Goal: Task Accomplishment & Management: Manage account settings

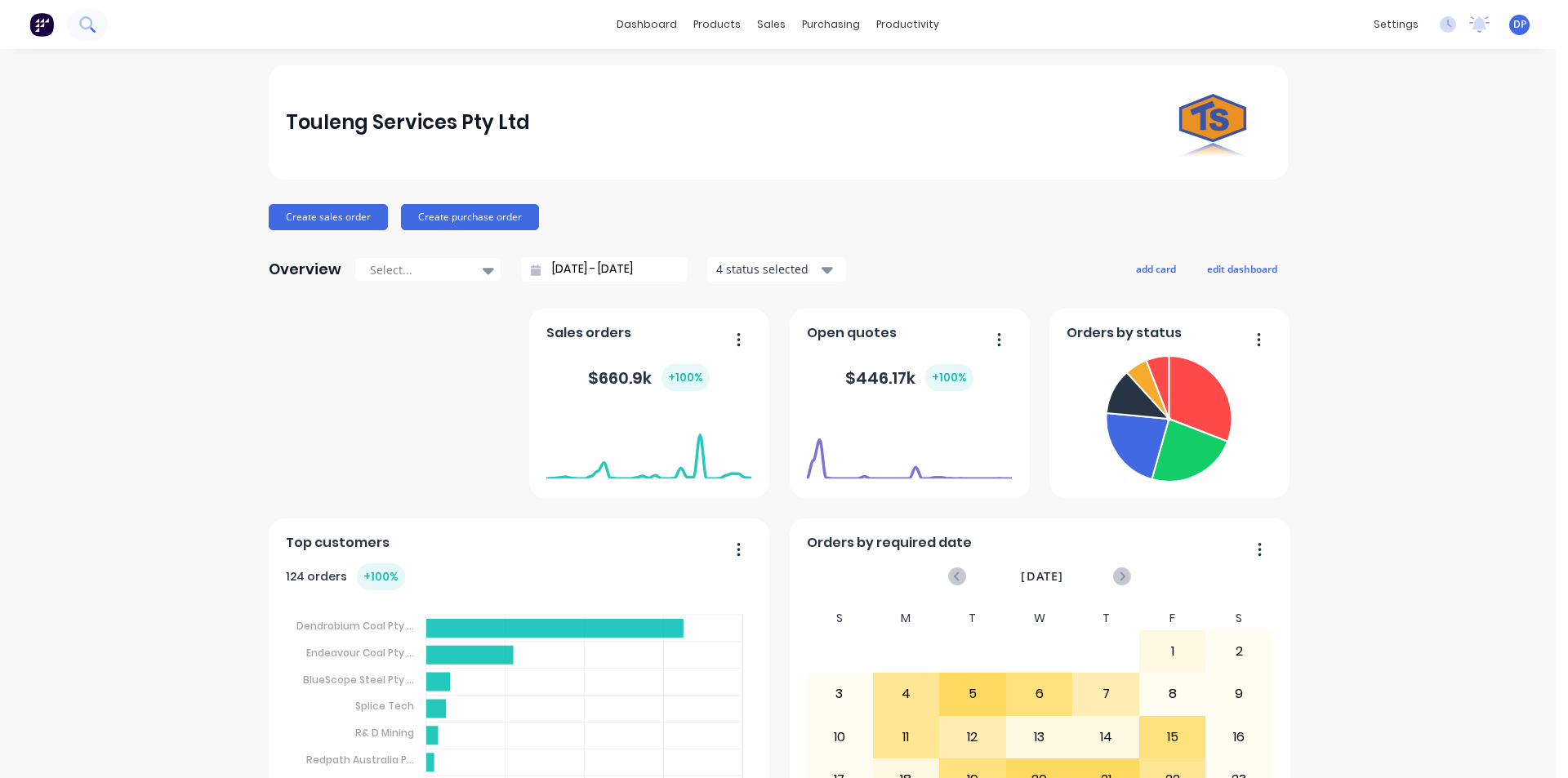
click at [94, 27] on icon at bounding box center [87, 24] width 16 height 16
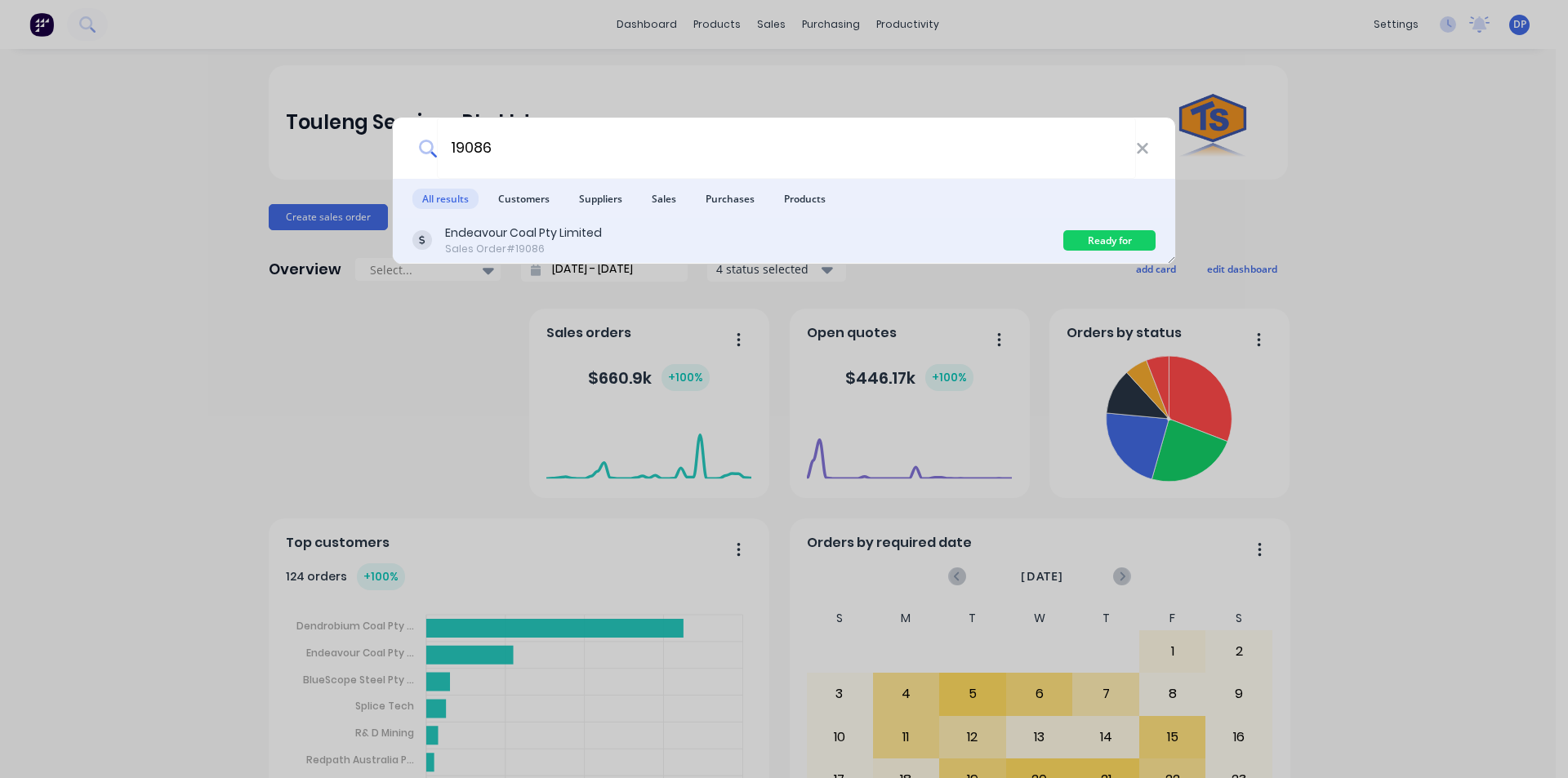
type input "19086"
click at [560, 240] on div "Endeavour Coal Pty Limited" at bounding box center [524, 233] width 157 height 18
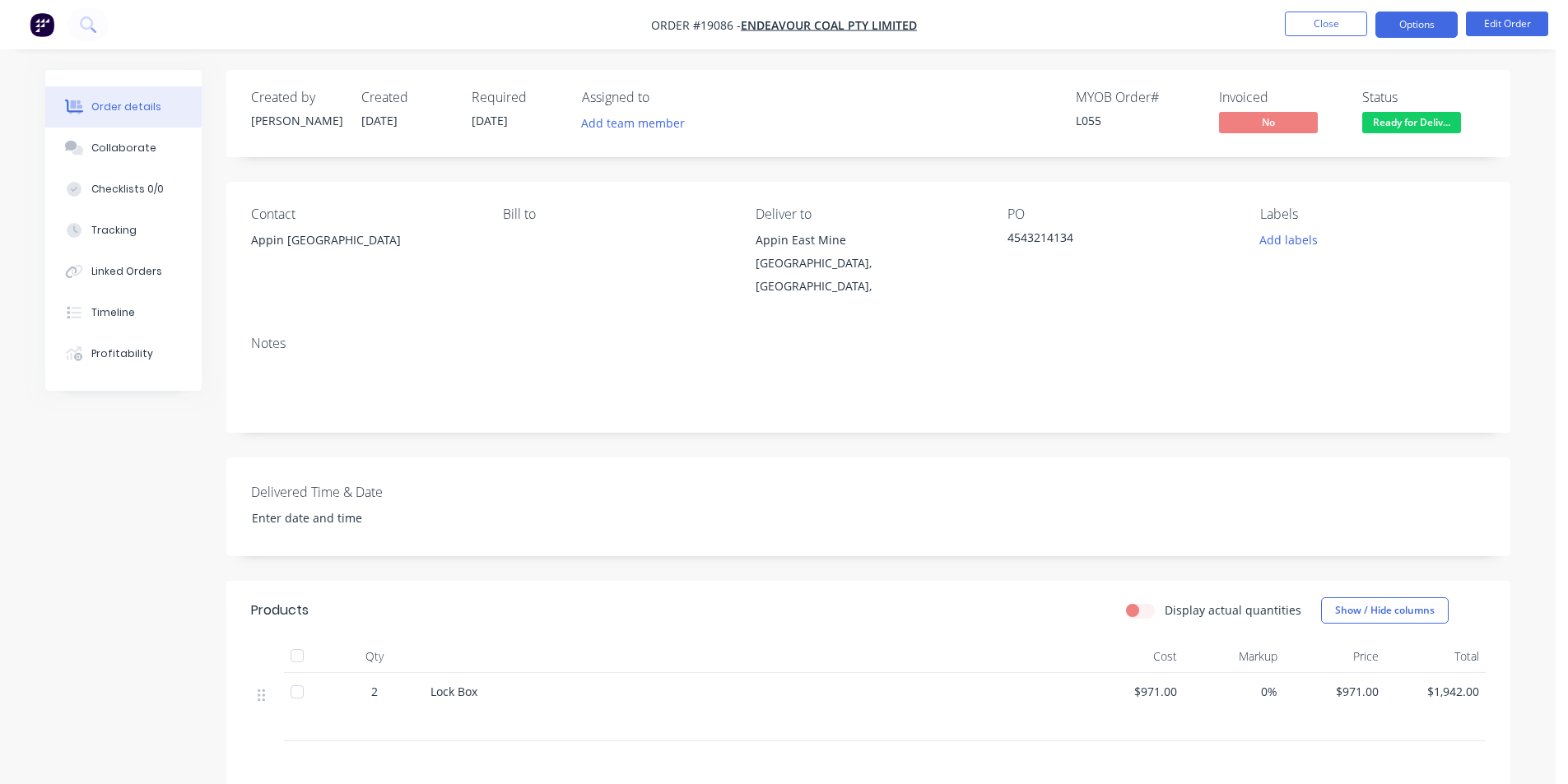
click at [1424, 14] on button "Options" at bounding box center [1416, 24] width 83 height 26
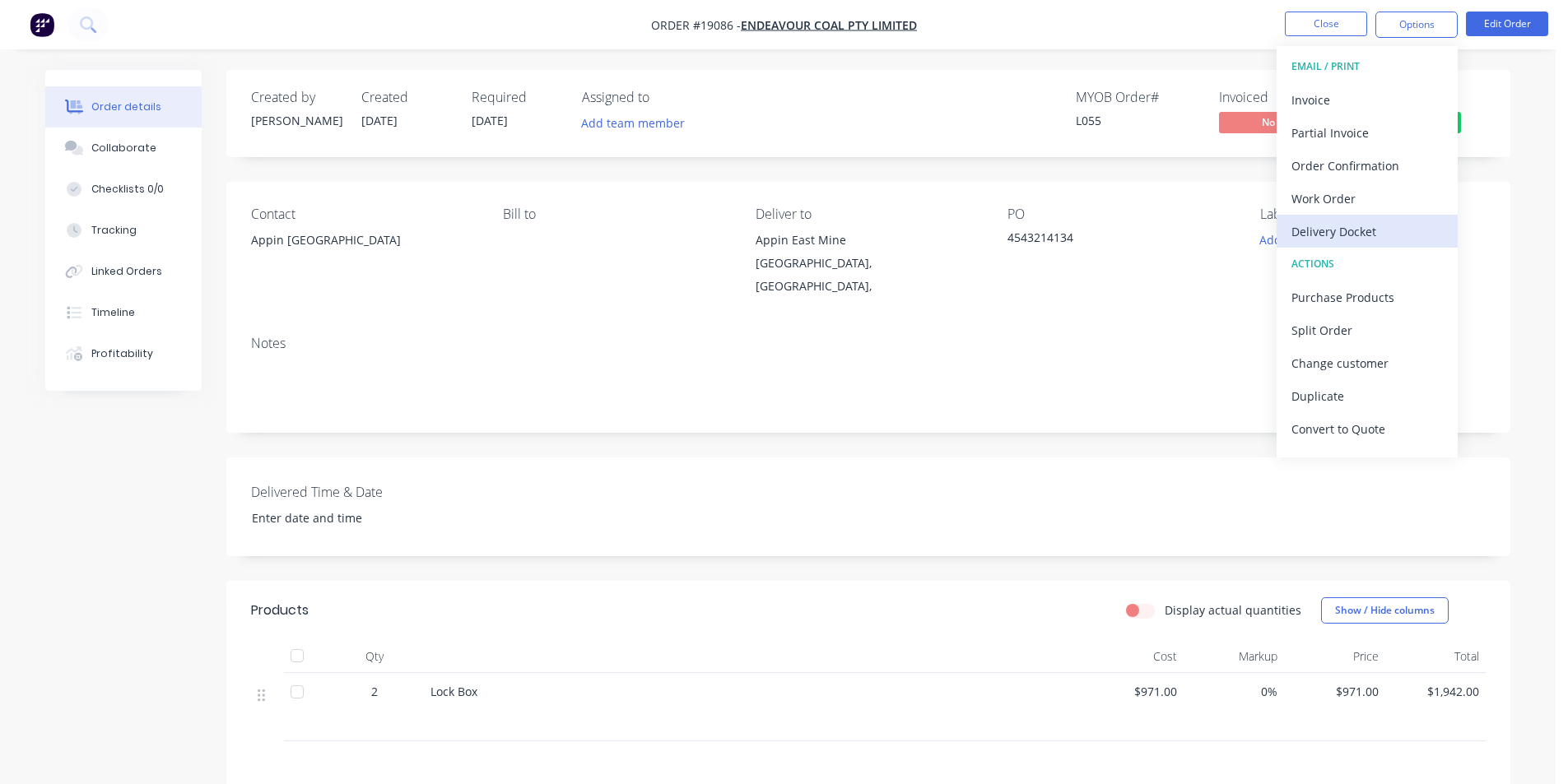
click at [1359, 225] on div "Delivery Docket" at bounding box center [1367, 232] width 152 height 24
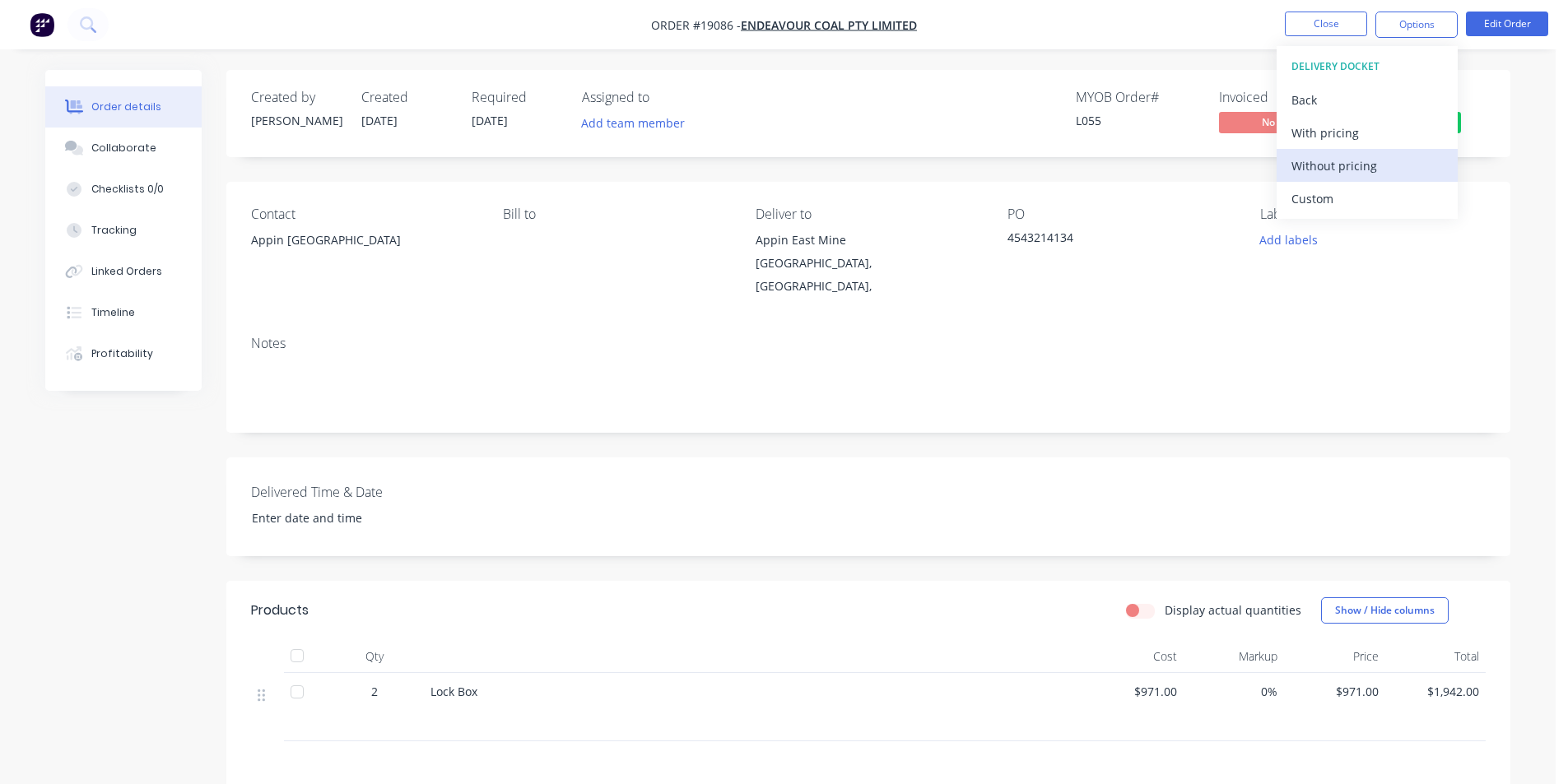
click at [1338, 173] on div "Without pricing" at bounding box center [1367, 166] width 152 height 24
click at [94, 25] on icon at bounding box center [87, 24] width 16 height 16
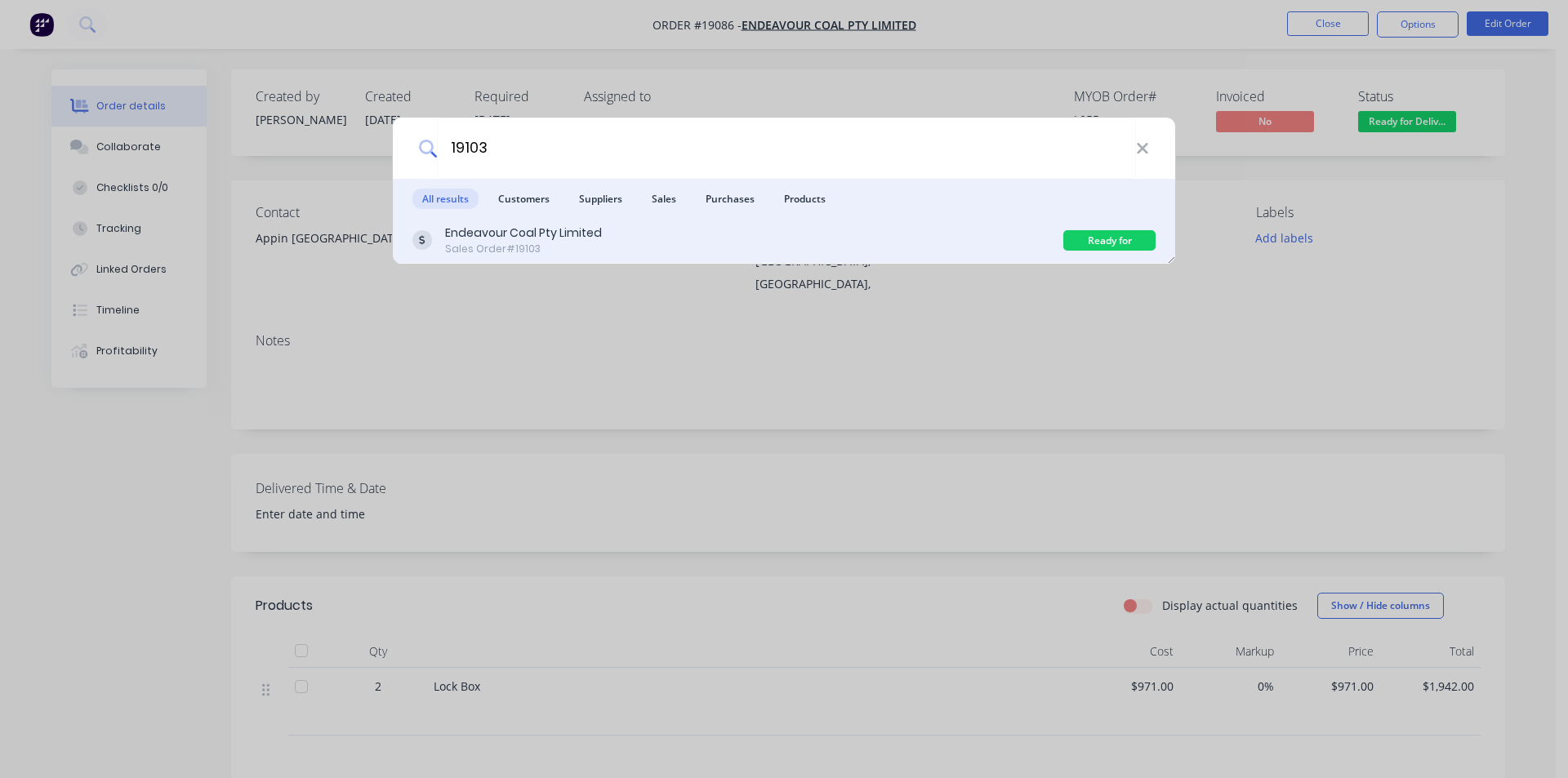
type input "19103"
click at [525, 240] on div "Endeavour Coal Pty Limited" at bounding box center [524, 233] width 157 height 18
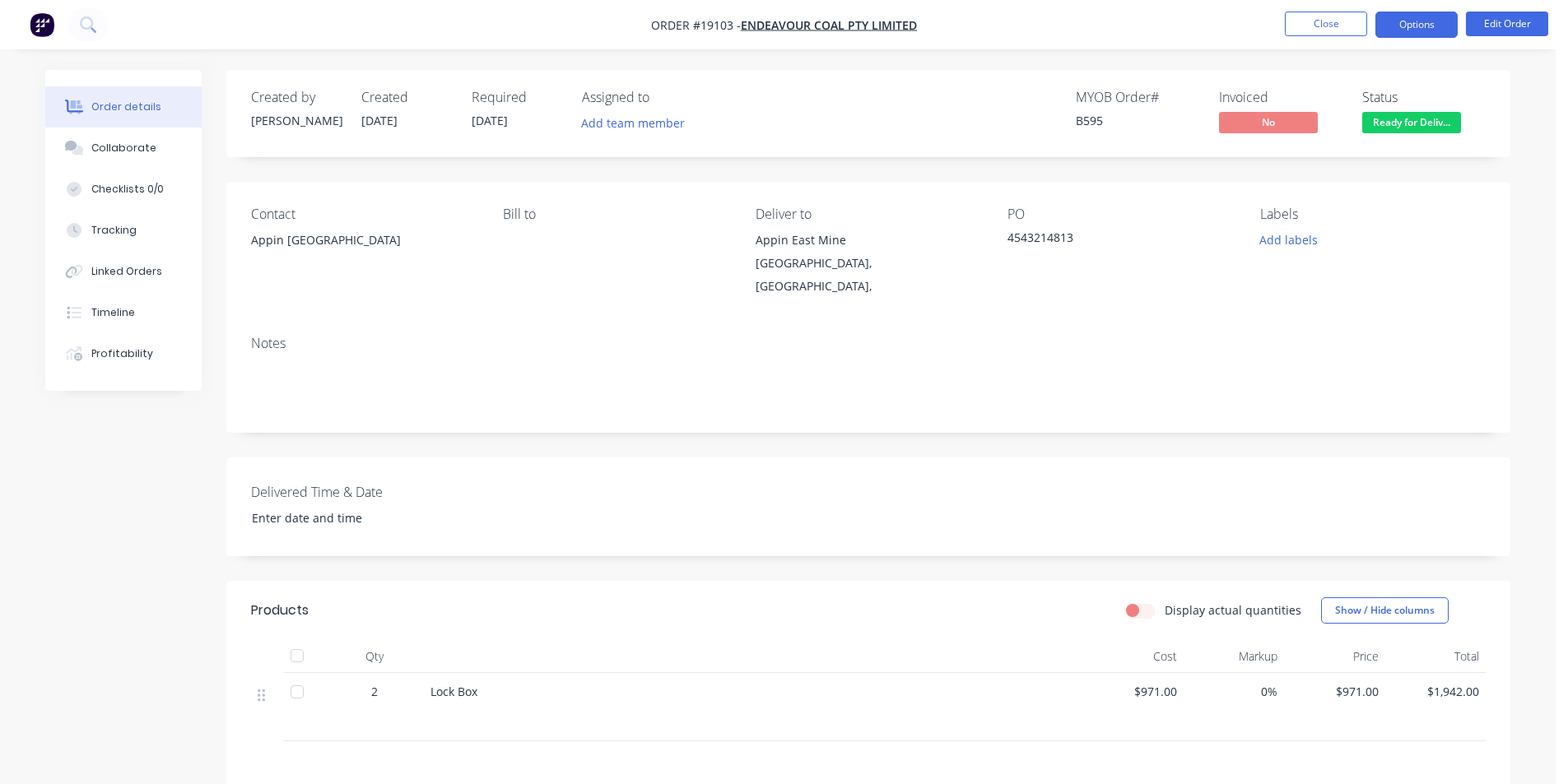
click at [1432, 23] on button "Options" at bounding box center [1416, 24] width 83 height 26
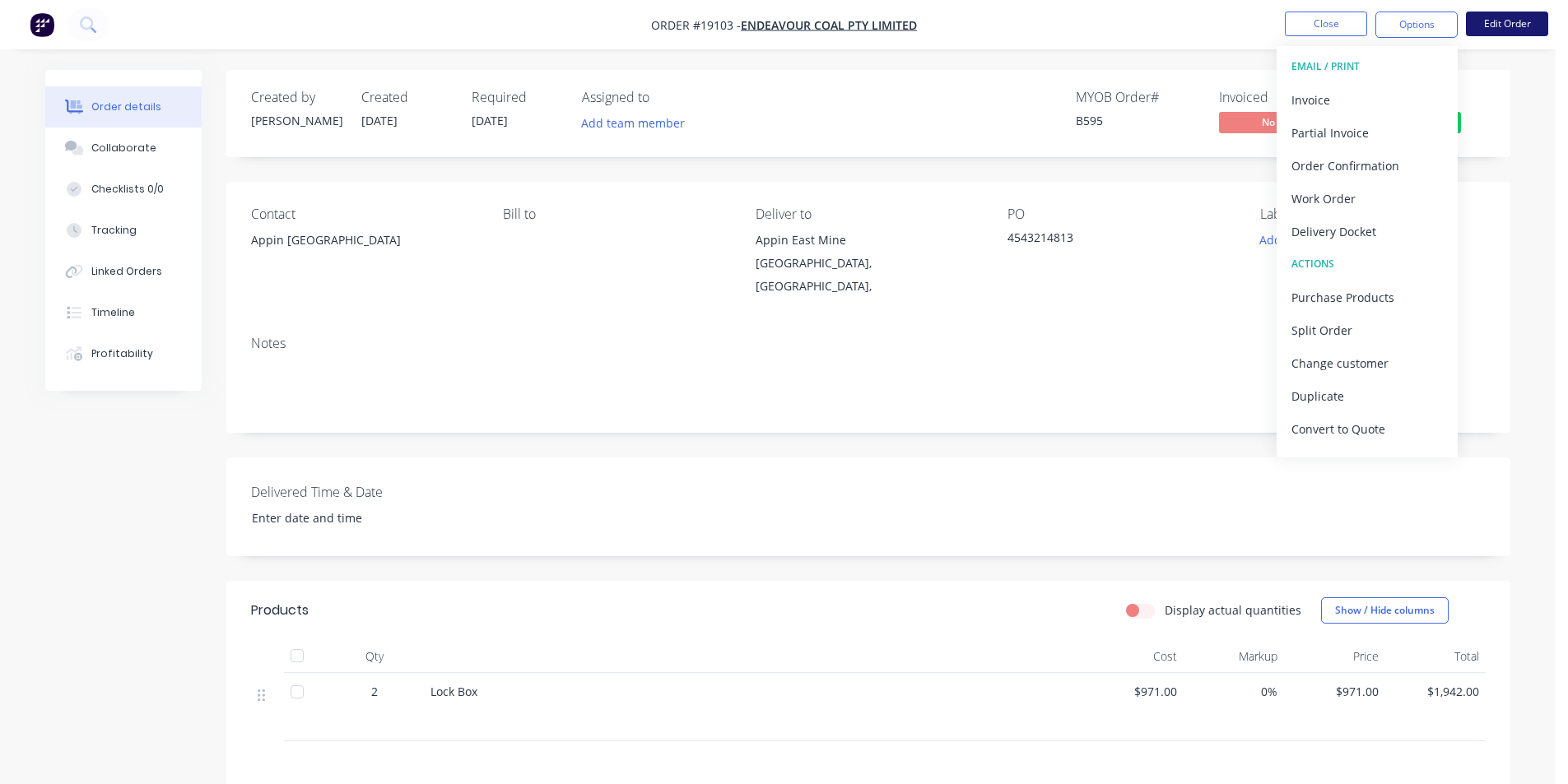
click at [1502, 34] on button "Edit Order" at bounding box center [1508, 23] width 83 height 25
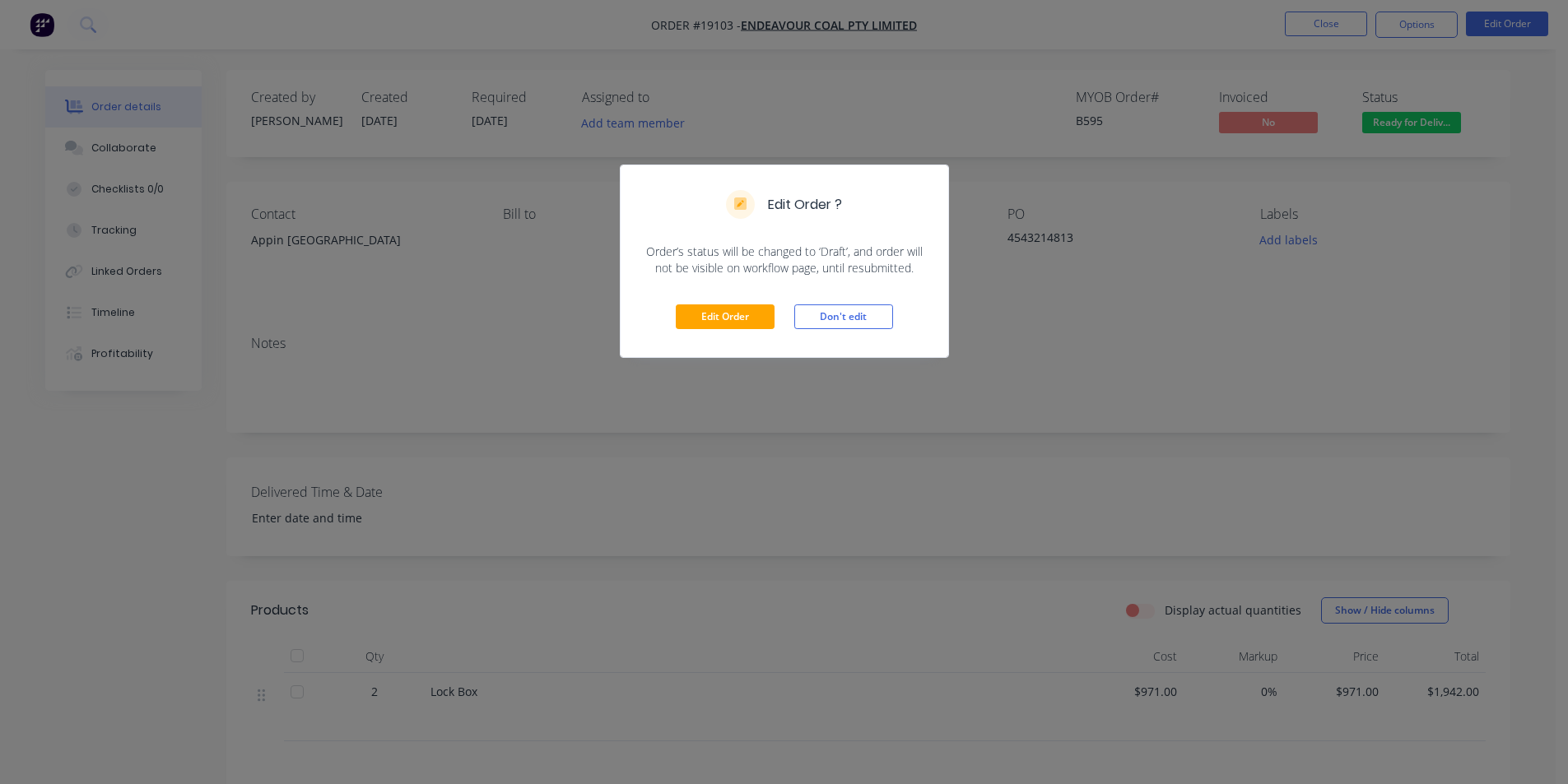
click at [731, 333] on div "Edit Order Don't edit" at bounding box center [784, 317] width 328 height 81
click at [720, 306] on button "Edit Order" at bounding box center [725, 317] width 99 height 25
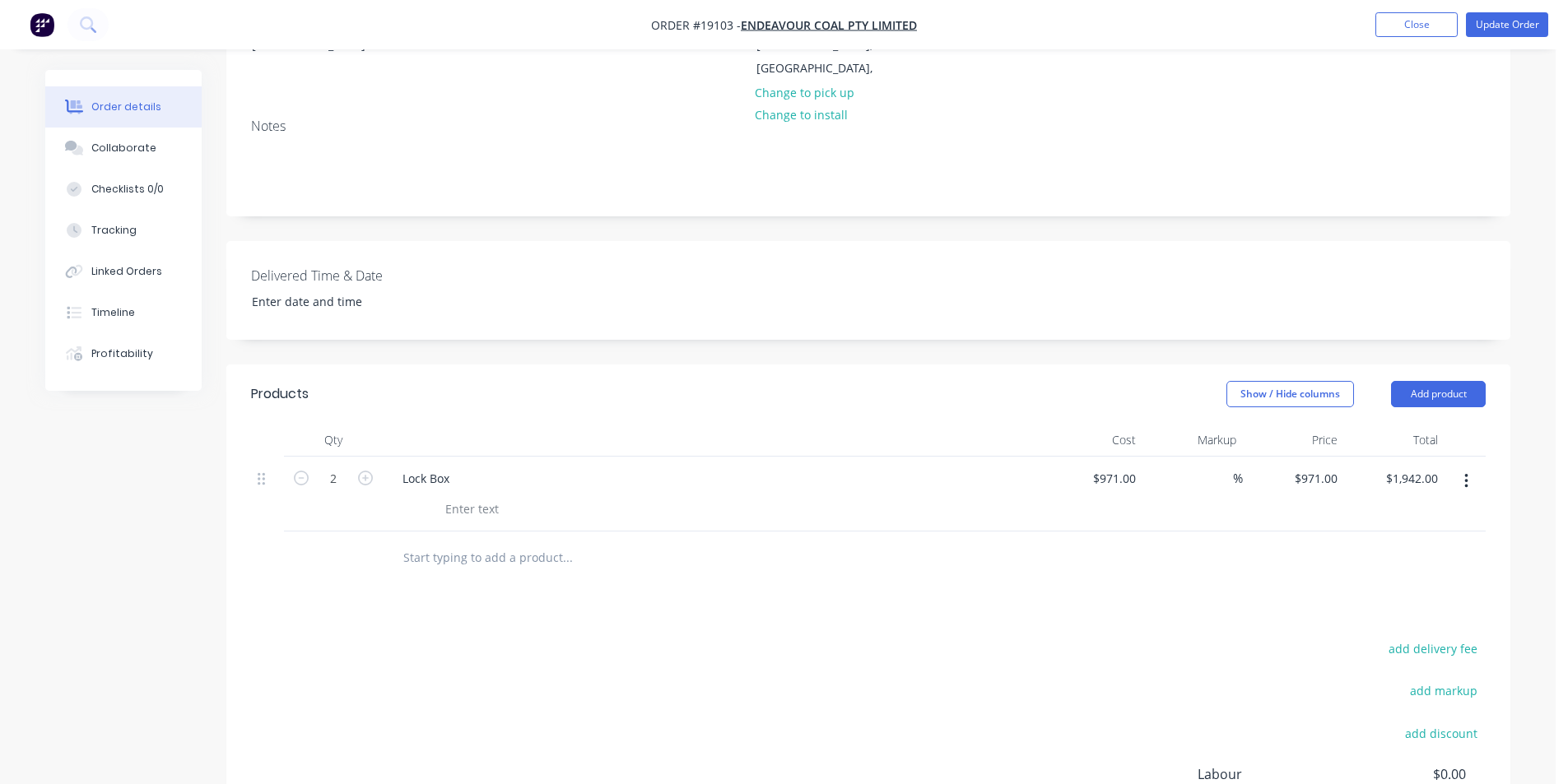
scroll to position [412, 0]
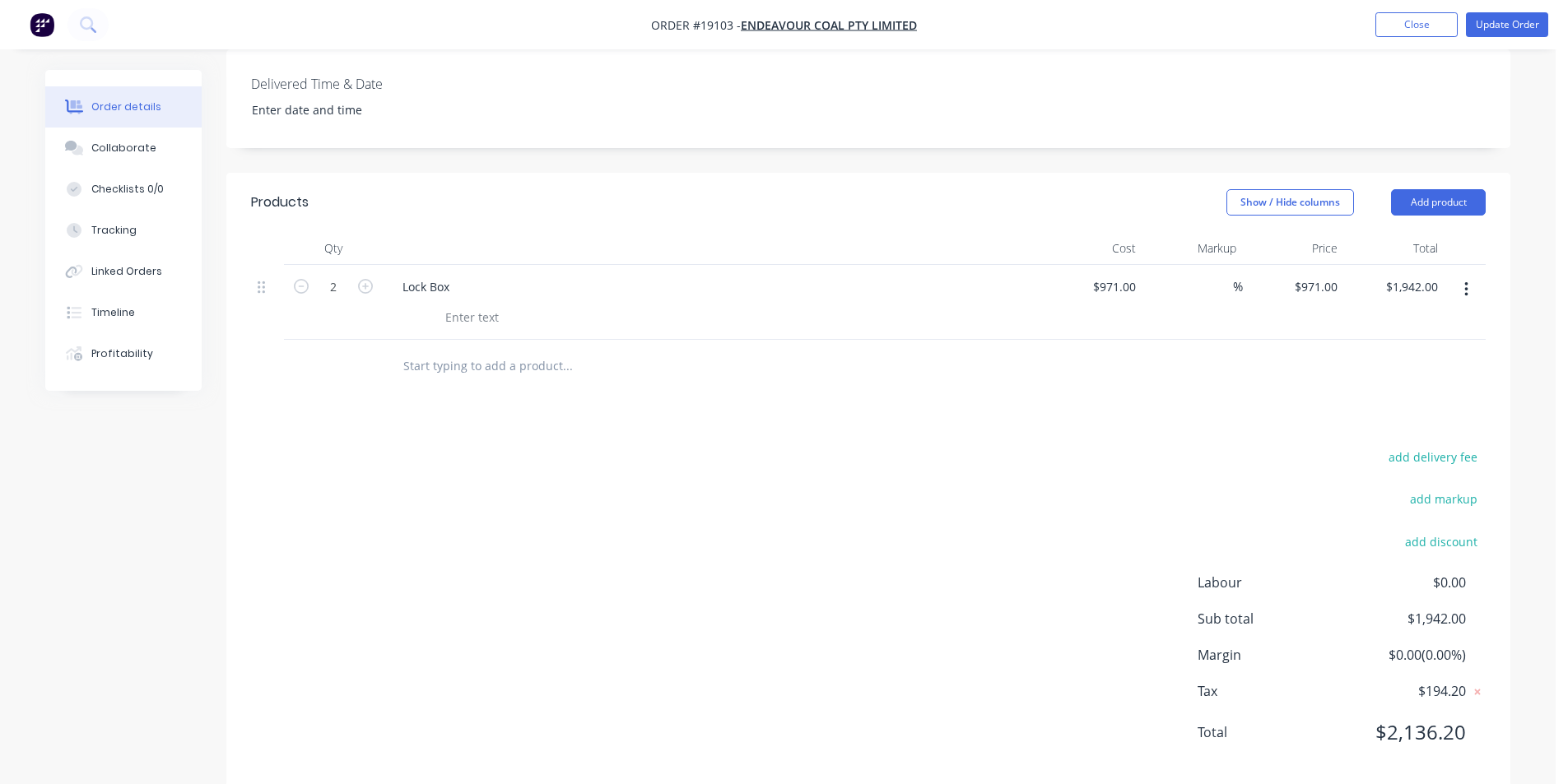
click at [1474, 281] on button "button" at bounding box center [1467, 290] width 39 height 30
click at [1438, 378] on button "Duplicate" at bounding box center [1408, 365] width 156 height 33
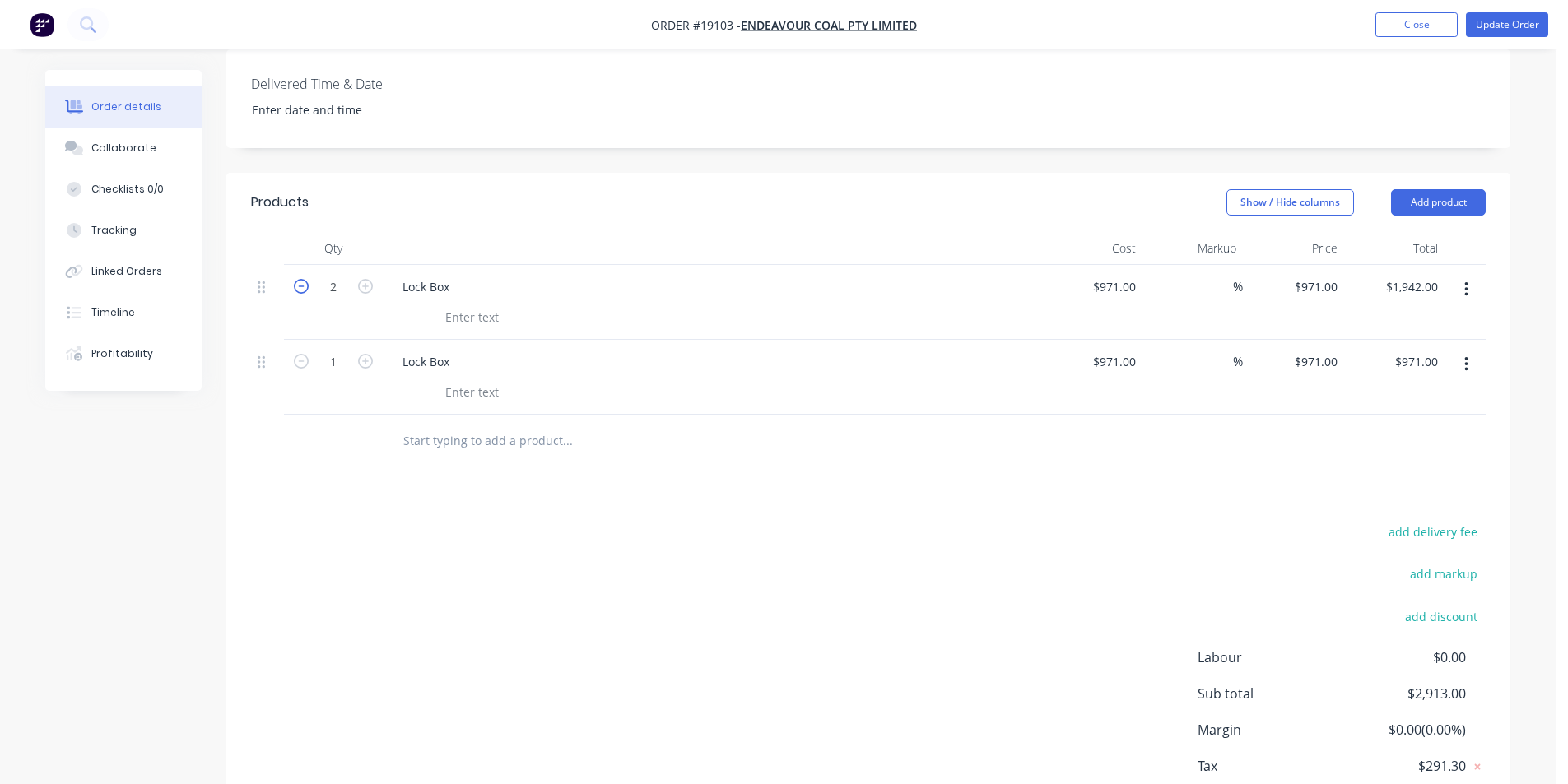
click at [307, 291] on icon "button" at bounding box center [301, 286] width 15 height 15
type input "1"
type input "$971.00"
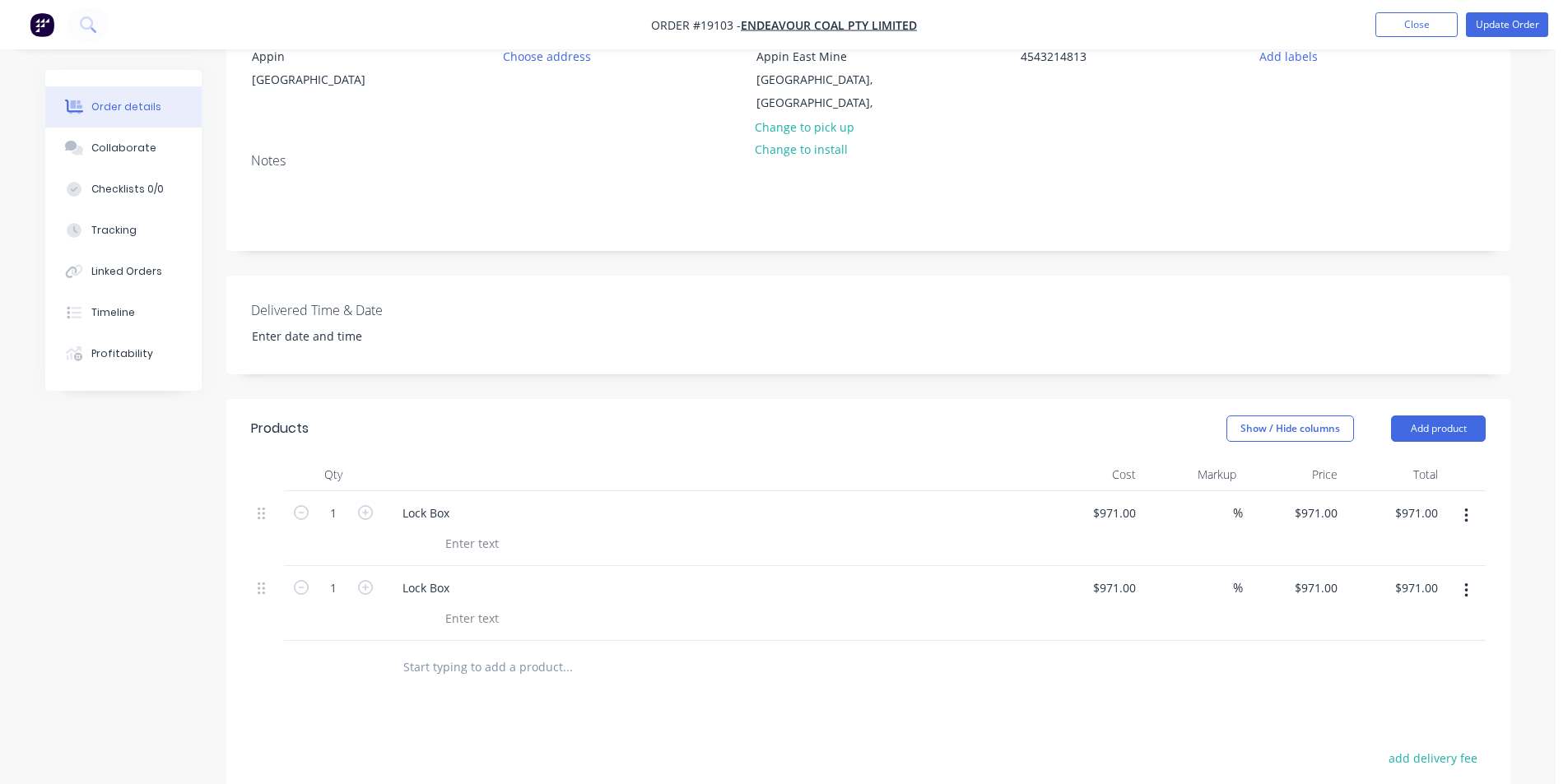
scroll to position [0, 0]
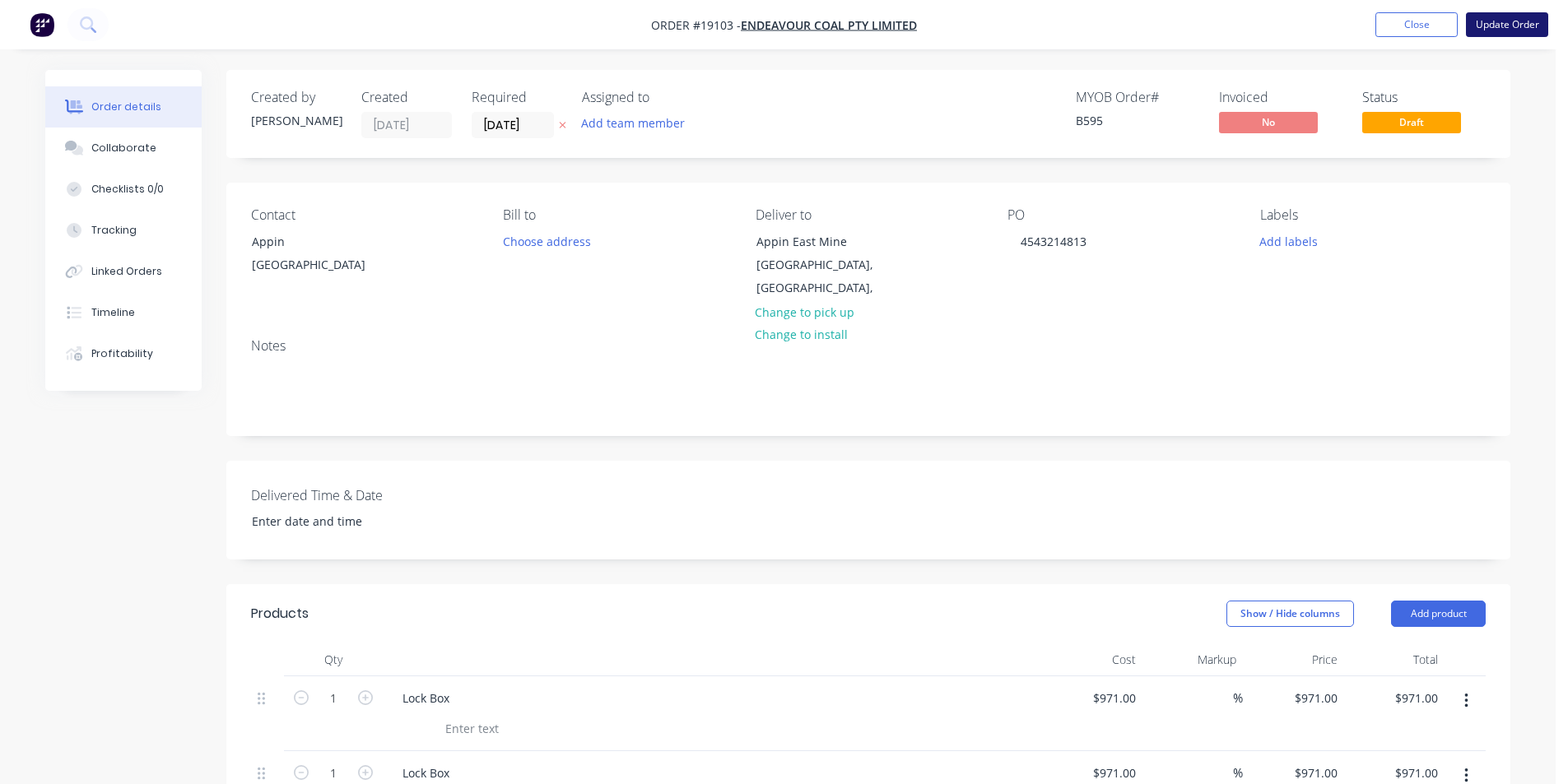
click at [1526, 25] on button "Update Order" at bounding box center [1508, 24] width 83 height 25
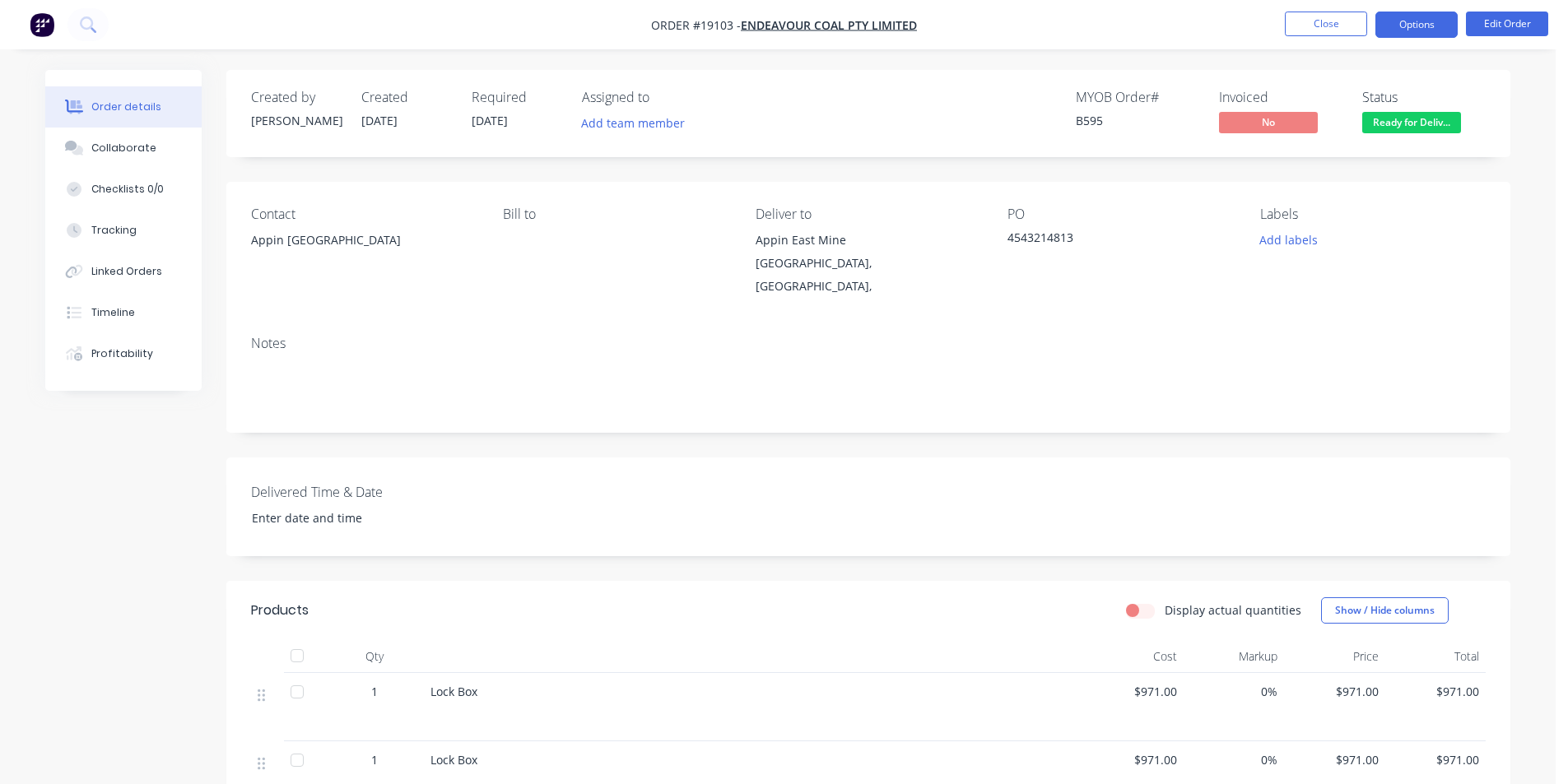
click at [1423, 25] on button "Options" at bounding box center [1416, 24] width 83 height 26
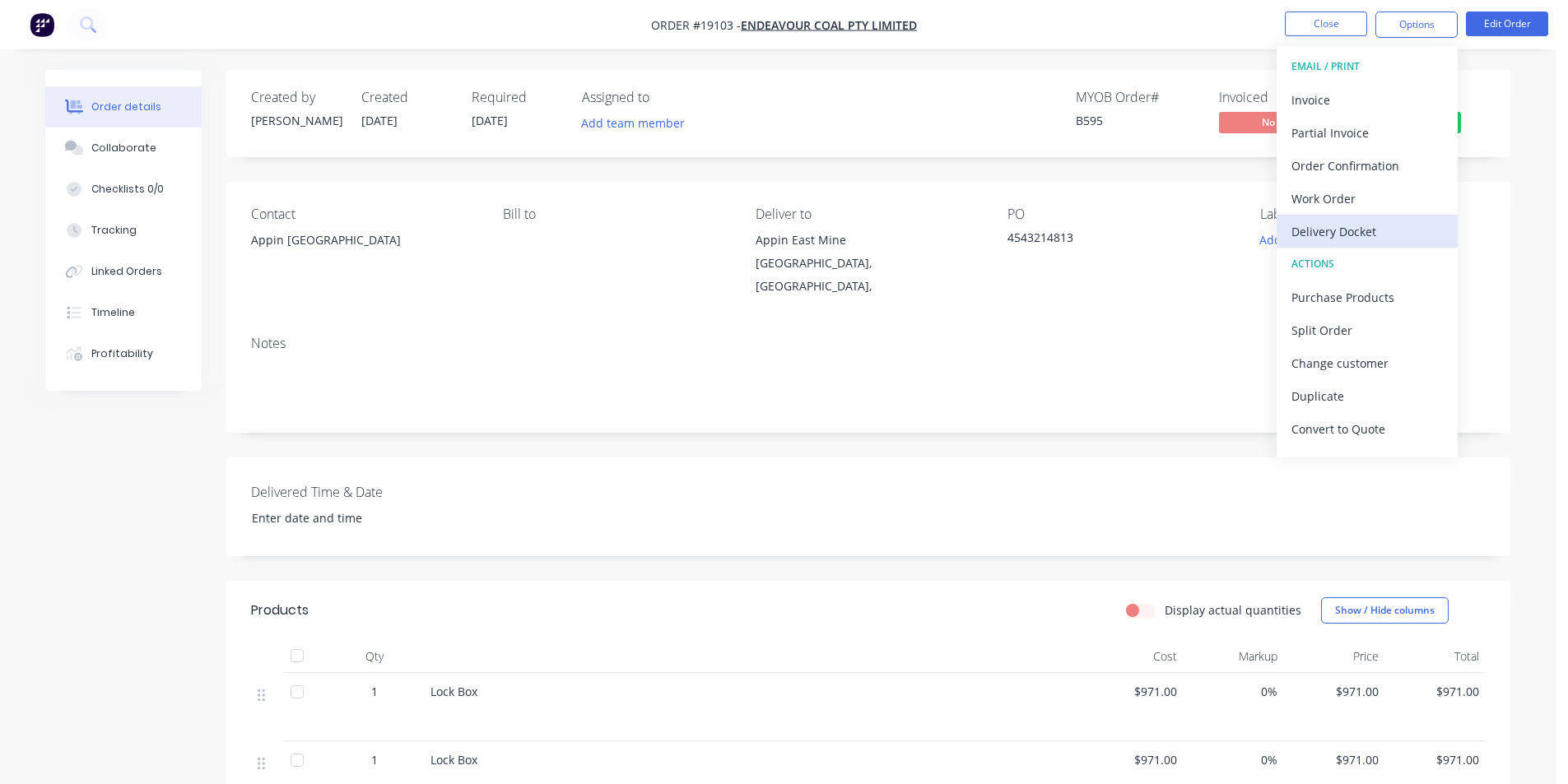
click at [1369, 238] on div "Delivery Docket" at bounding box center [1367, 232] width 152 height 24
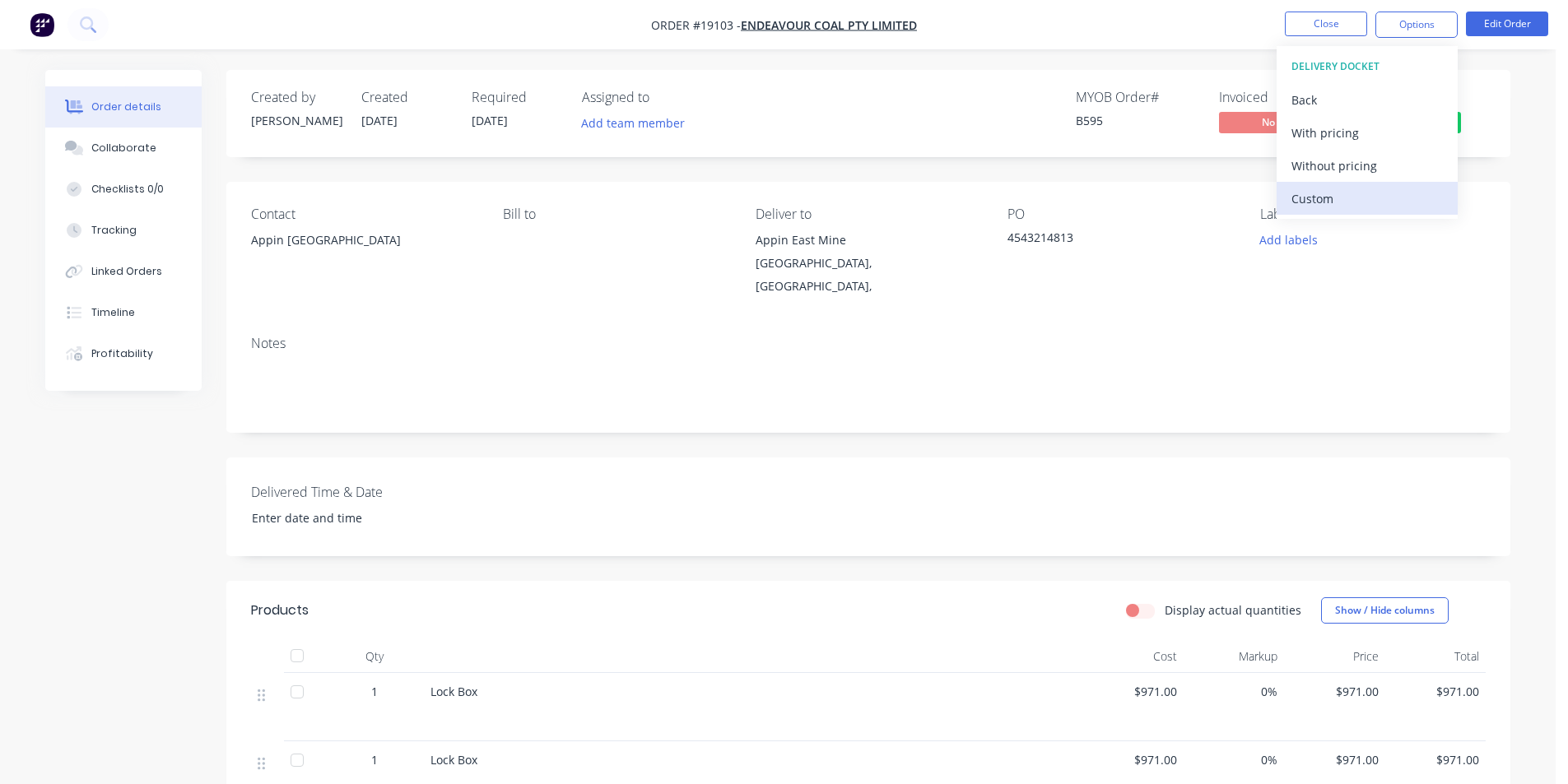
click at [1350, 203] on div "Custom" at bounding box center [1367, 199] width 152 height 24
click at [1347, 173] on div "Without pricing" at bounding box center [1367, 166] width 152 height 24
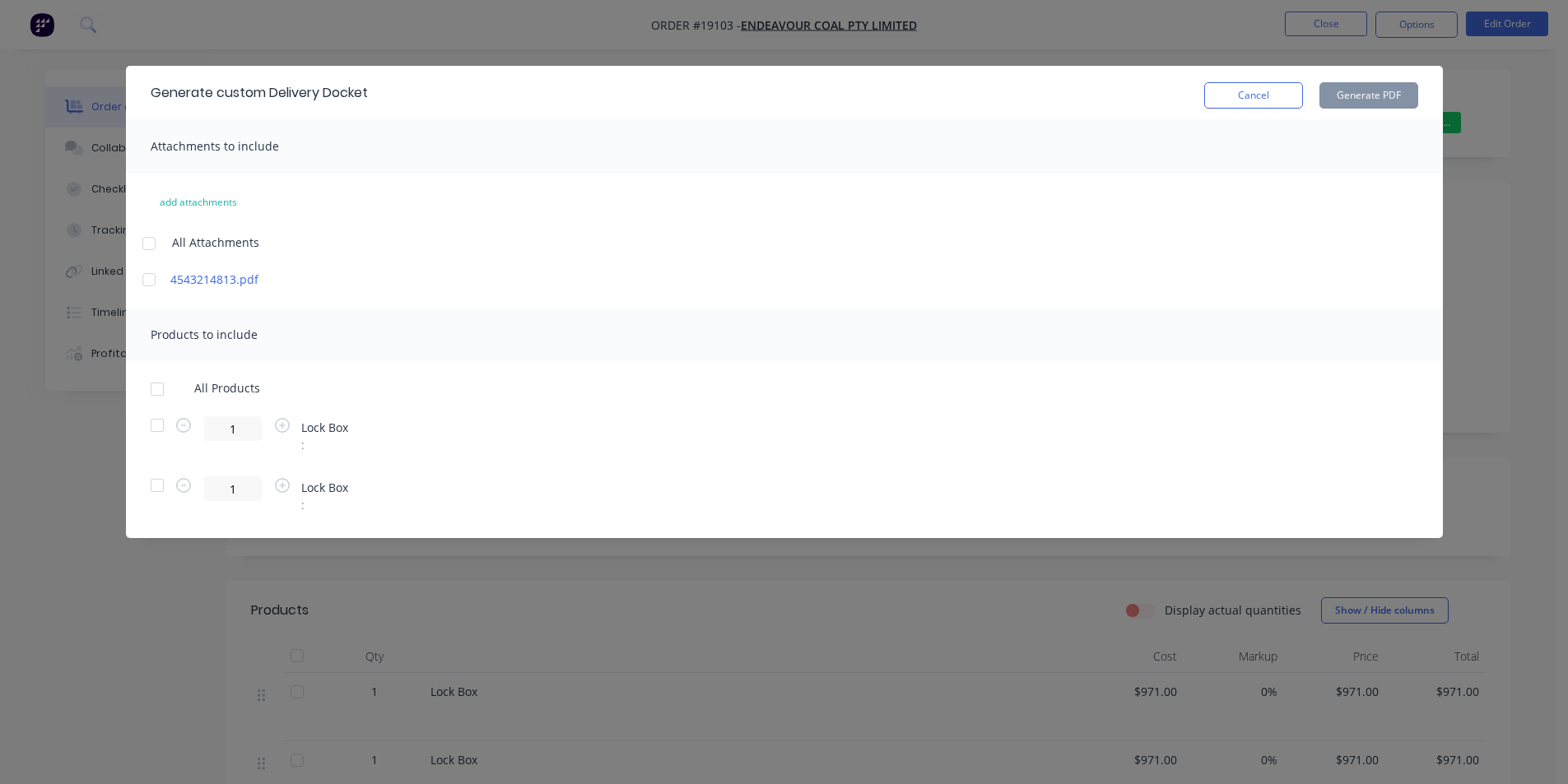
click at [151, 398] on div at bounding box center [156, 388] width 33 height 33
click at [155, 425] on div at bounding box center [156, 425] width 33 height 33
click at [152, 390] on div at bounding box center [156, 388] width 33 height 33
click at [155, 426] on div at bounding box center [156, 425] width 33 height 33
click at [1403, 90] on button "Generate PDF" at bounding box center [1369, 96] width 99 height 26
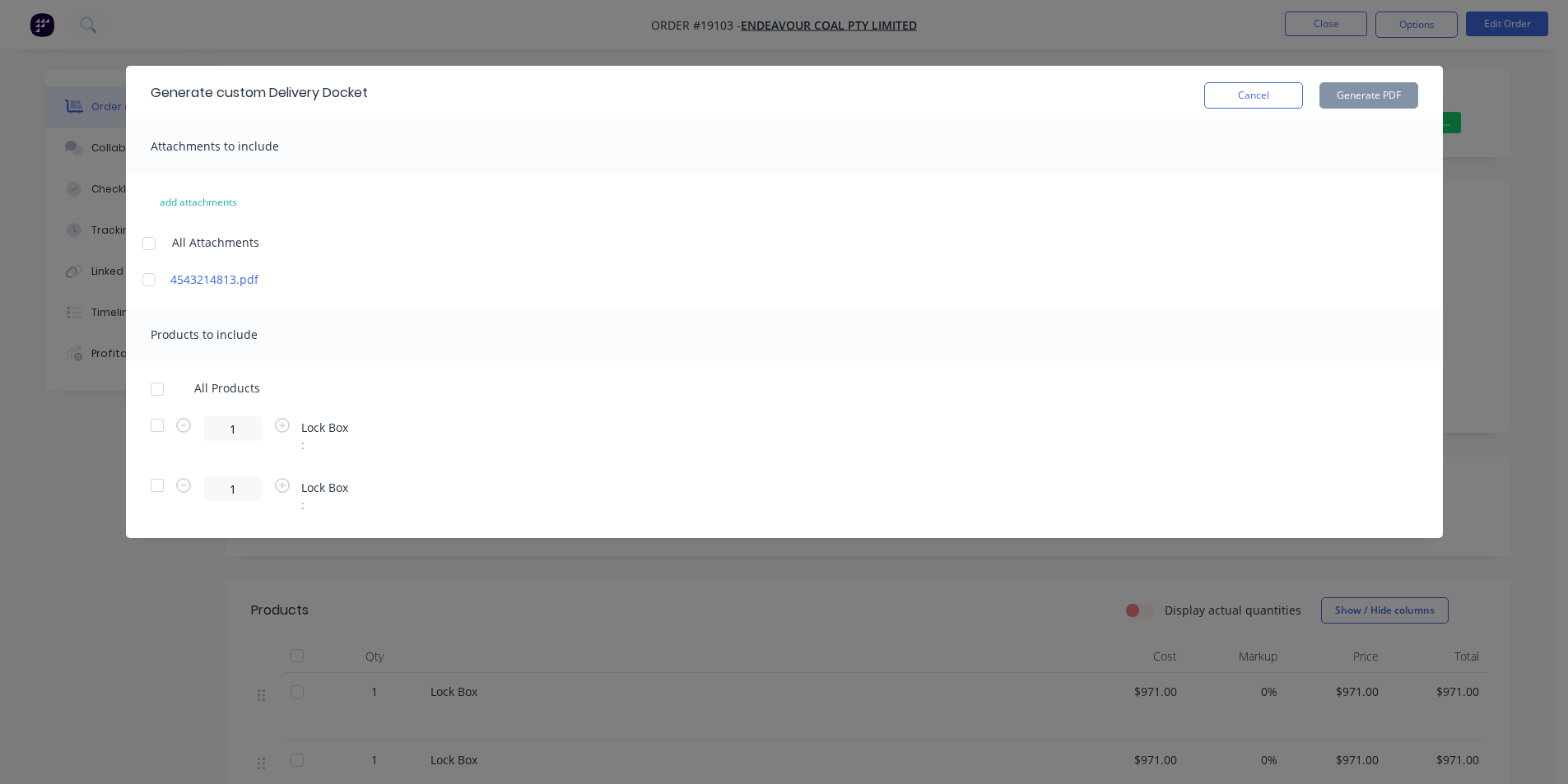
click at [148, 64] on div "Generate custom Delivery Docket Cancel Generate PDF Attachments to include add …" at bounding box center [784, 392] width 1568 height 784
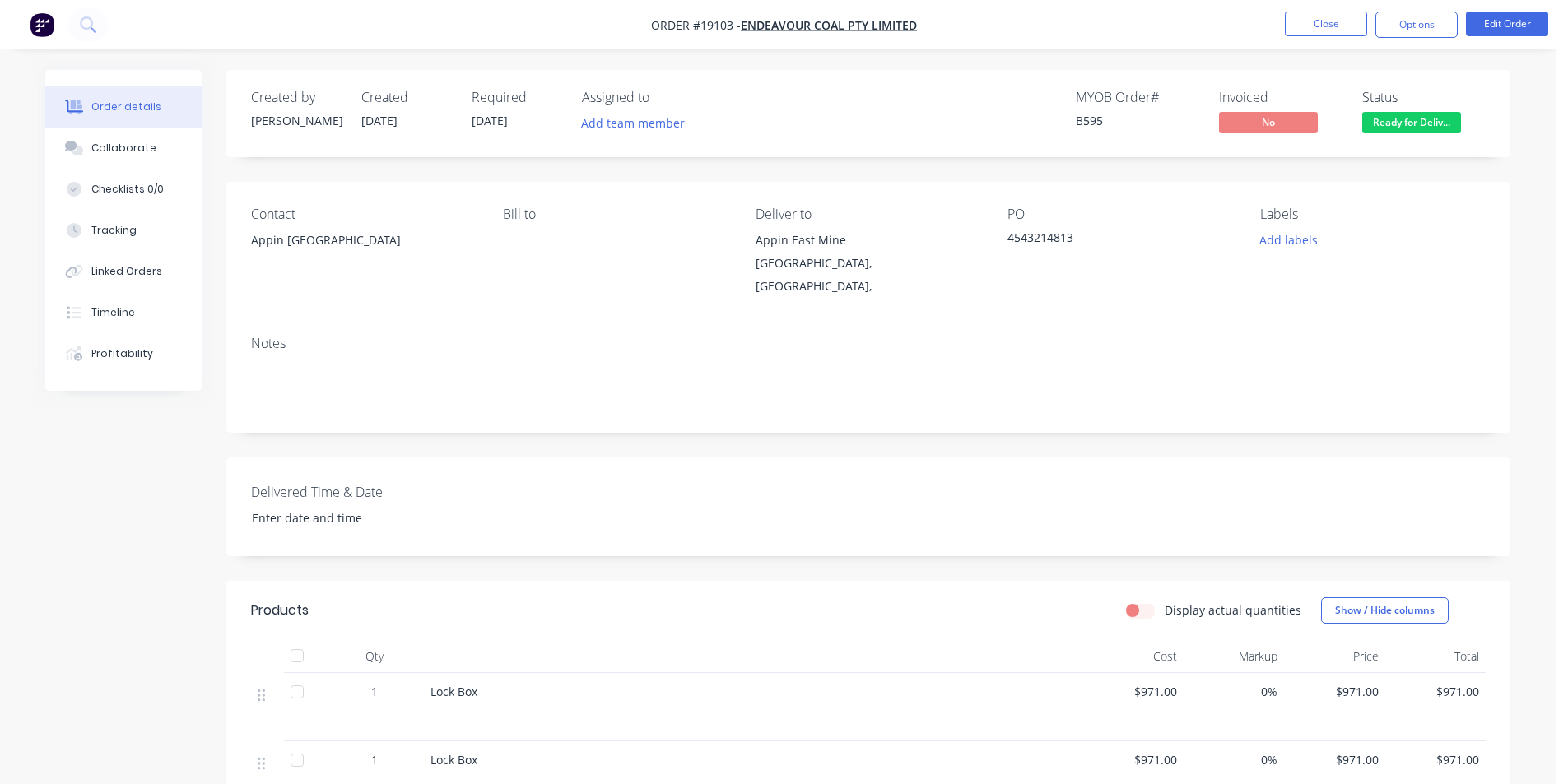
click at [35, 29] on img "button" at bounding box center [42, 24] width 25 height 25
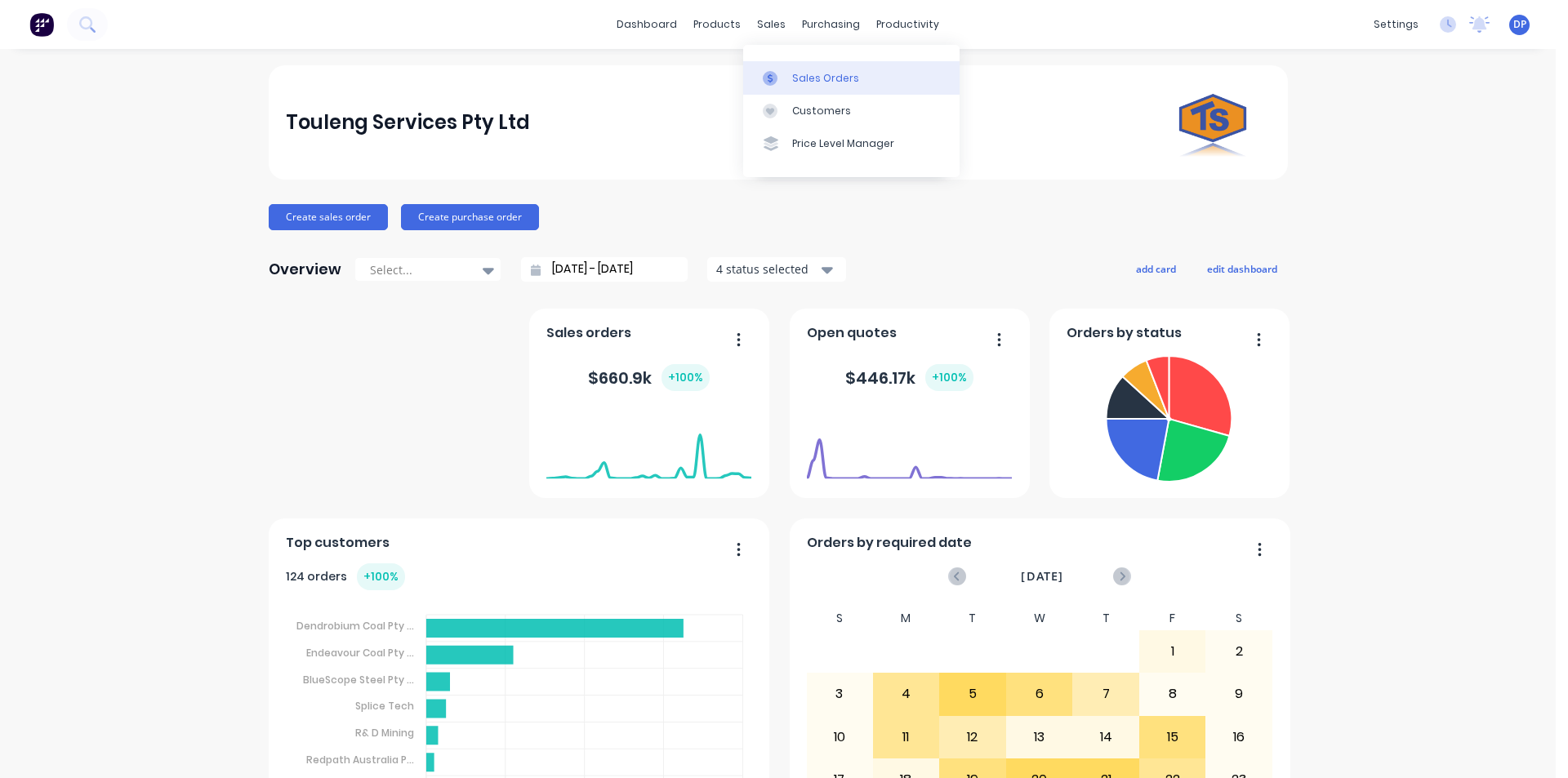
click at [810, 71] on div "Sales Orders" at bounding box center [825, 78] width 67 height 15
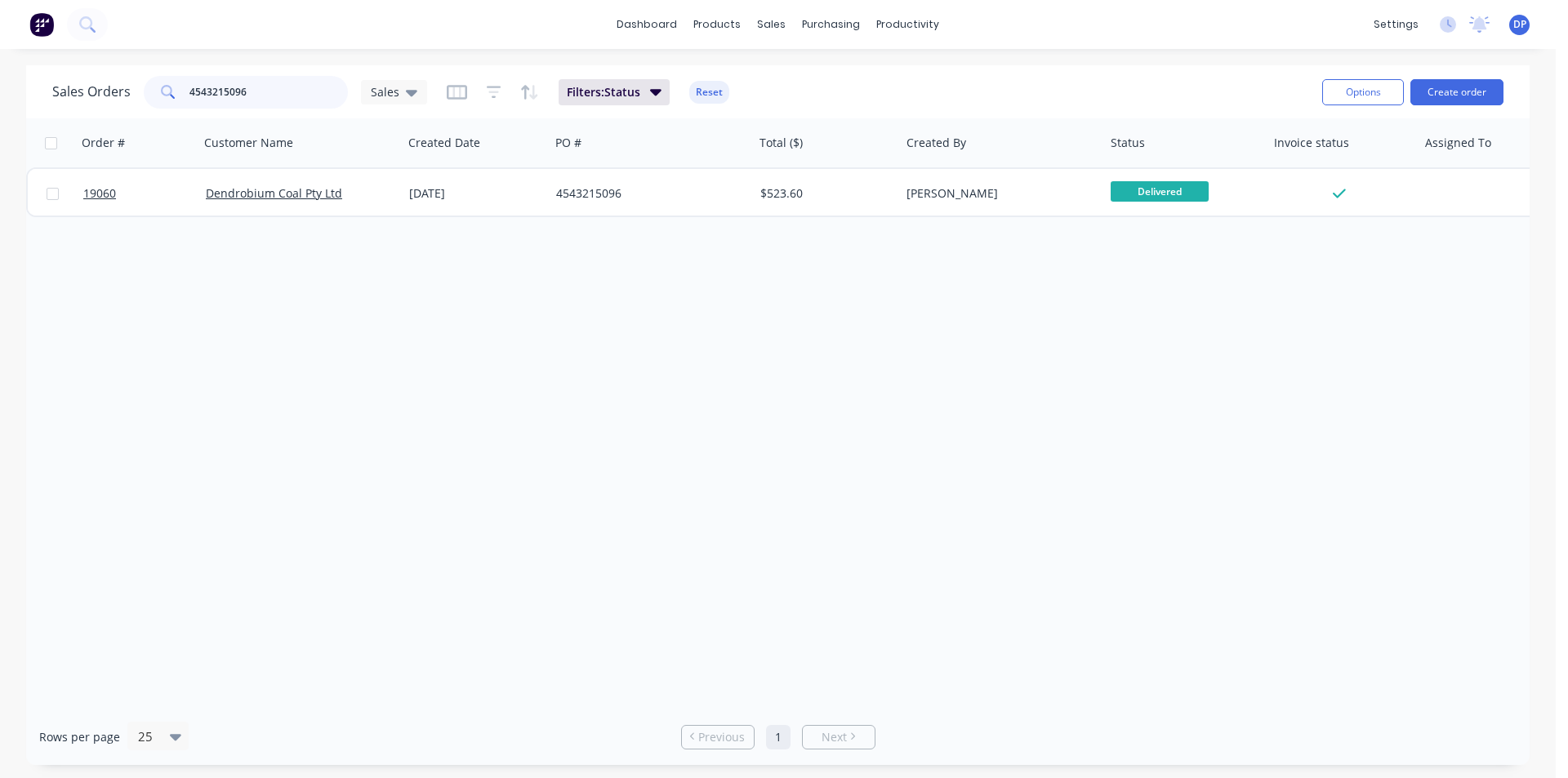
drag, startPoint x: 286, startPoint y: 82, endPoint x: 123, endPoint y: 103, distance: 164.3
click at [123, 103] on div "Sales Orders 4543215096 Sales" at bounding box center [240, 91] width 375 height 32
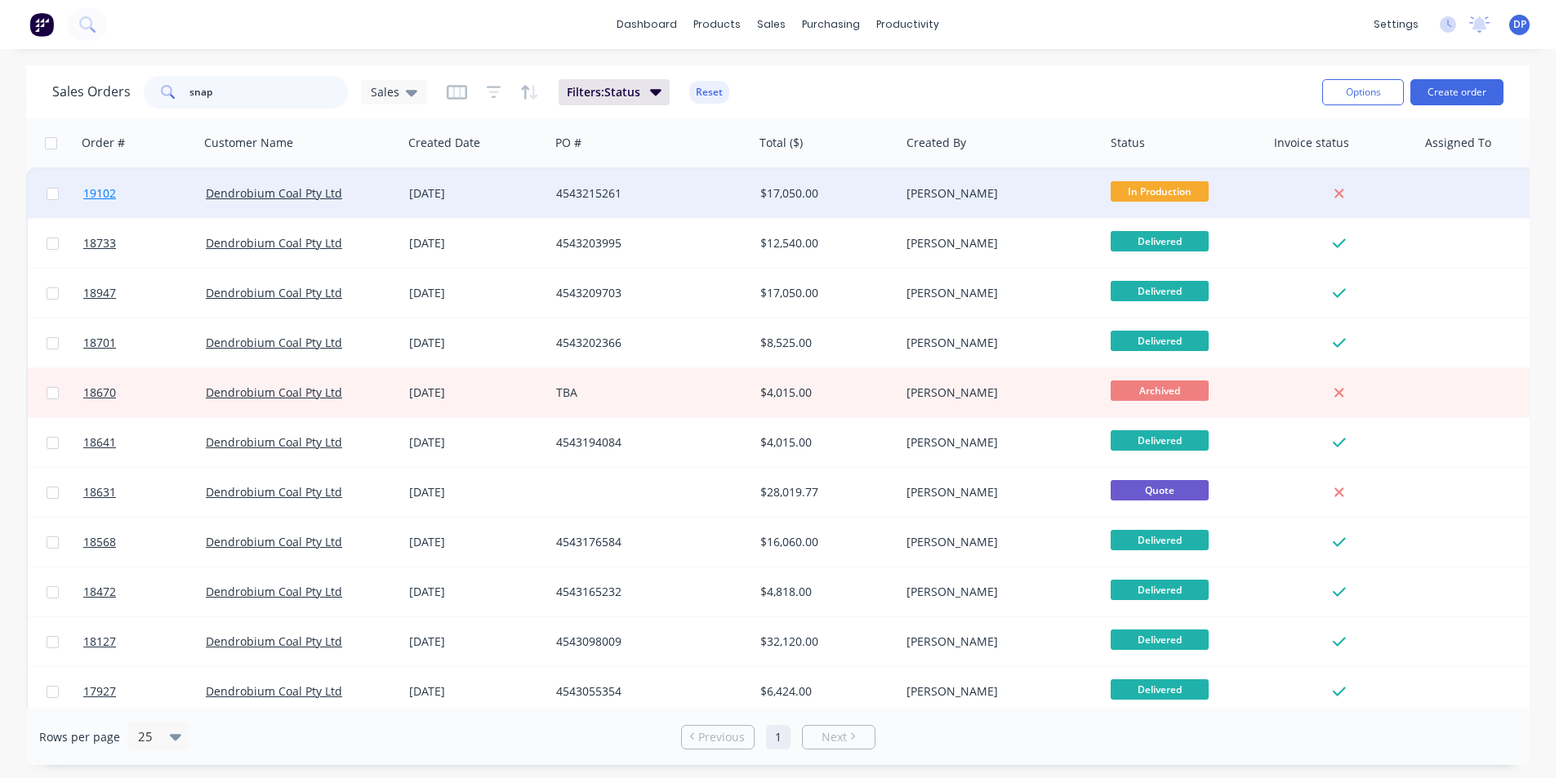
type input "snap"
click at [110, 198] on span "19102" at bounding box center [99, 194] width 32 height 17
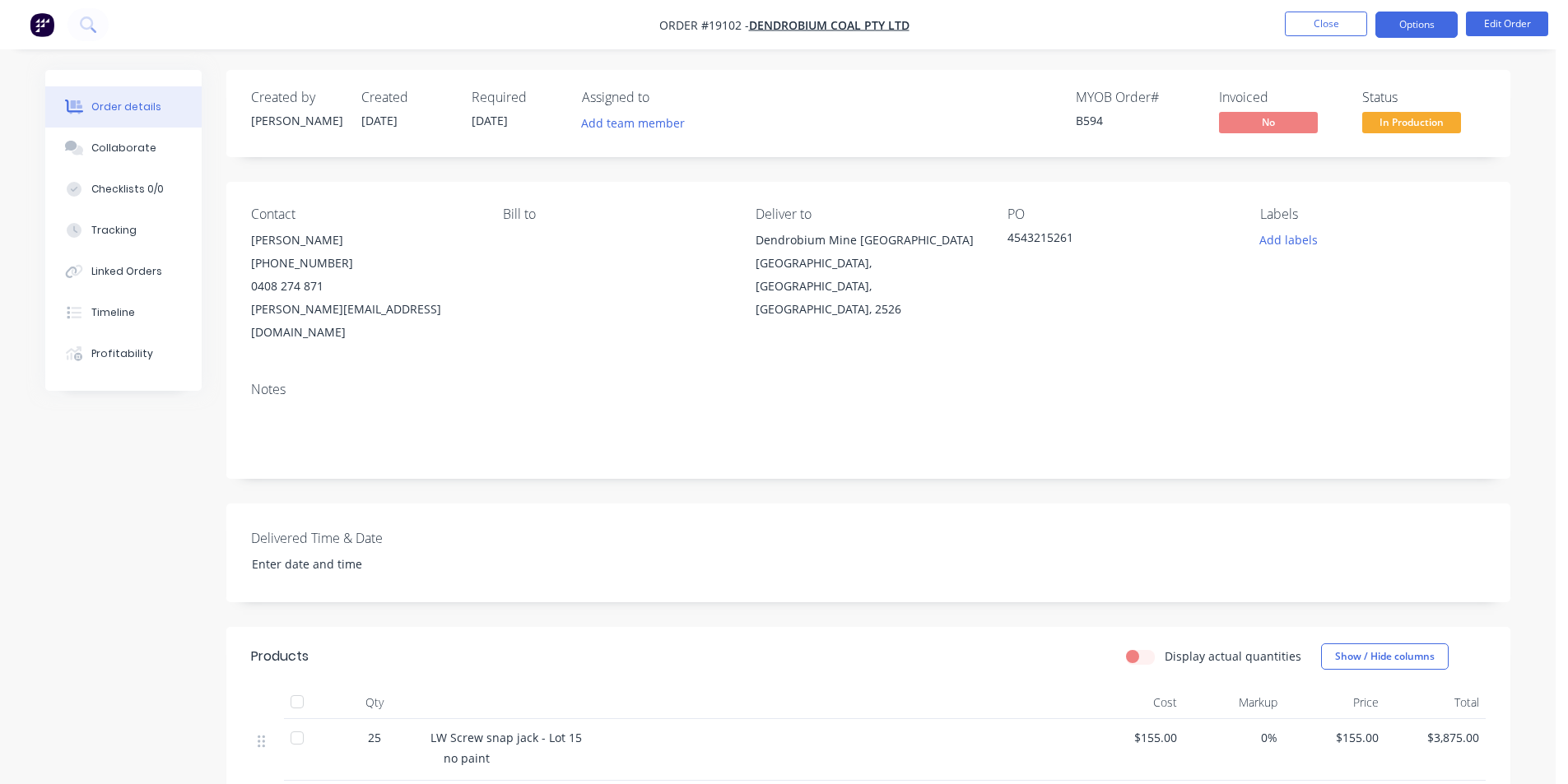
click at [1444, 26] on button "Options" at bounding box center [1416, 24] width 83 height 26
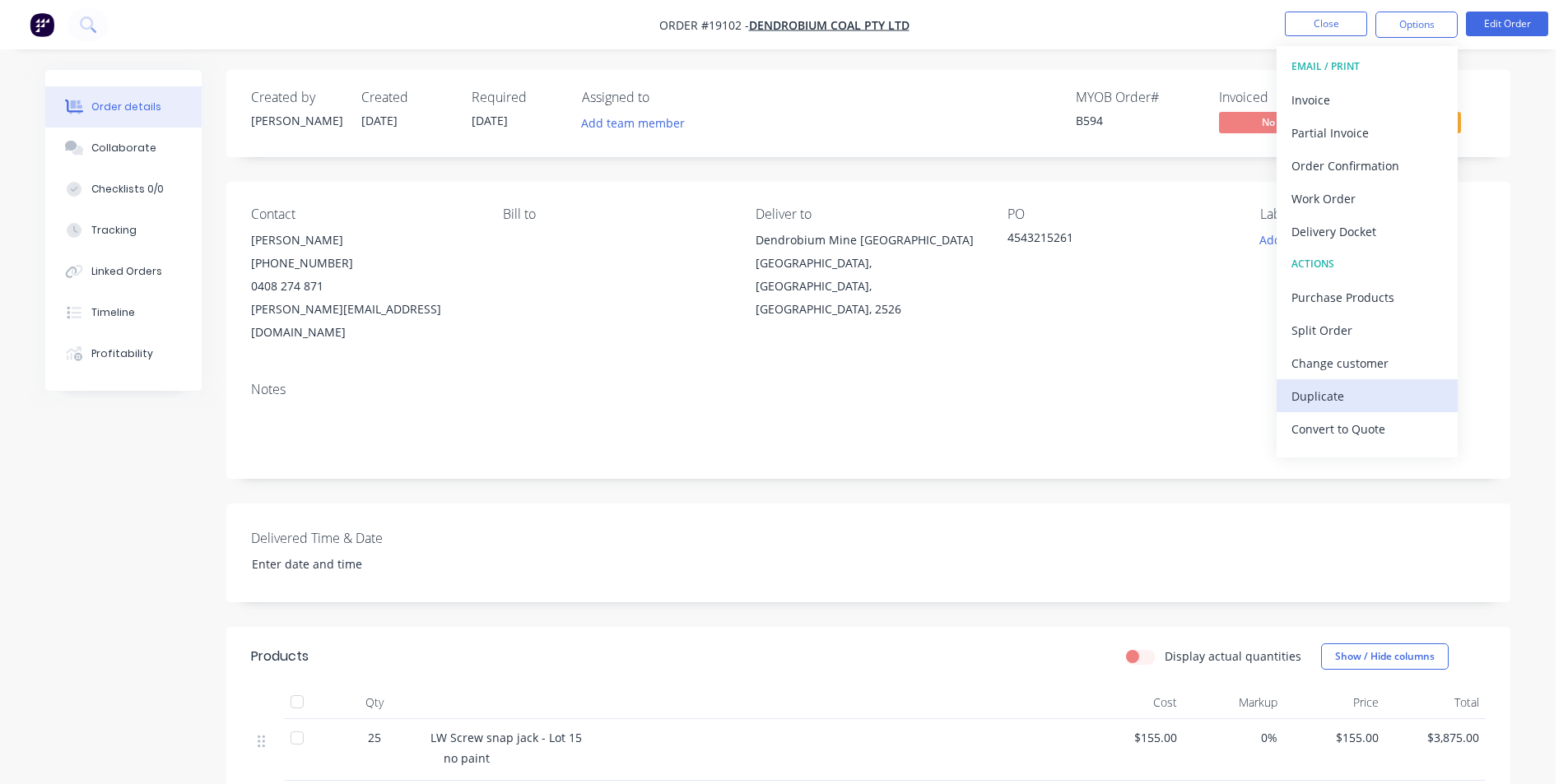
click at [1374, 407] on div "Duplicate" at bounding box center [1367, 397] width 152 height 24
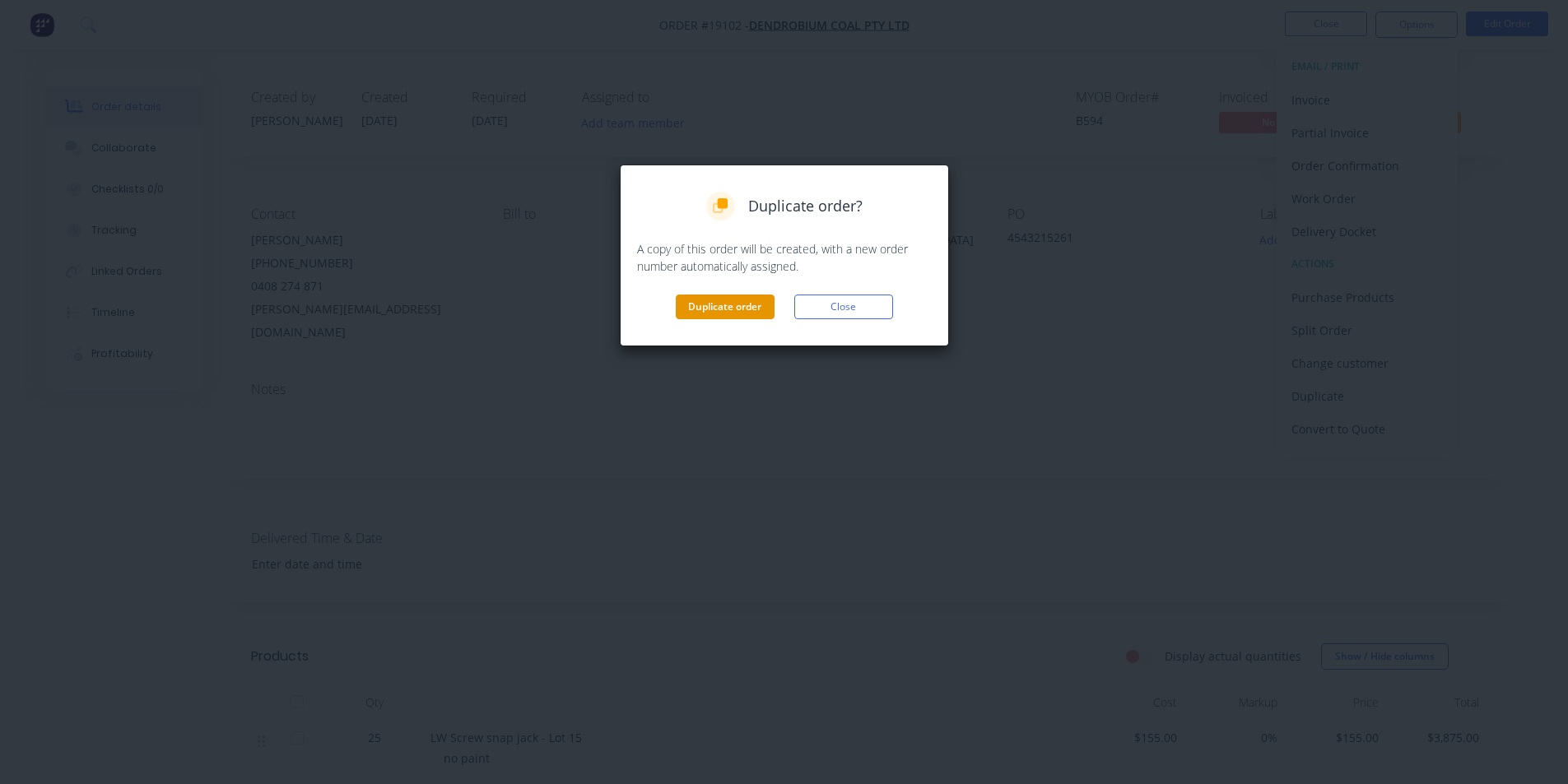
click at [752, 317] on button "Duplicate order" at bounding box center [725, 307] width 99 height 25
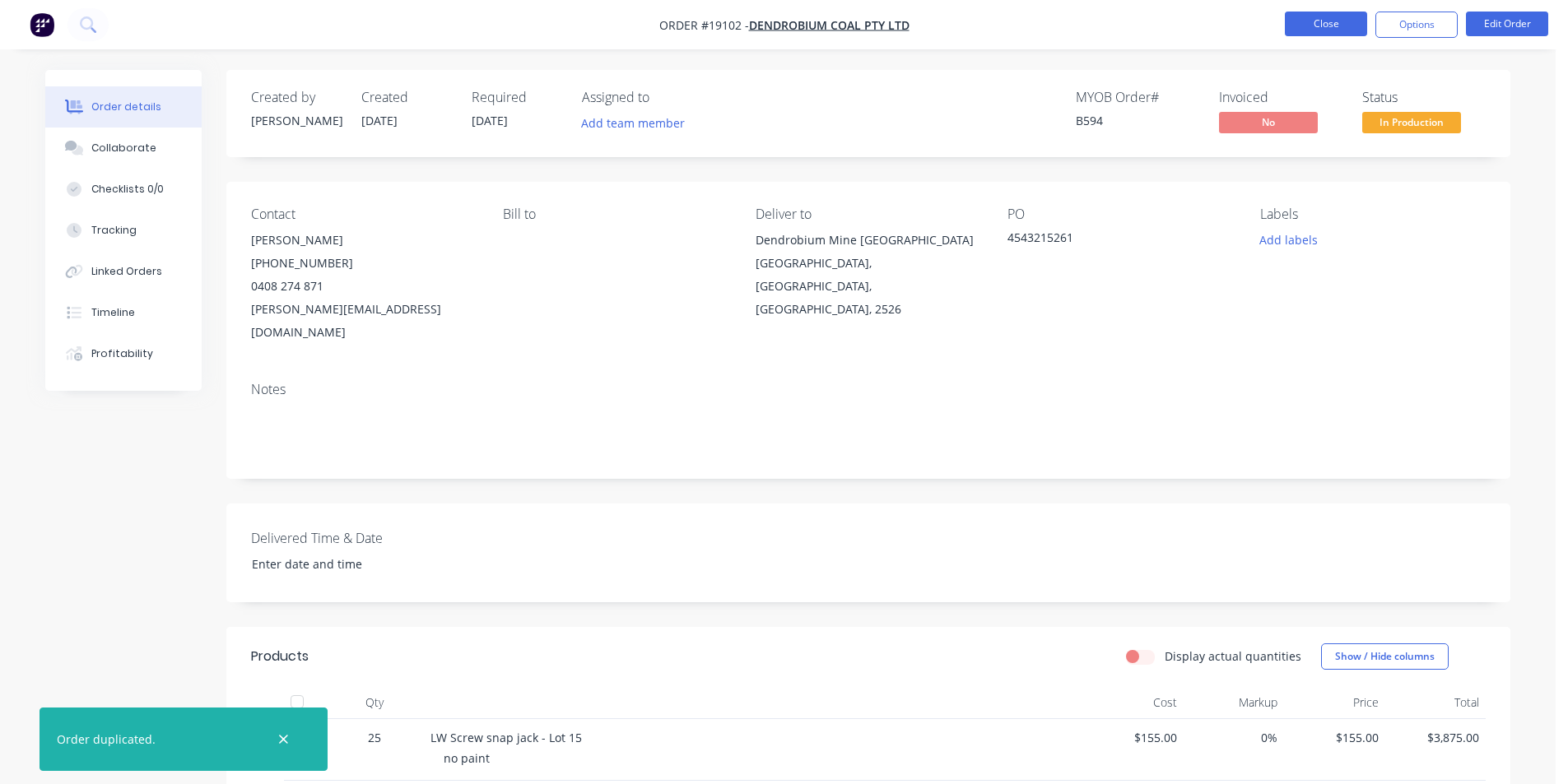
click at [1343, 27] on button "Close" at bounding box center [1326, 23] width 83 height 25
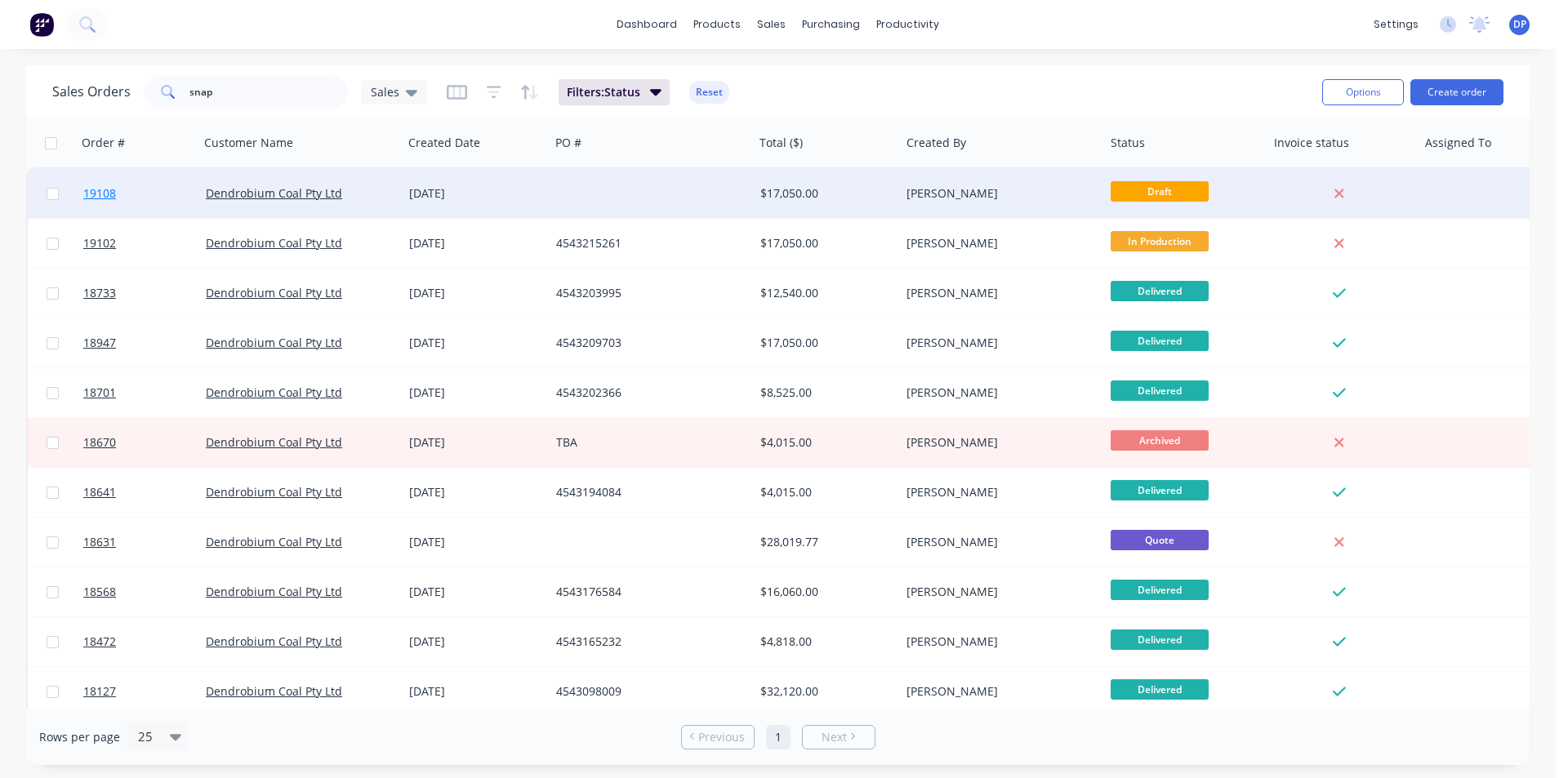
click at [116, 196] on span "19108" at bounding box center [99, 194] width 32 height 17
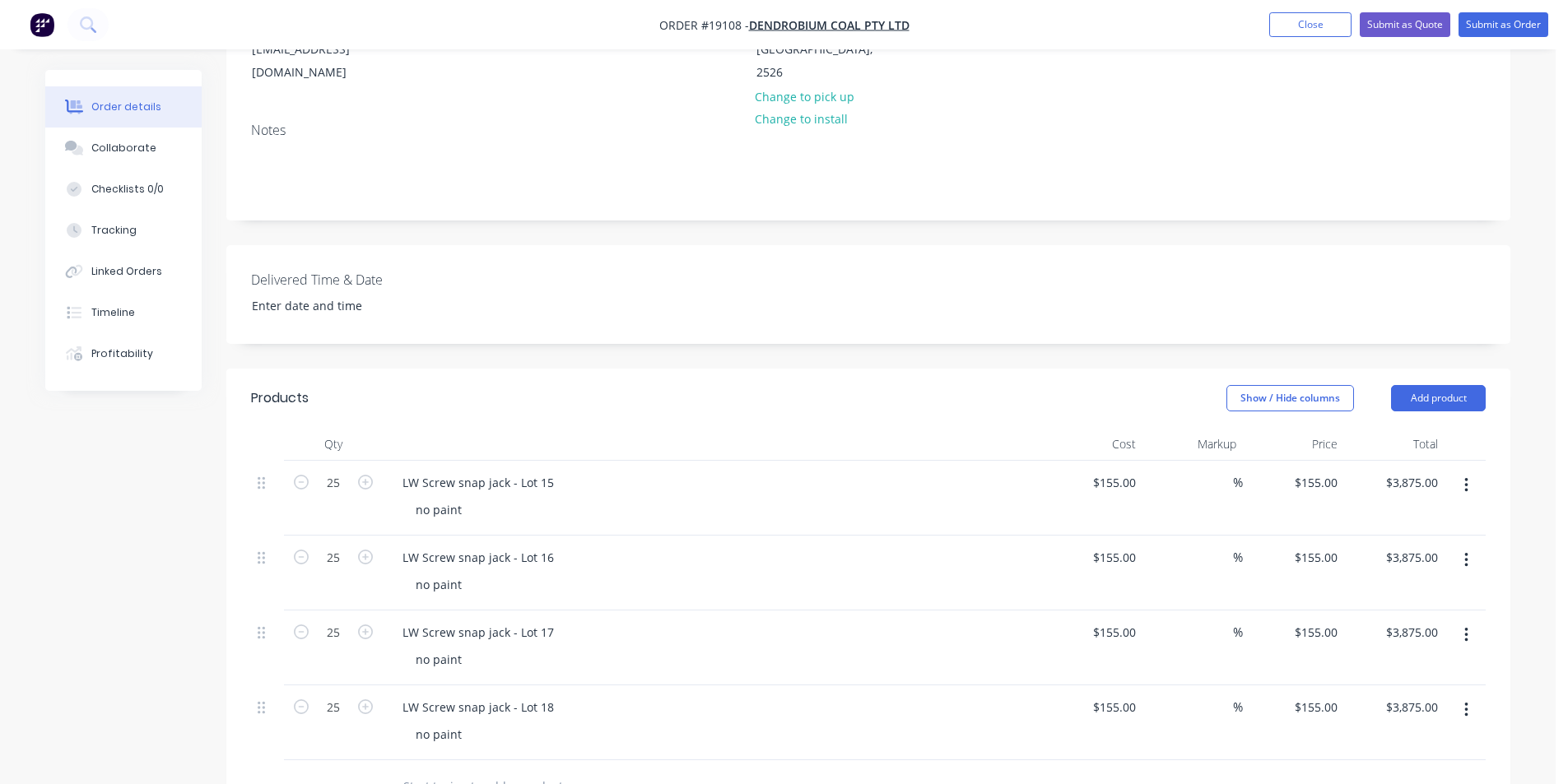
scroll to position [329, 0]
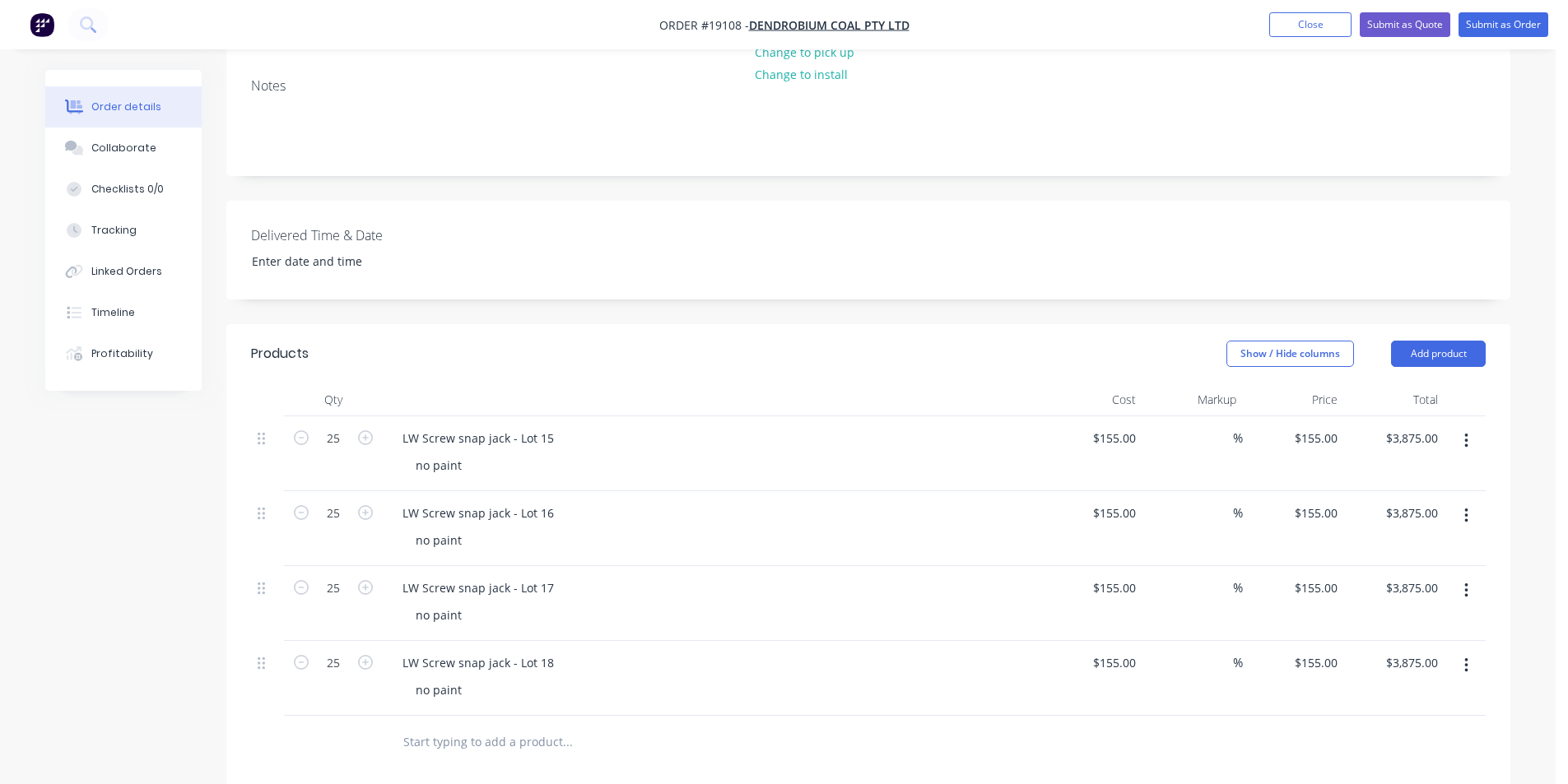
click at [1473, 501] on button "button" at bounding box center [1467, 516] width 39 height 30
click at [1398, 646] on div "Delete" at bounding box center [1408, 658] width 126 height 24
click at [1471, 502] on button "button" at bounding box center [1467, 516] width 39 height 30
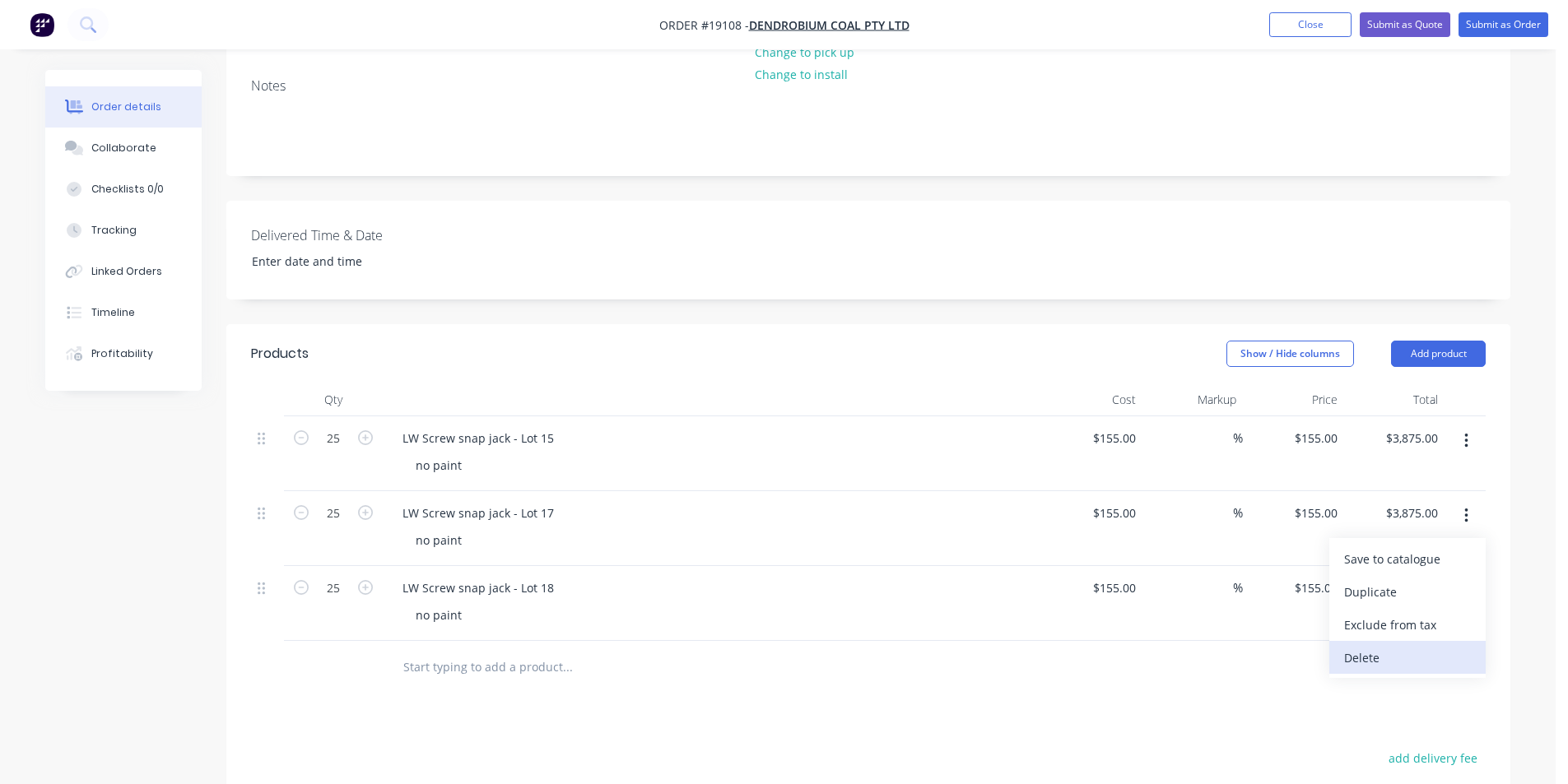
click at [1417, 646] on div "Delete" at bounding box center [1408, 658] width 126 height 24
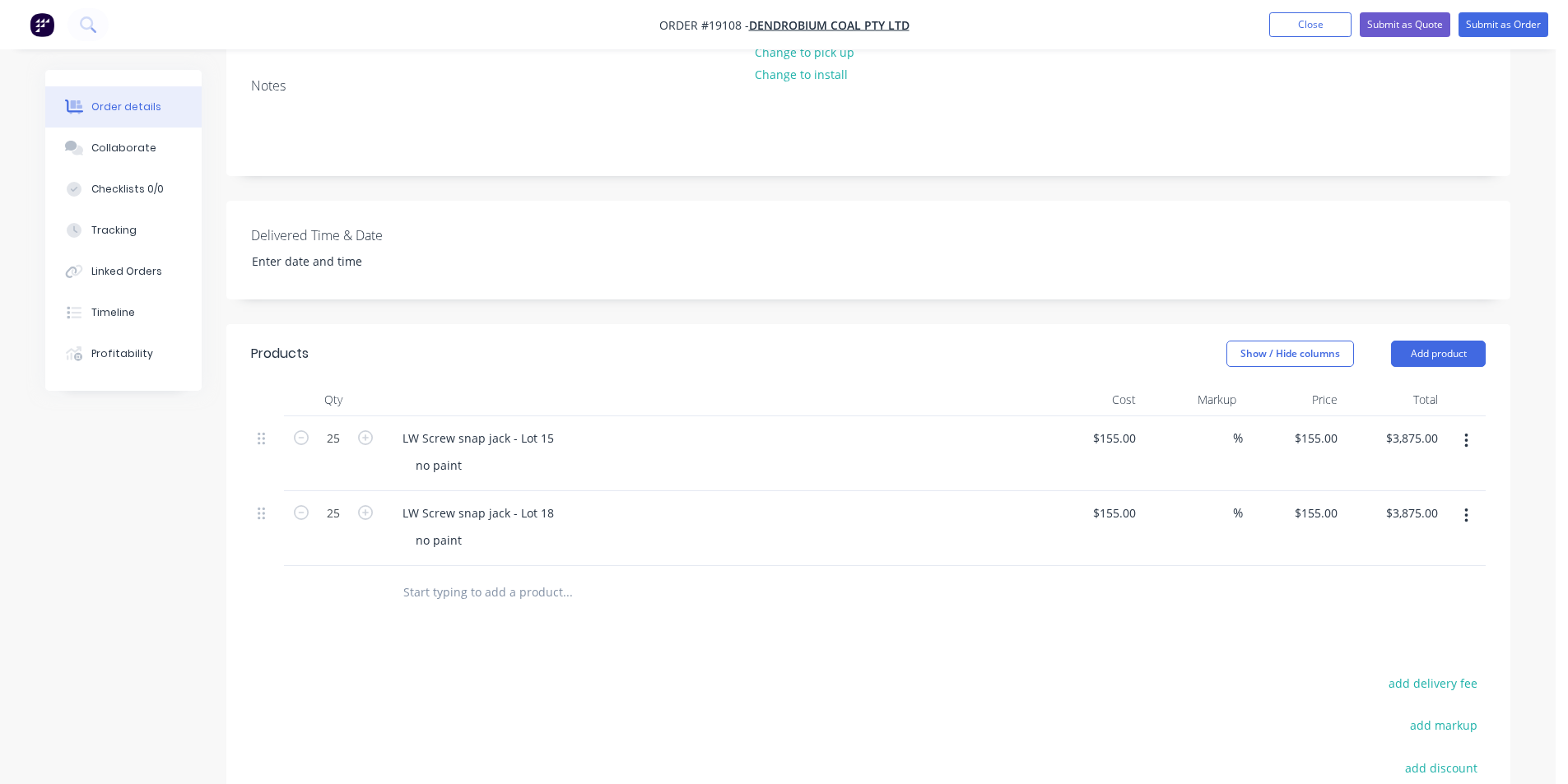
click at [1459, 501] on button "button" at bounding box center [1467, 516] width 39 height 30
drag, startPoint x: 1398, startPoint y: 637, endPoint x: 1387, endPoint y: 637, distance: 11.0
click at [1398, 646] on div "Delete" at bounding box center [1408, 658] width 126 height 24
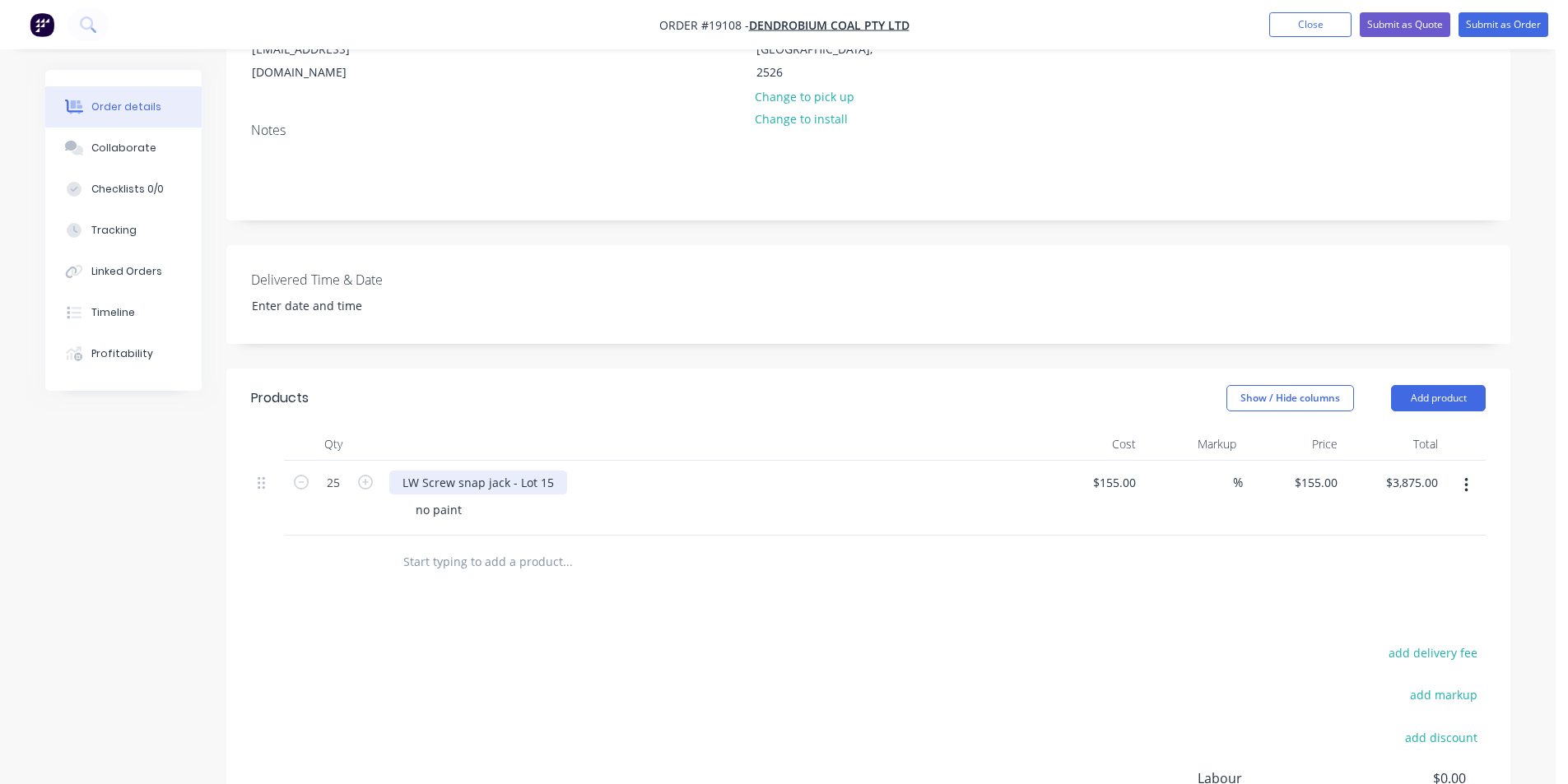
scroll to position [247, 0]
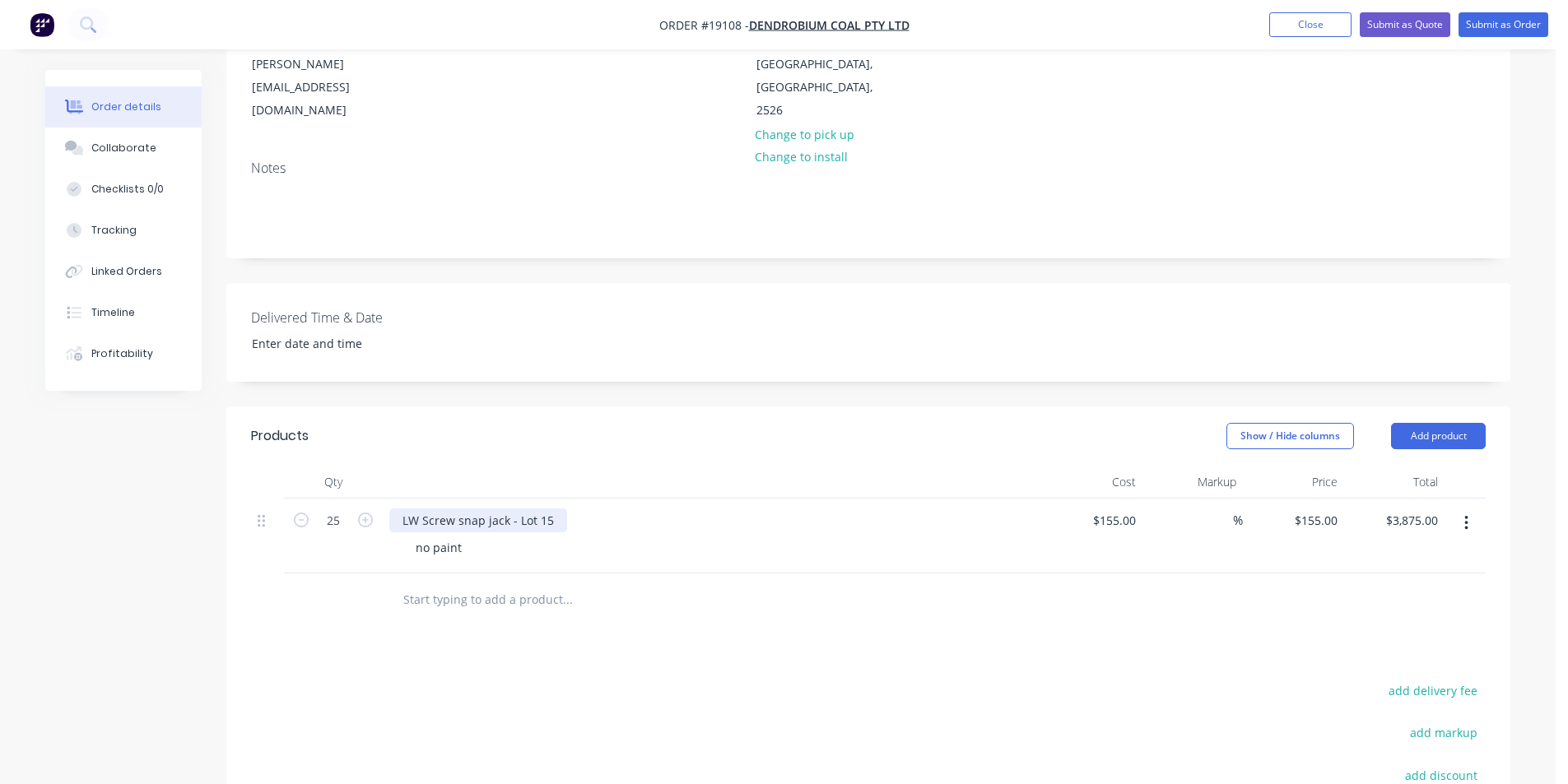
click at [552, 508] on div "LW Screw snap jack - Lot 15" at bounding box center [478, 520] width 178 height 24
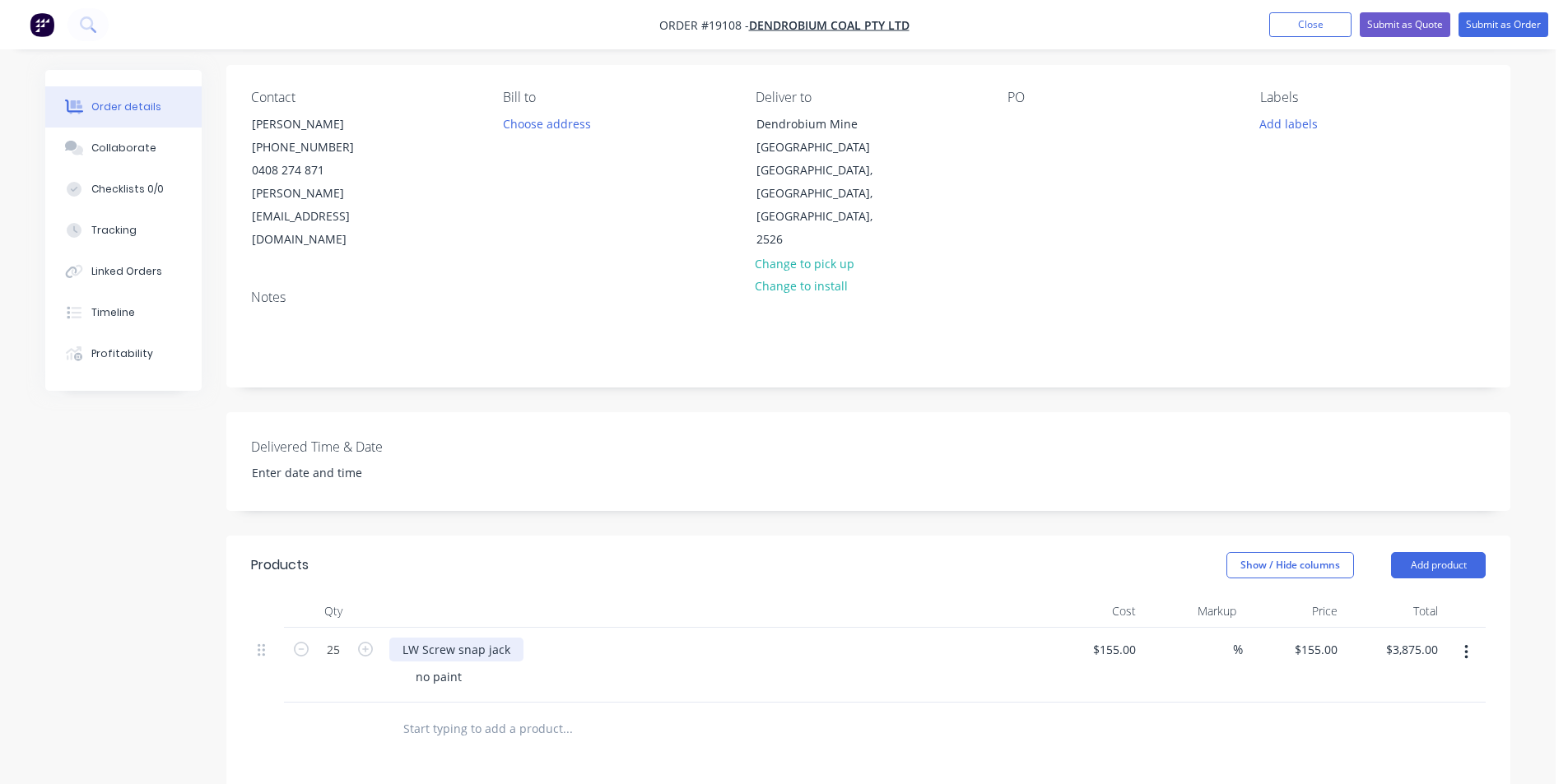
scroll to position [0, 0]
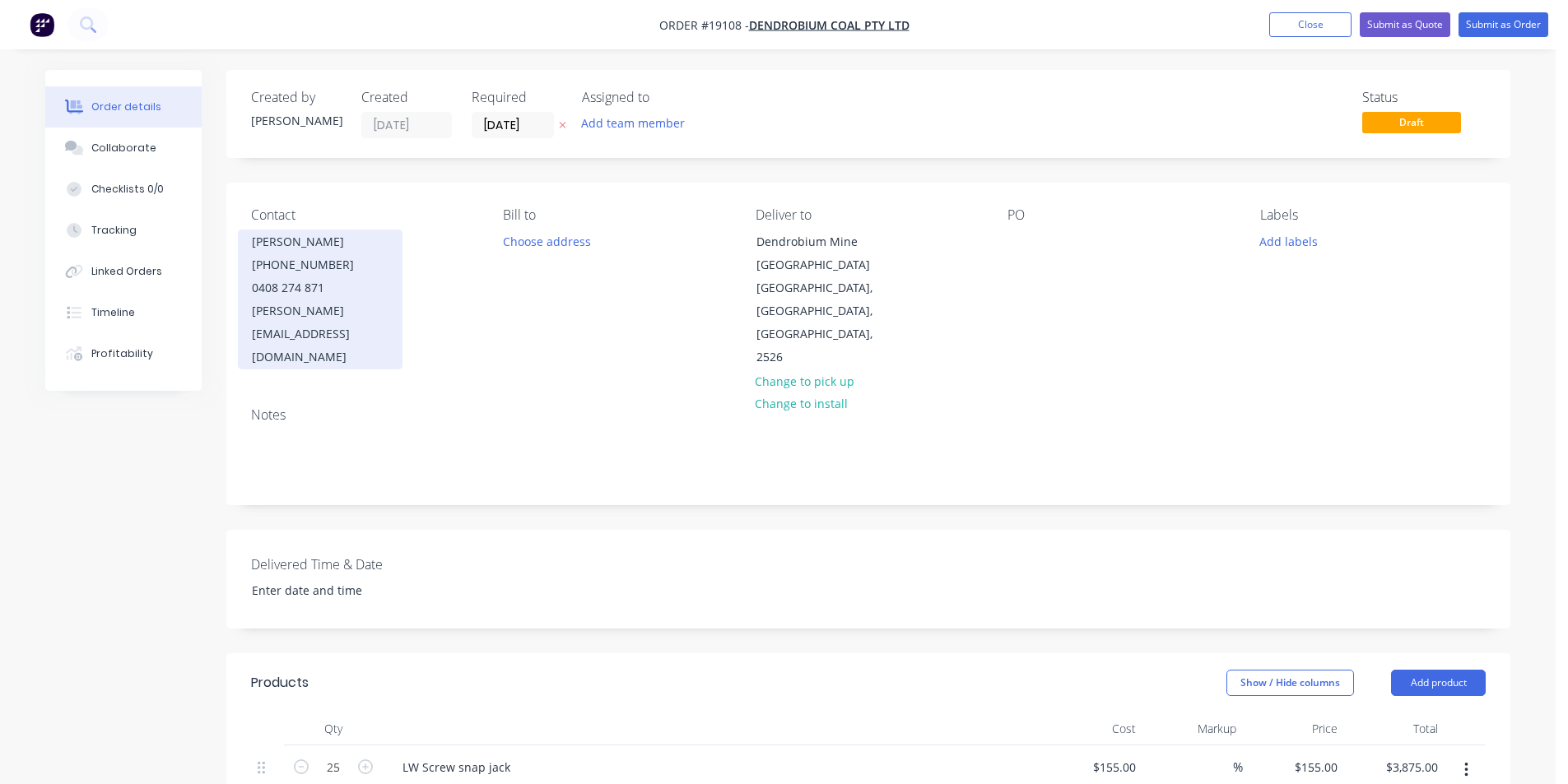
click at [312, 266] on div "[PHONE_NUMBER]" at bounding box center [320, 265] width 137 height 23
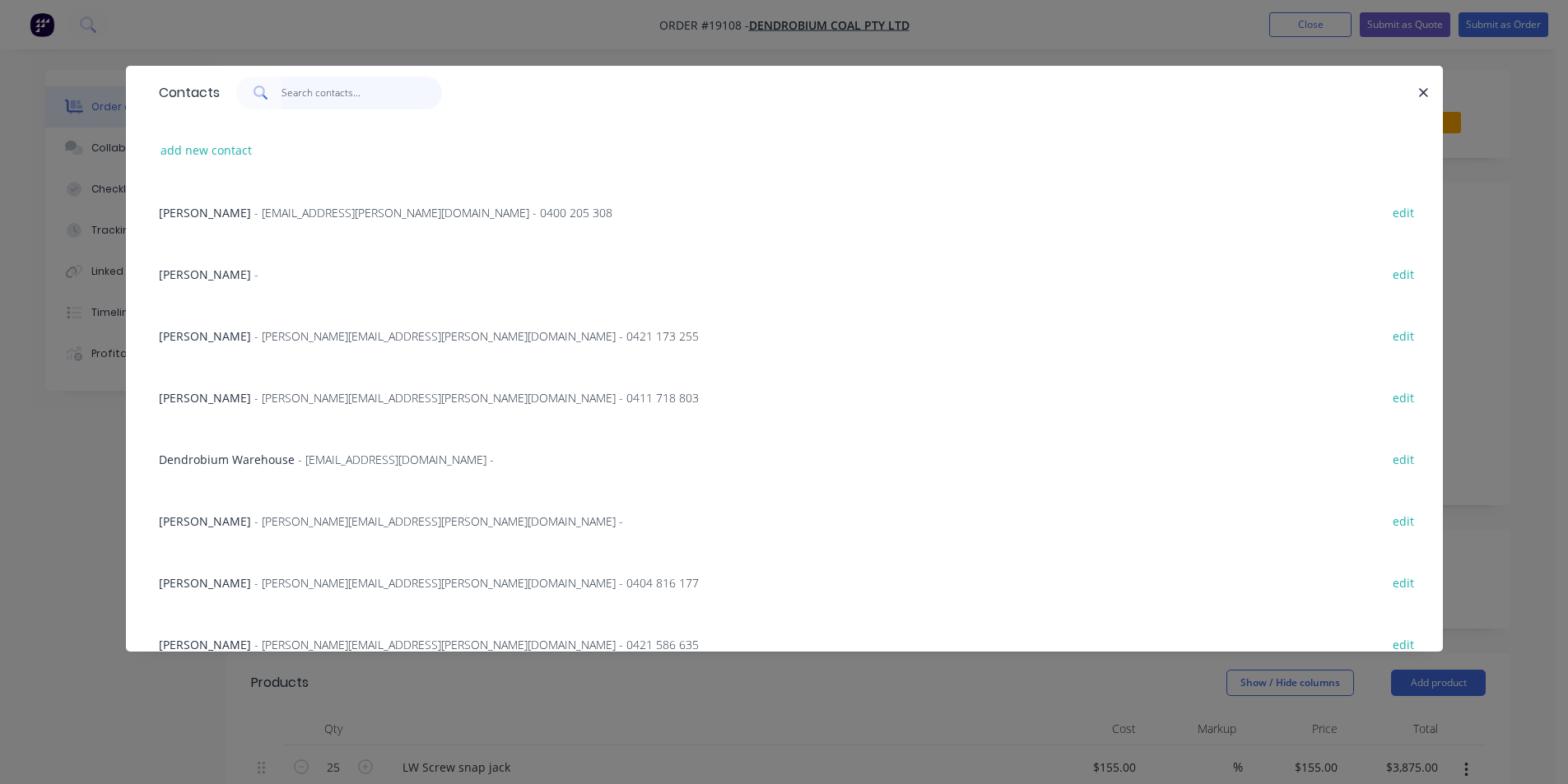
click at [321, 97] on input "text" at bounding box center [362, 92] width 161 height 33
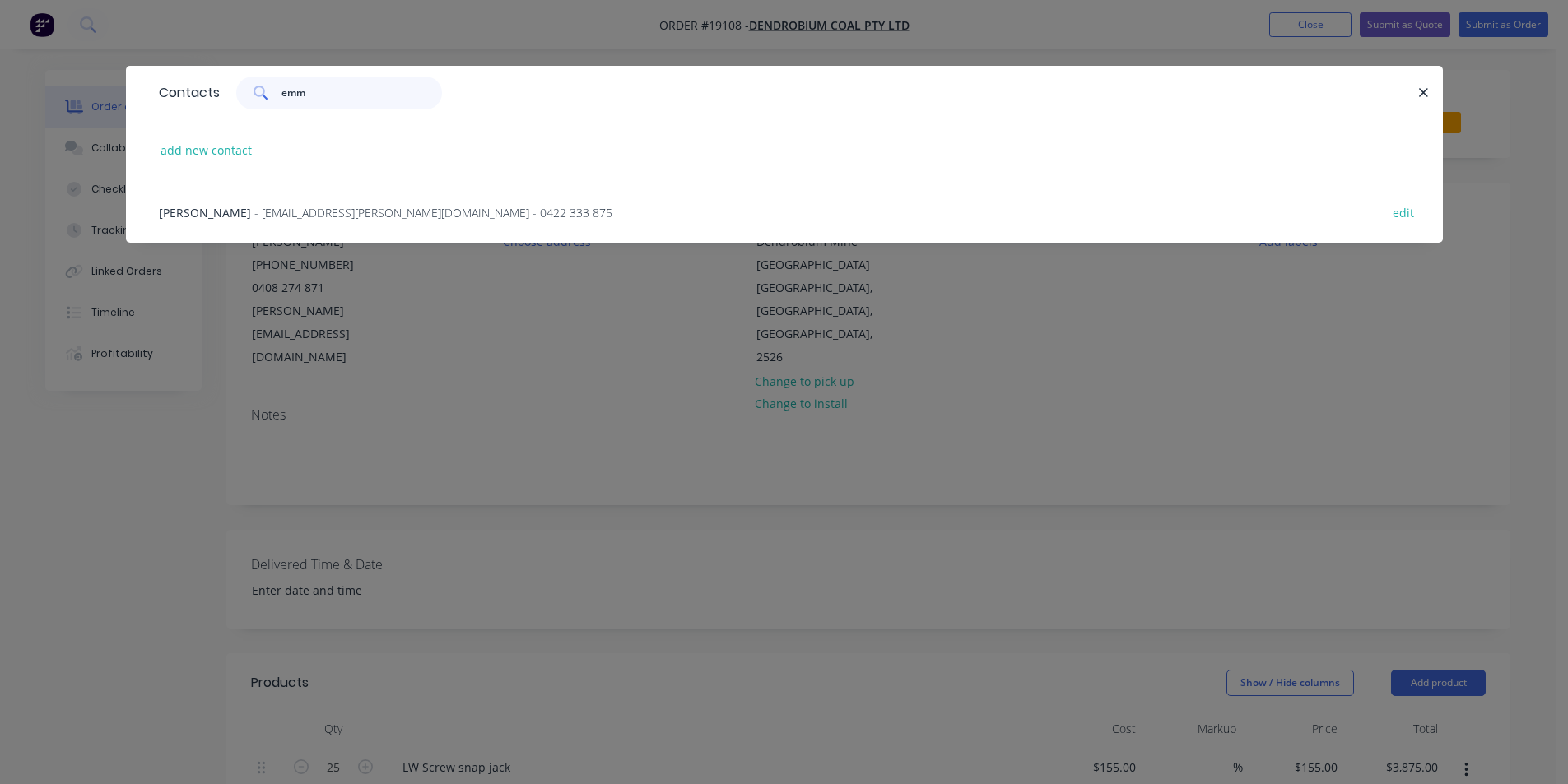
type input "emm"
click at [284, 216] on span "- [EMAIL_ADDRESS][PERSON_NAME][DOMAIN_NAME] - 0422 333 875" at bounding box center [433, 213] width 358 height 16
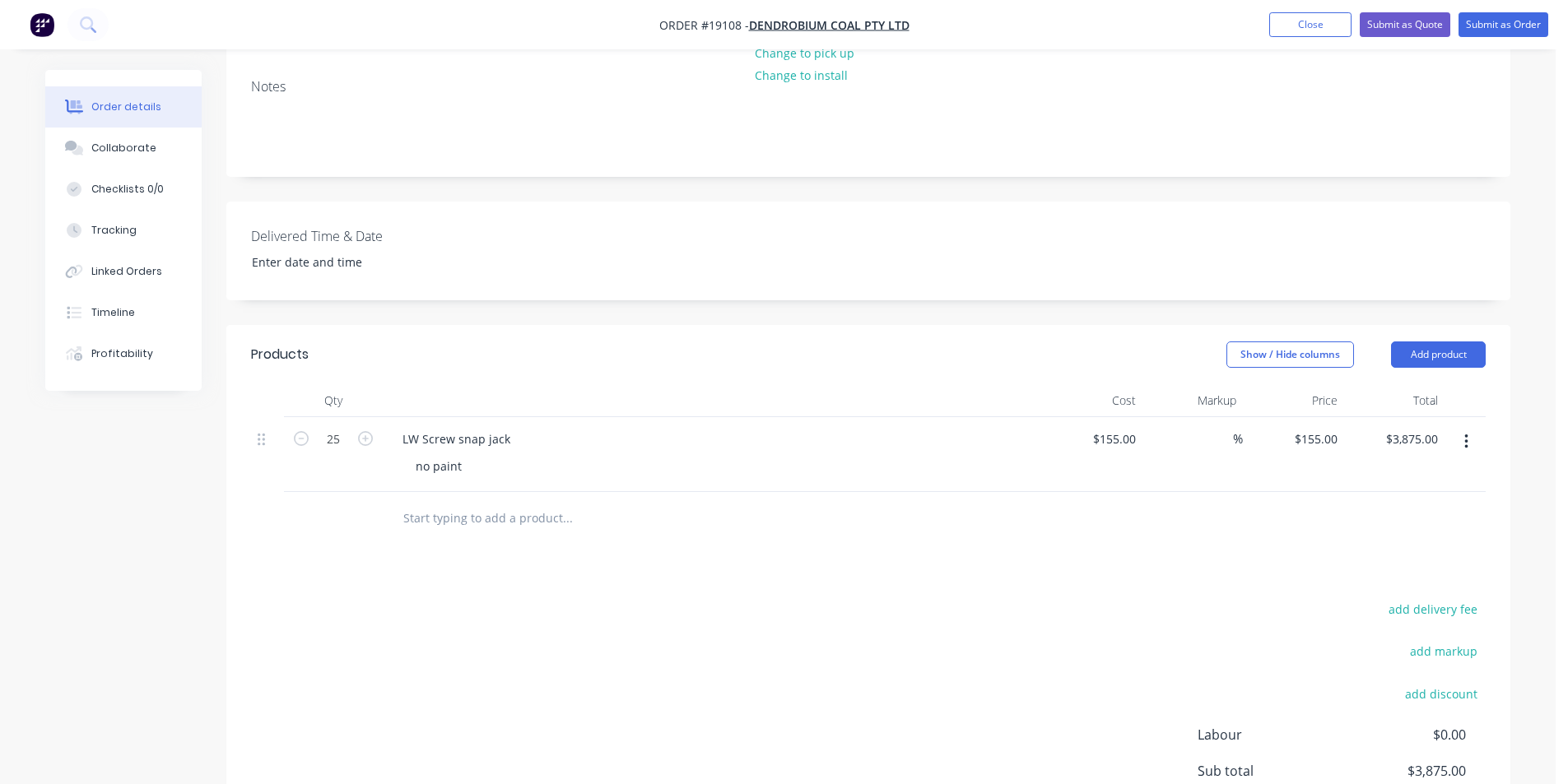
scroll to position [329, 0]
click at [415, 453] on div "no paint" at bounding box center [439, 465] width 72 height 24
click at [509, 426] on div "LW Screw snap jack" at bounding box center [456, 438] width 134 height 24
click at [837, 324] on header "Products Show / Hide columns Add product" at bounding box center [869, 354] width 1285 height 59
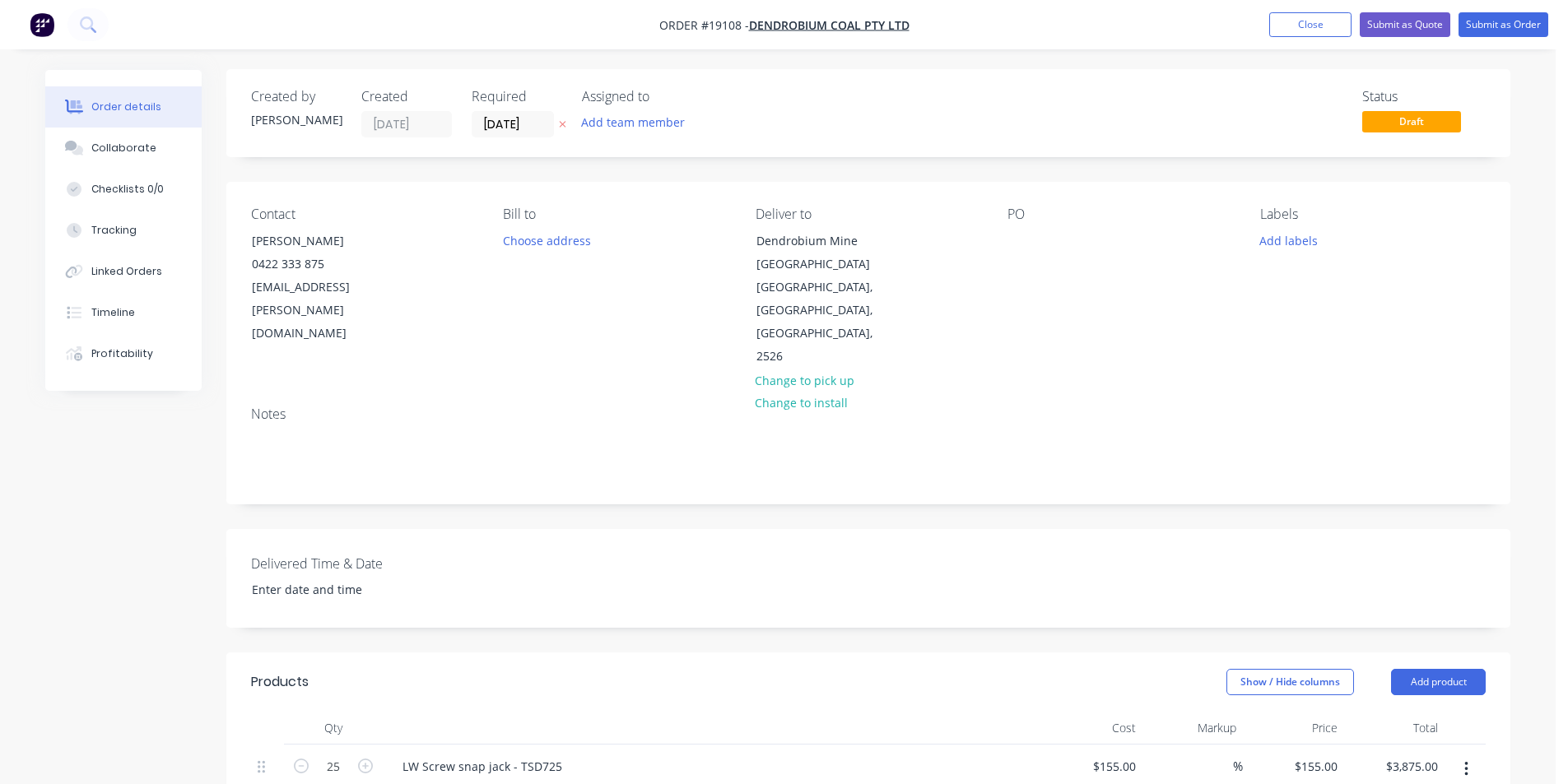
scroll to position [0, 0]
click at [1416, 23] on button "Submit as Quote" at bounding box center [1404, 24] width 90 height 25
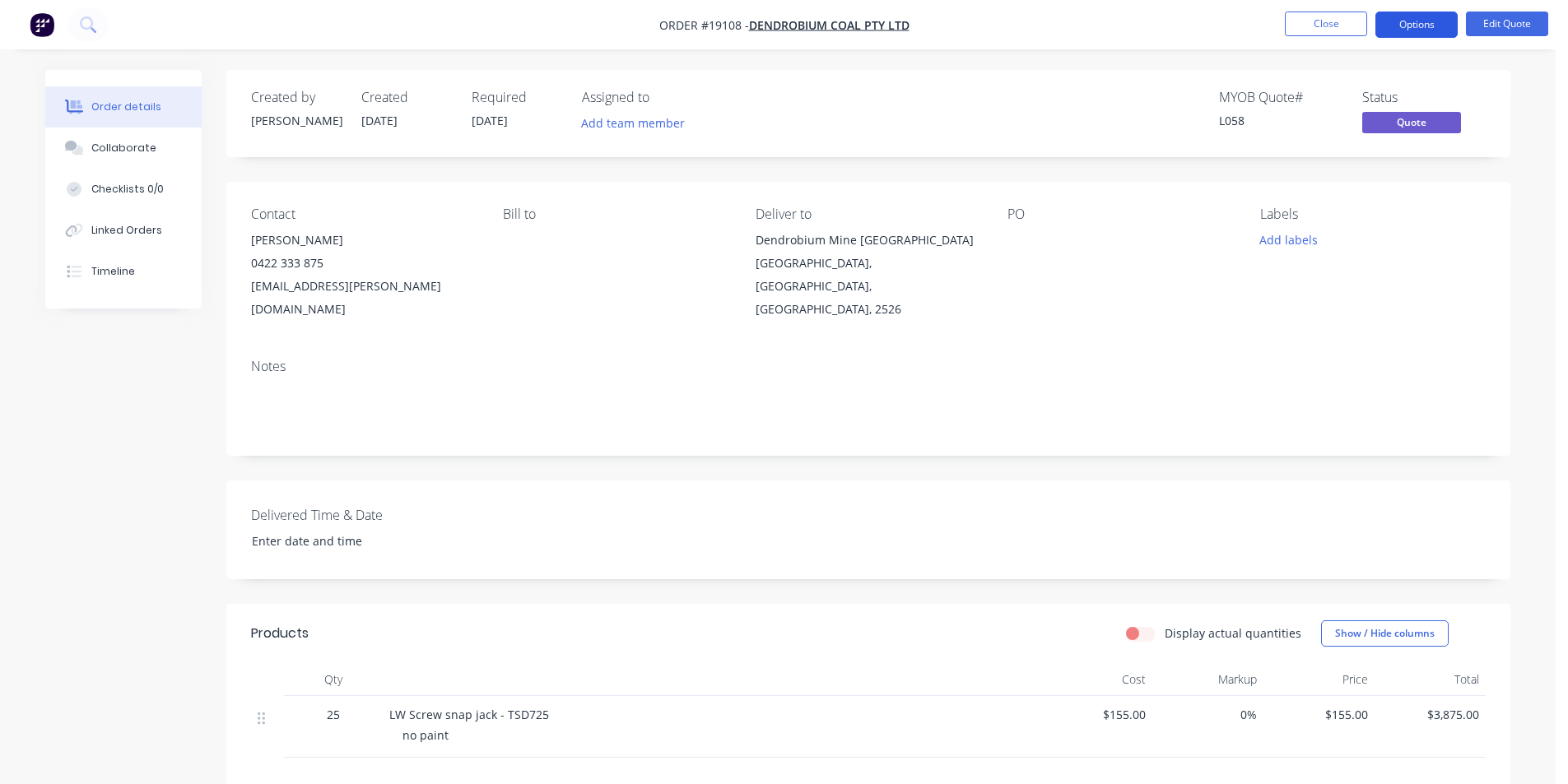
click at [1430, 26] on button "Options" at bounding box center [1416, 24] width 83 height 26
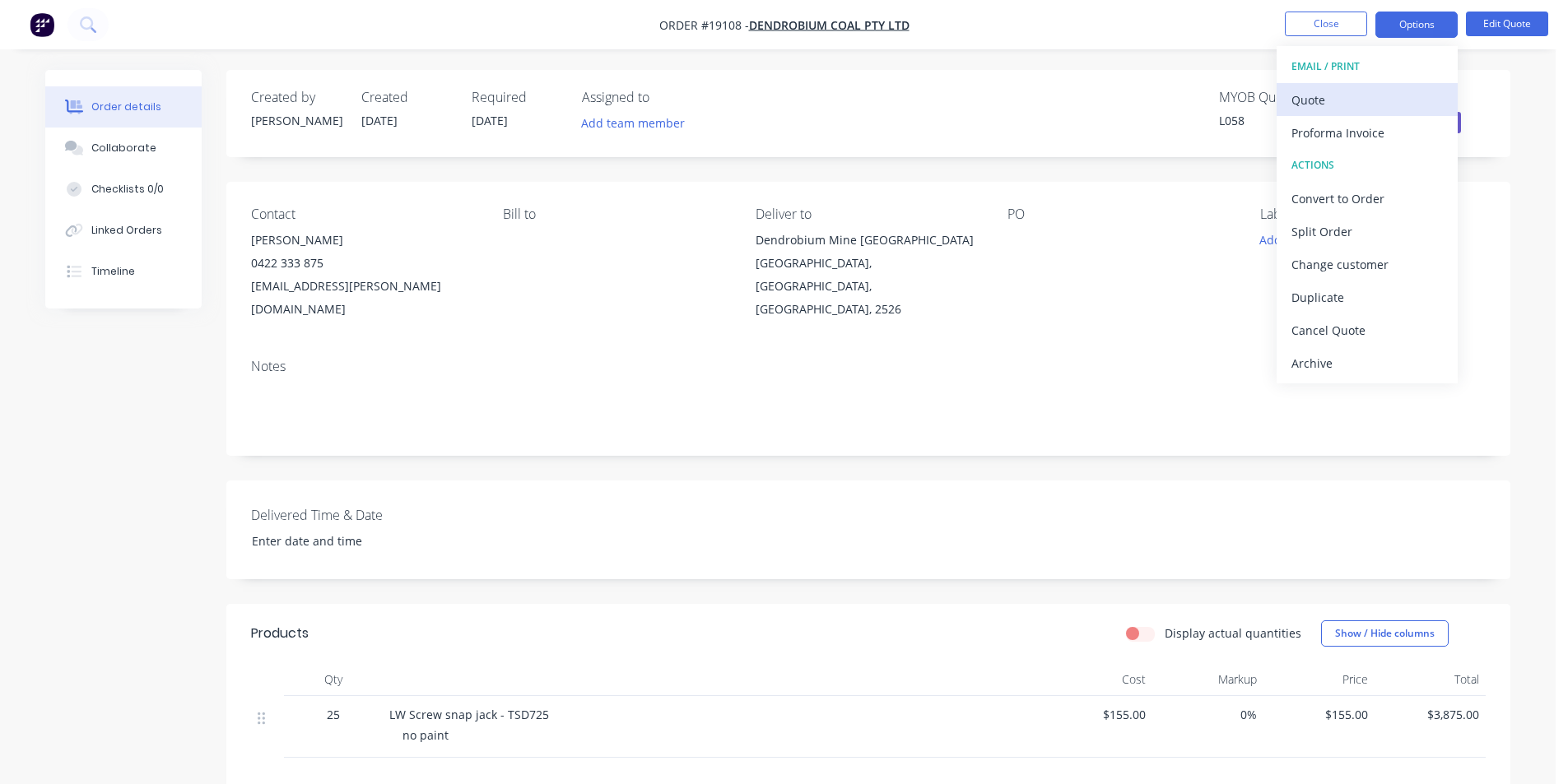
click at [1374, 93] on div "Quote" at bounding box center [1367, 100] width 152 height 24
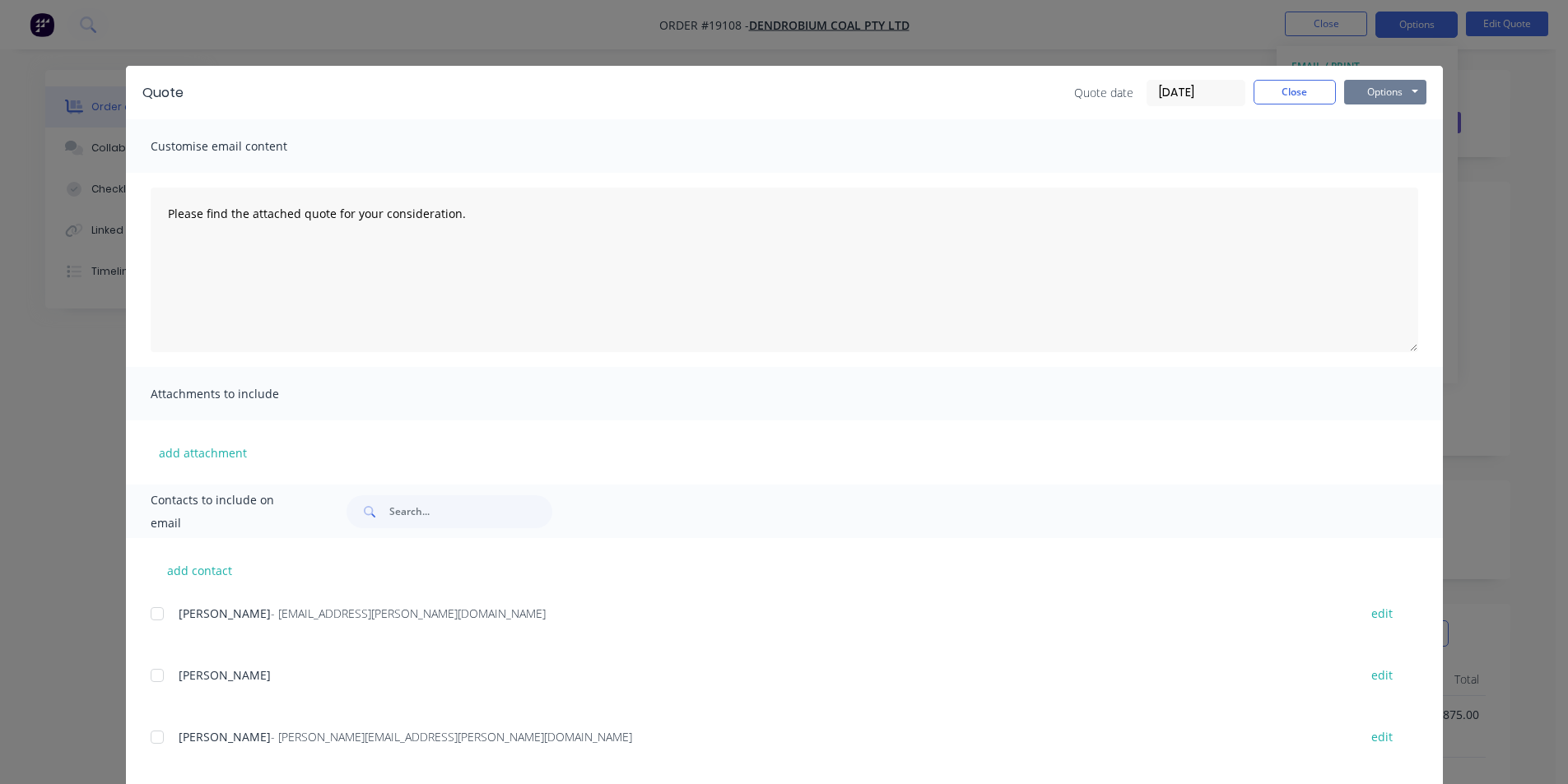
click at [1377, 93] on button "Options" at bounding box center [1386, 92] width 83 height 25
click at [1388, 146] on button "Print" at bounding box center [1397, 148] width 105 height 27
click at [1310, 91] on button "Close" at bounding box center [1295, 92] width 83 height 25
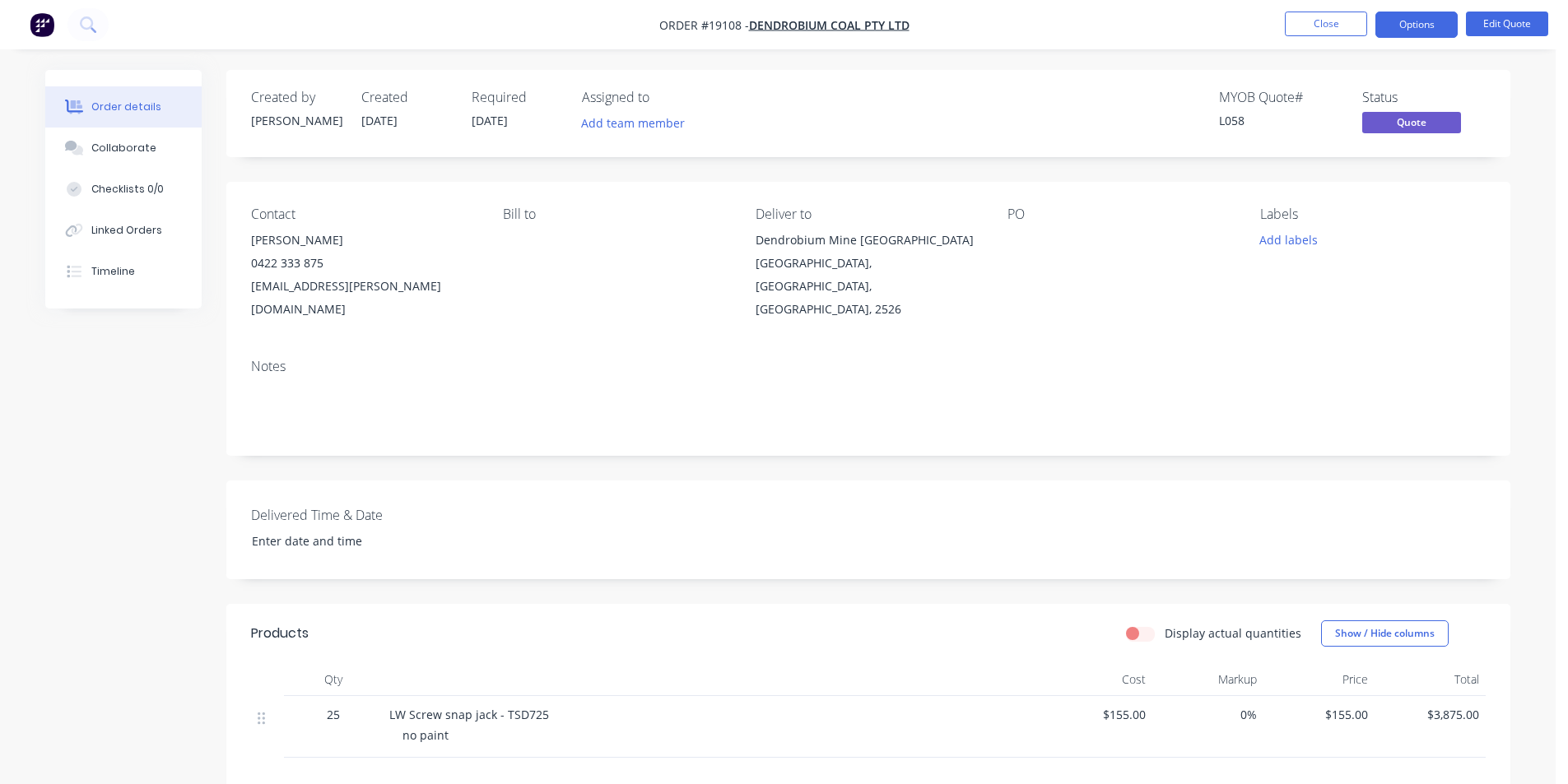
click at [36, 27] on img "button" at bounding box center [42, 24] width 25 height 25
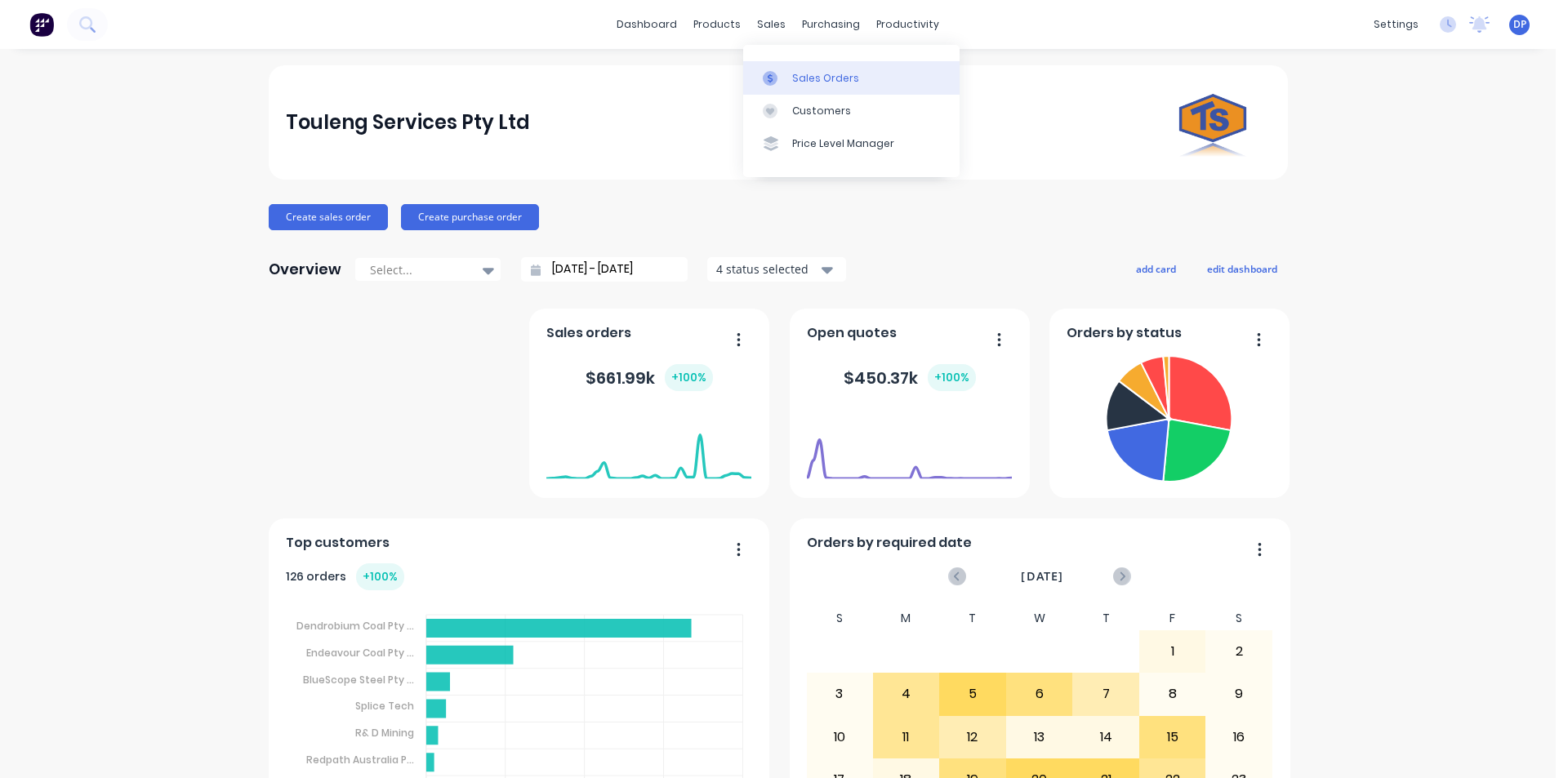
click at [812, 73] on div "Sales Orders" at bounding box center [825, 78] width 67 height 15
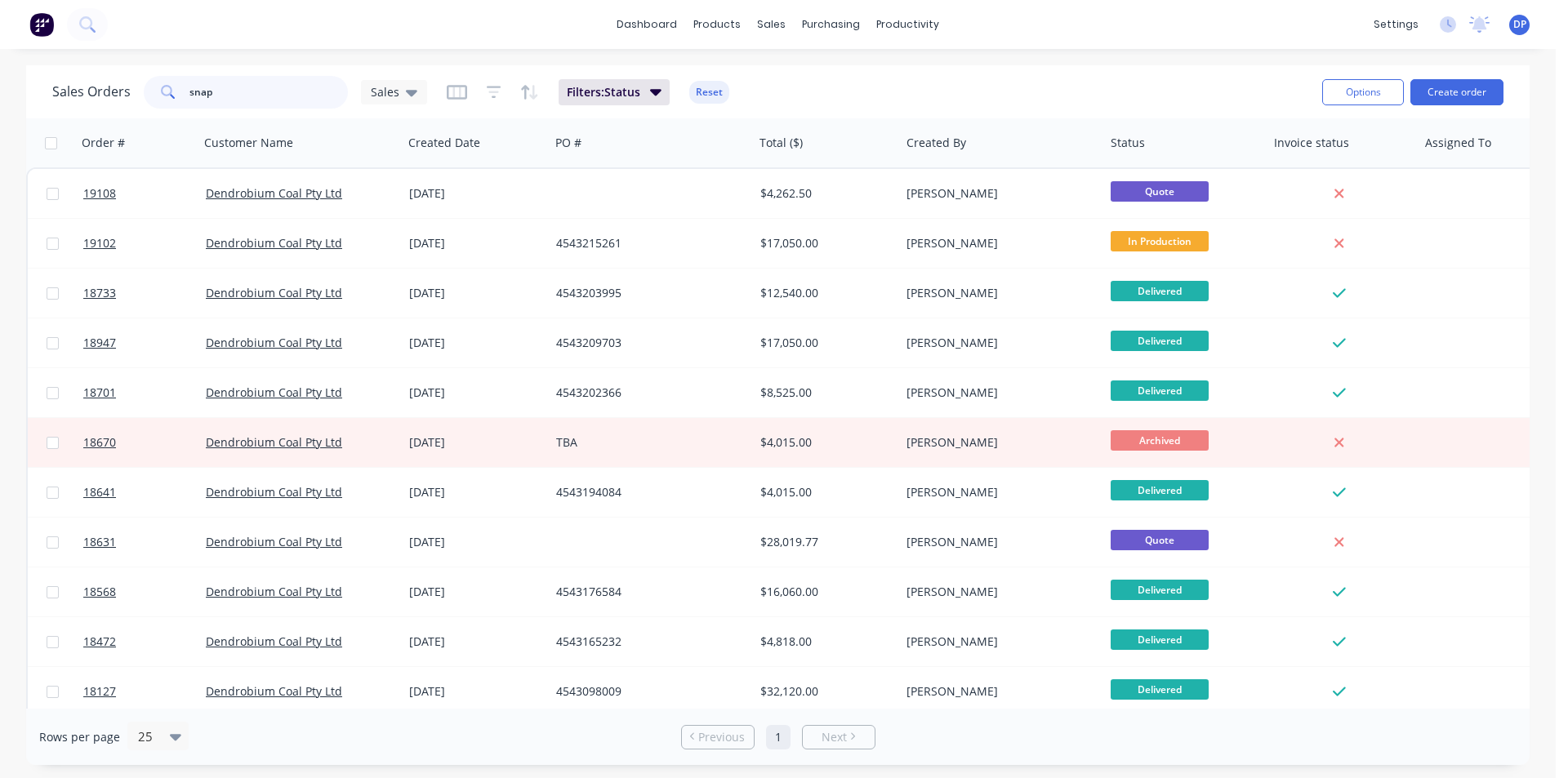
drag, startPoint x: 260, startPoint y: 92, endPoint x: 97, endPoint y: 92, distance: 163.0
click at [97, 92] on div "Sales Orders snap Sales" at bounding box center [240, 91] width 375 height 32
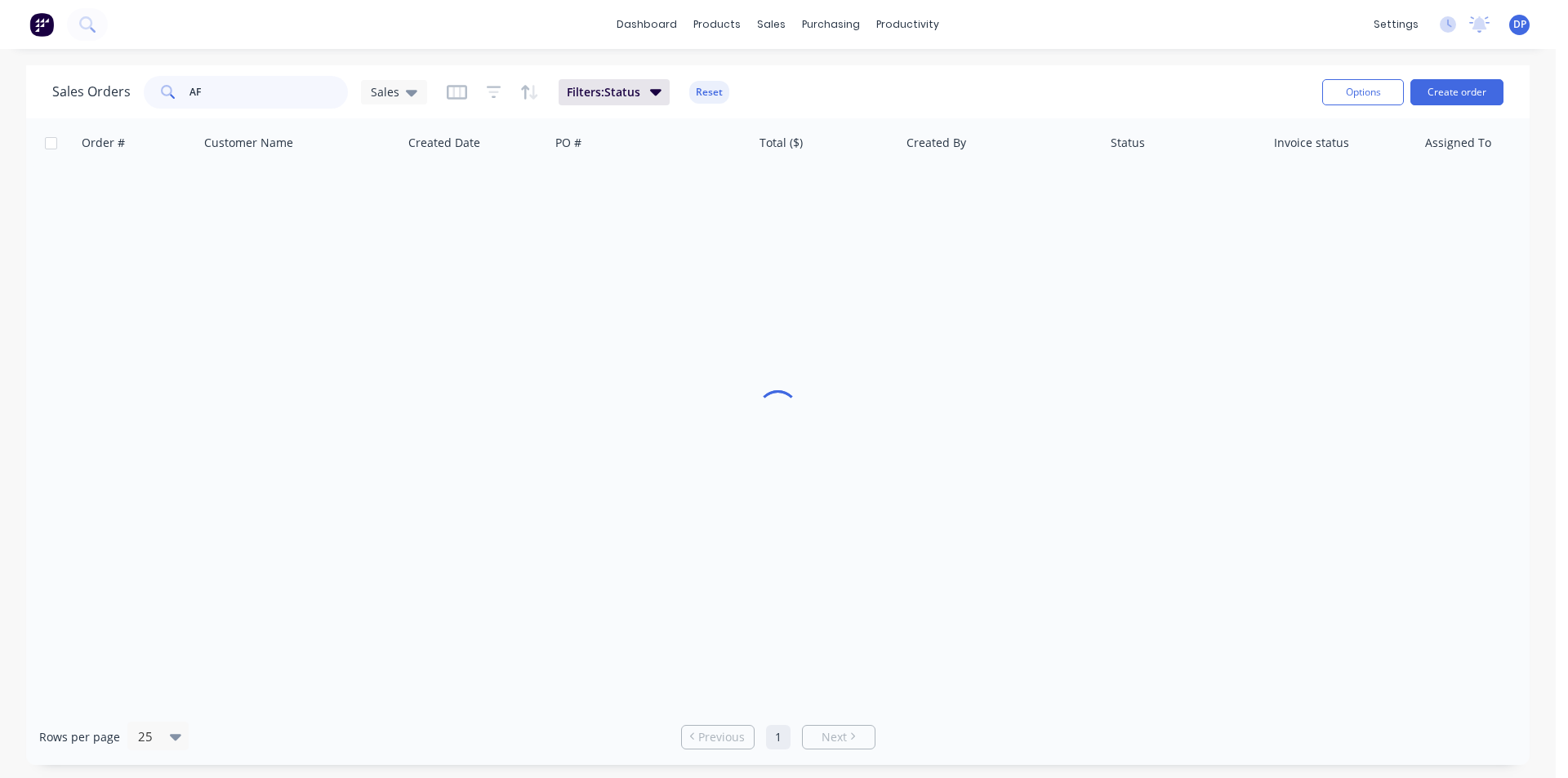
type input "AFC"
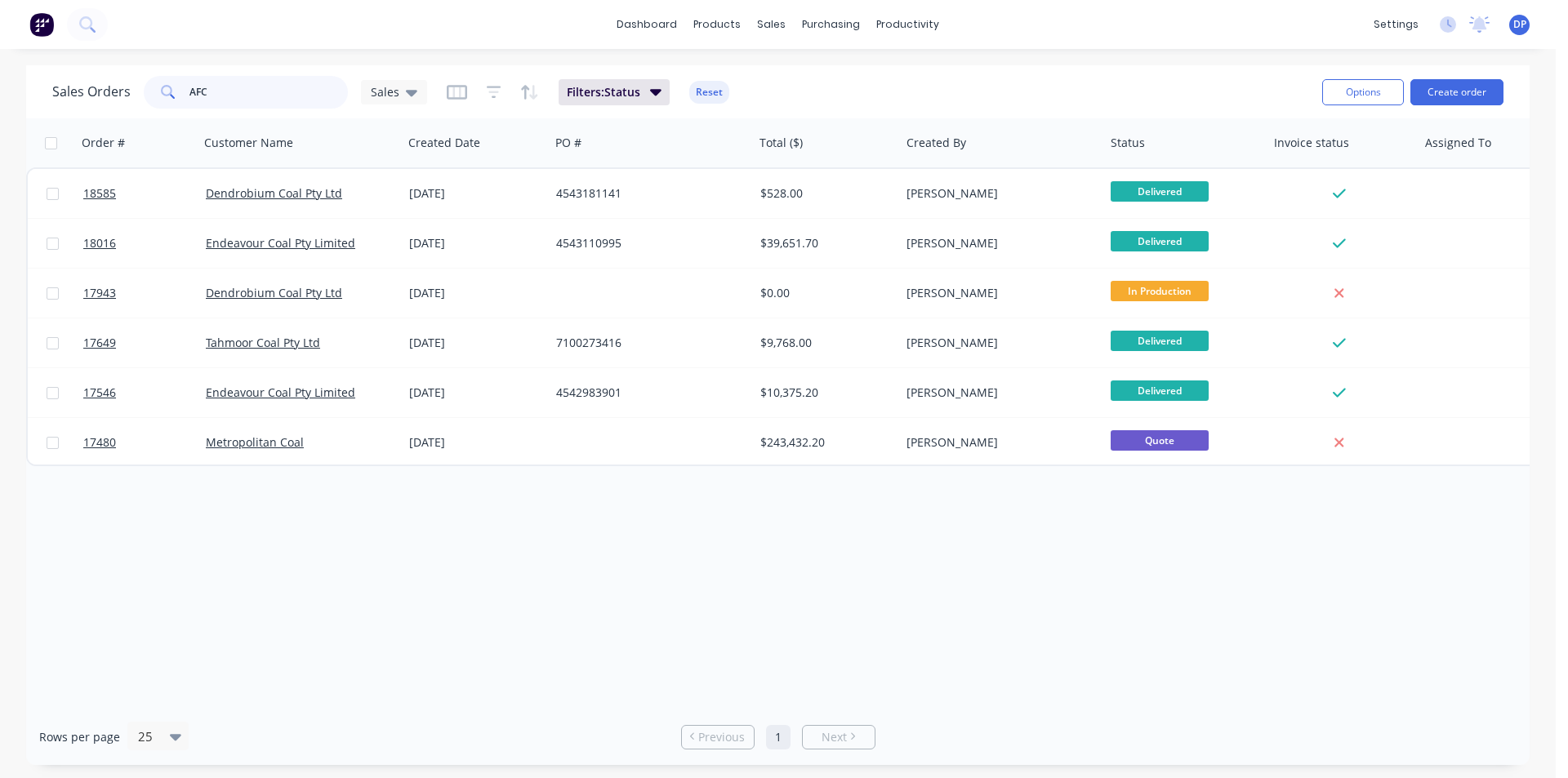
drag, startPoint x: 261, startPoint y: 100, endPoint x: 121, endPoint y: 100, distance: 140.0
click at [121, 100] on div "Sales Orders AFC Sales" at bounding box center [240, 91] width 375 height 32
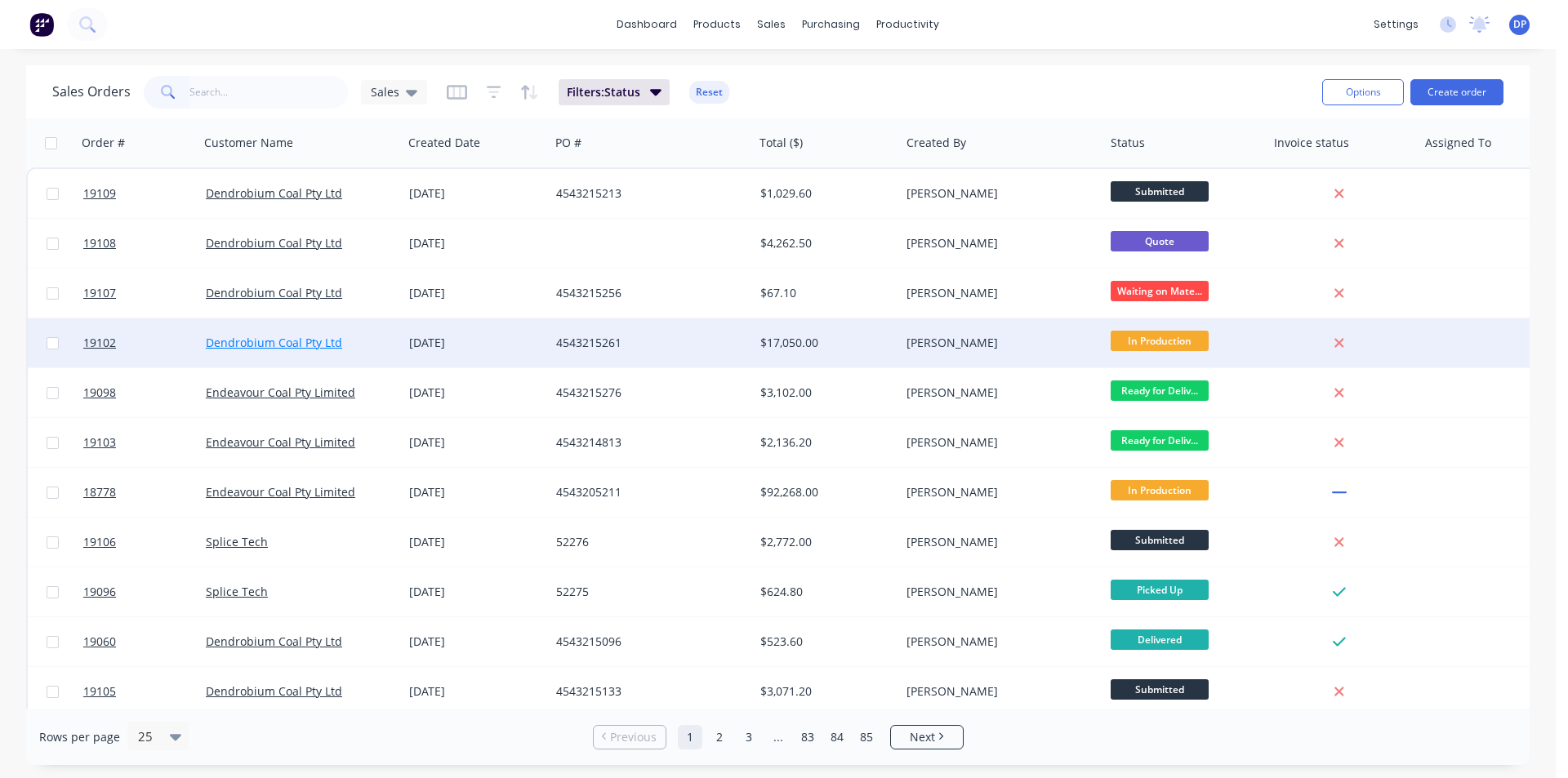
click at [284, 338] on link "Dendrobium Coal Pty Ltd" at bounding box center [274, 342] width 136 height 16
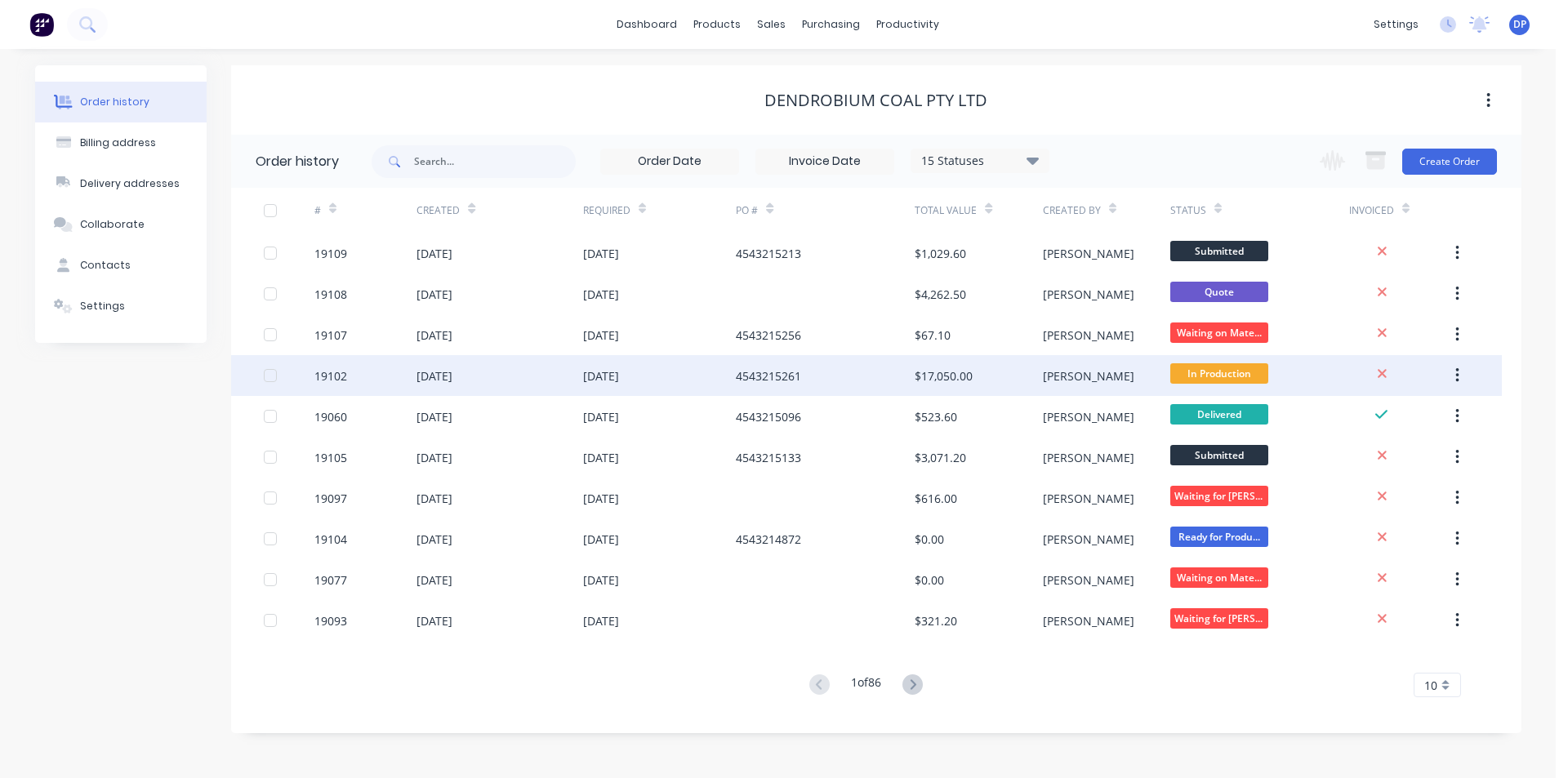
click at [333, 377] on div "19102" at bounding box center [330, 376] width 32 height 18
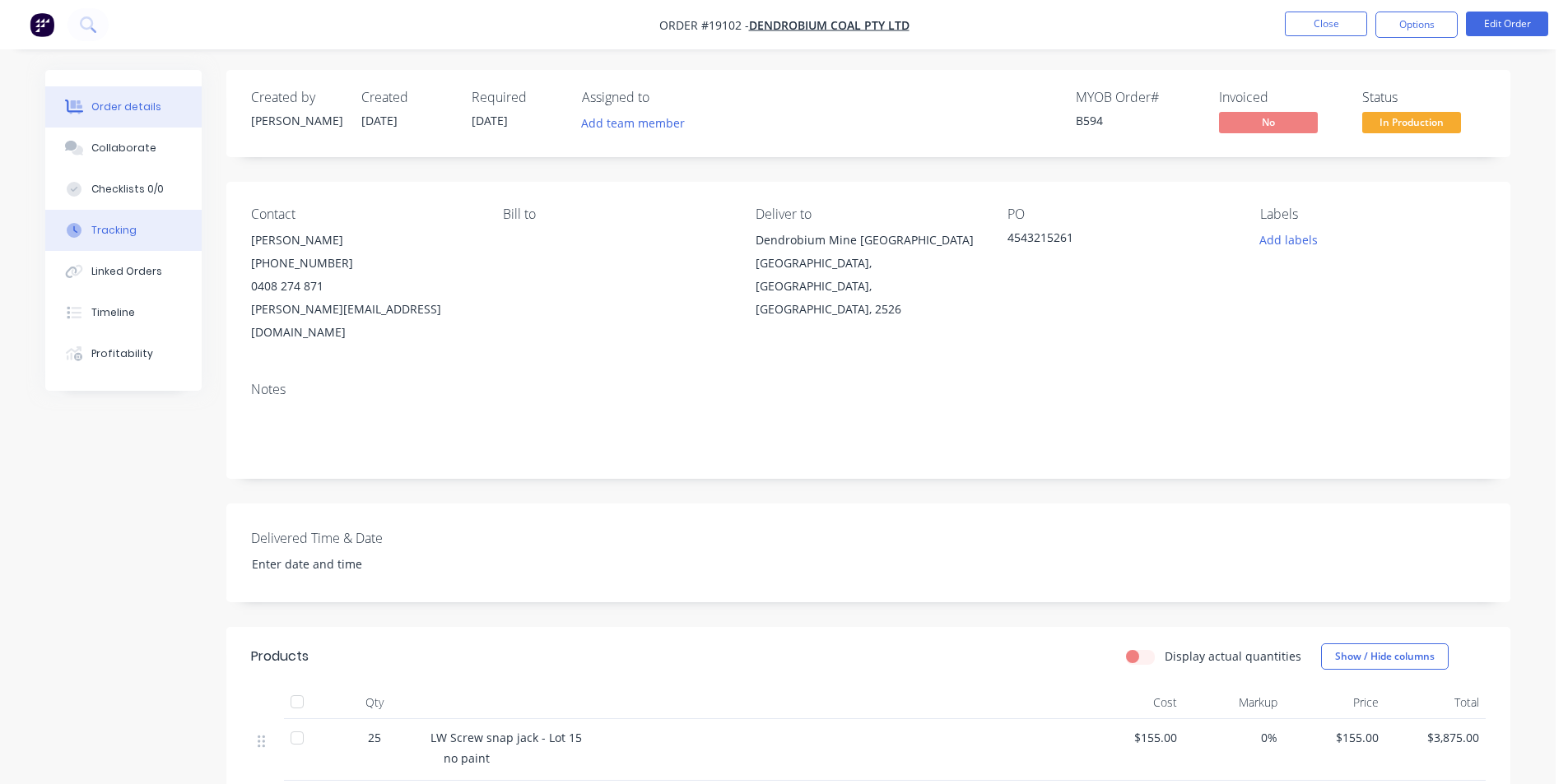
click at [162, 228] on button "Tracking" at bounding box center [124, 230] width 156 height 41
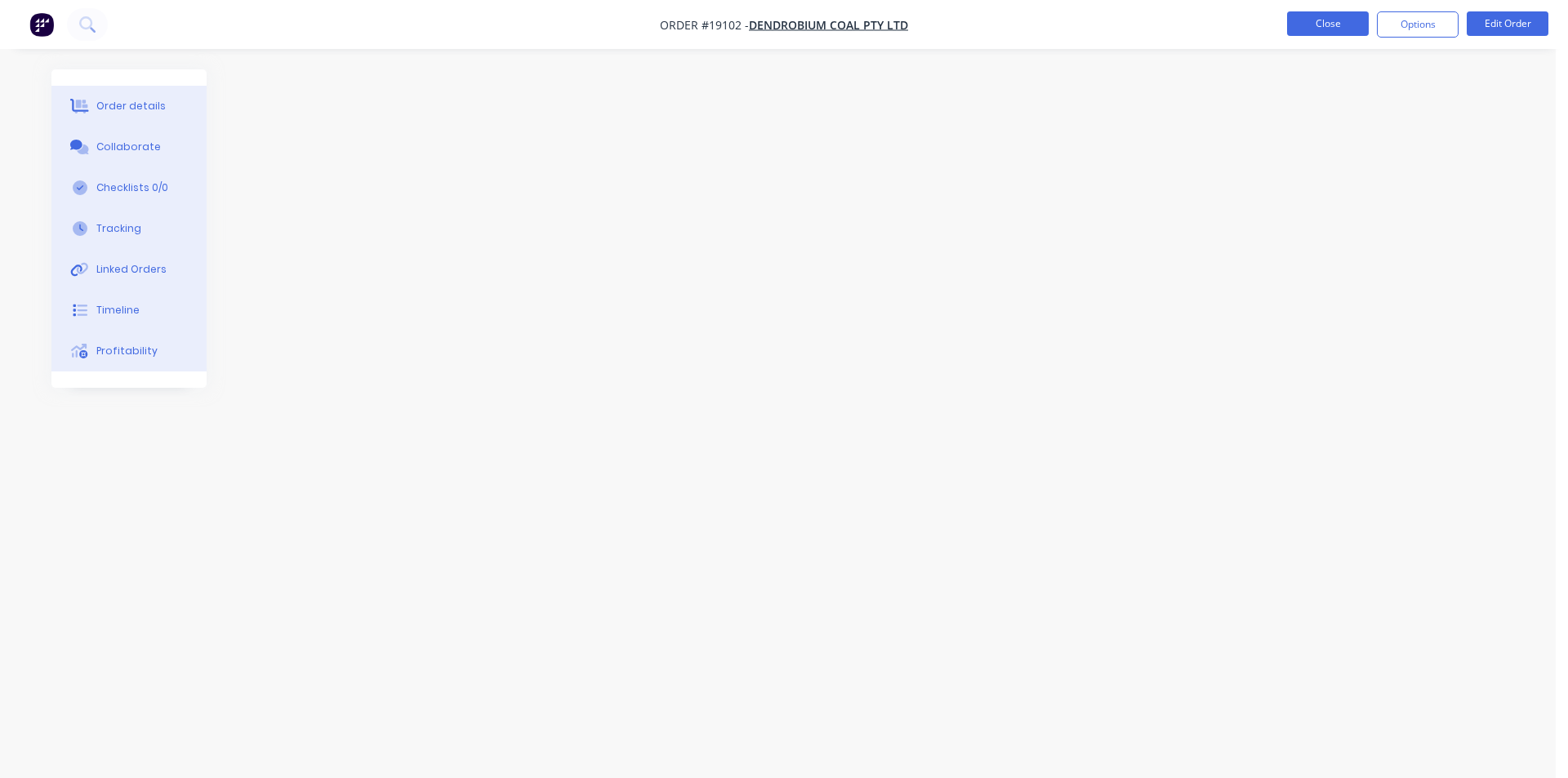
click at [1308, 25] on button "Close" at bounding box center [1327, 23] width 82 height 25
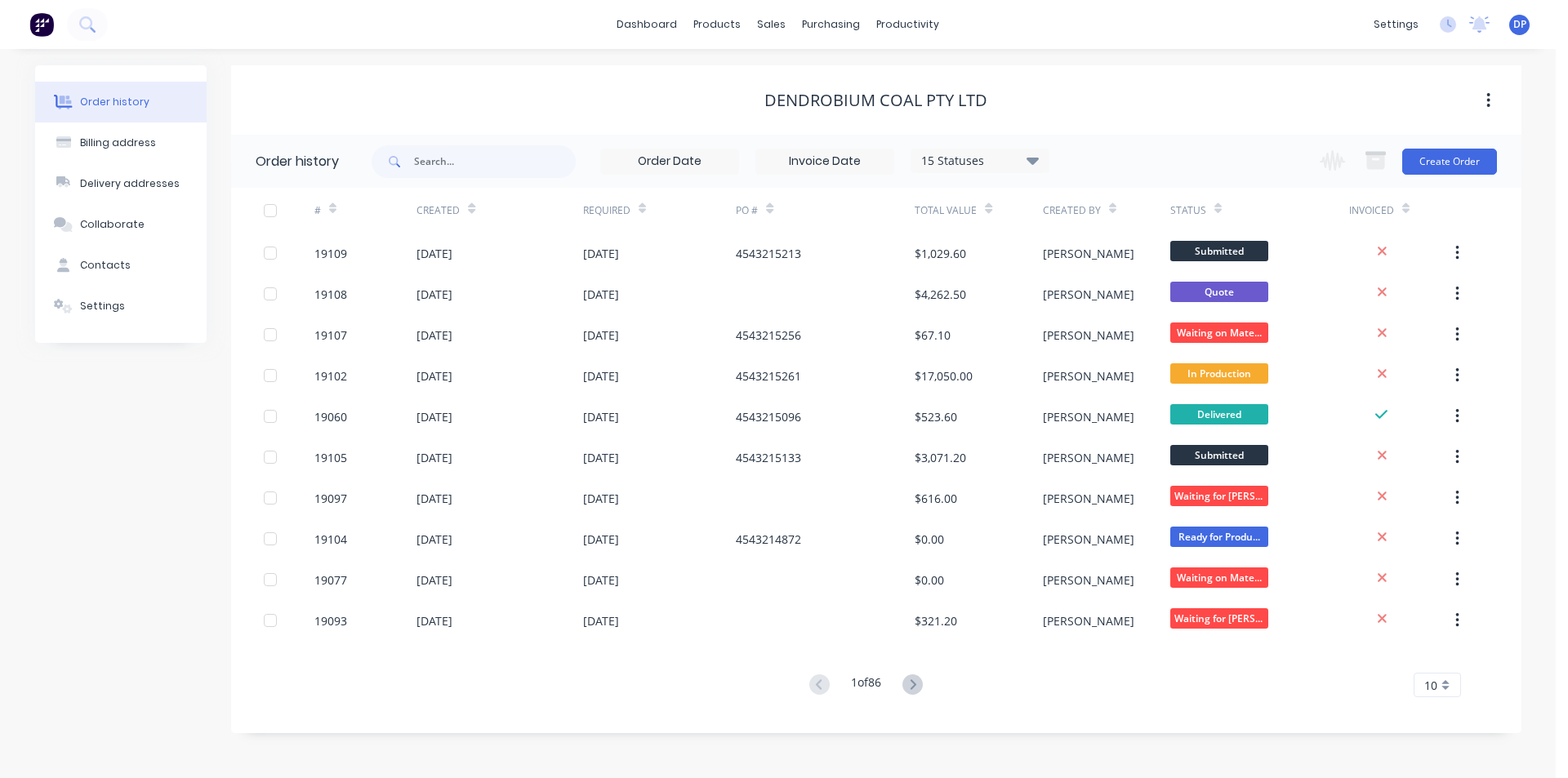
click at [925, 690] on button at bounding box center [913, 686] width 30 height 24
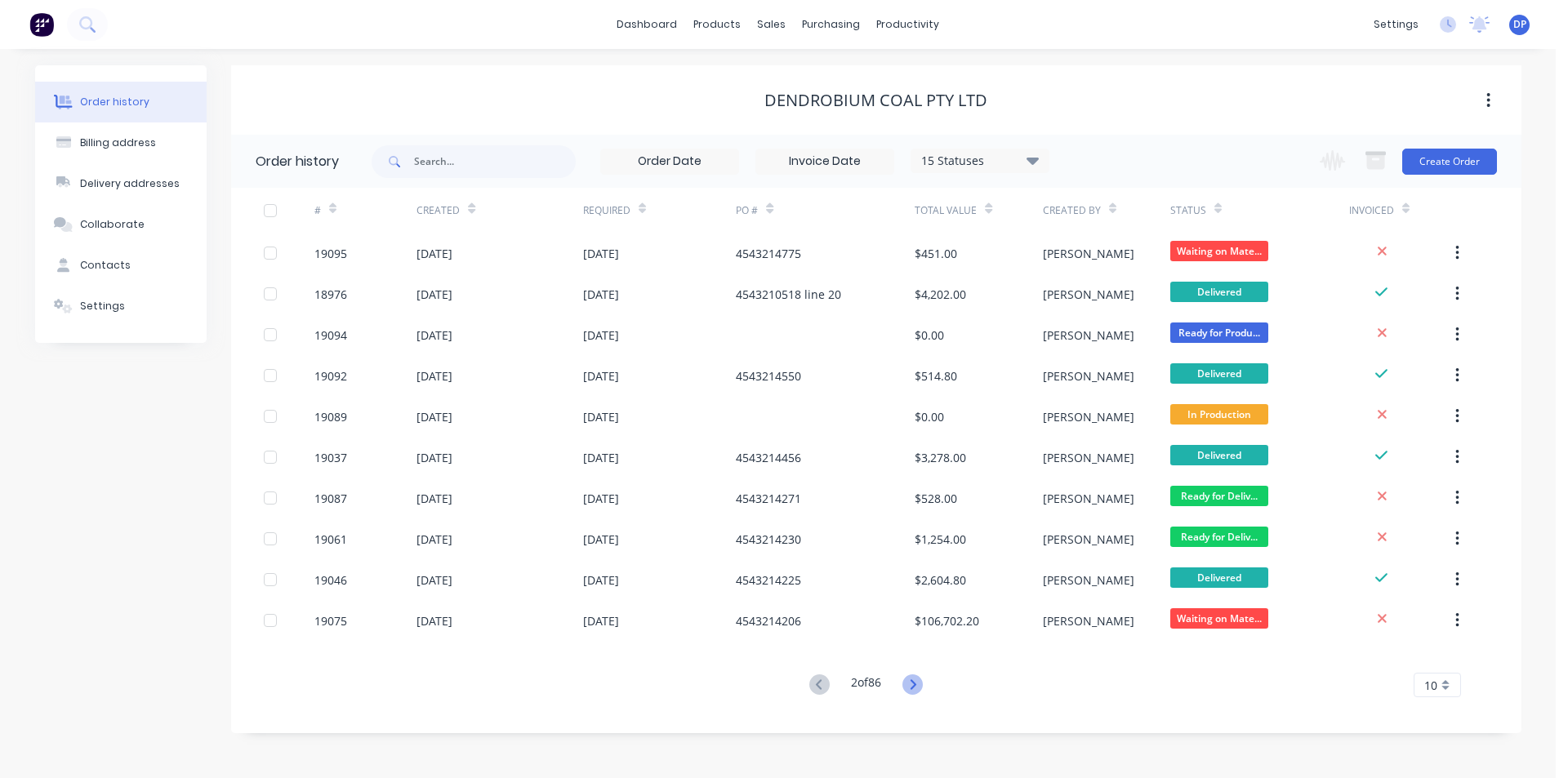
click at [909, 683] on icon at bounding box center [913, 685] width 20 height 20
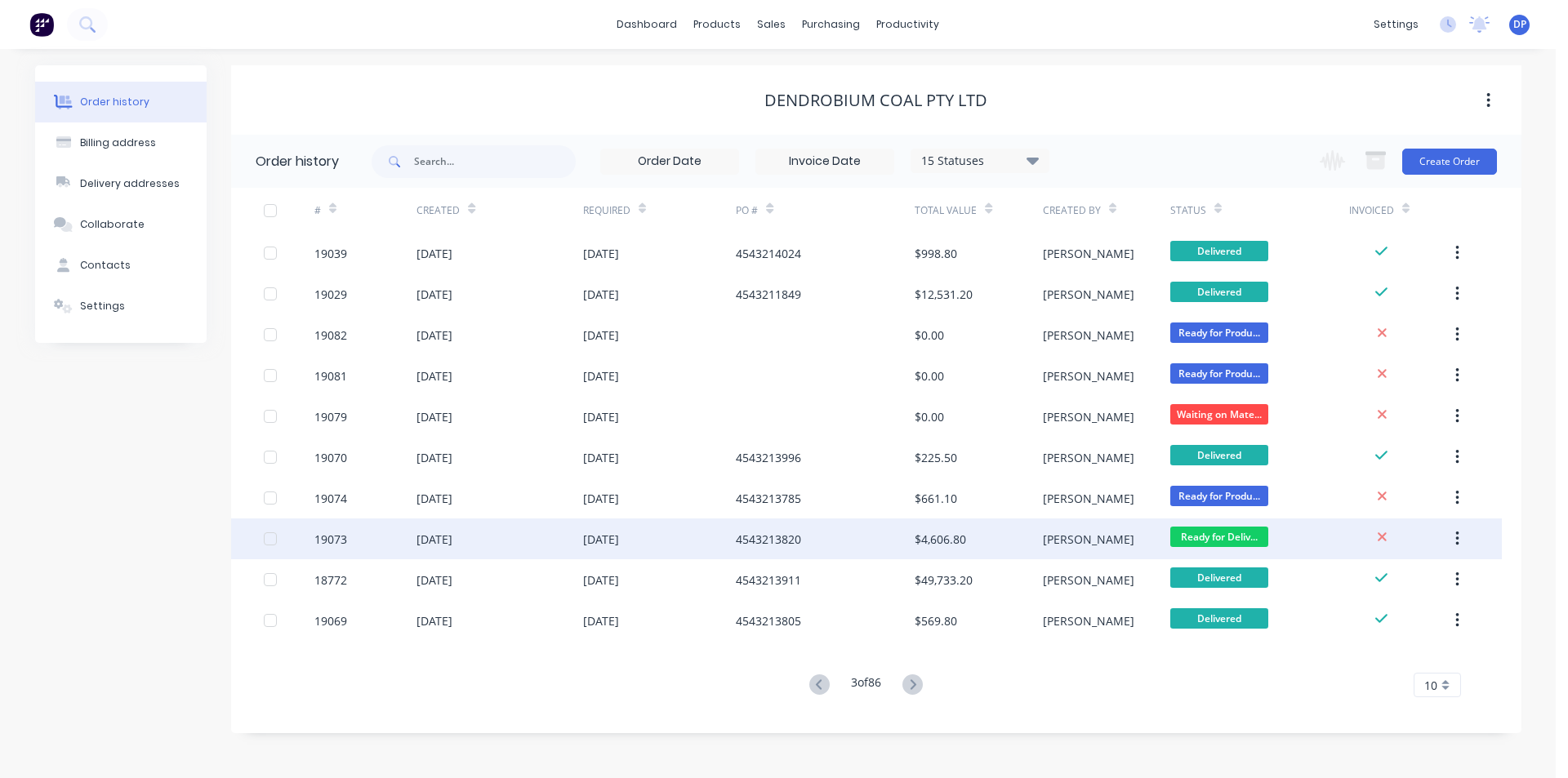
click at [453, 536] on div "[DATE]" at bounding box center [434, 539] width 36 height 18
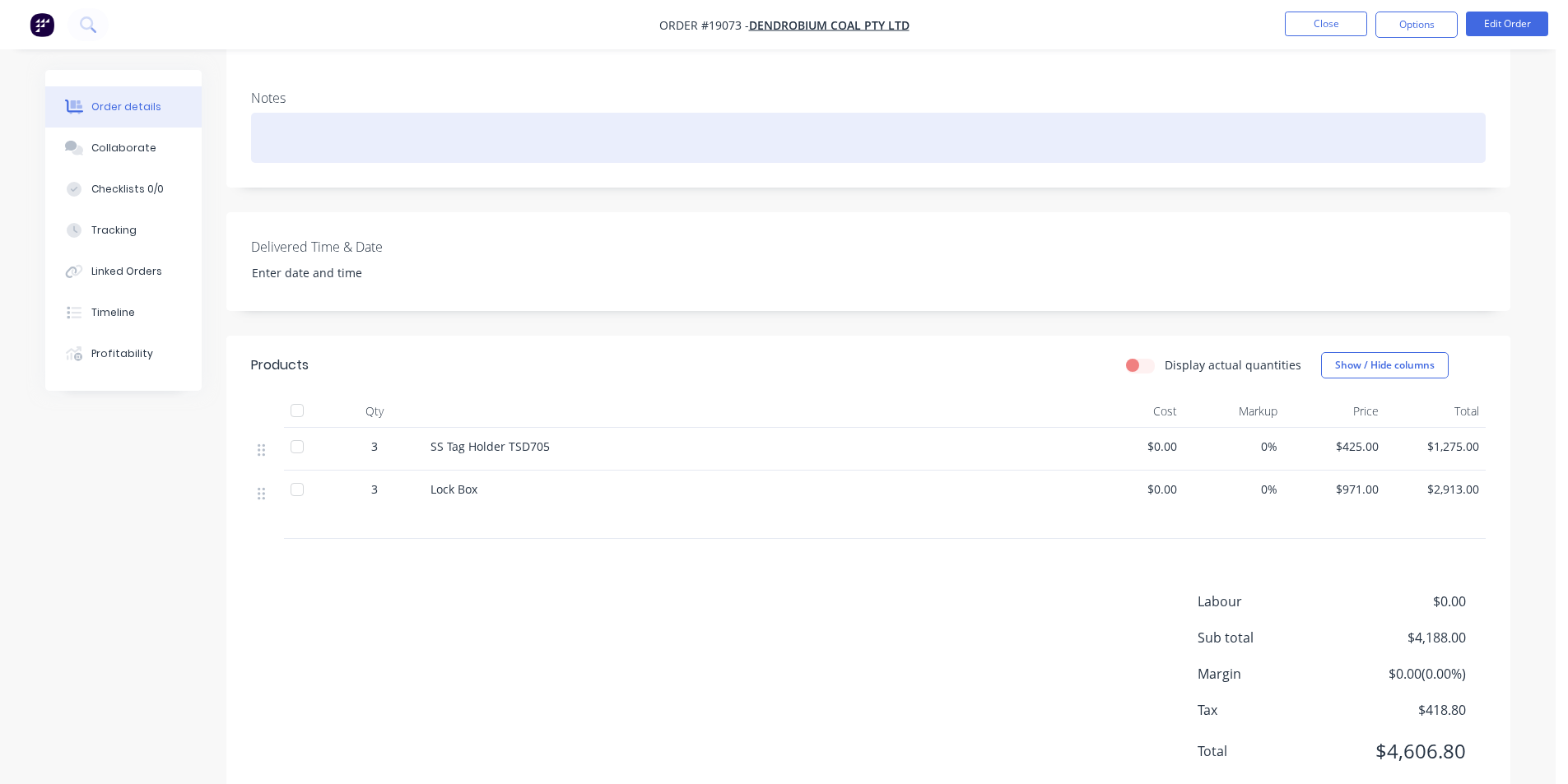
scroll to position [316, 0]
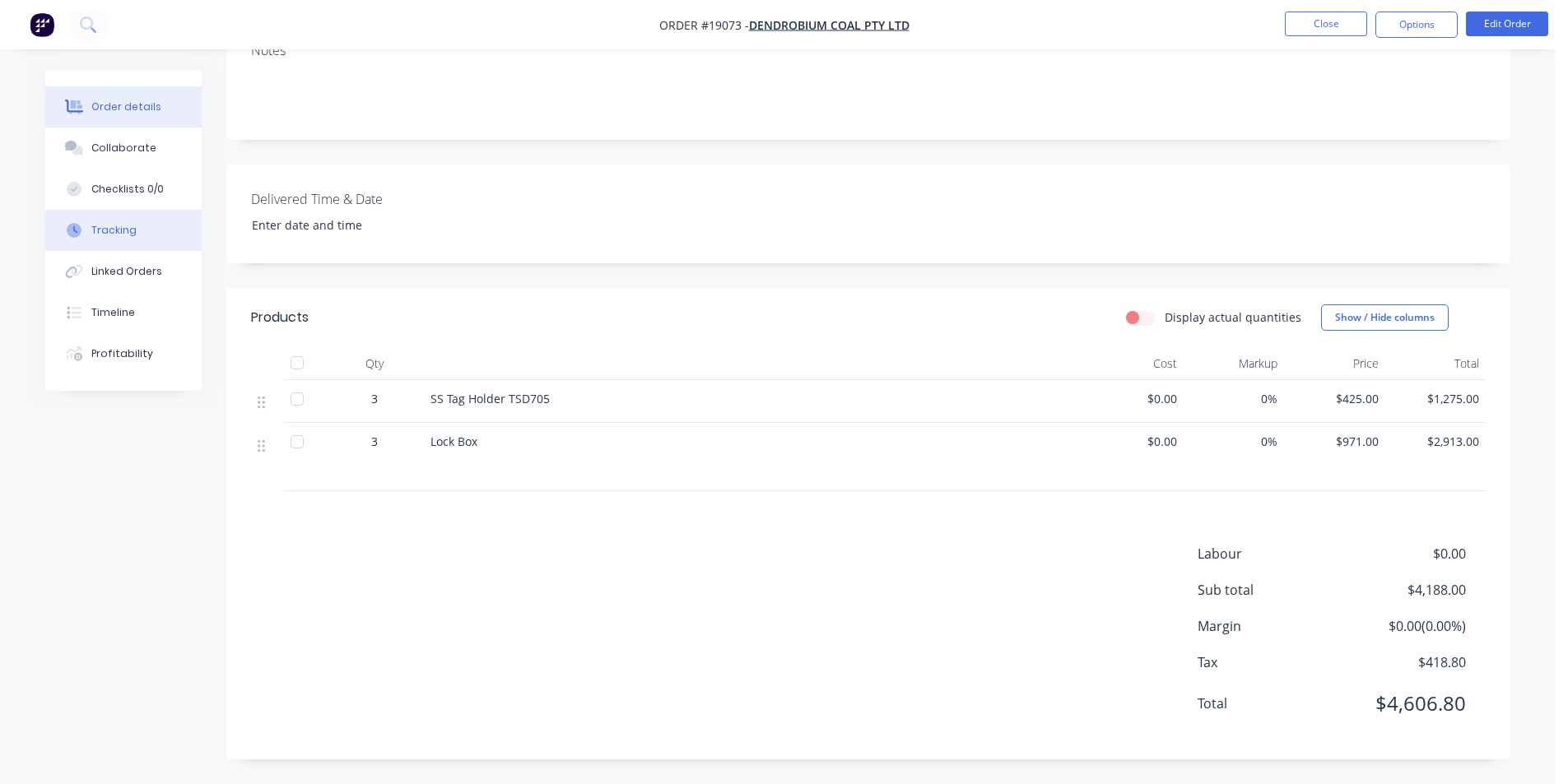
click at [75, 227] on icon at bounding box center [74, 230] width 15 height 15
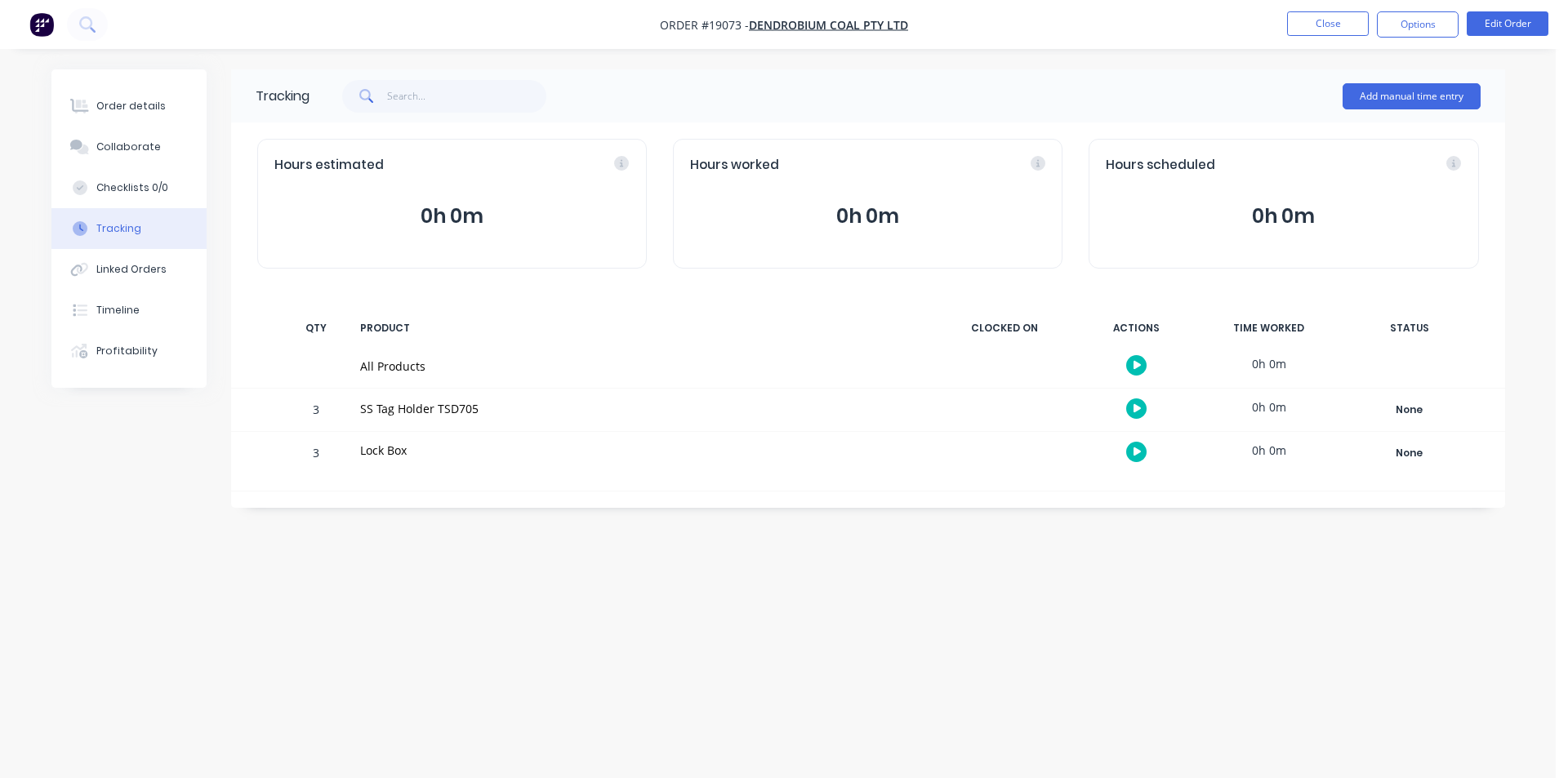
click at [51, 25] on img "button" at bounding box center [41, 24] width 25 height 25
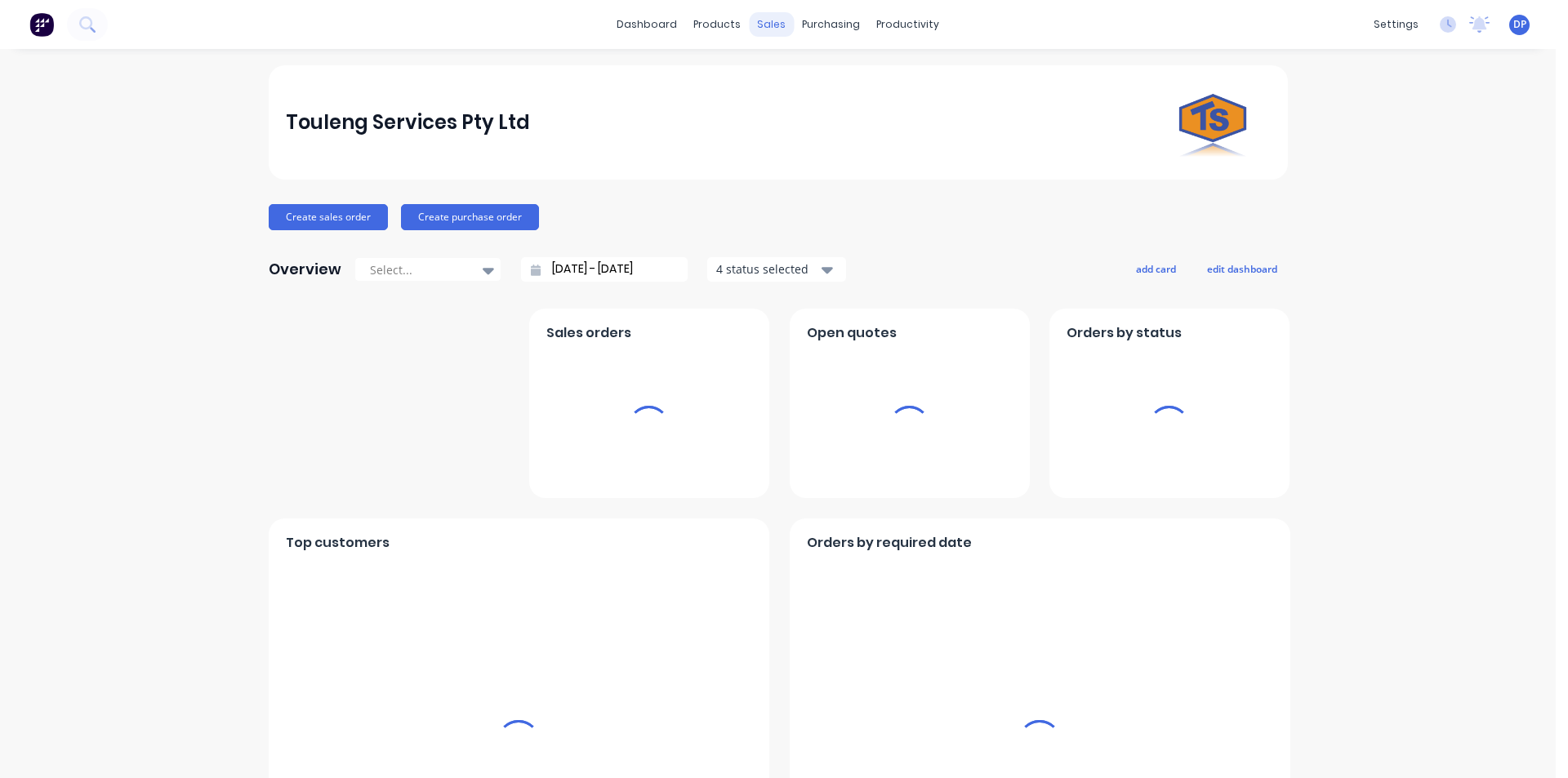
click at [766, 27] on div "sales" at bounding box center [771, 24] width 45 height 25
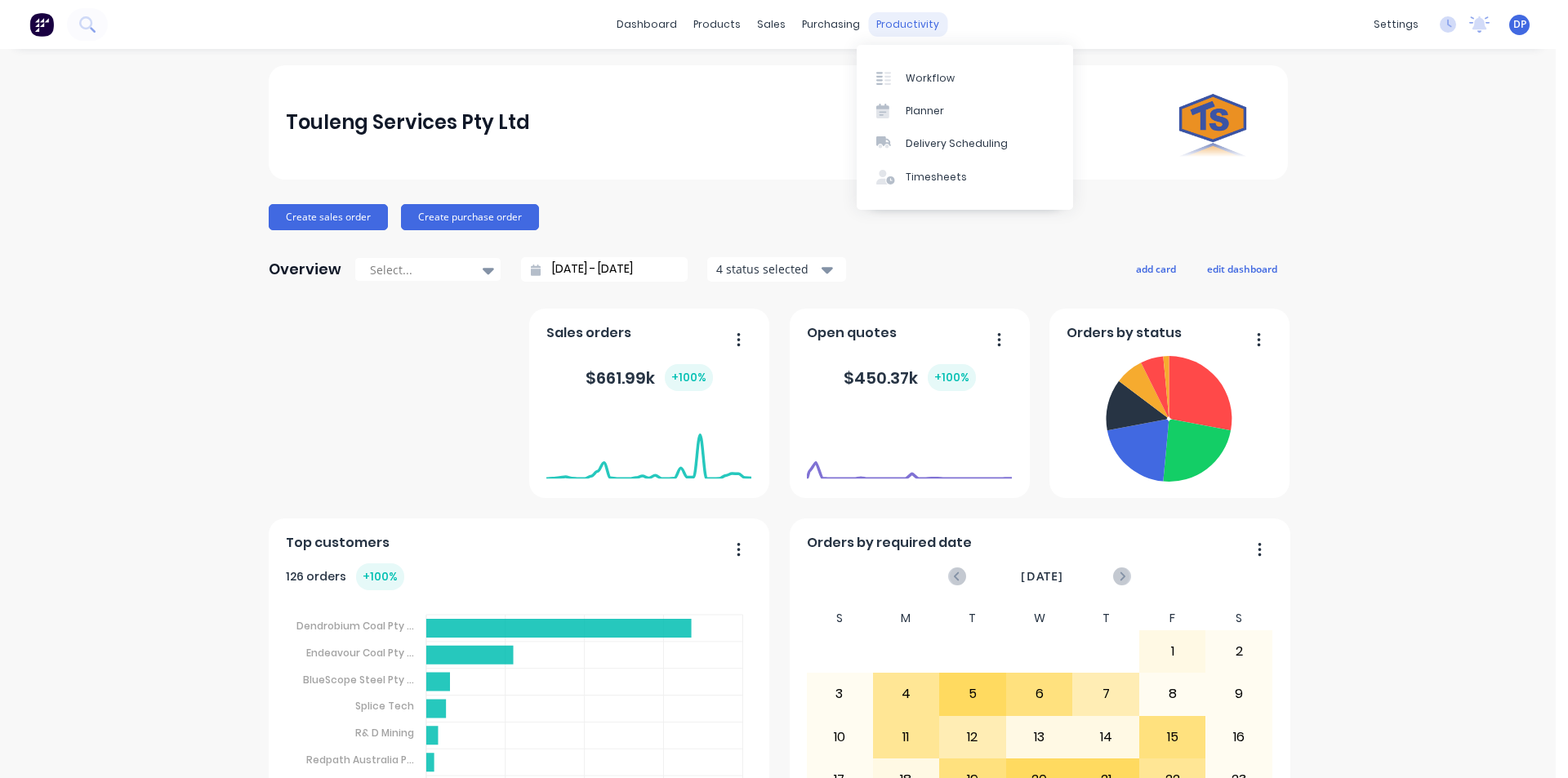
click at [891, 33] on div "productivity" at bounding box center [908, 24] width 79 height 25
click at [927, 69] on link "Workflow" at bounding box center [964, 77] width 217 height 32
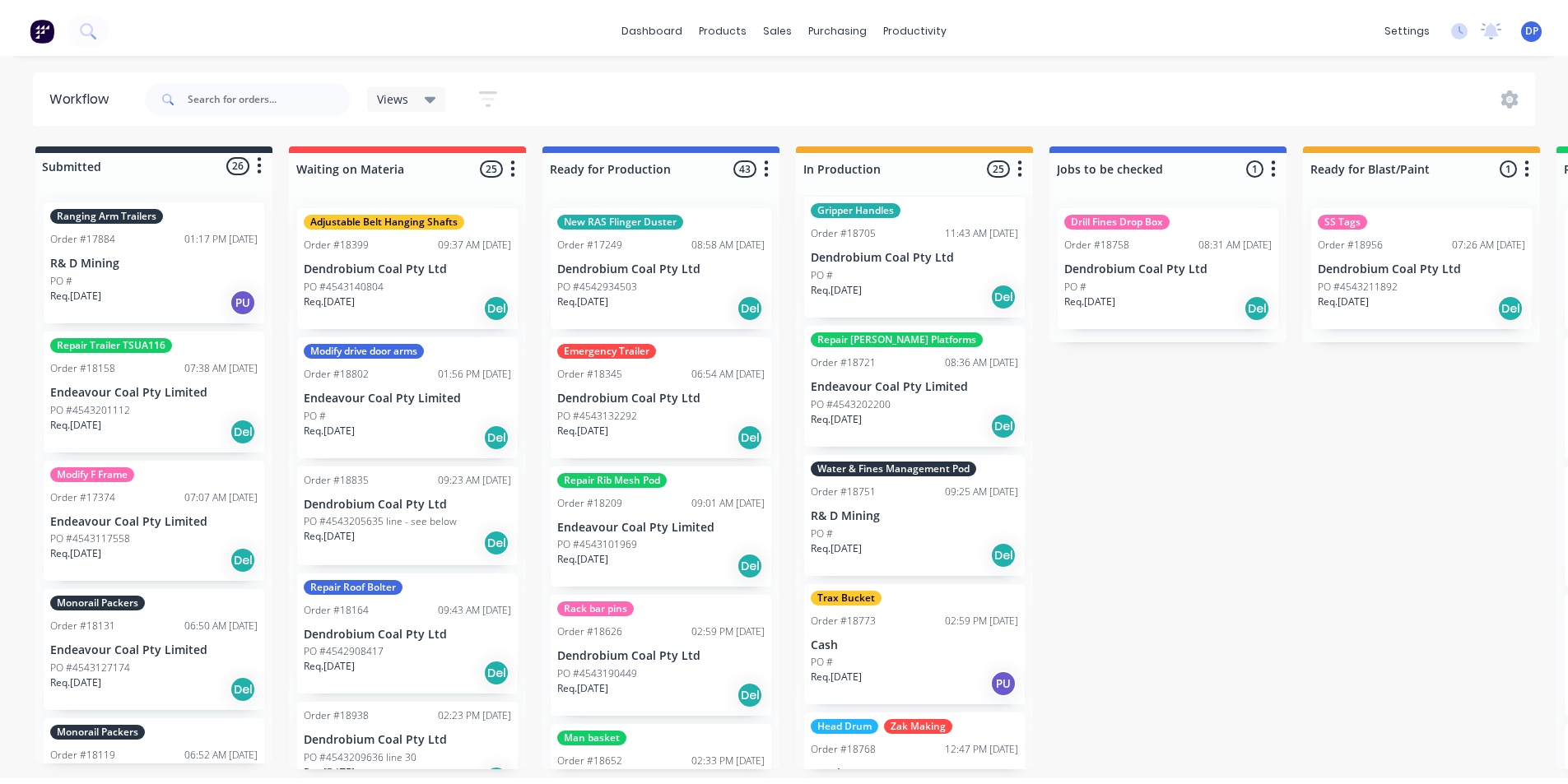
scroll to position [659, 0]
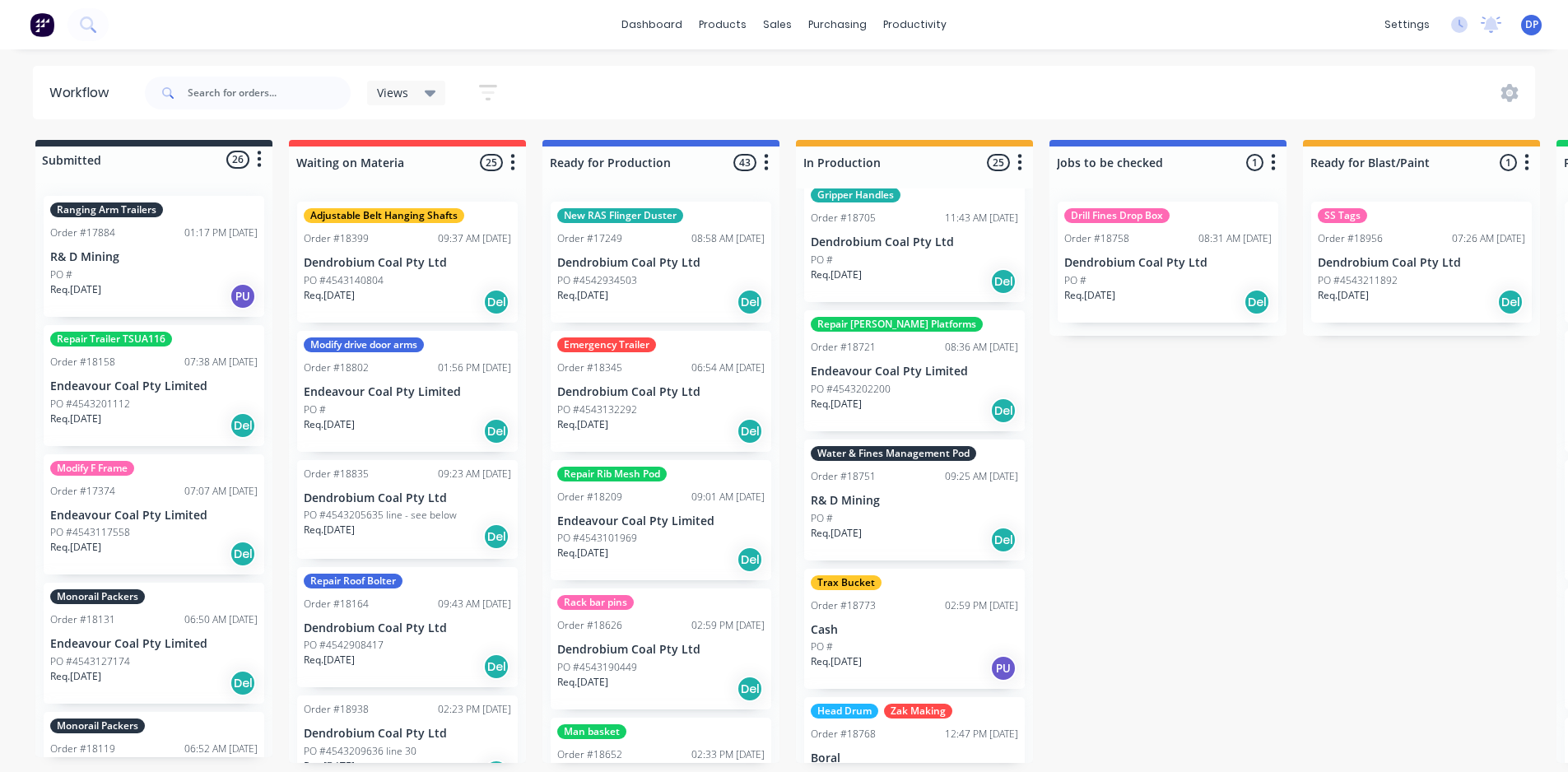
click at [916, 493] on p "R& D Mining" at bounding box center [915, 500] width 207 height 14
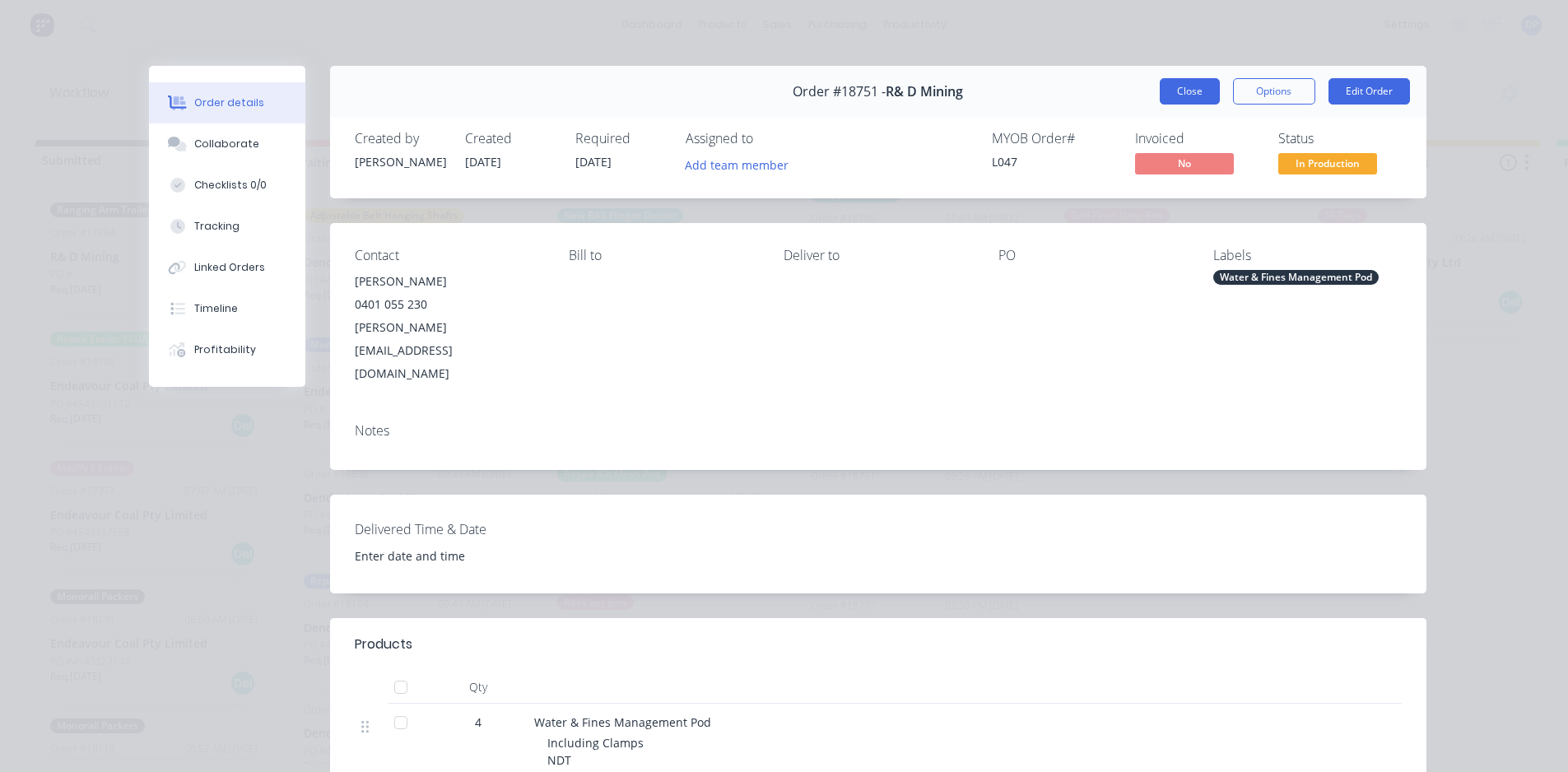
click at [1174, 92] on button "Close" at bounding box center [1190, 91] width 60 height 26
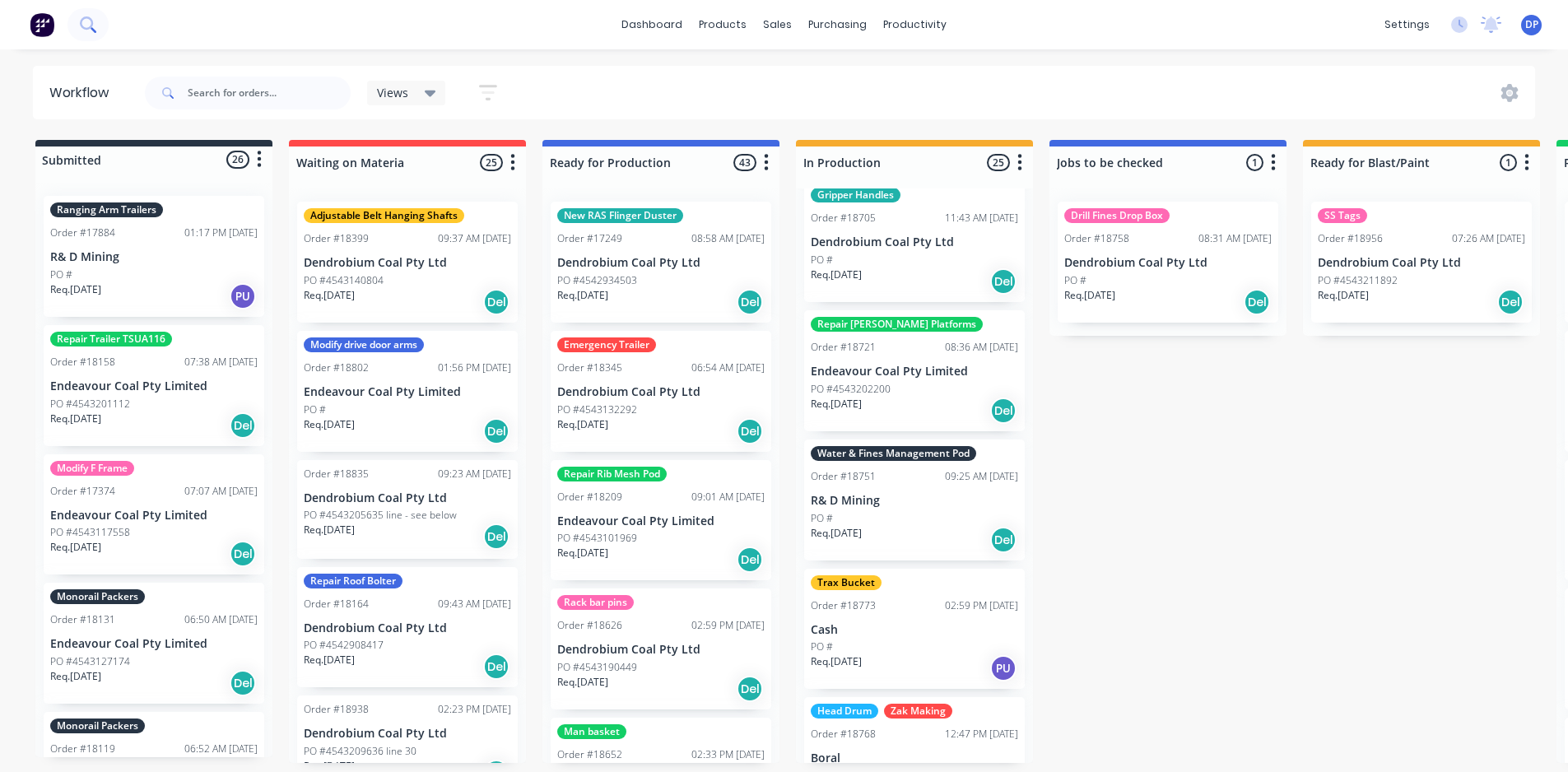
click at [84, 18] on icon at bounding box center [87, 24] width 16 height 16
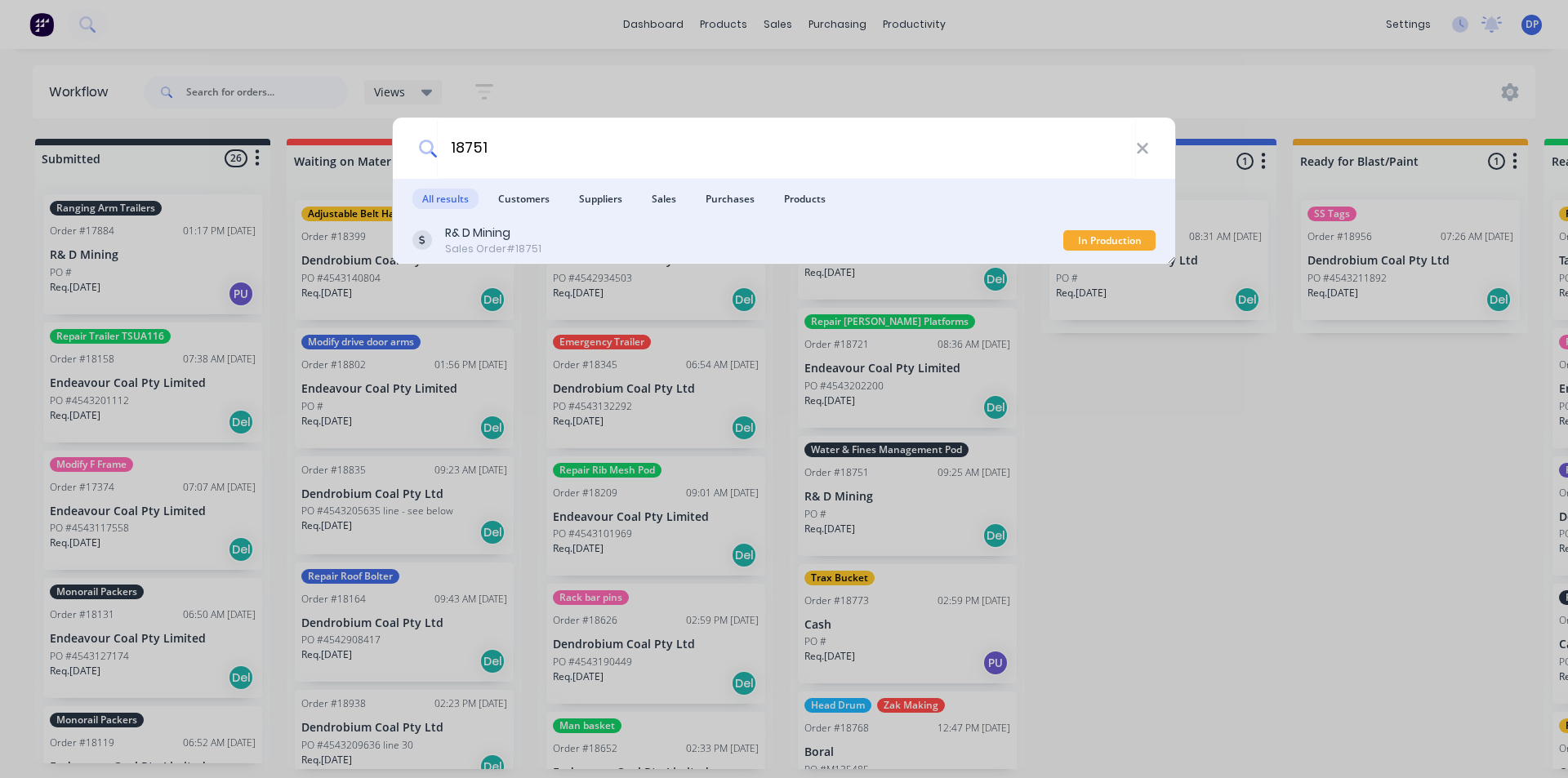
type input "18751"
click at [559, 241] on div "R& D Mining Sales Order #18751" at bounding box center [737, 241] width 651 height 32
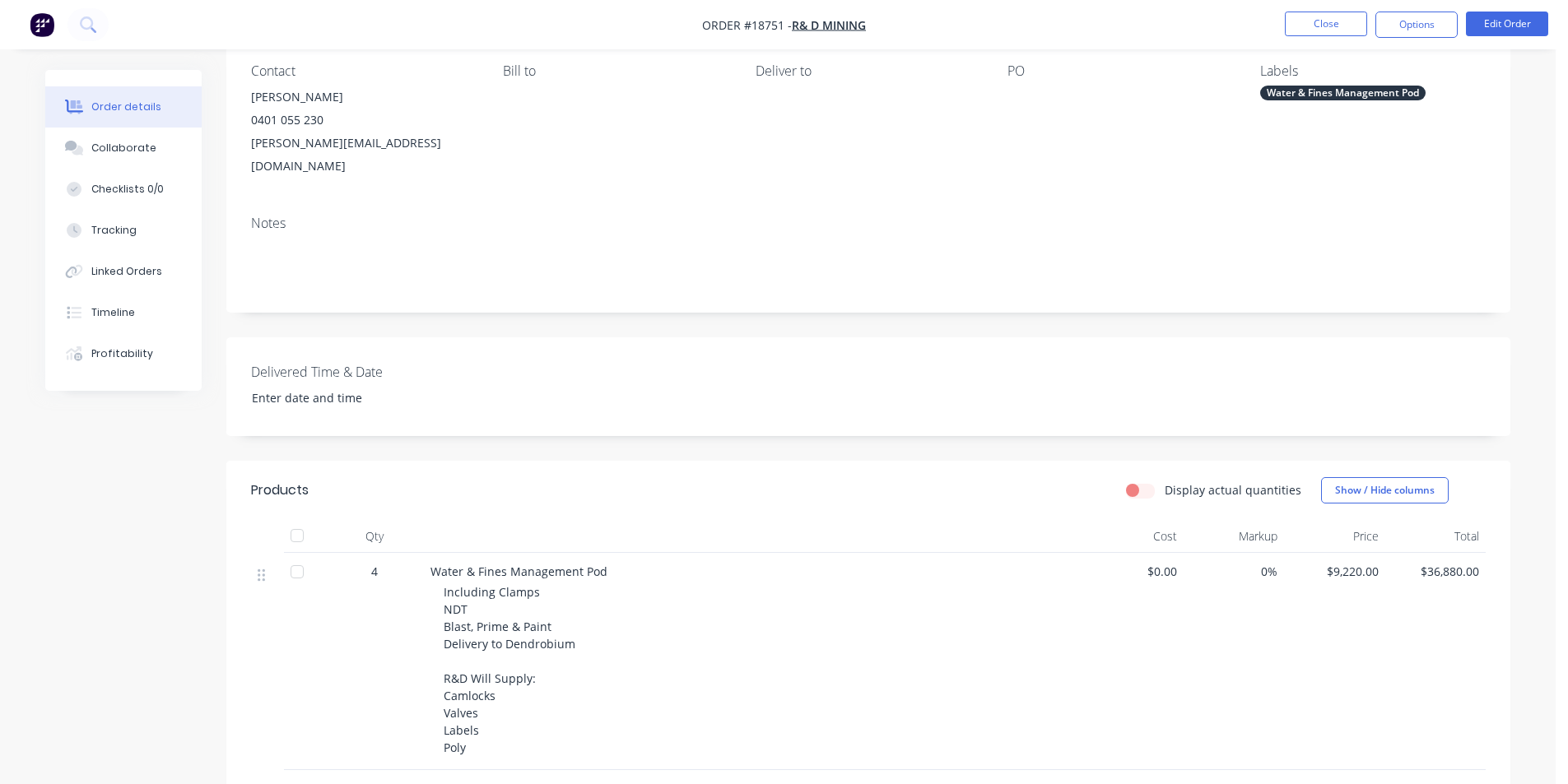
scroll to position [164, 0]
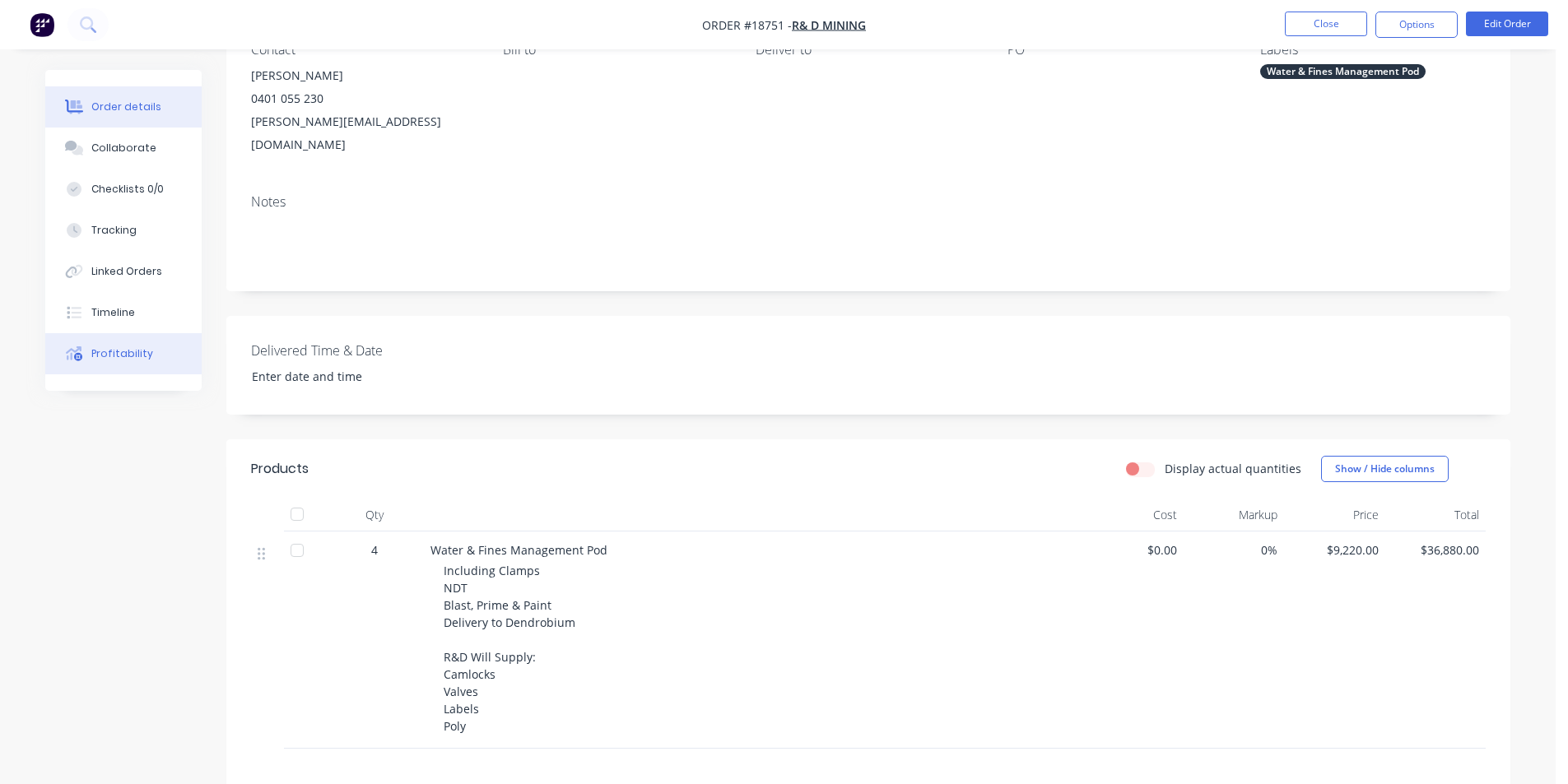
click at [134, 354] on div "Profitability" at bounding box center [122, 354] width 61 height 15
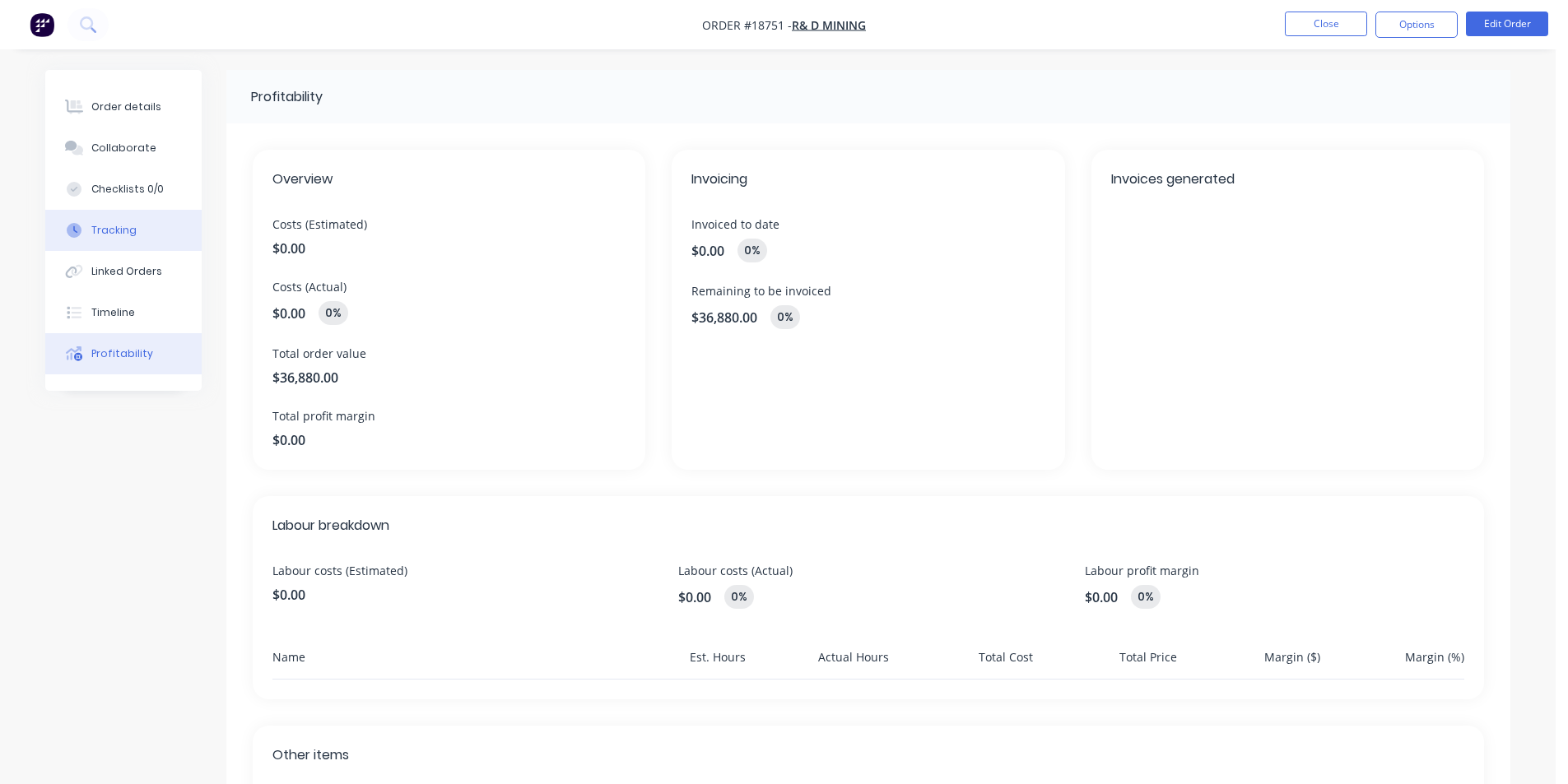
click at [72, 213] on button "Tracking" at bounding box center [124, 230] width 156 height 41
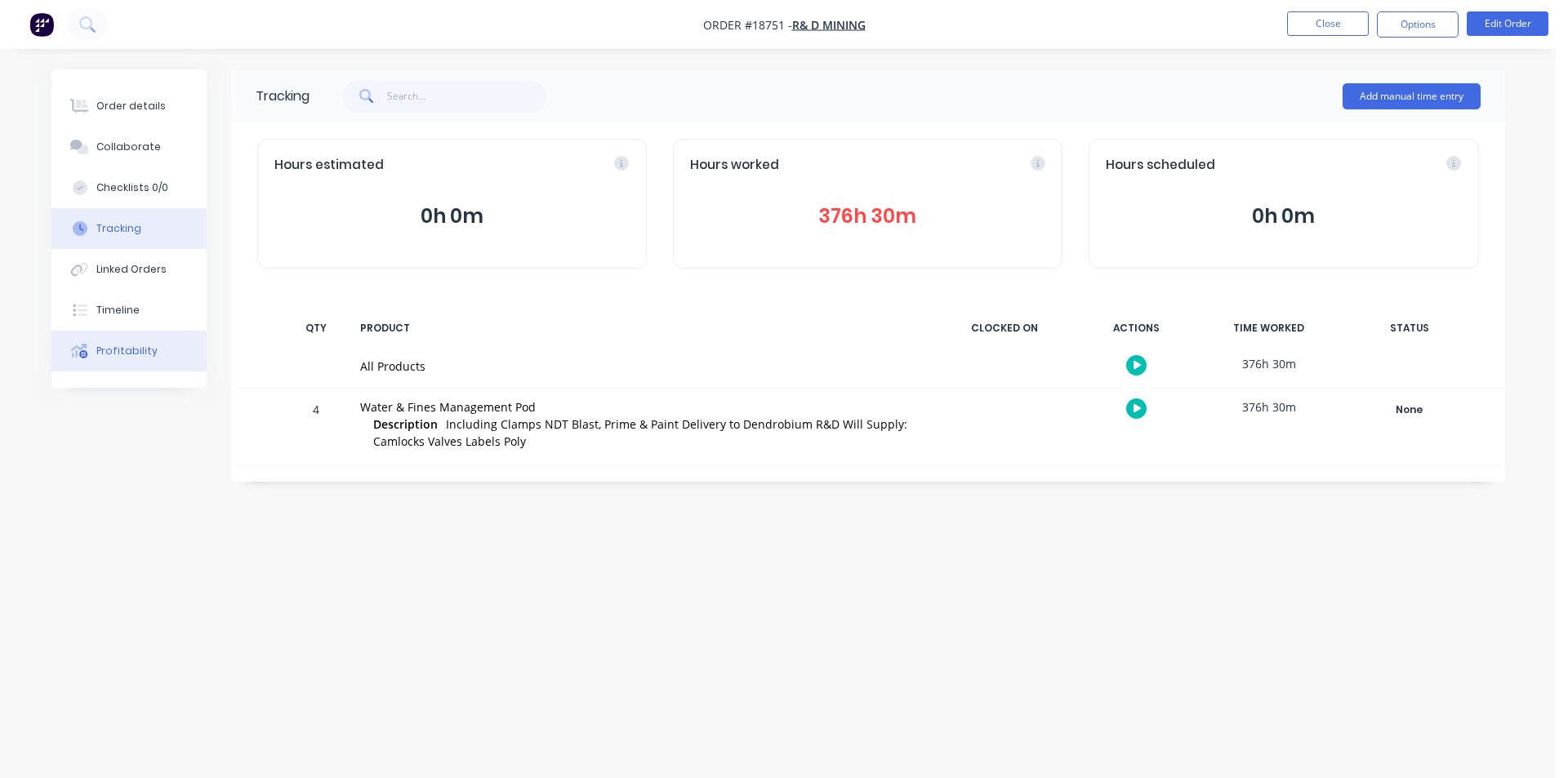
click at [125, 370] on button "Profitability" at bounding box center [129, 351] width 155 height 41
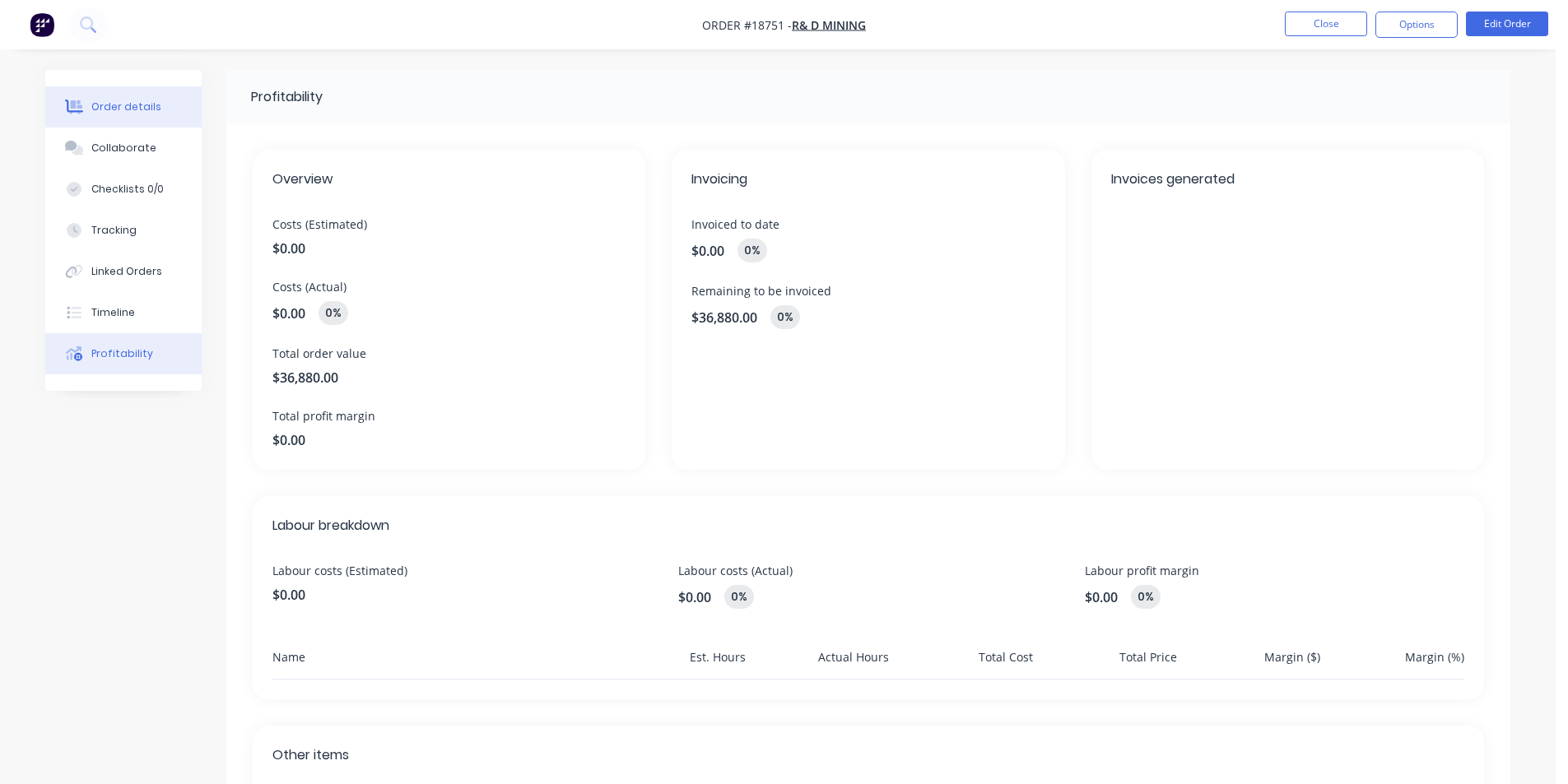
click at [141, 95] on button "Order details" at bounding box center [124, 107] width 156 height 41
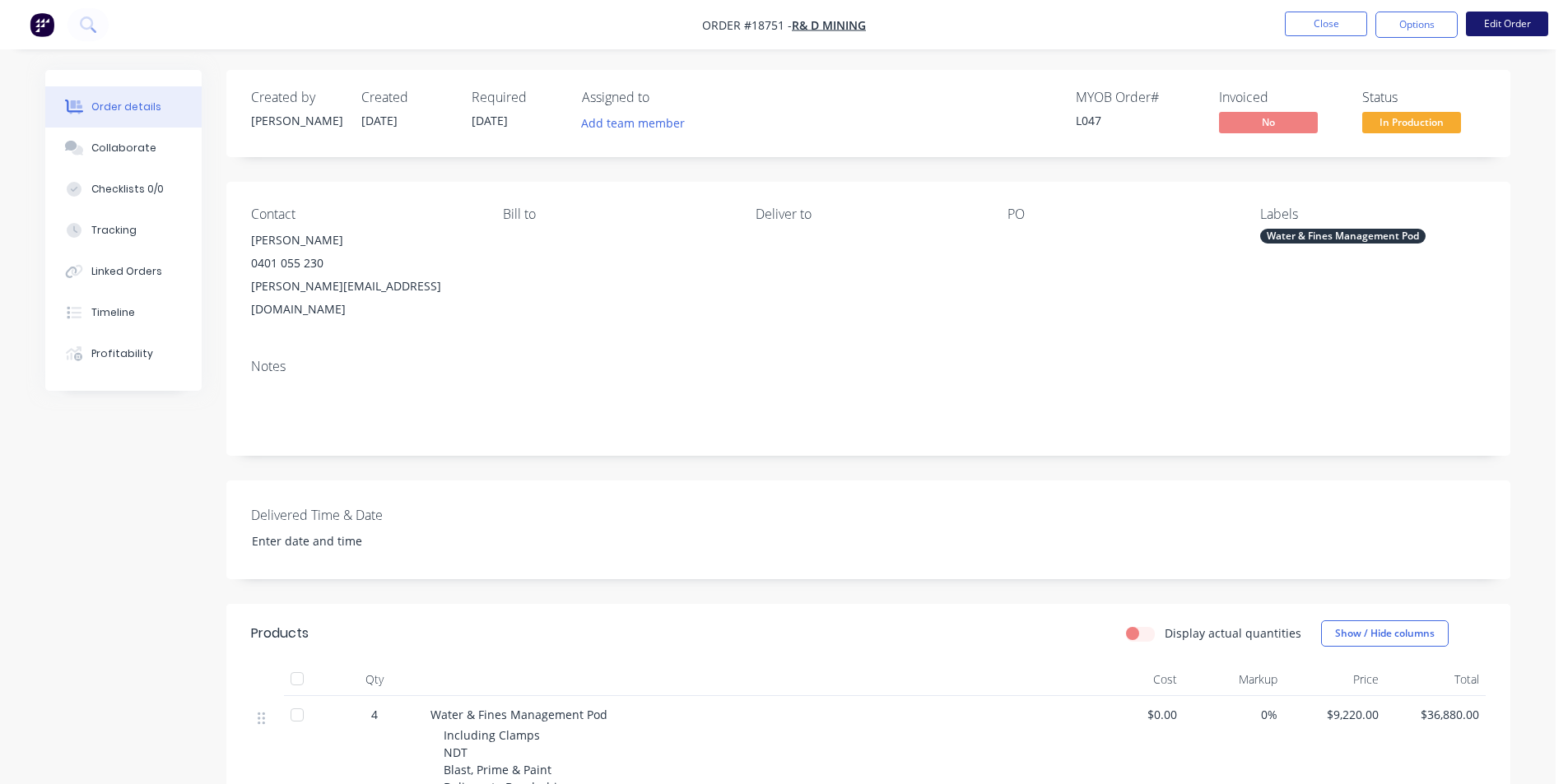
click at [1500, 29] on button "Edit Order" at bounding box center [1508, 23] width 83 height 25
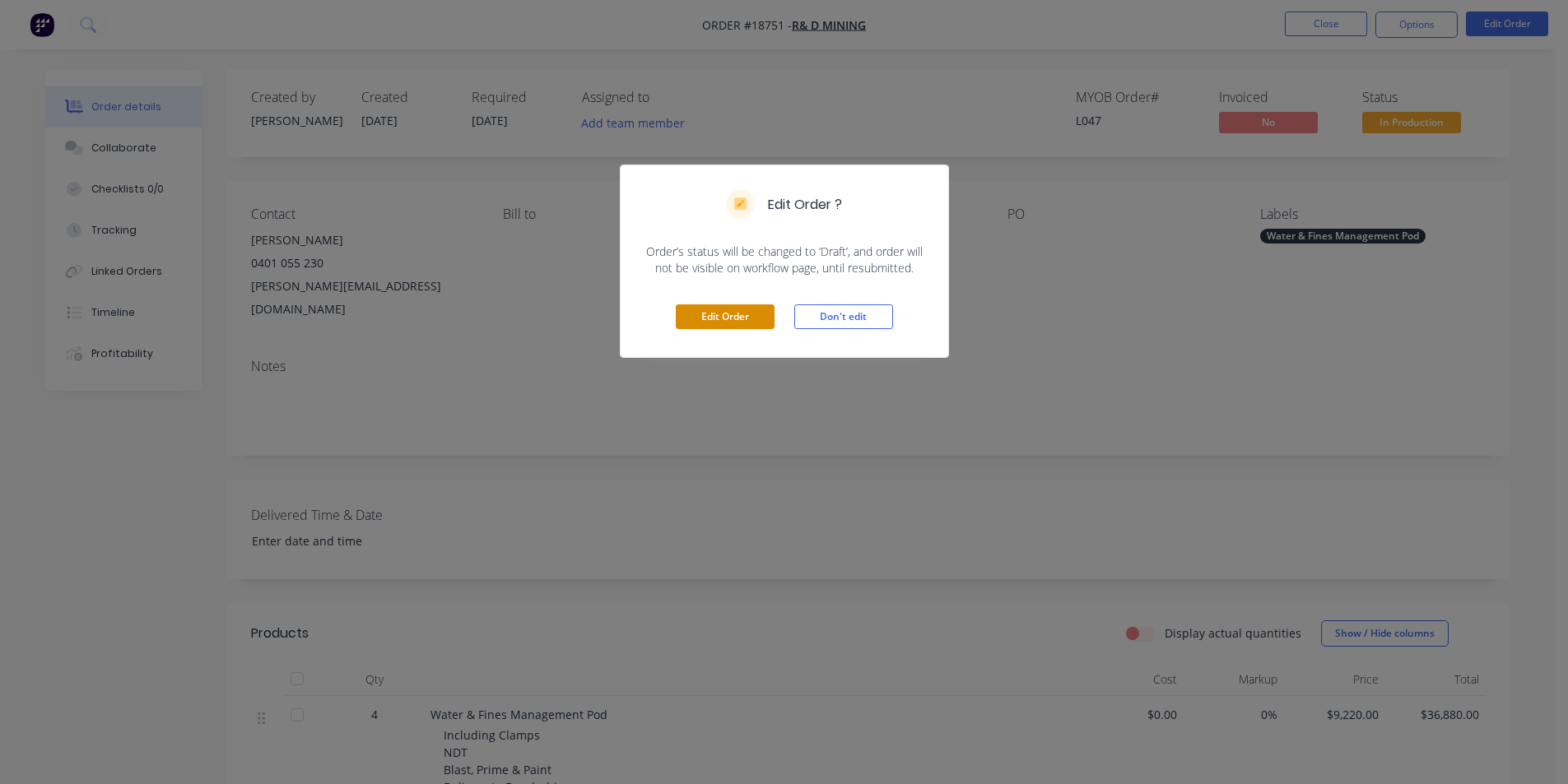
click at [732, 308] on button "Edit Order" at bounding box center [725, 317] width 99 height 25
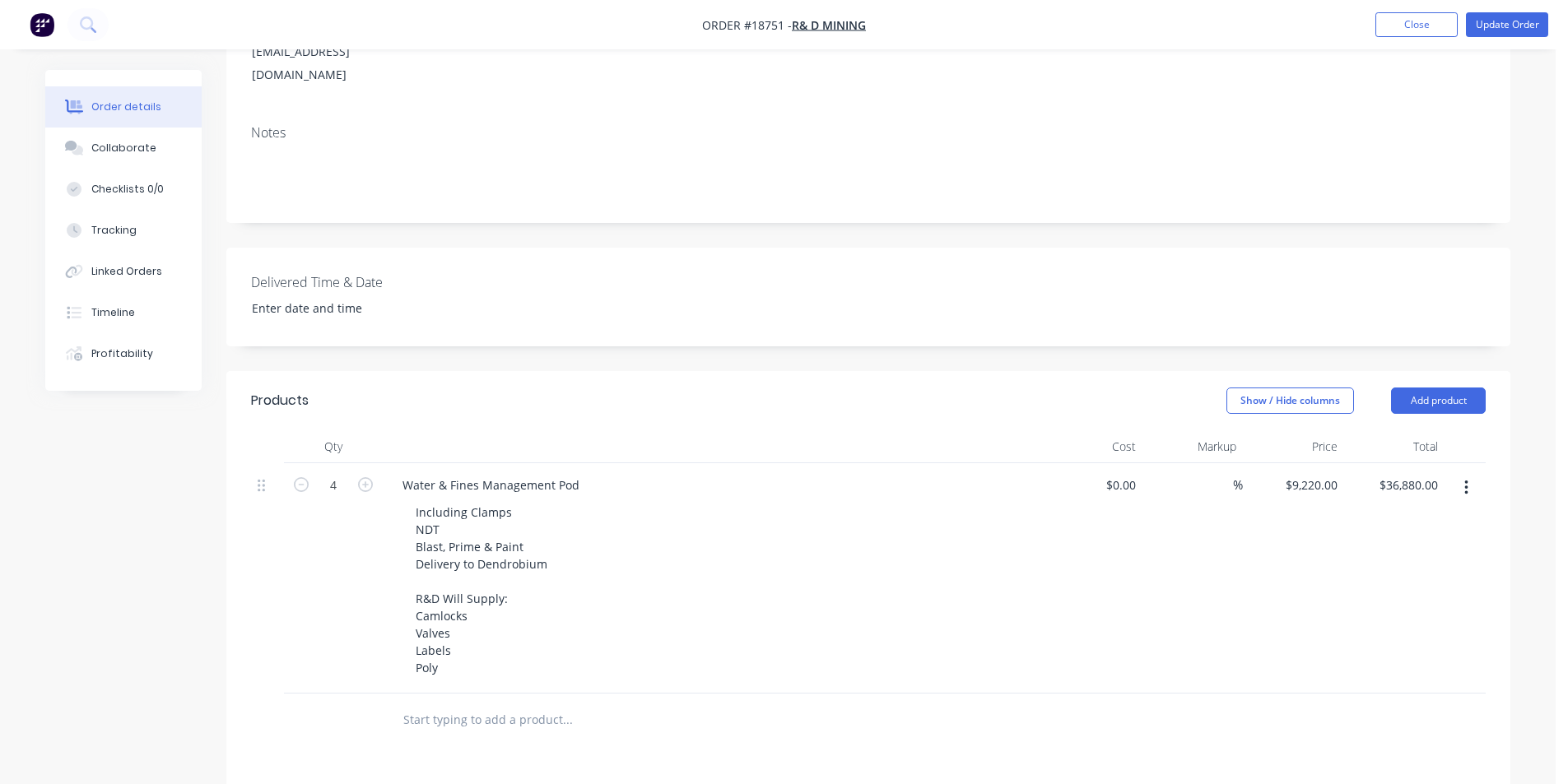
scroll to position [329, 0]
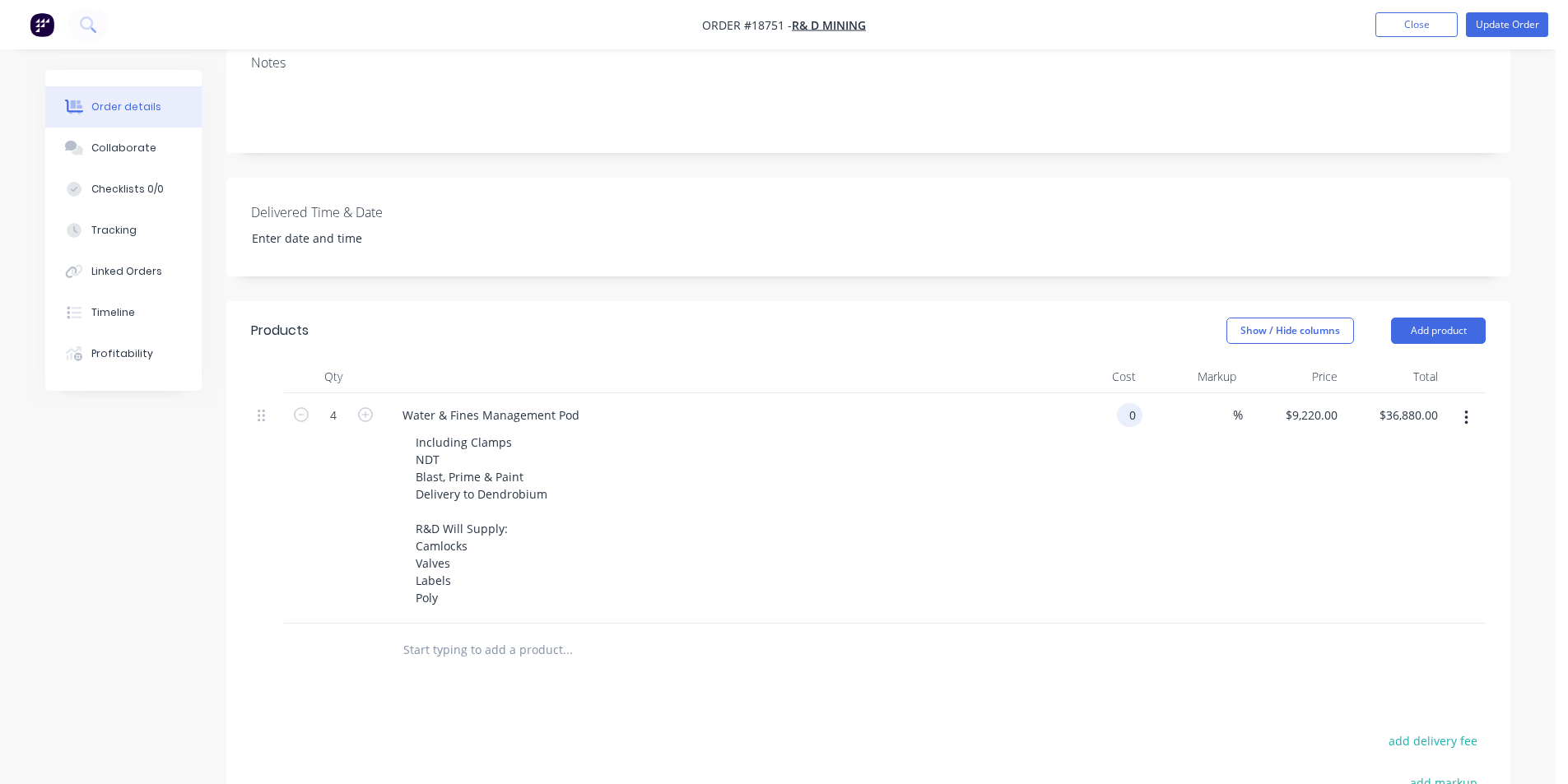
click at [1130, 403] on input "0" at bounding box center [1133, 415] width 19 height 24
type input "$4,500.00"
type input "$18,000.00"
click at [1219, 463] on div "%" at bounding box center [1193, 508] width 101 height 230
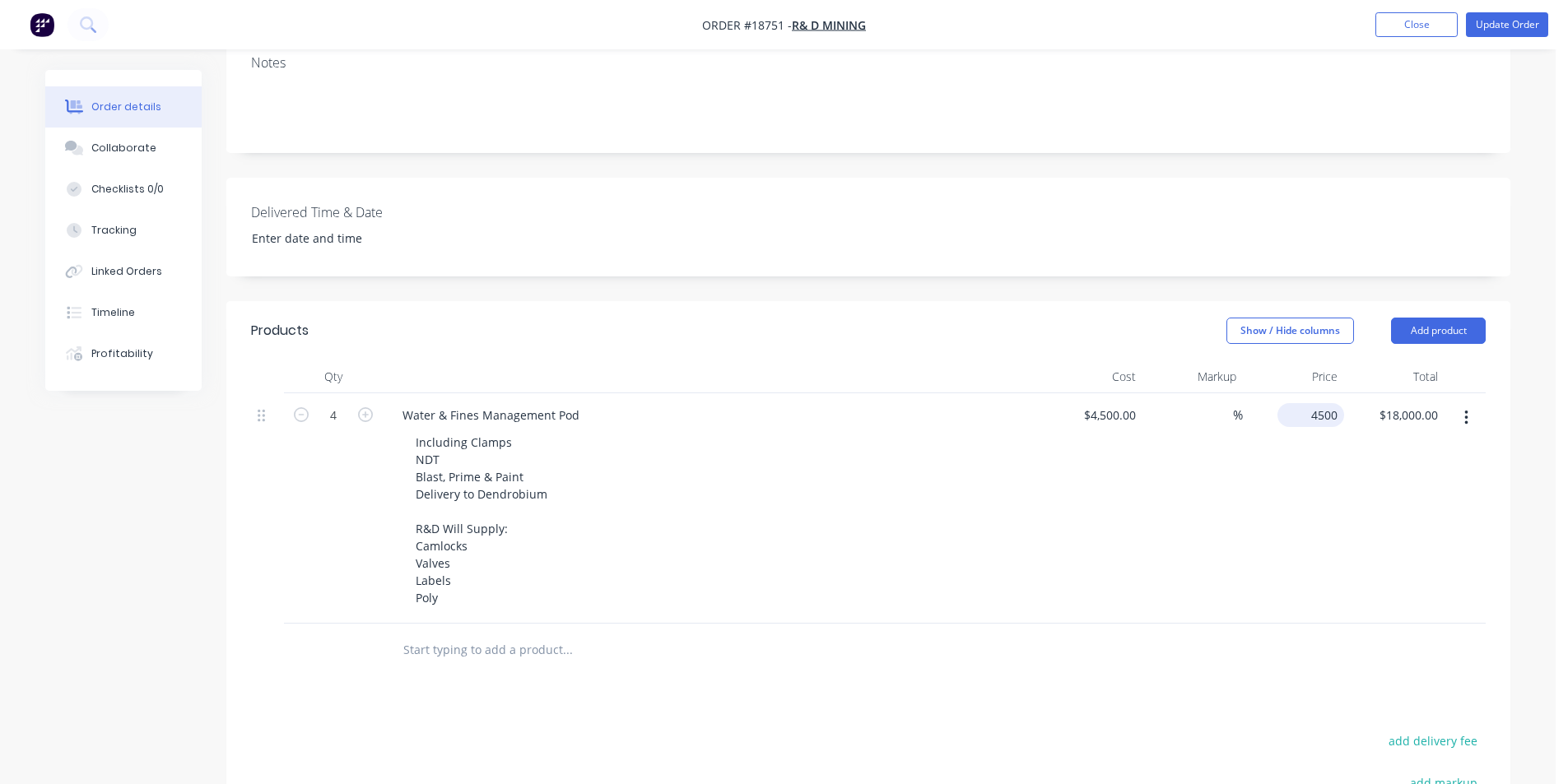
click at [1322, 403] on input "4500" at bounding box center [1314, 415] width 60 height 24
type input "9220"
type input "104.89"
type input "$9,220.00"
type input "$36,880.00"
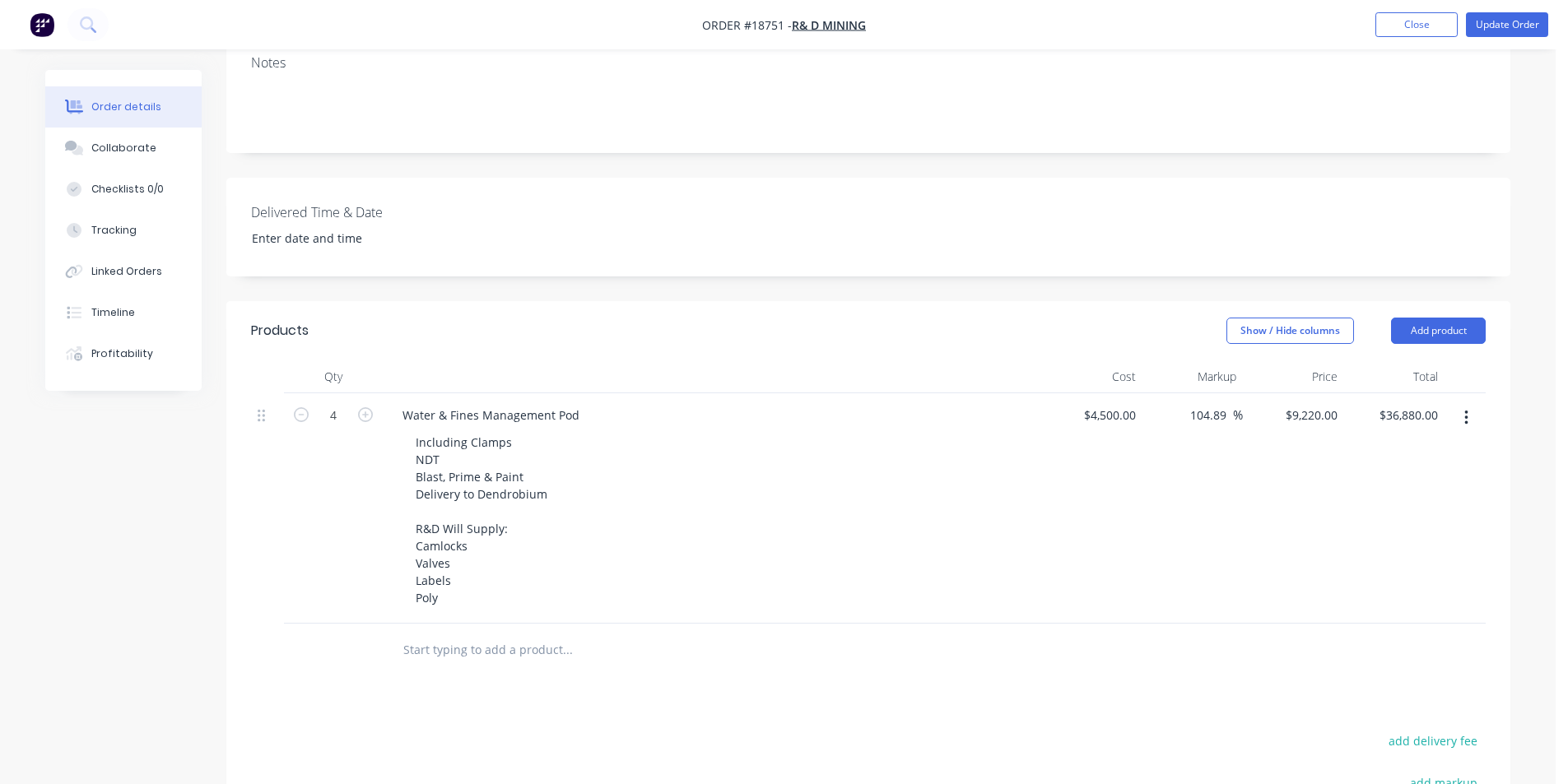
click at [1395, 446] on div "$36,880.00 $36,880.00" at bounding box center [1395, 508] width 101 height 230
click at [1496, 17] on button "Update Order" at bounding box center [1508, 24] width 83 height 25
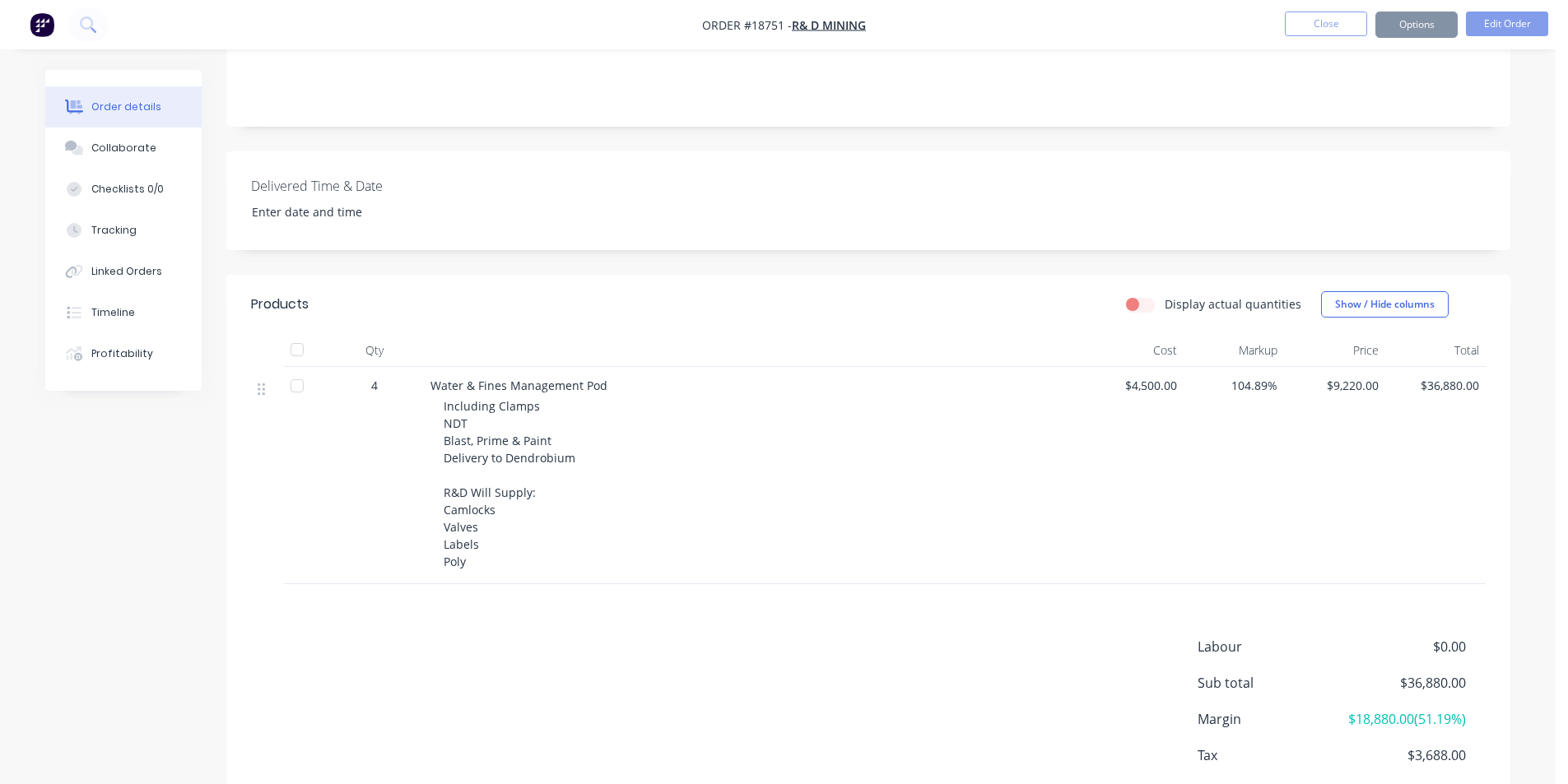
scroll to position [0, 0]
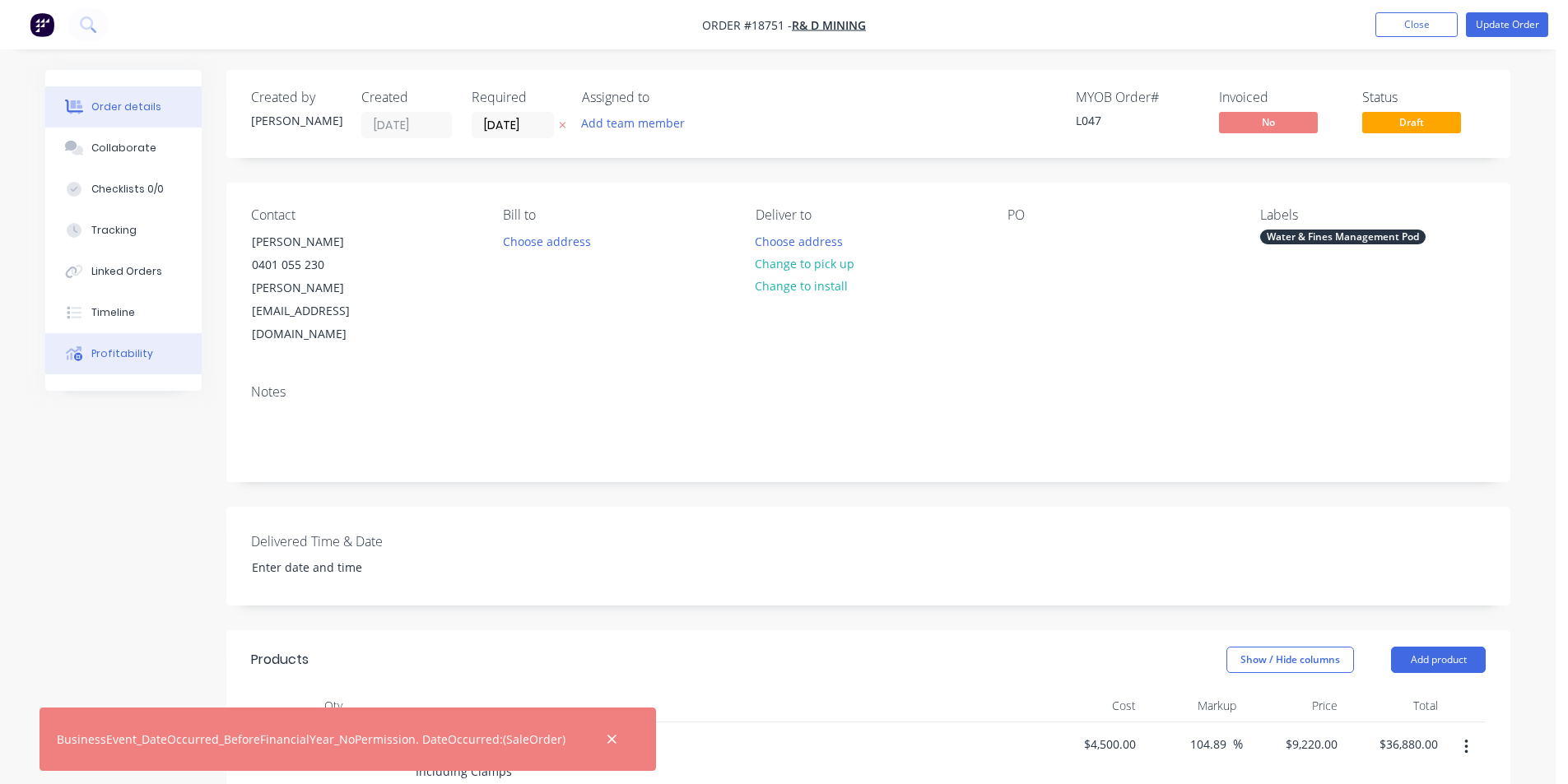
click at [121, 346] on div "Profitability" at bounding box center [122, 354] width 61 height 15
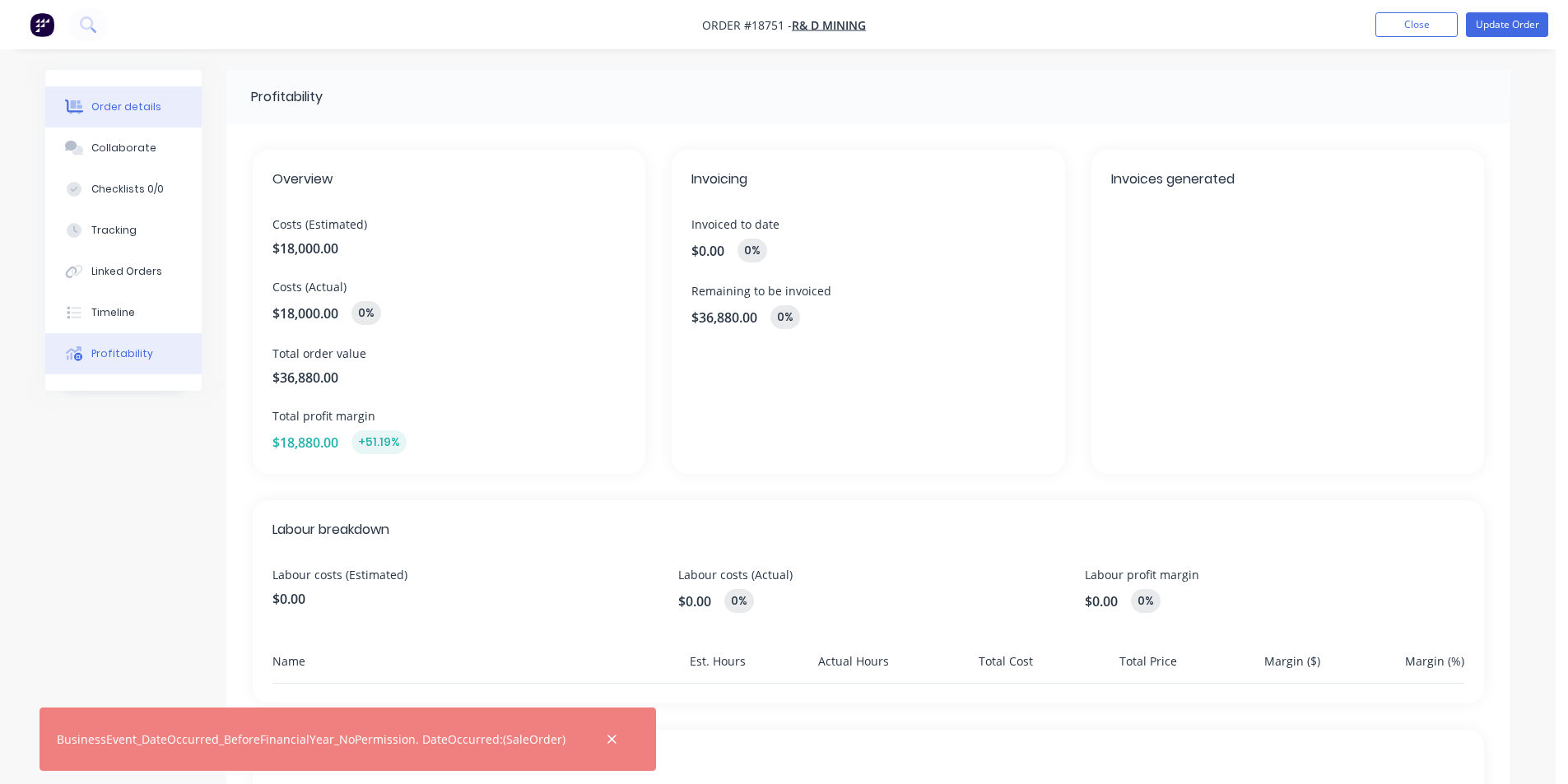
click at [170, 102] on button "Order details" at bounding box center [124, 107] width 156 height 41
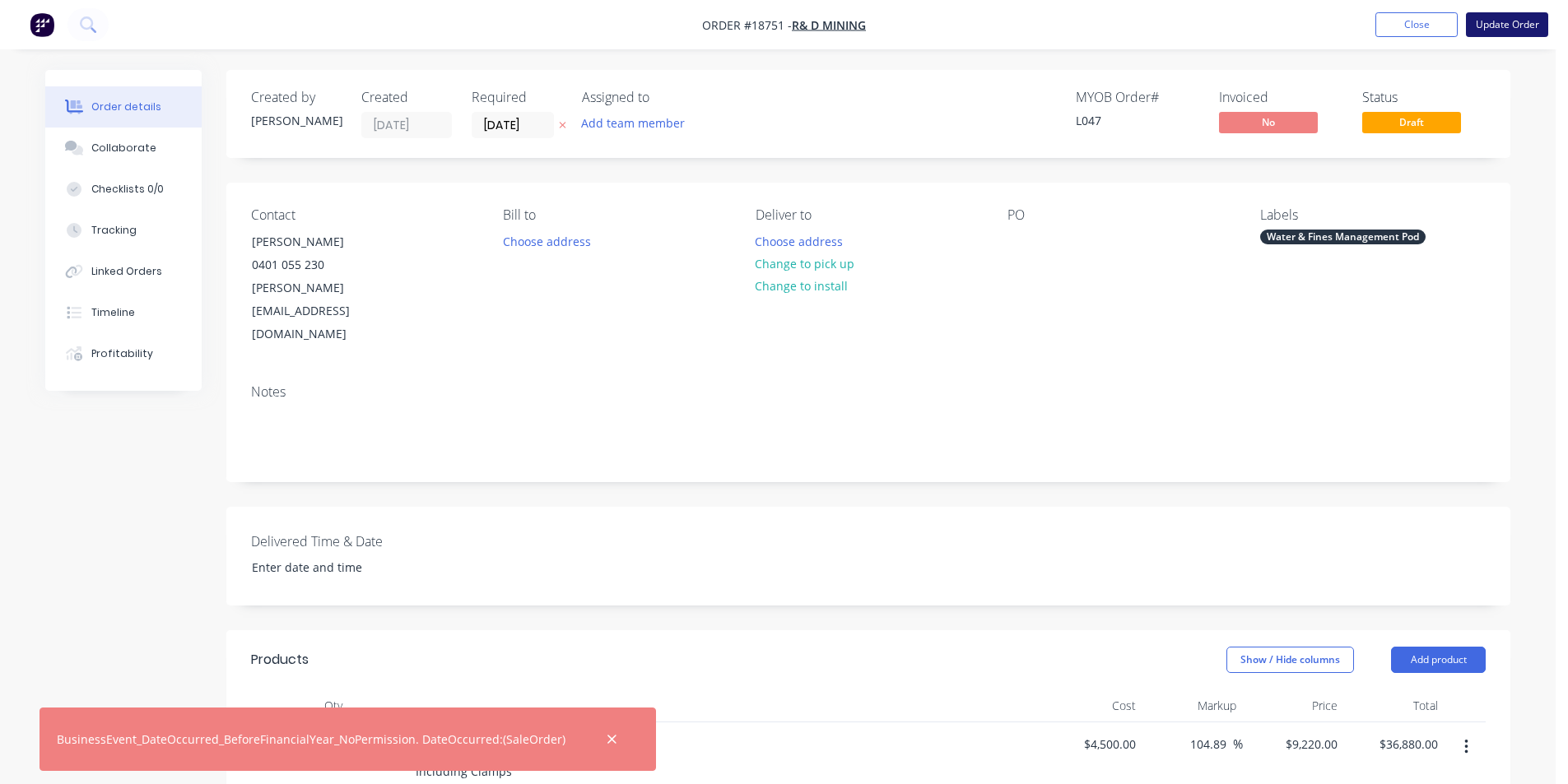
click at [1525, 20] on button "Update Order" at bounding box center [1508, 24] width 83 height 25
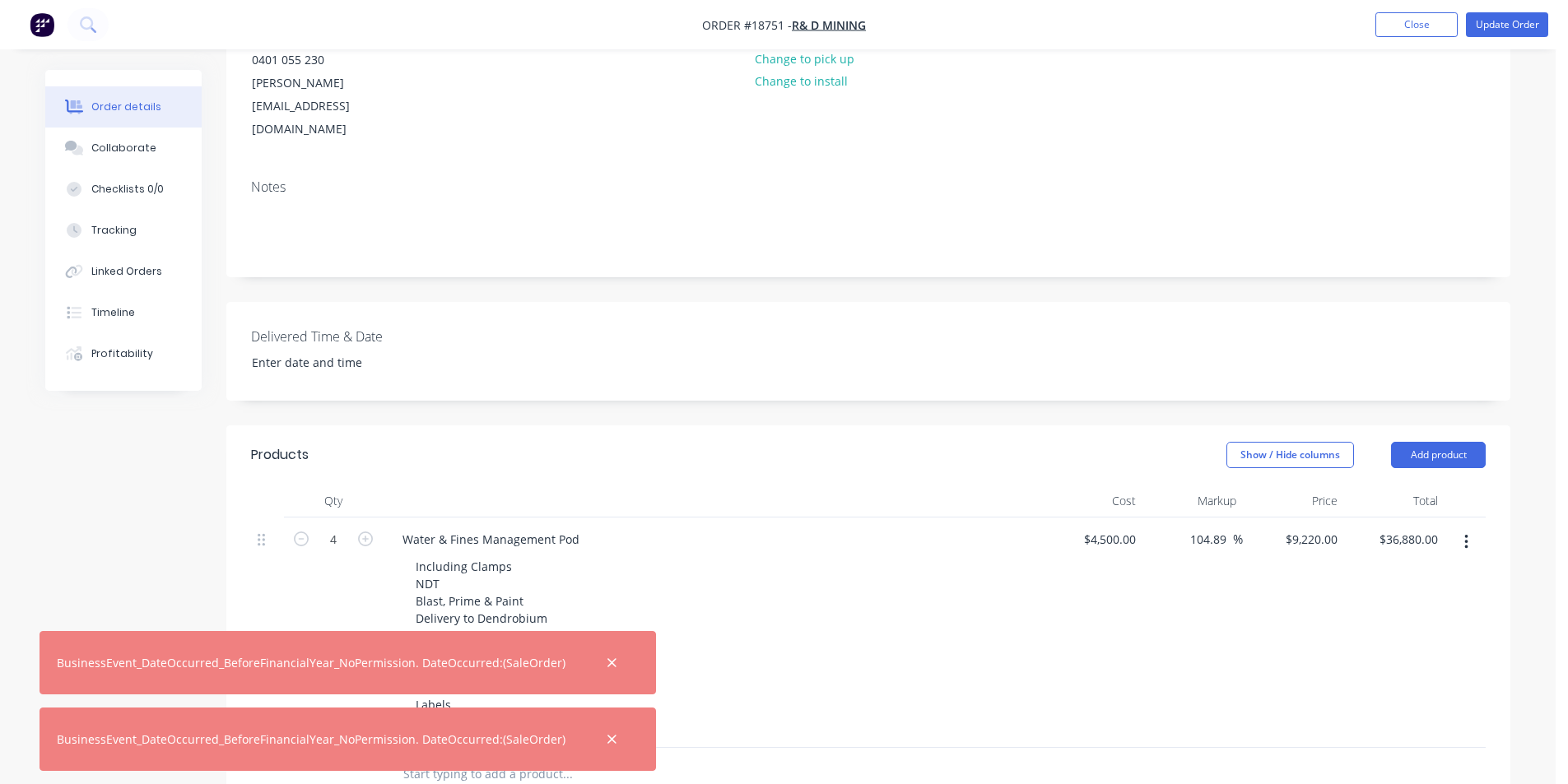
scroll to position [493, 0]
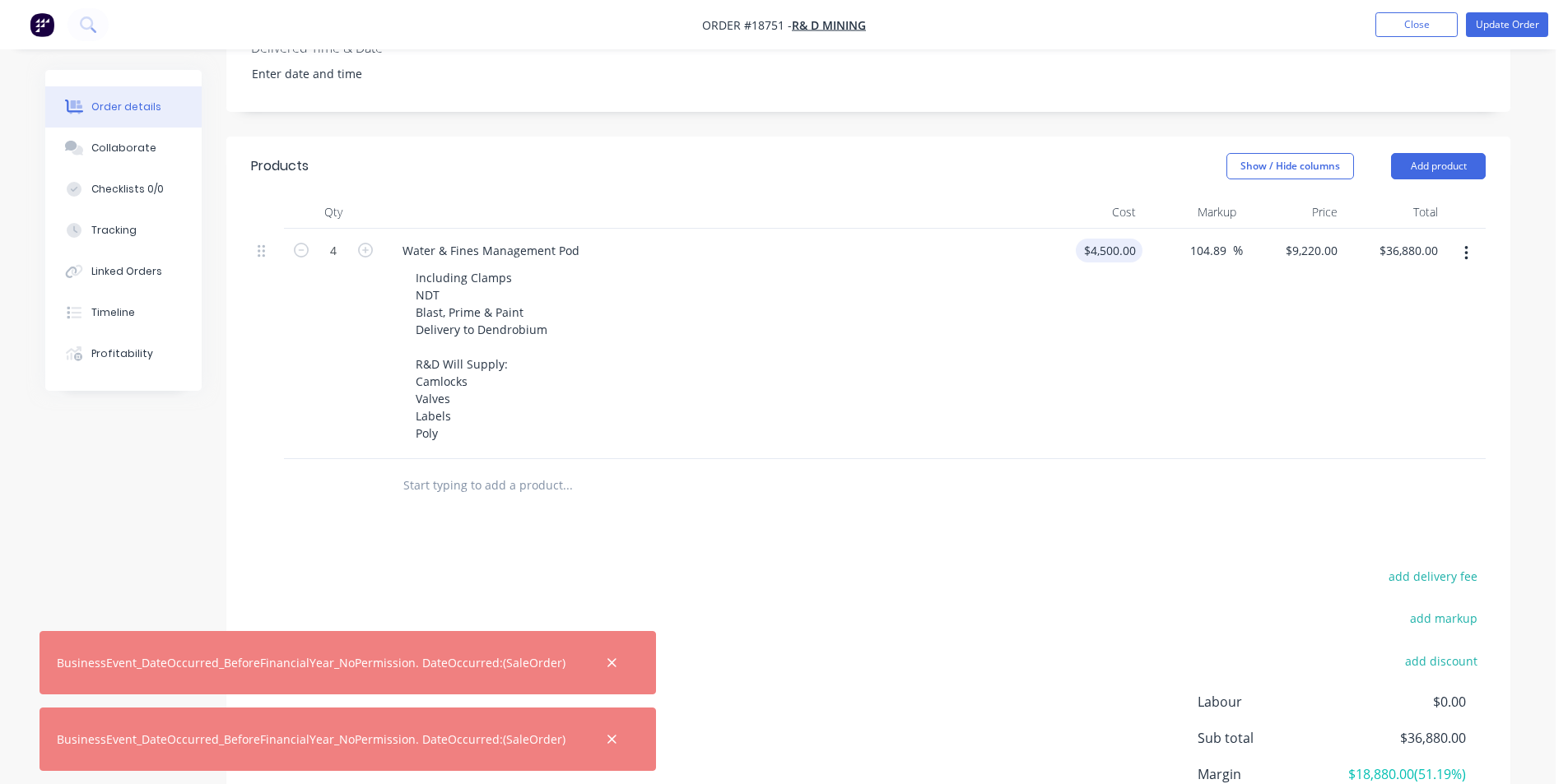
type input "4500"
type input "$0.00"
drag, startPoint x: 1229, startPoint y: 200, endPoint x: 1160, endPoint y: 211, distance: 69.9
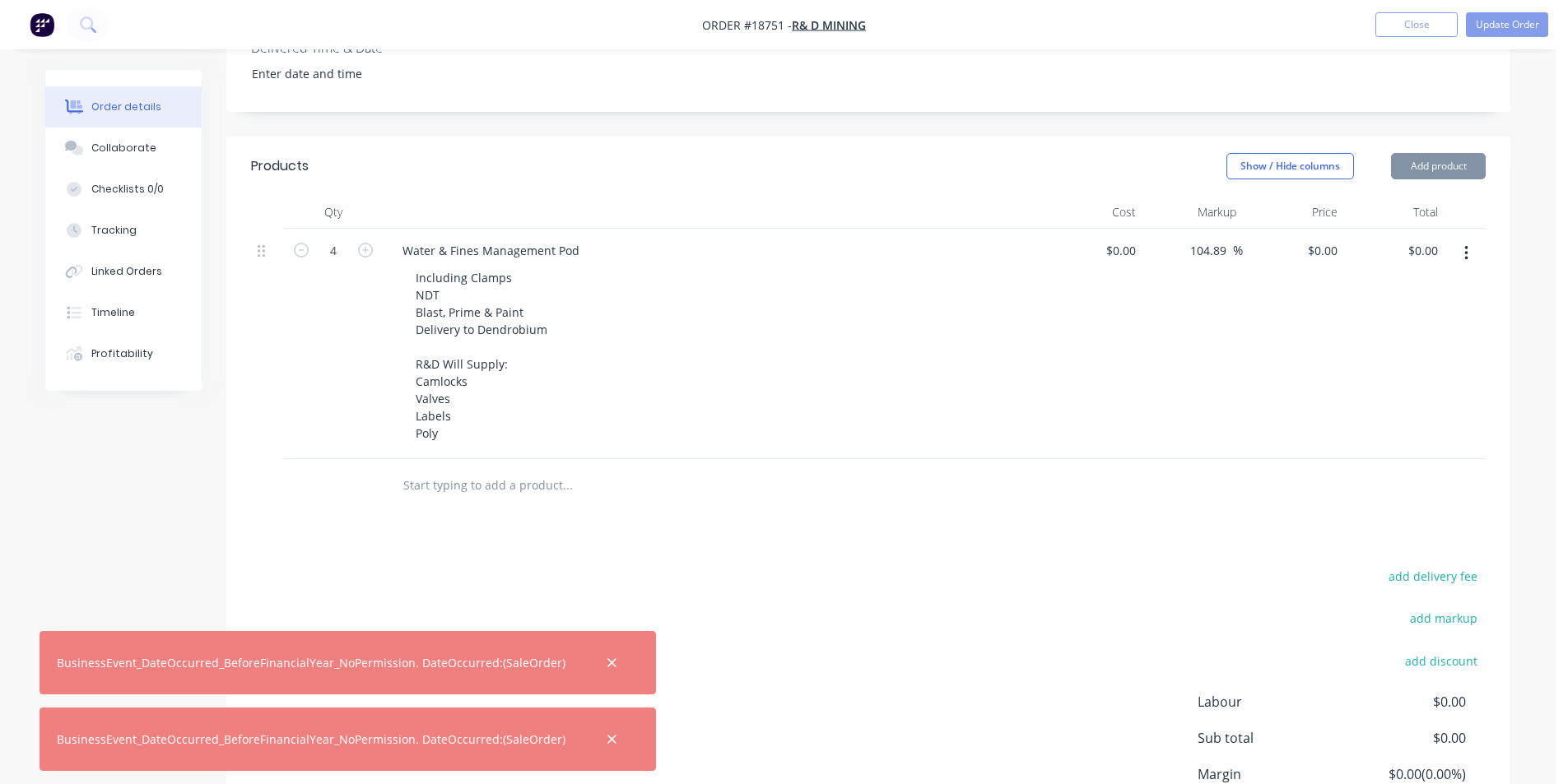
click at [1160, 229] on div "104.89 104.89 %" at bounding box center [1193, 344] width 101 height 230
click at [1317, 229] on div "0 $0.00" at bounding box center [1294, 344] width 101 height 230
type input "$9,220.00"
type input "$36,880.00"
click at [1446, 320] on div at bounding box center [1466, 344] width 41 height 230
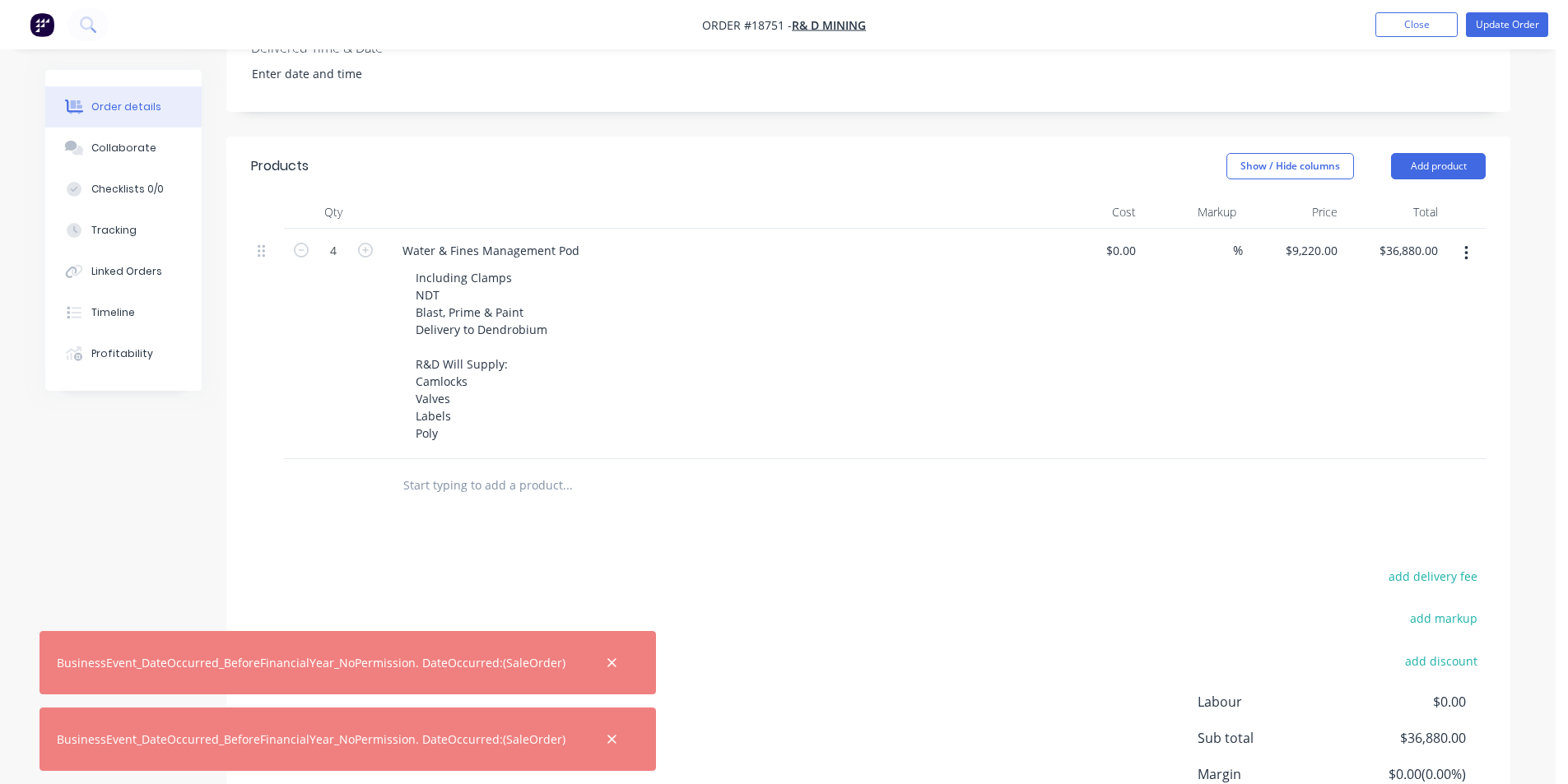
scroll to position [164, 0]
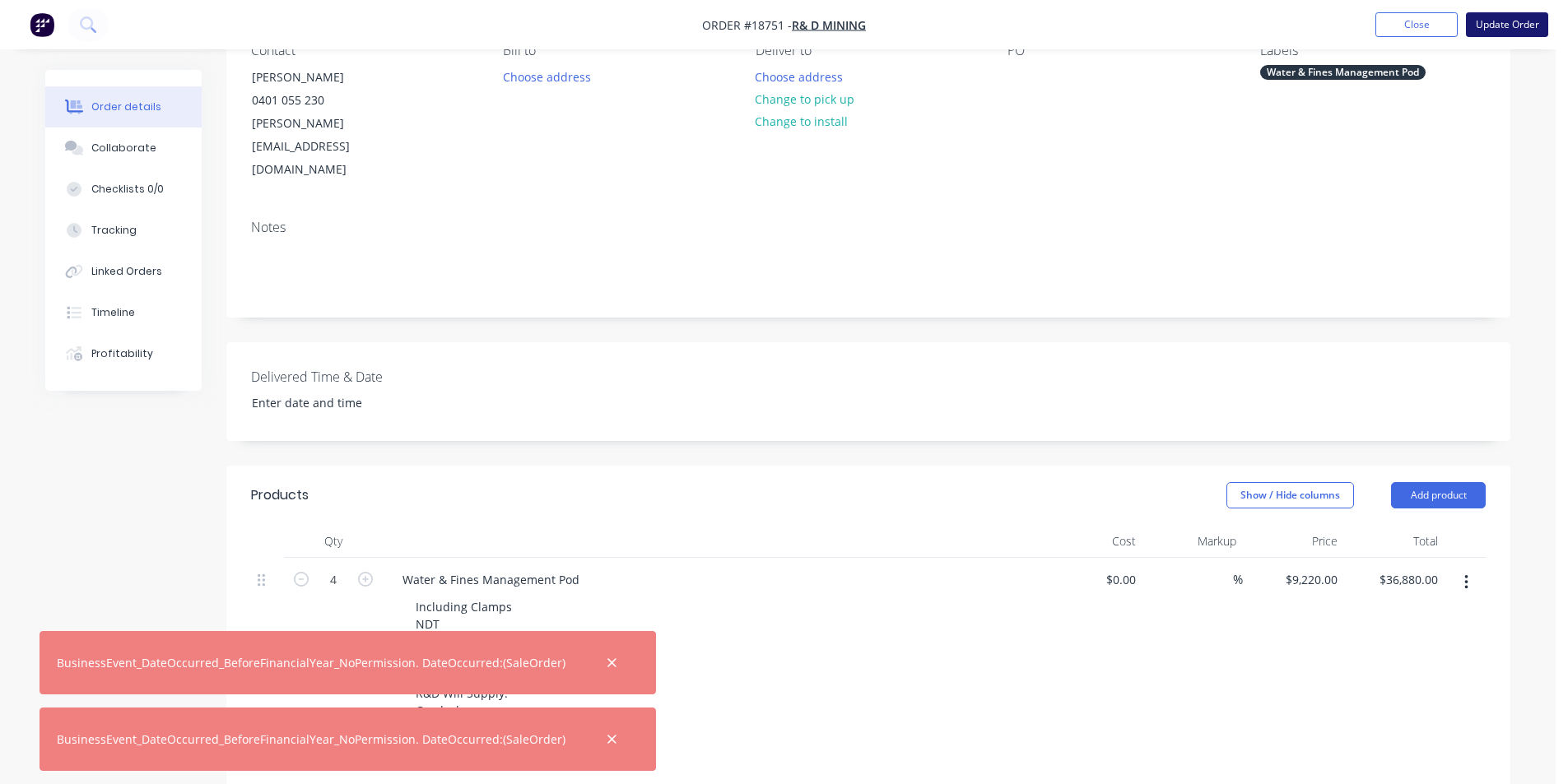
click at [1527, 20] on button "Update Order" at bounding box center [1508, 24] width 83 height 25
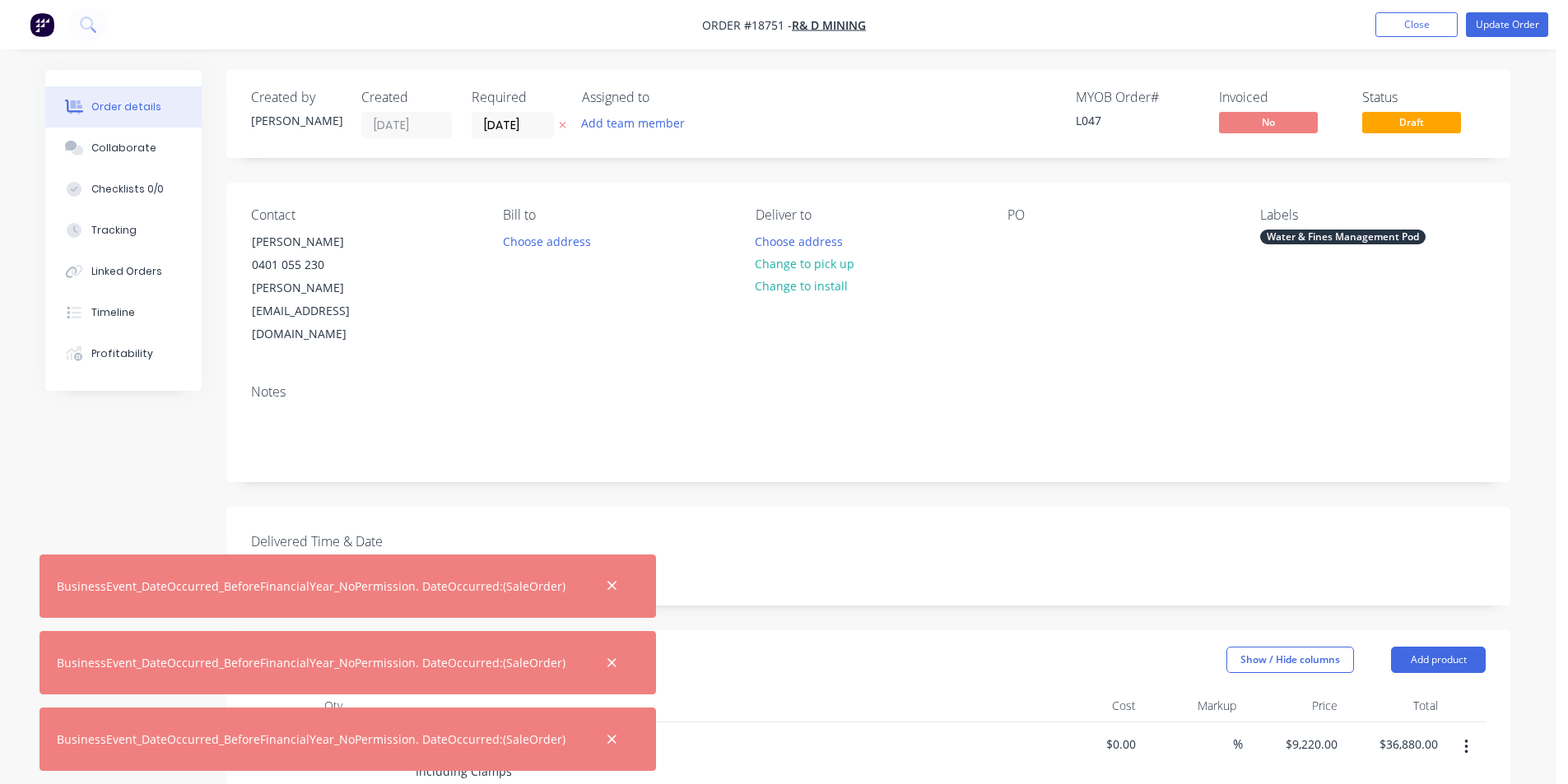
click at [43, 18] on img "button" at bounding box center [42, 24] width 25 height 25
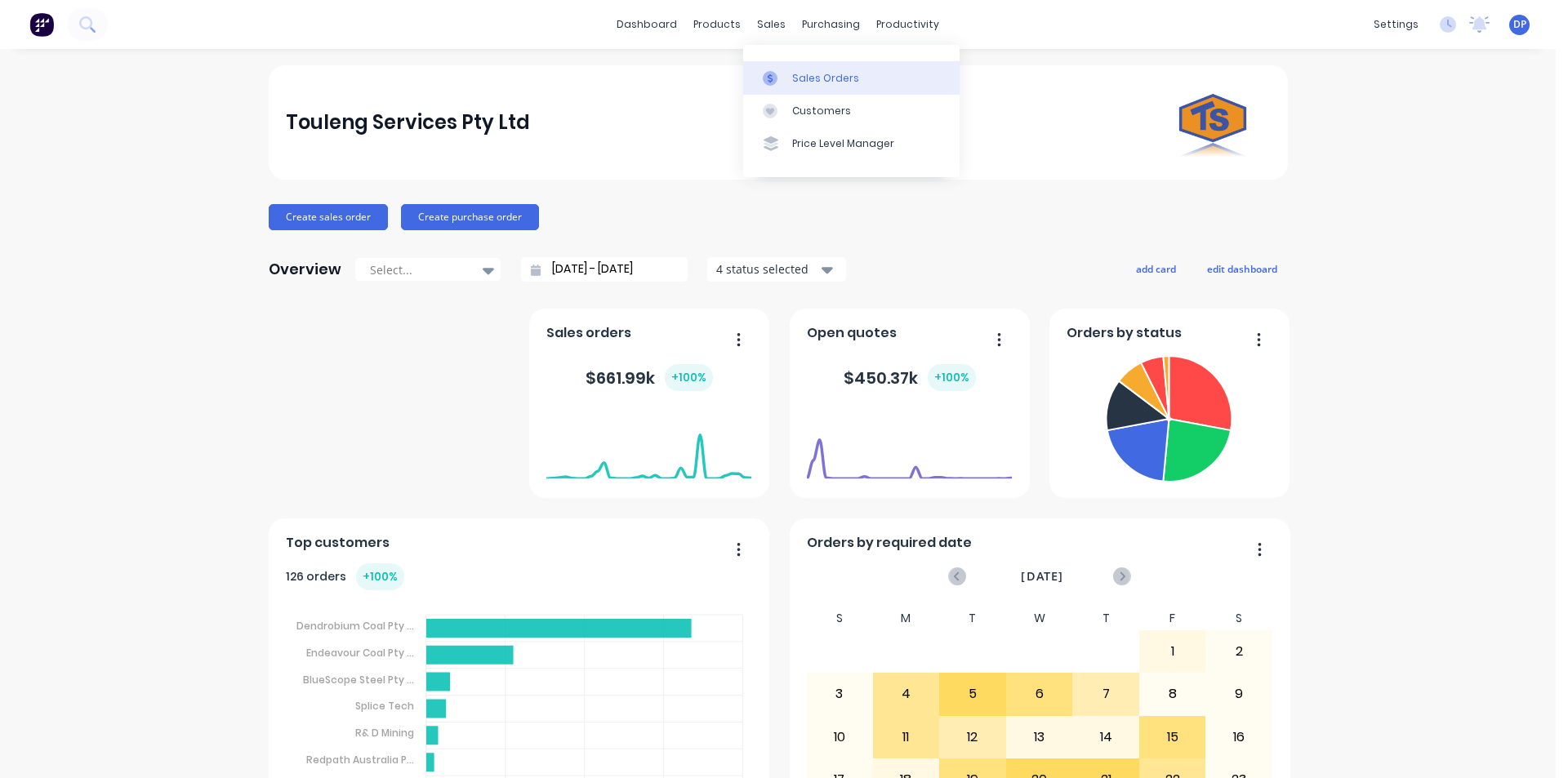
click at [843, 78] on div "Sales Orders" at bounding box center [825, 78] width 67 height 15
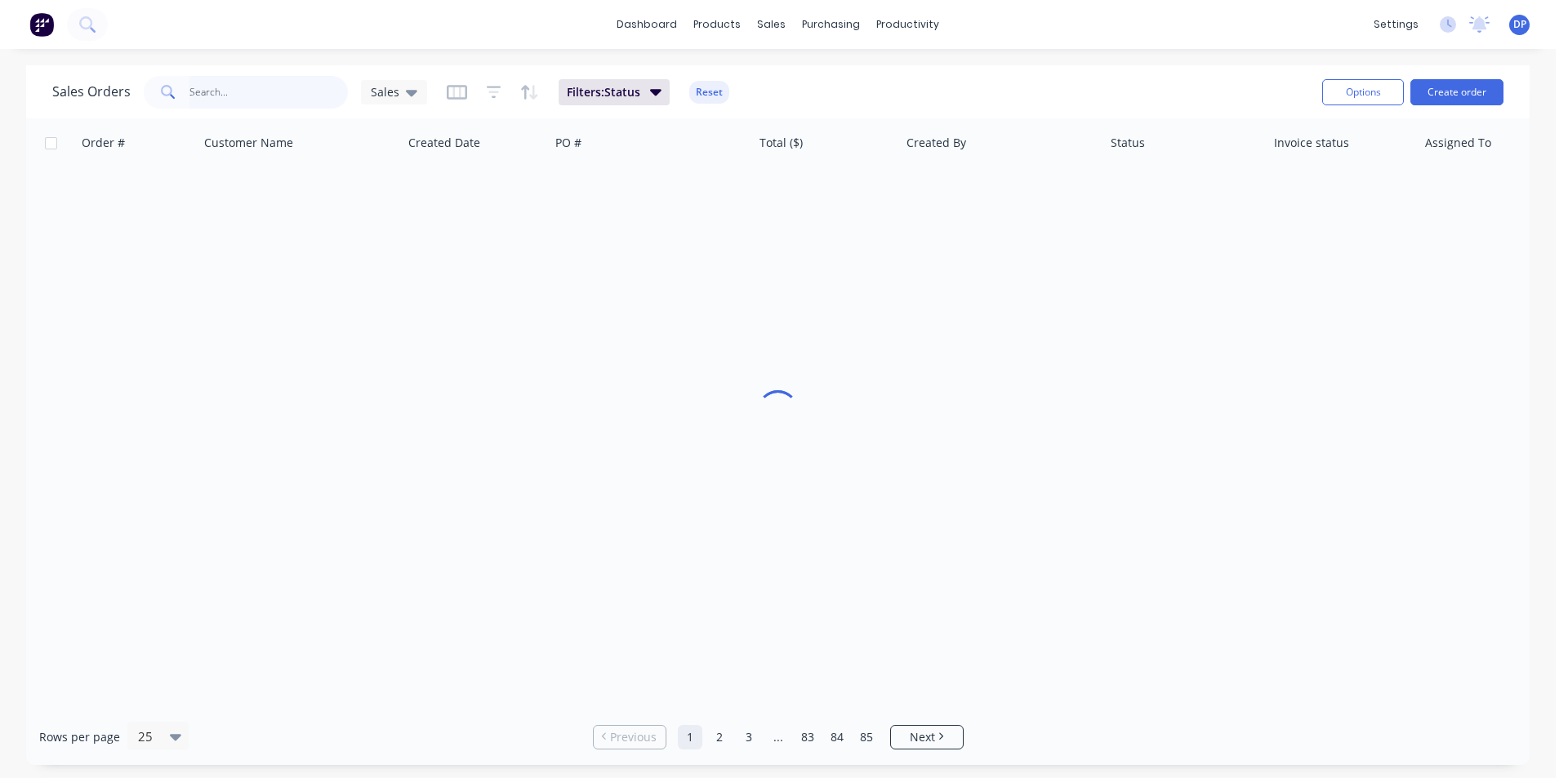
click at [265, 97] on input "text" at bounding box center [269, 91] width 159 height 32
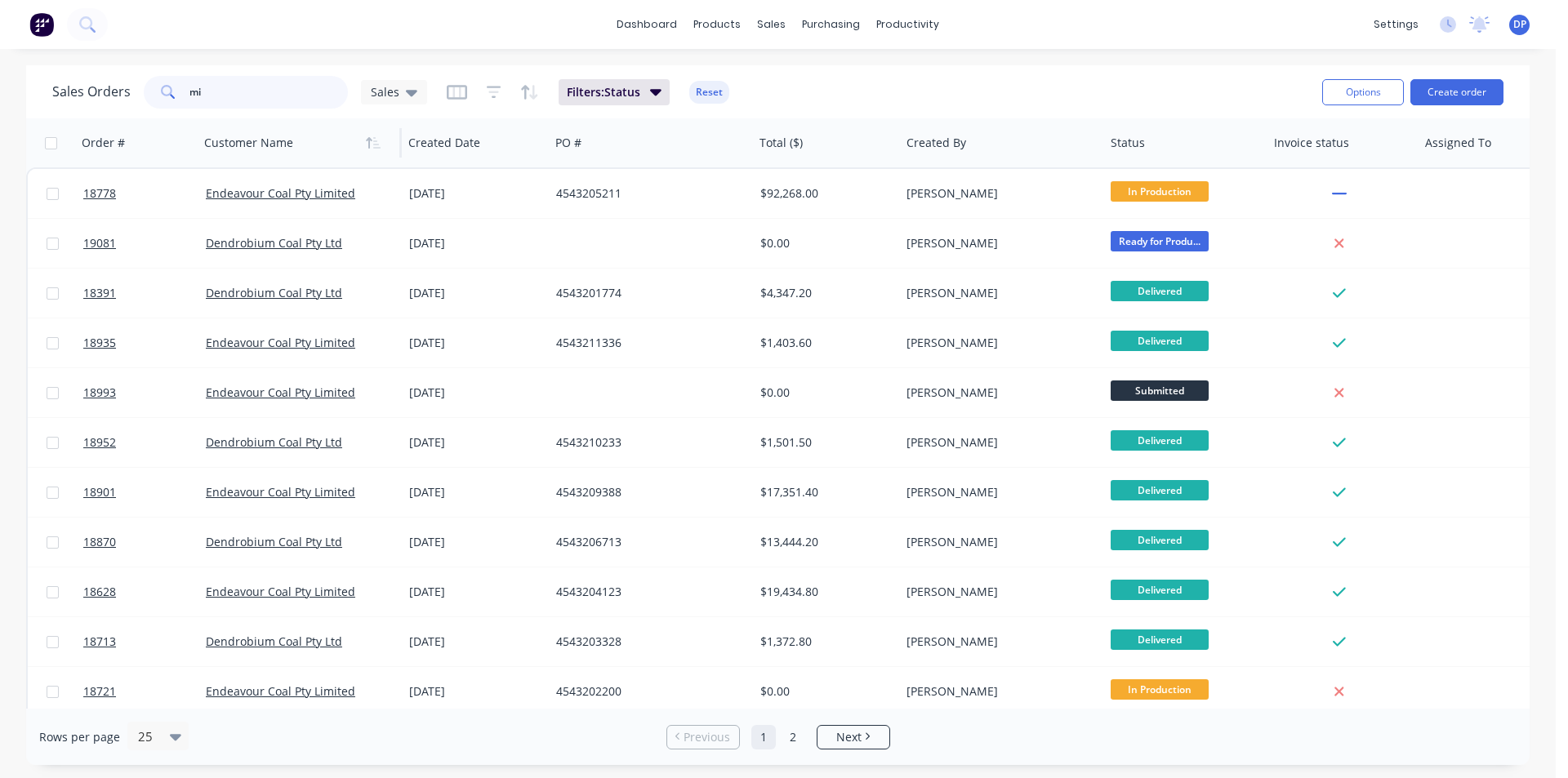
type input "m"
type input "exten"
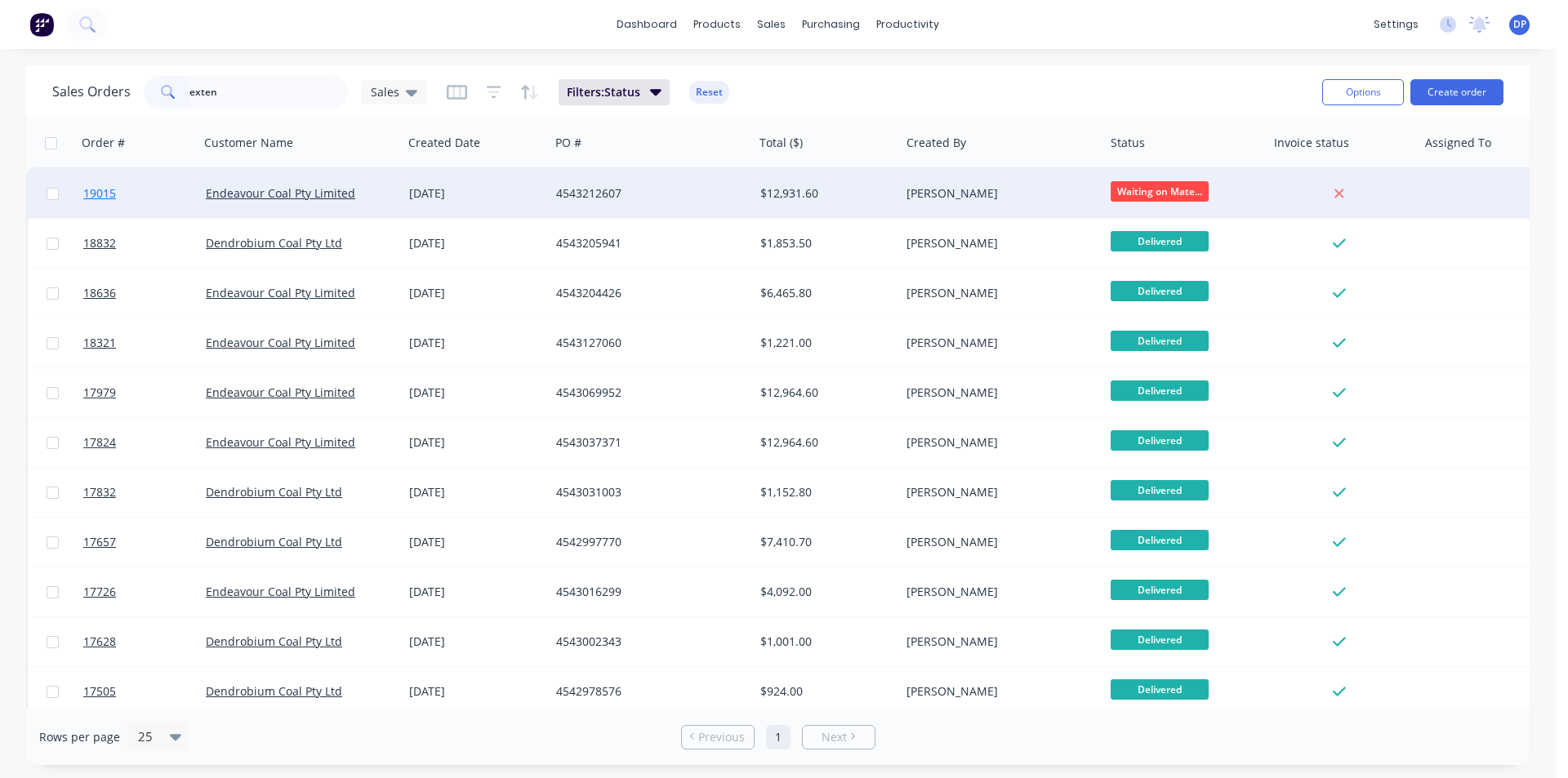
click at [101, 196] on span "19015" at bounding box center [99, 194] width 32 height 17
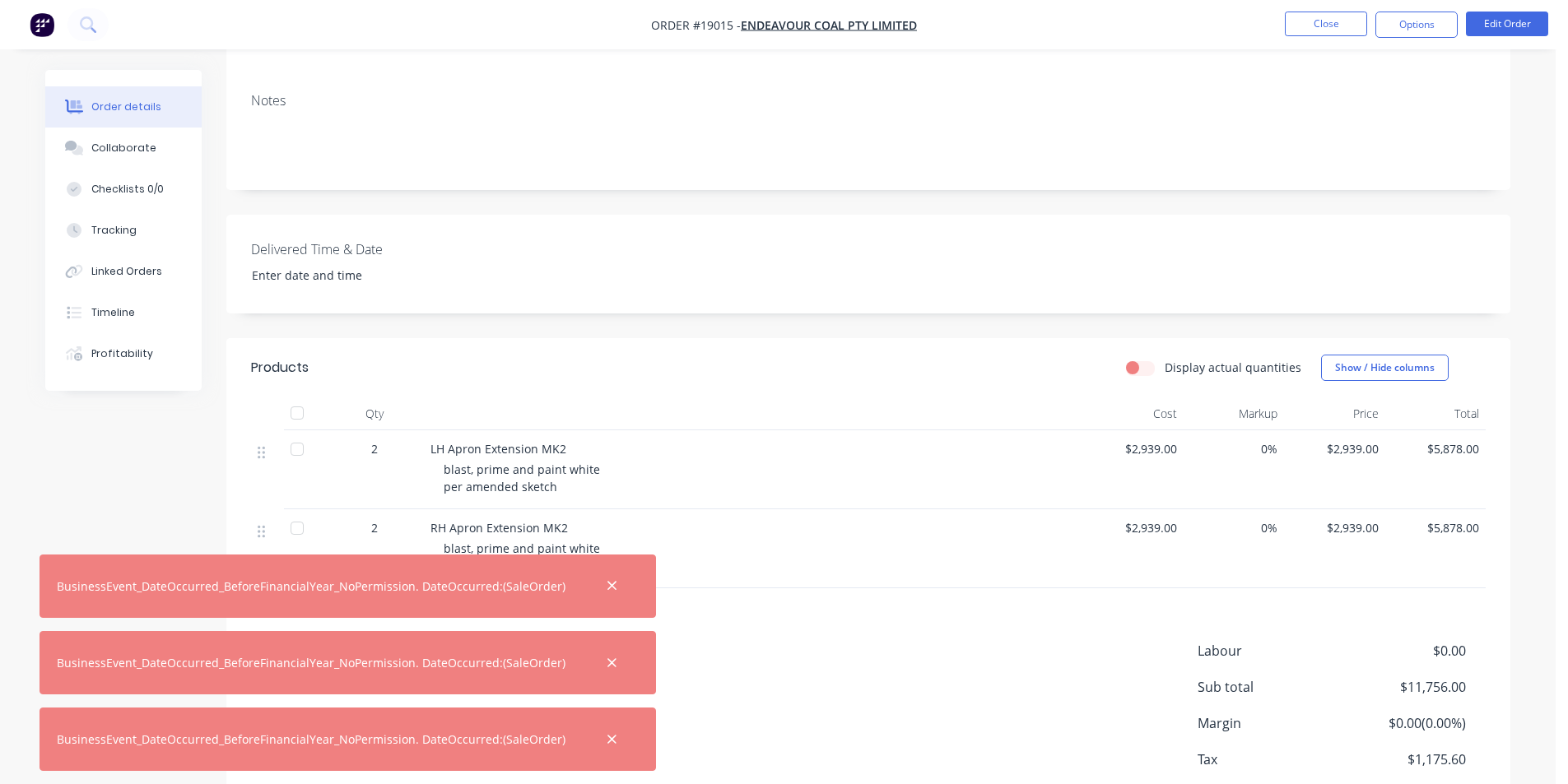
scroll to position [340, 0]
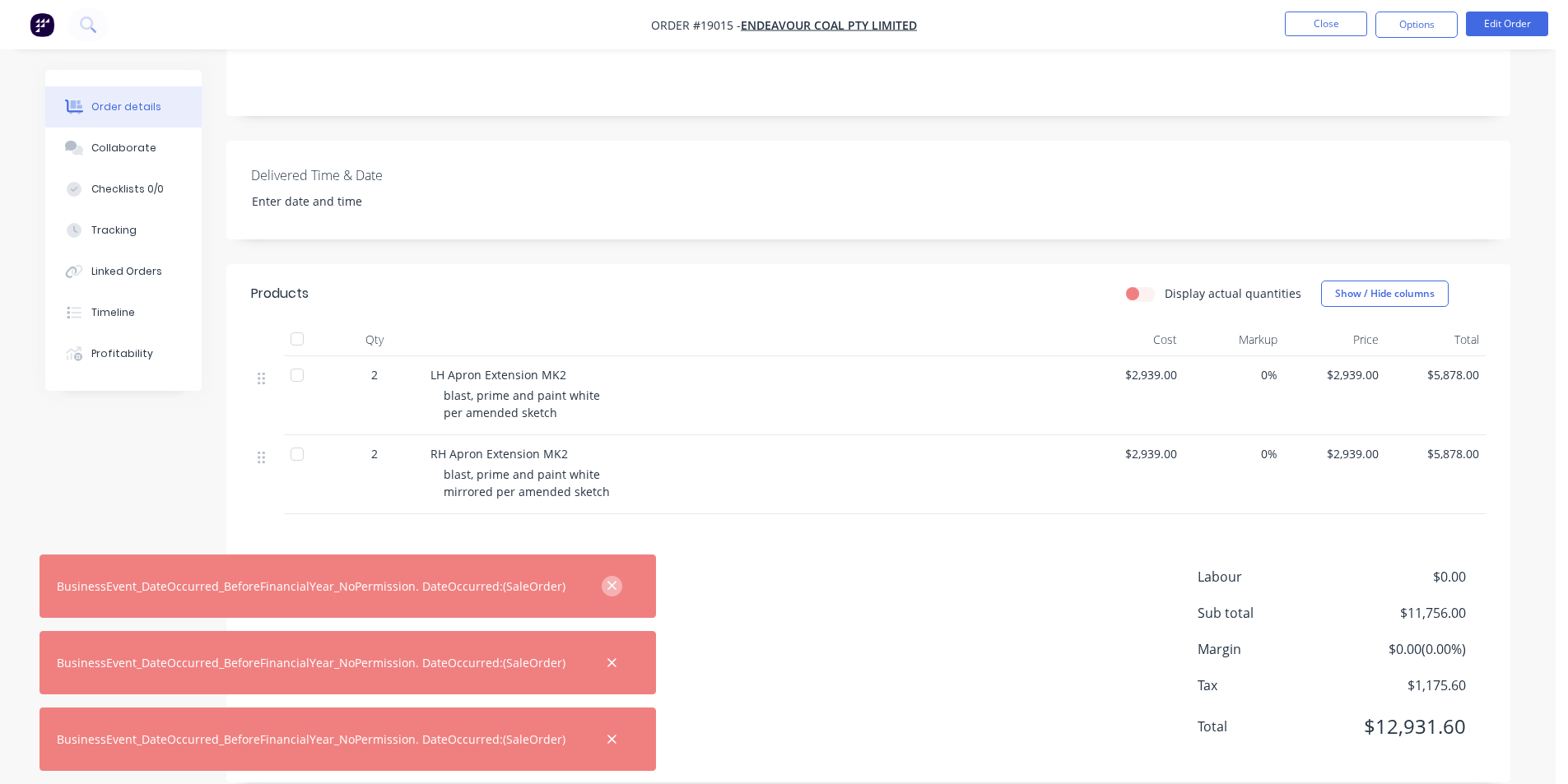
click at [603, 584] on button "button" at bounding box center [613, 586] width 20 height 20
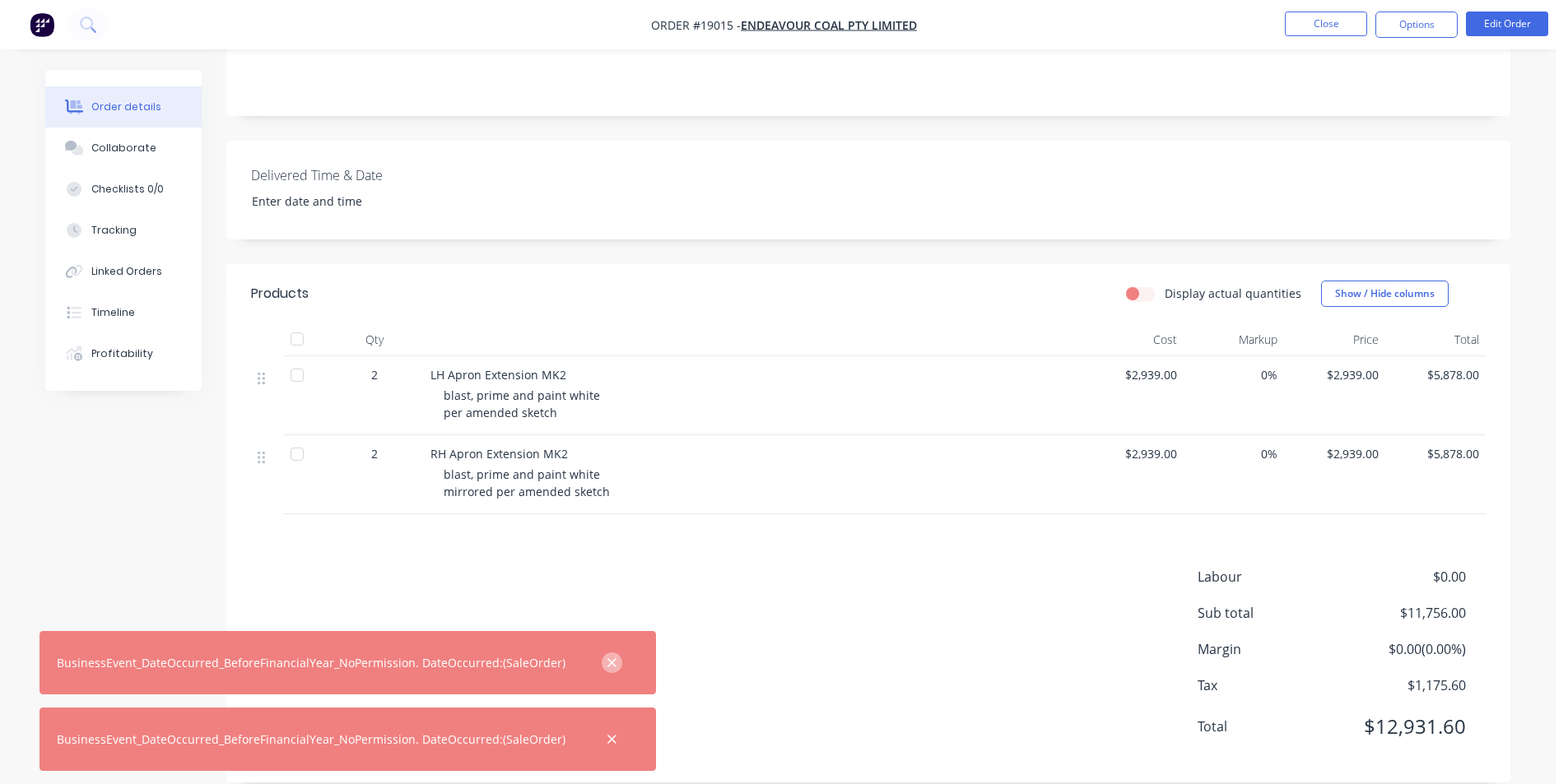
click at [607, 659] on icon "button" at bounding box center [613, 663] width 11 height 15
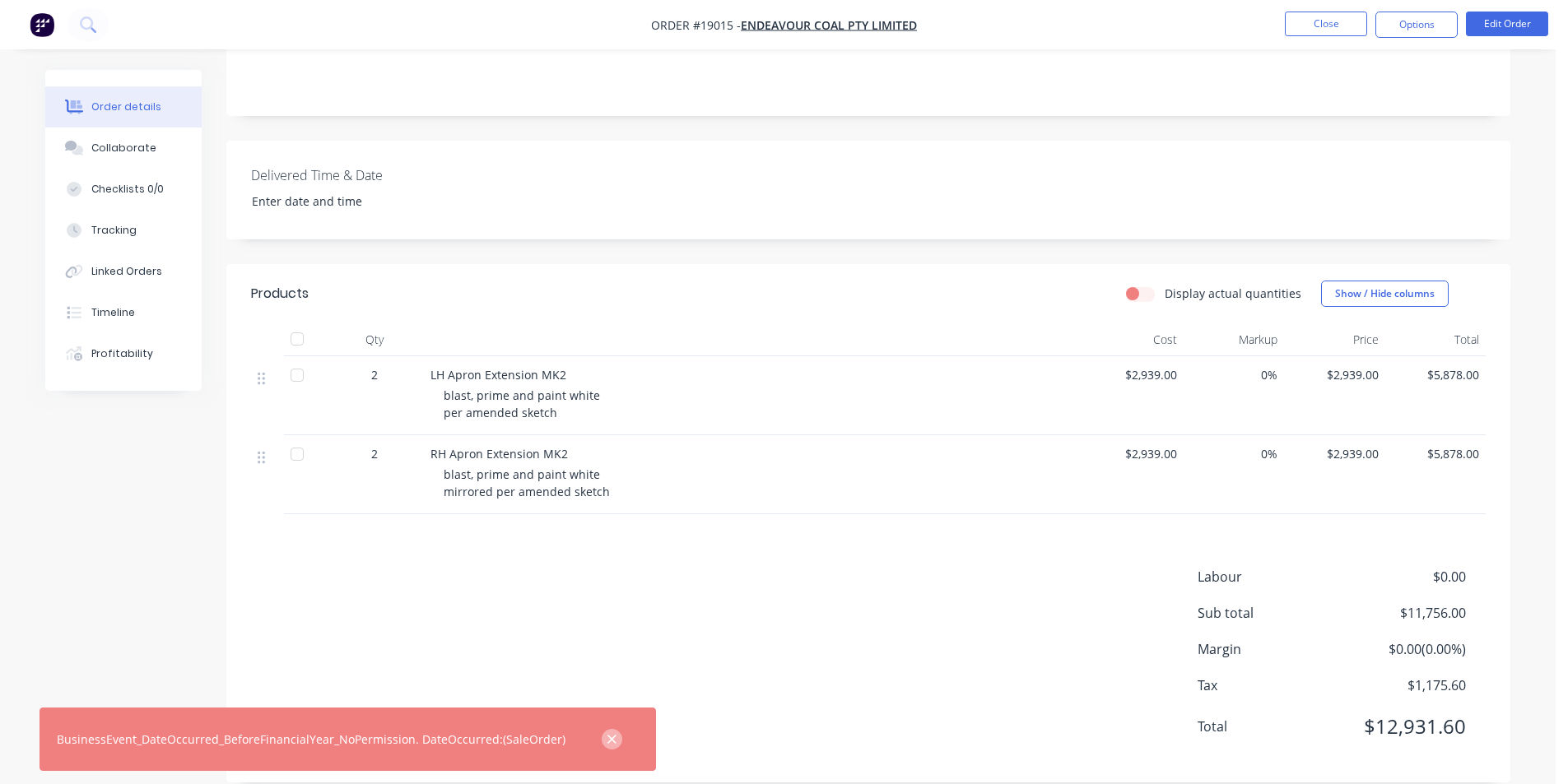
click at [608, 736] on icon "button" at bounding box center [613, 739] width 9 height 9
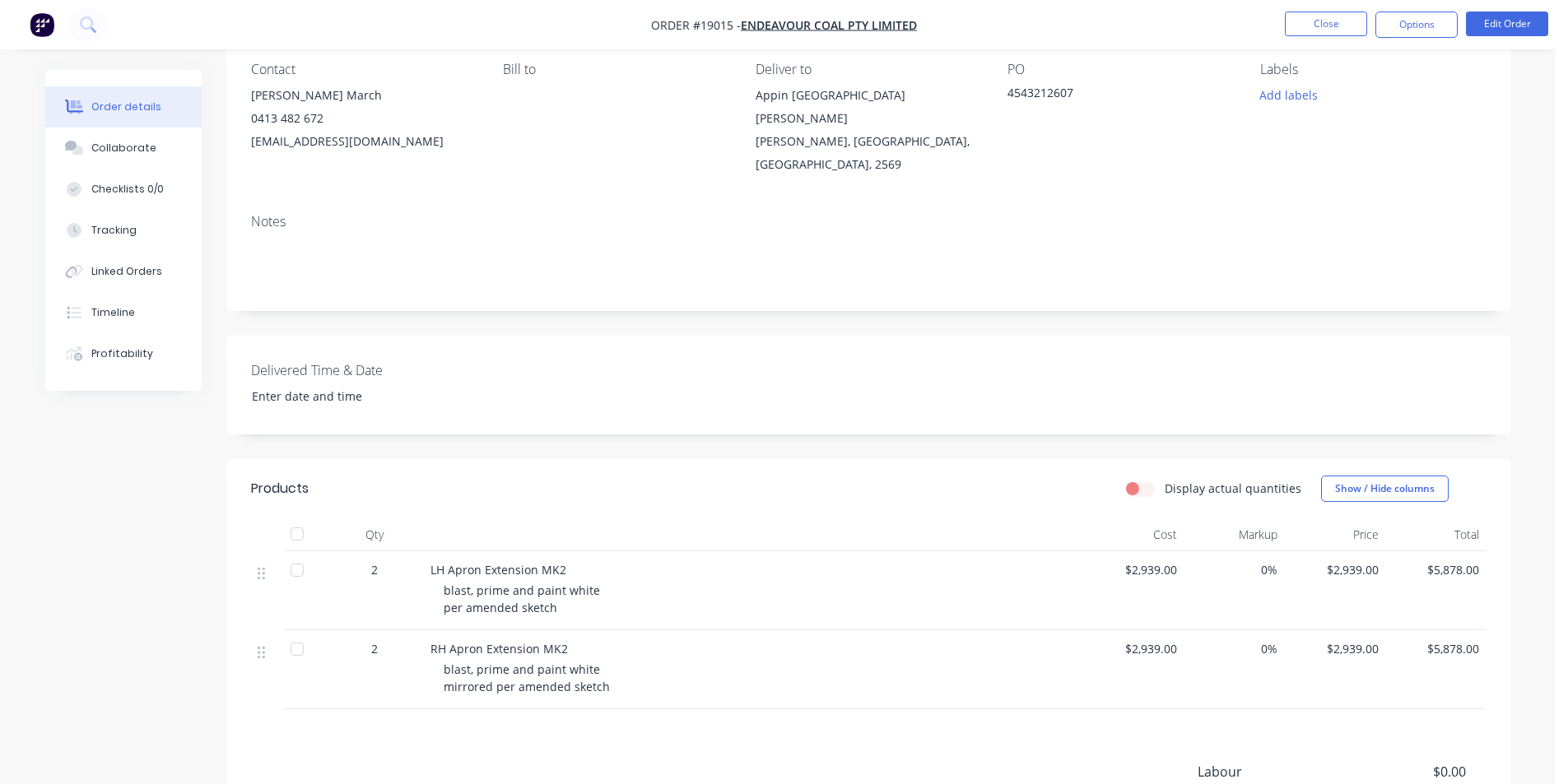
scroll to position [0, 0]
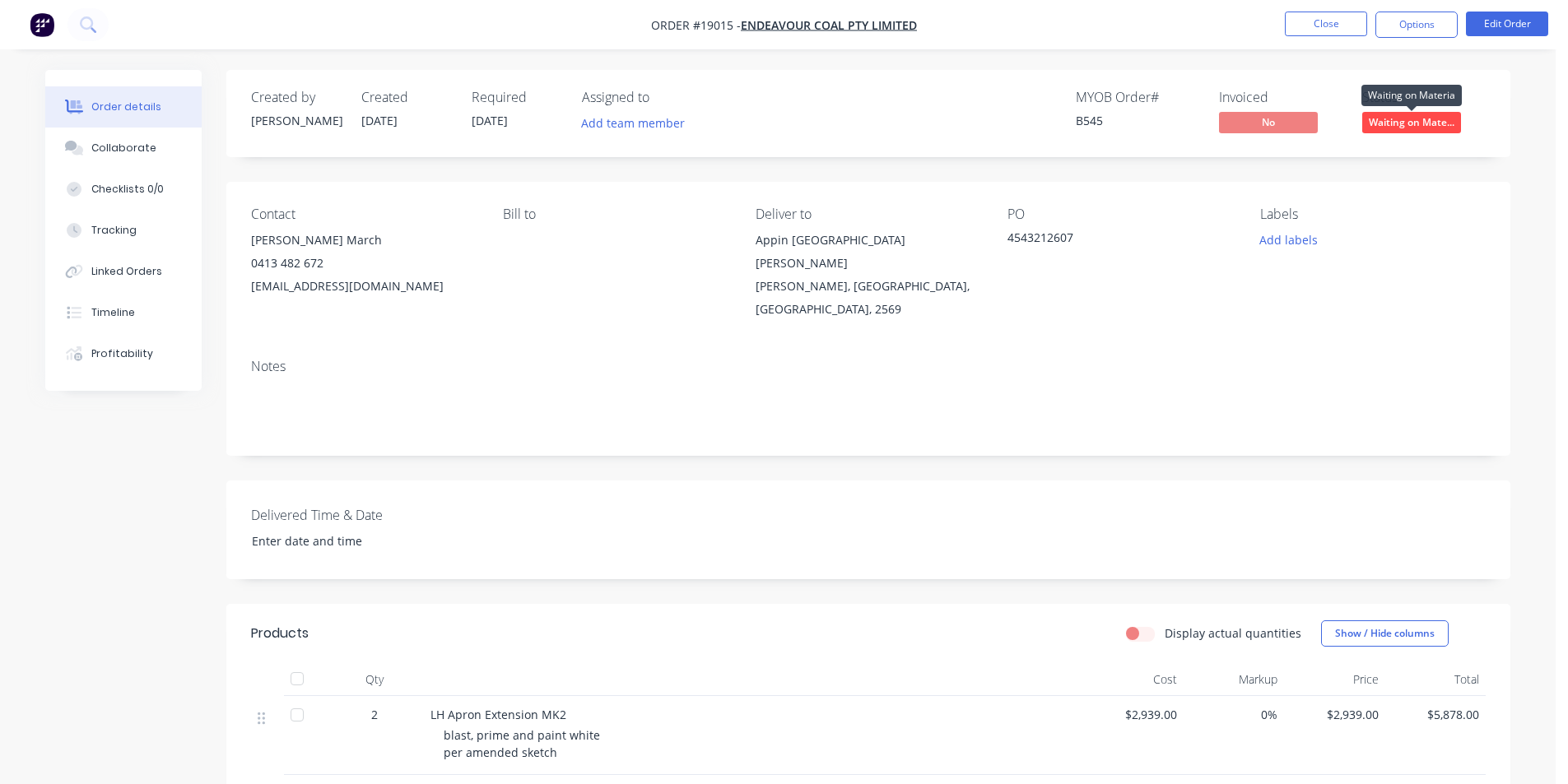
click at [1416, 125] on span "Waiting on Mate..." at bounding box center [1412, 122] width 99 height 20
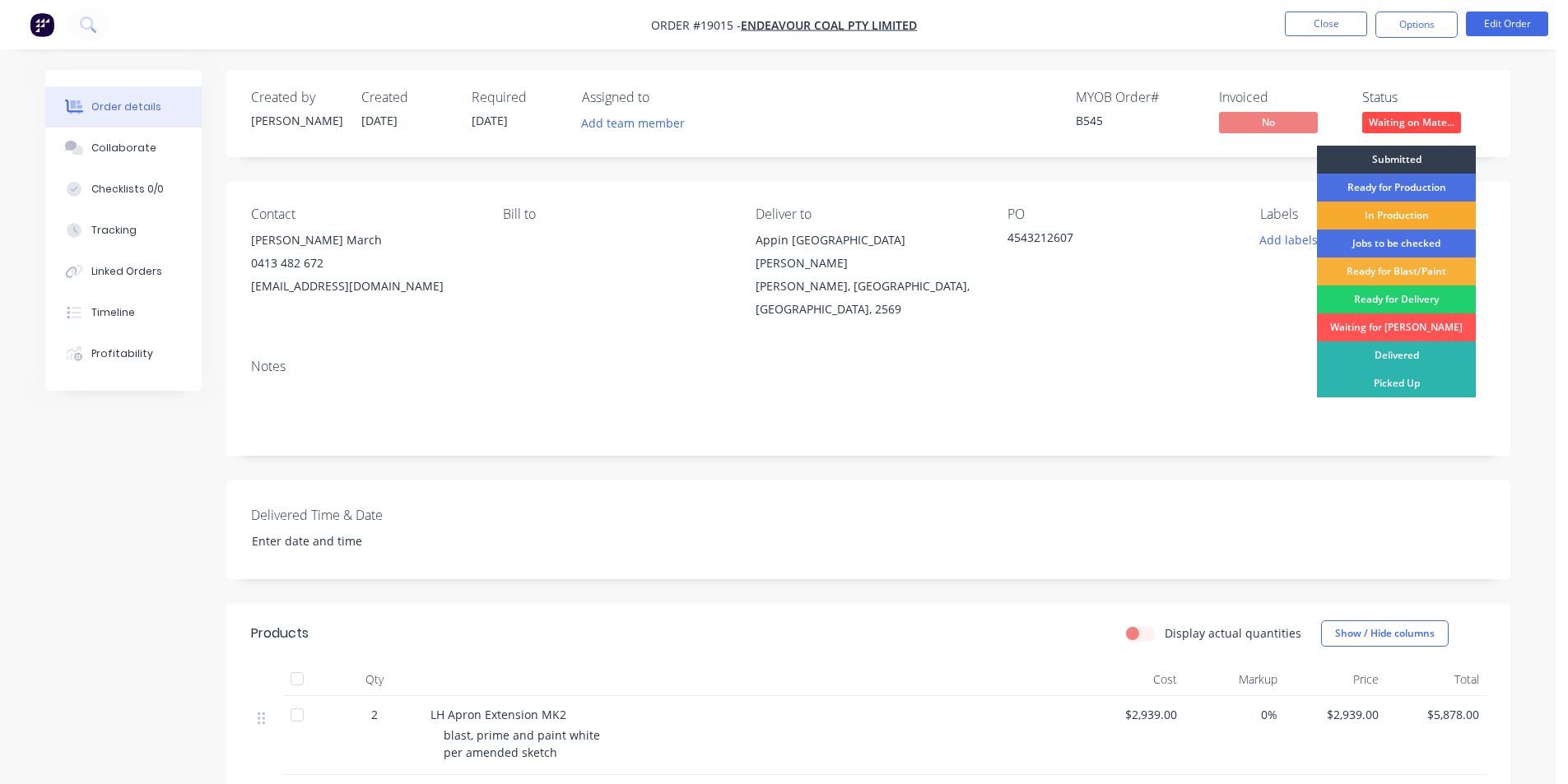
click at [1395, 205] on div "In Production" at bounding box center [1396, 216] width 159 height 28
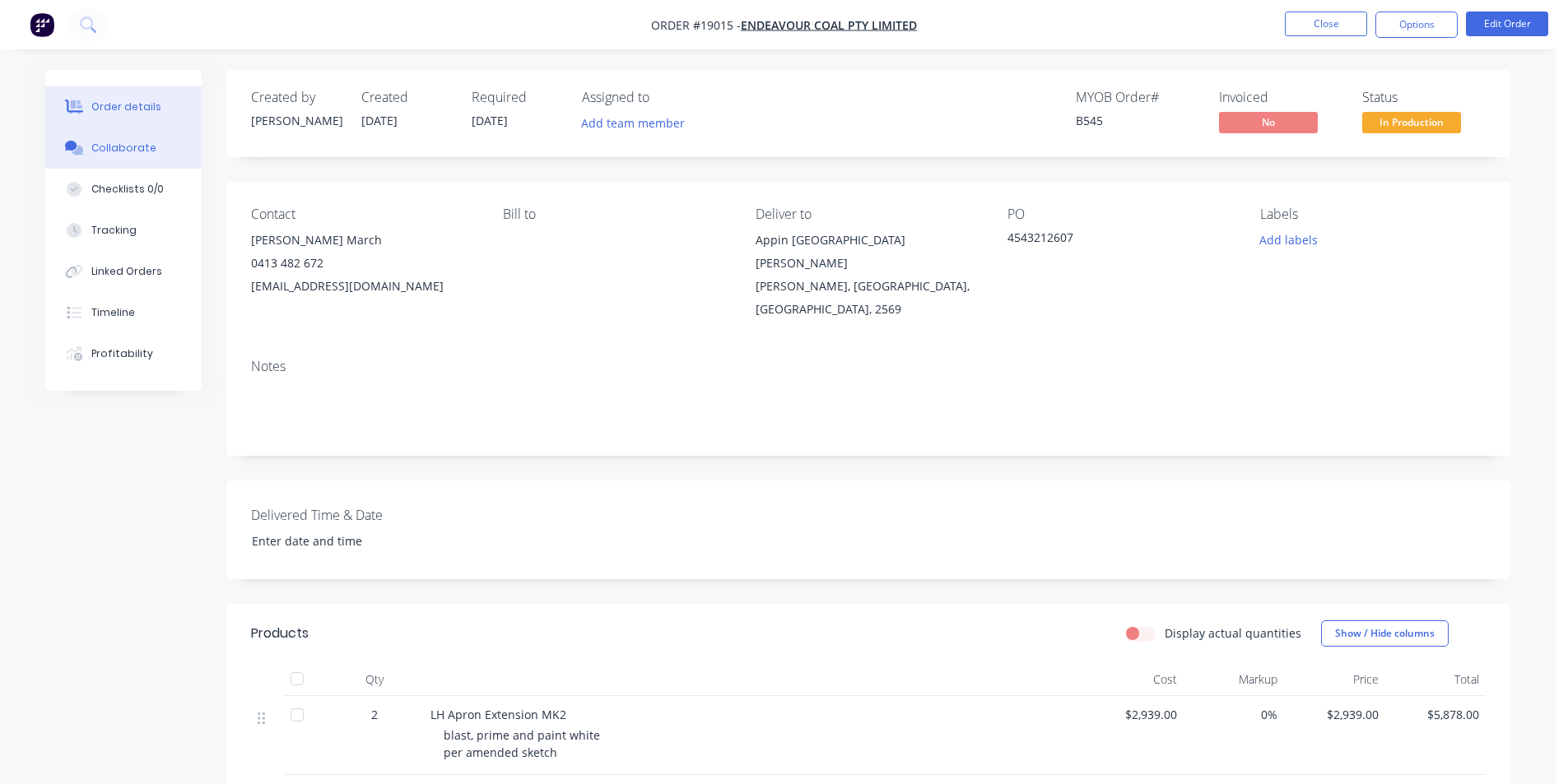
click at [158, 155] on button "Collaborate" at bounding box center [124, 148] width 156 height 41
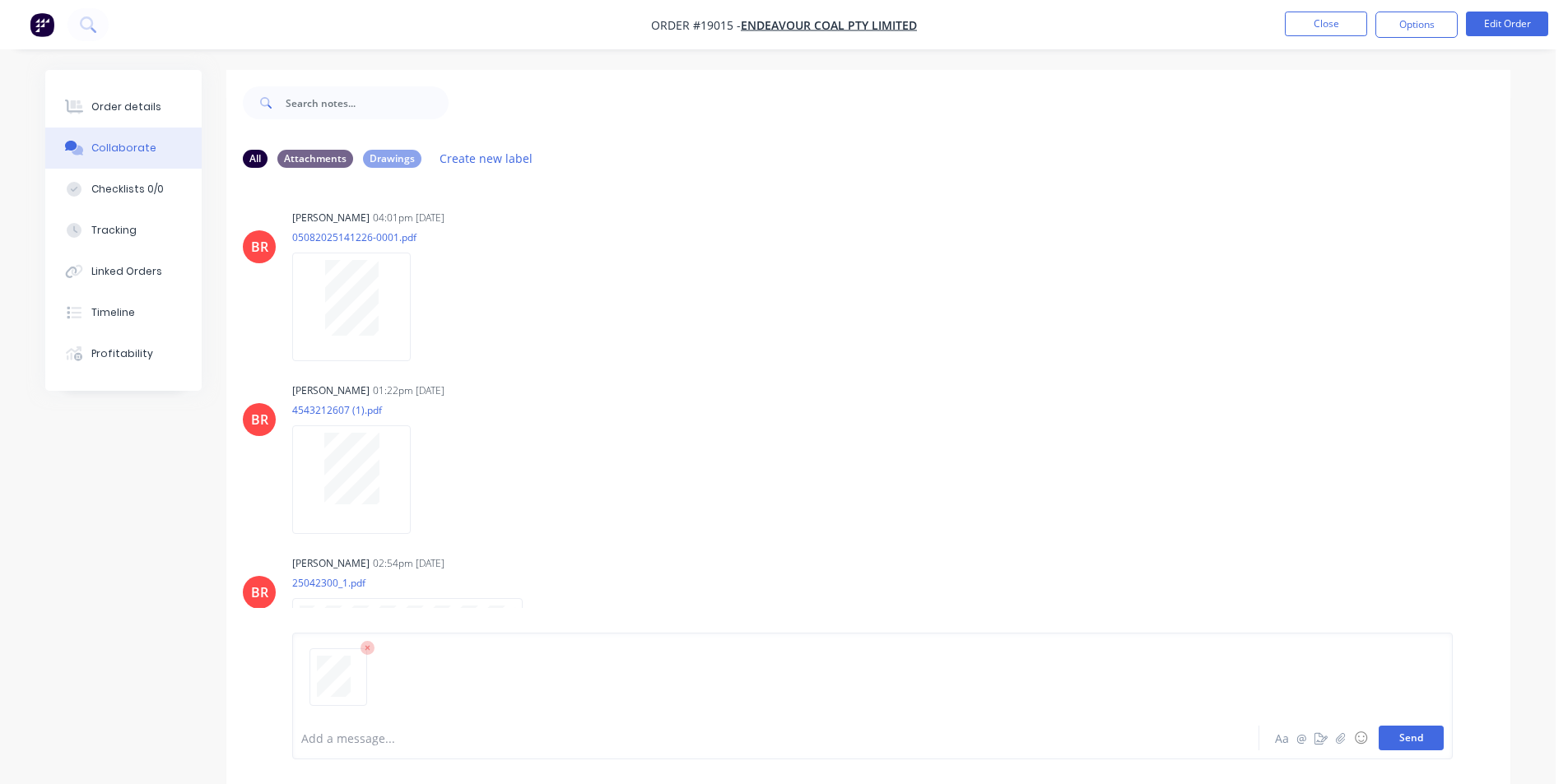
click at [1419, 747] on button "Send" at bounding box center [1412, 738] width 65 height 25
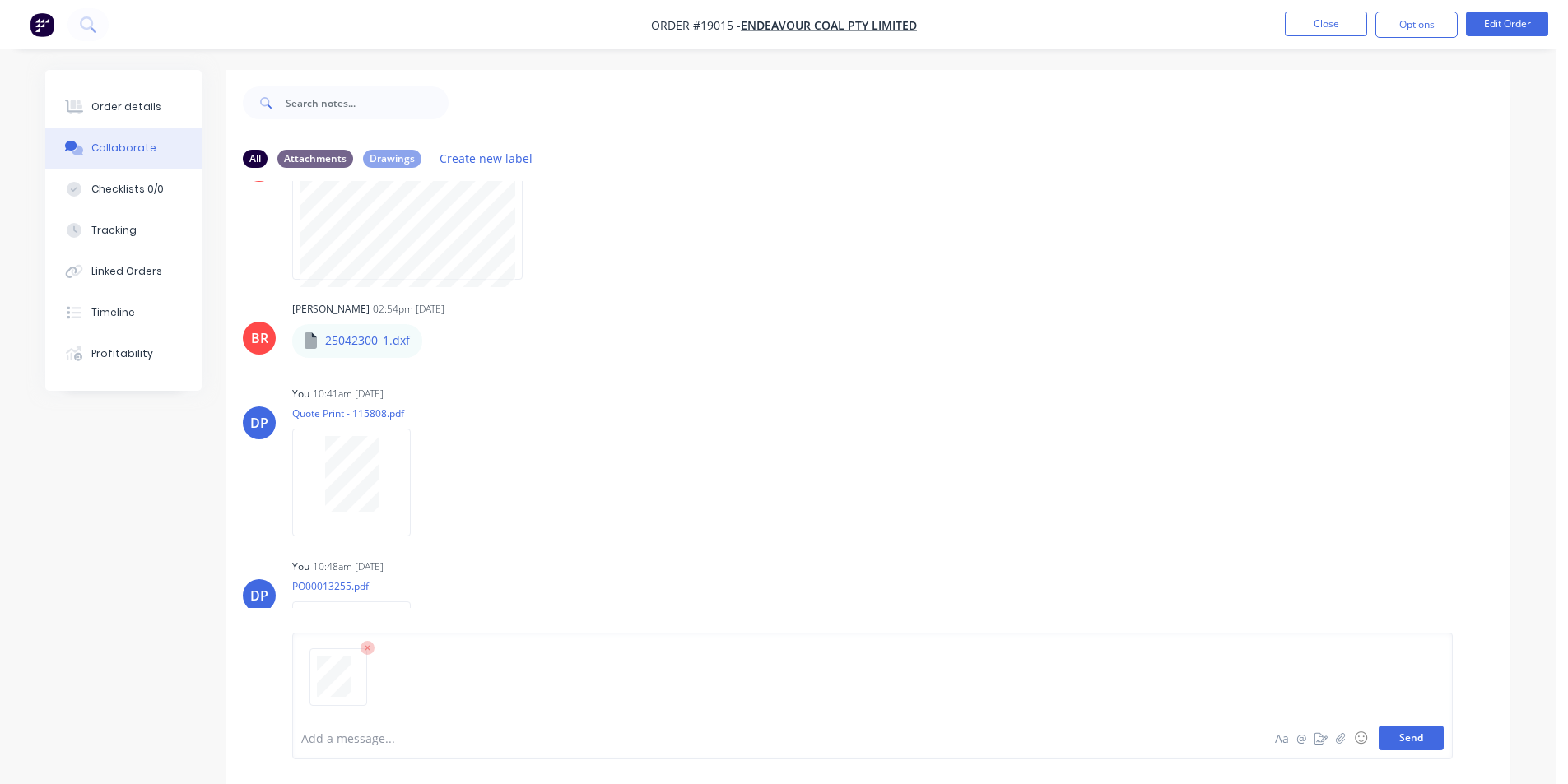
click at [1407, 737] on button "Send" at bounding box center [1412, 738] width 65 height 25
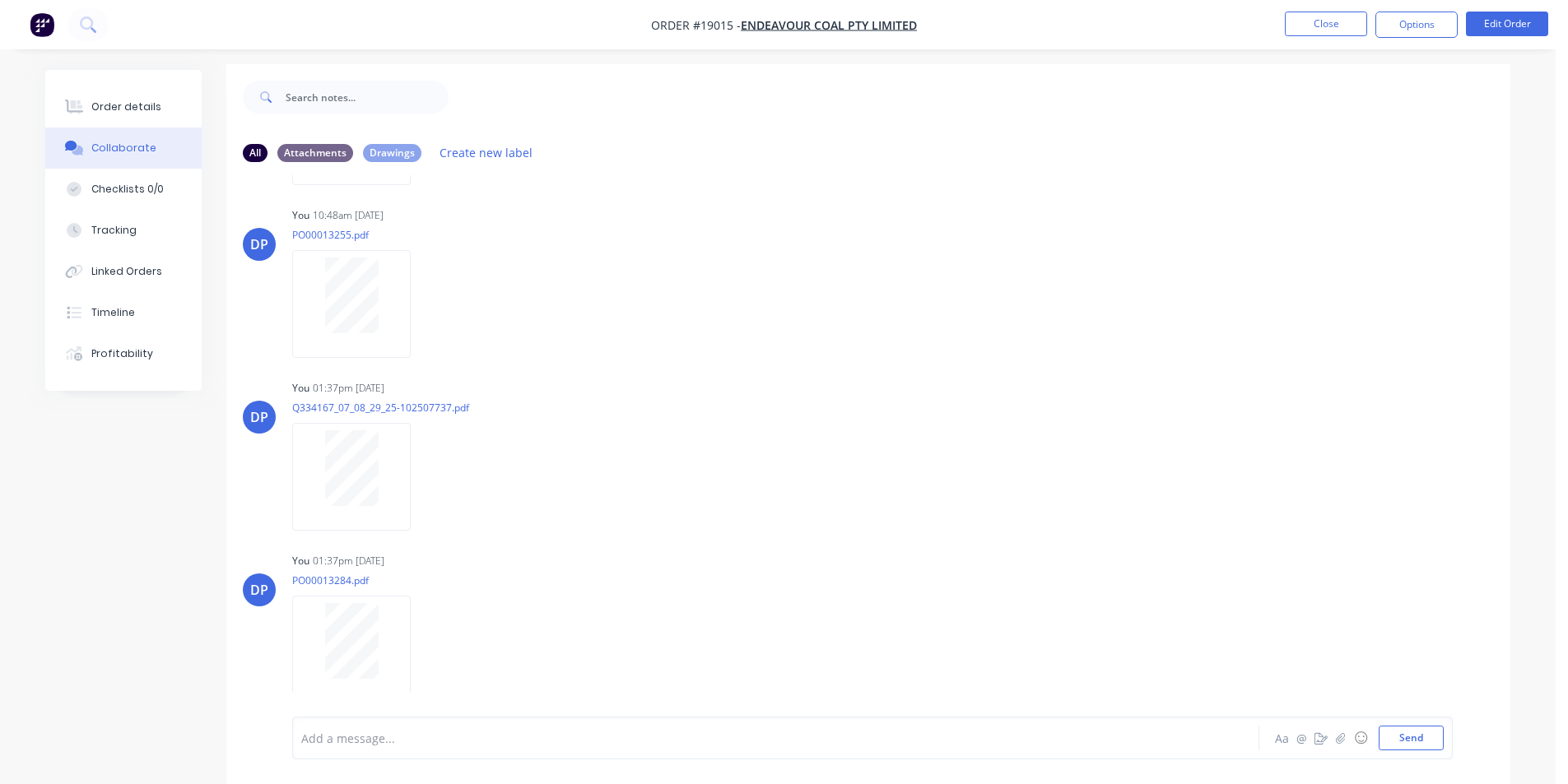
scroll to position [0, 0]
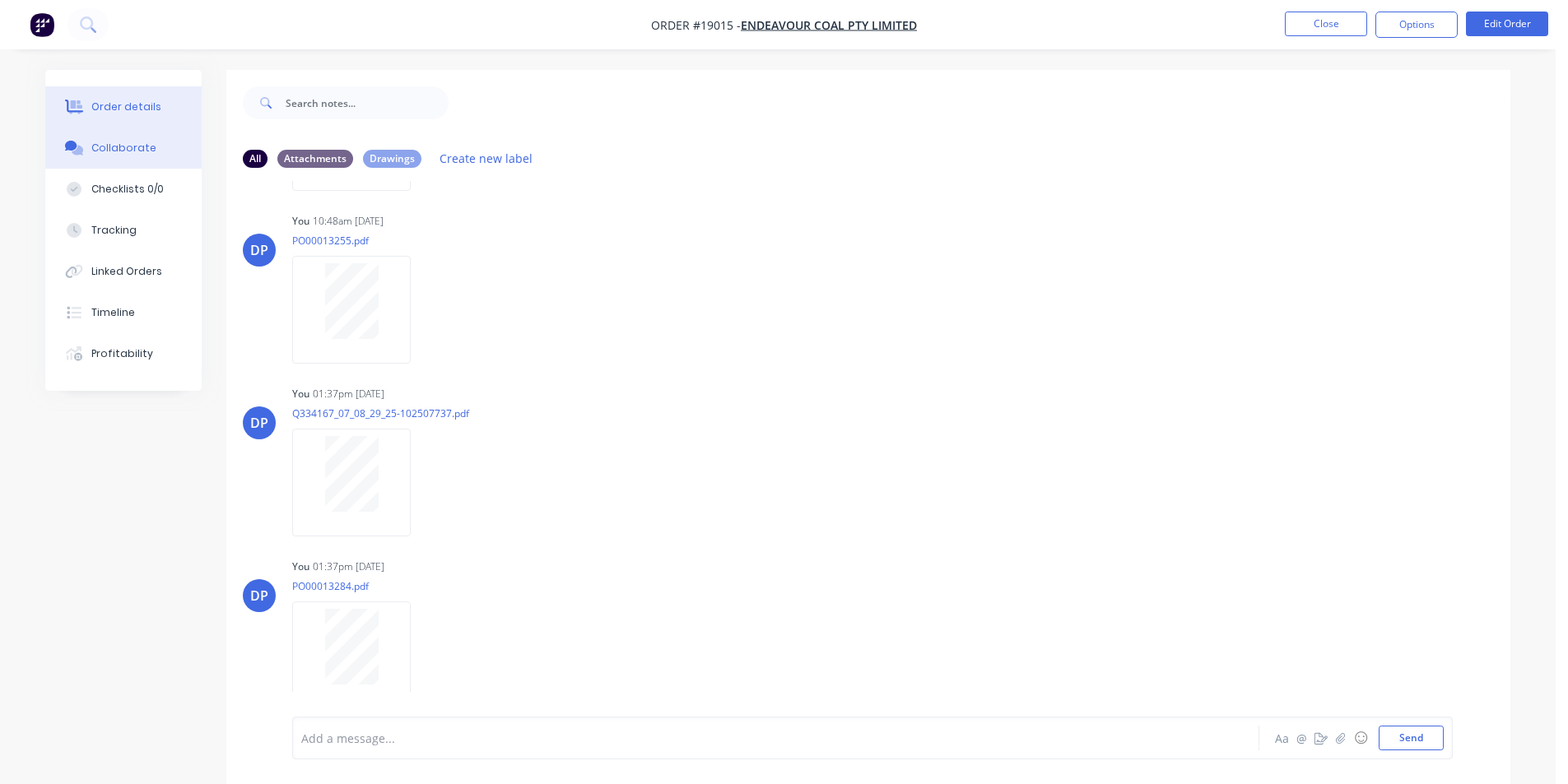
click at [122, 105] on div "Order details" at bounding box center [125, 107] width 70 height 15
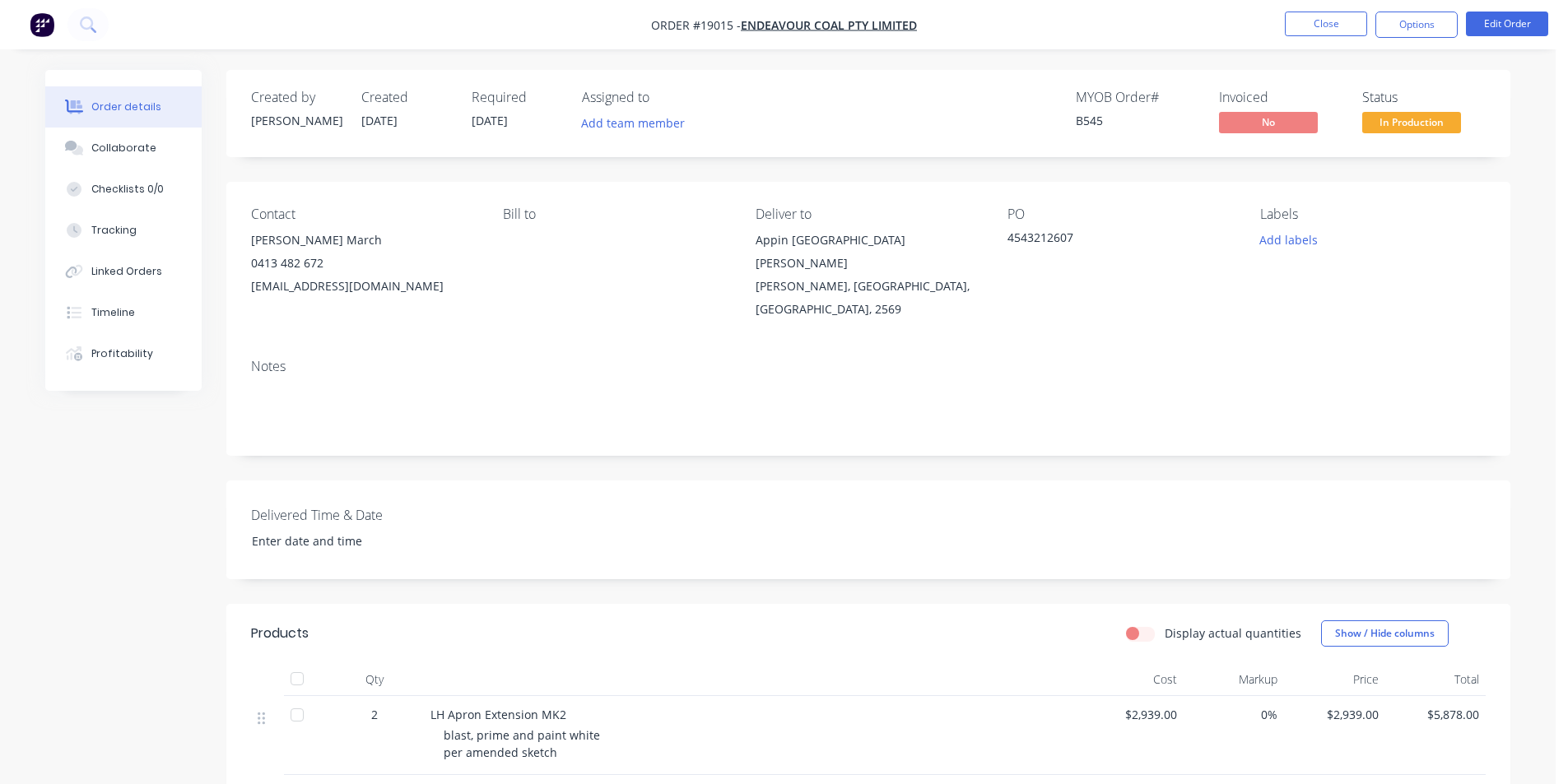
click at [36, 21] on img "button" at bounding box center [42, 24] width 25 height 25
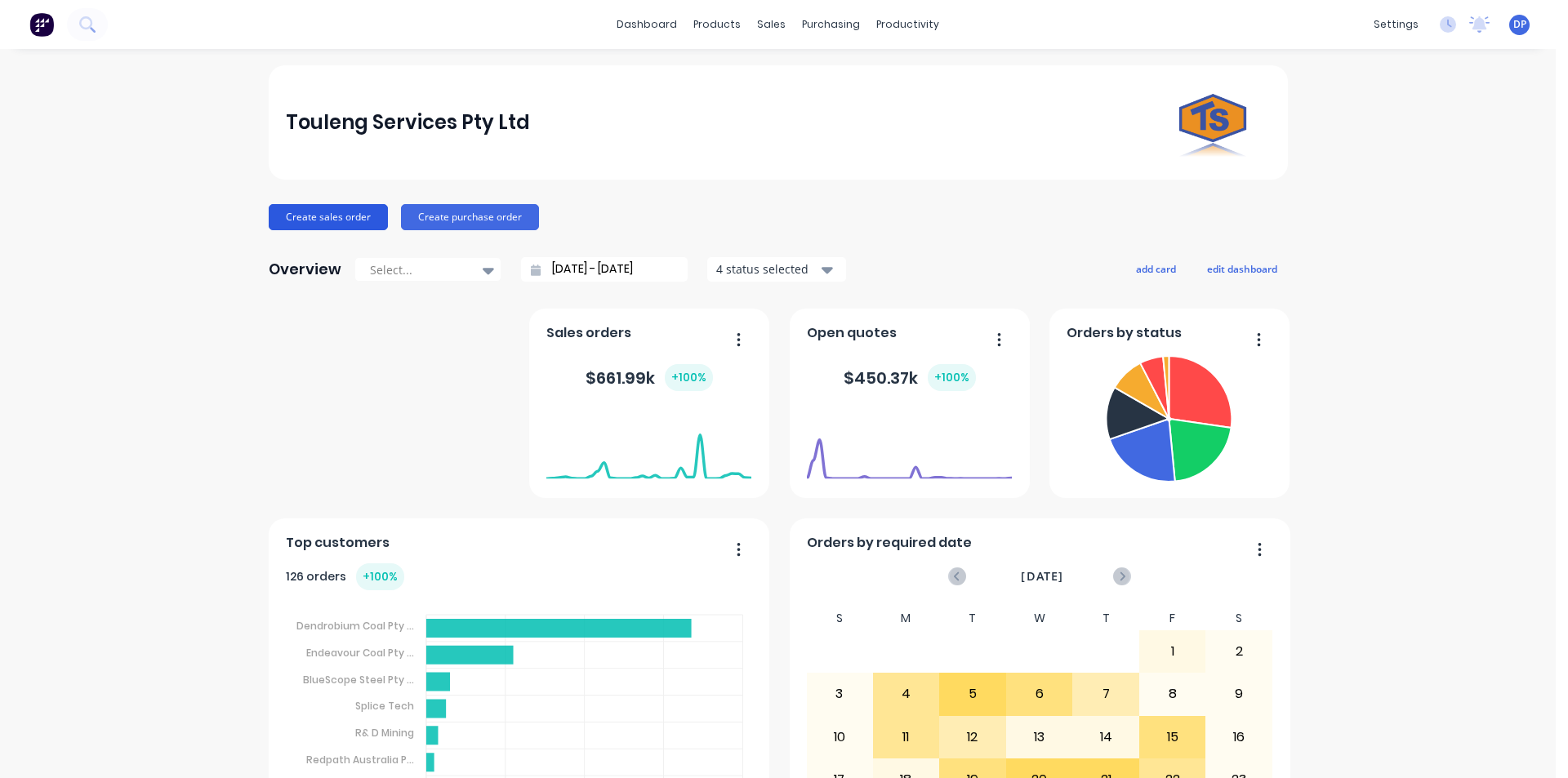
click at [329, 216] on button "Create sales order" at bounding box center [327, 217] width 119 height 26
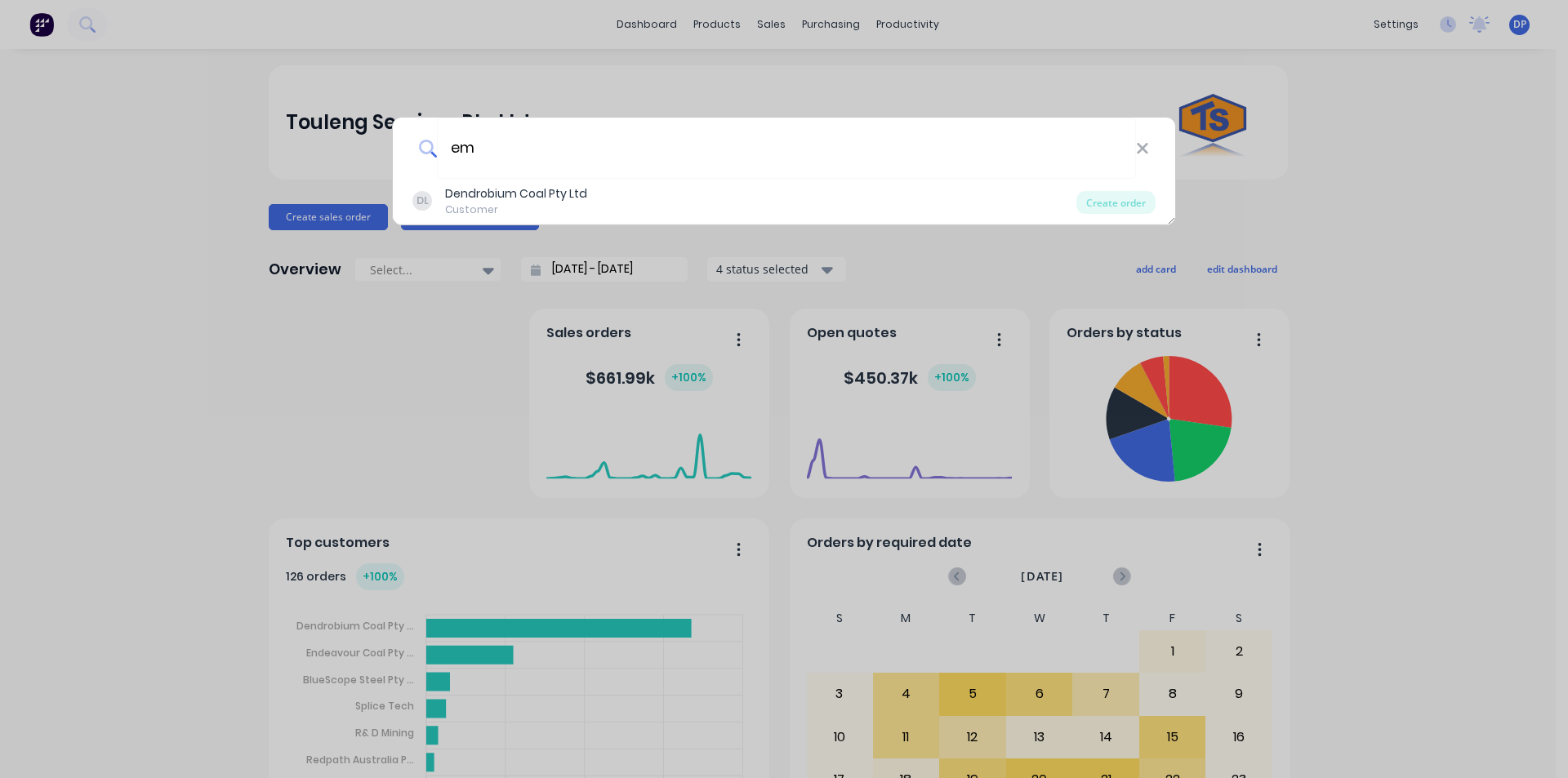
type input "e"
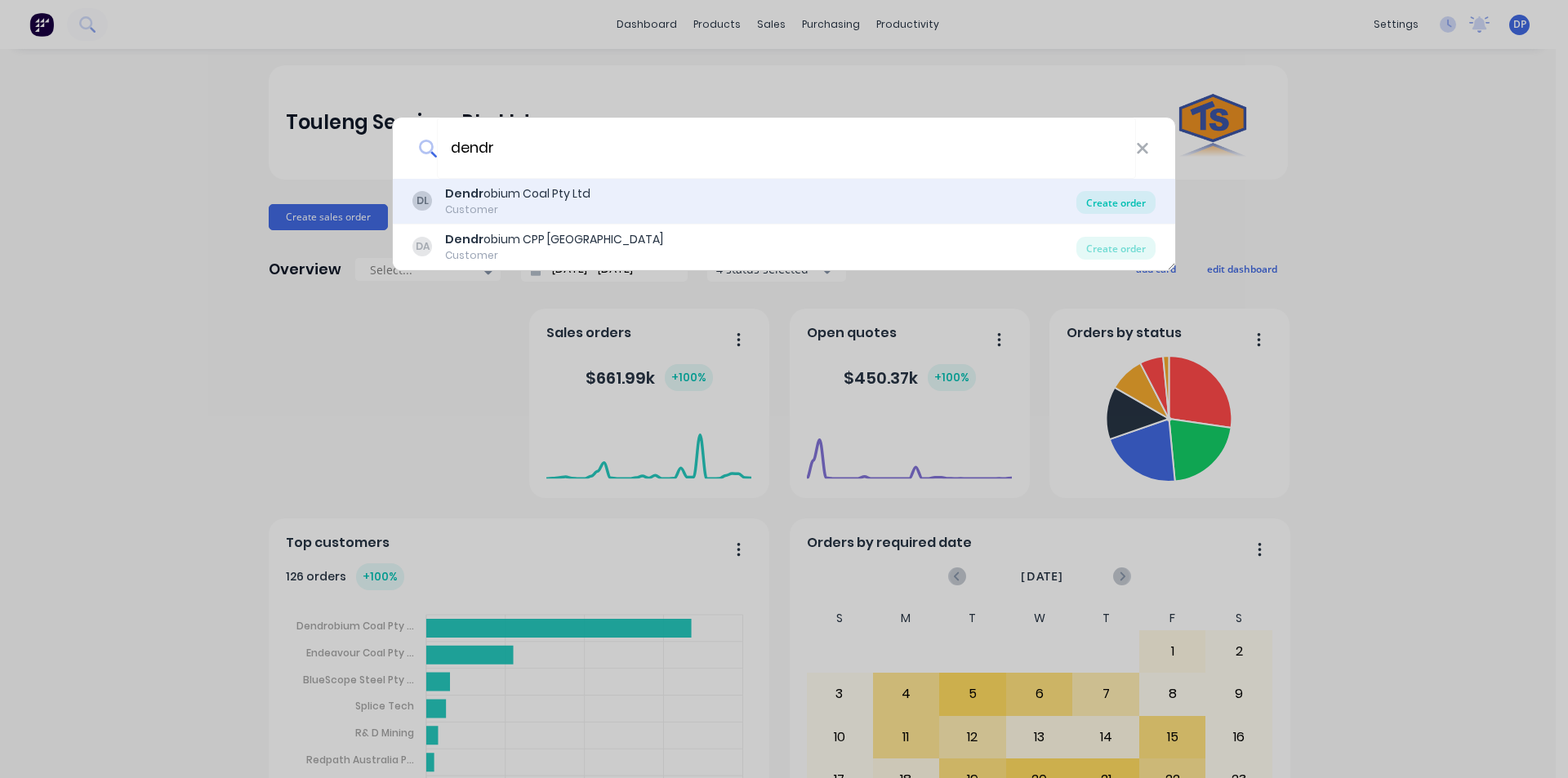
type input "dendr"
click at [1112, 201] on div "Create order" at bounding box center [1116, 202] width 79 height 23
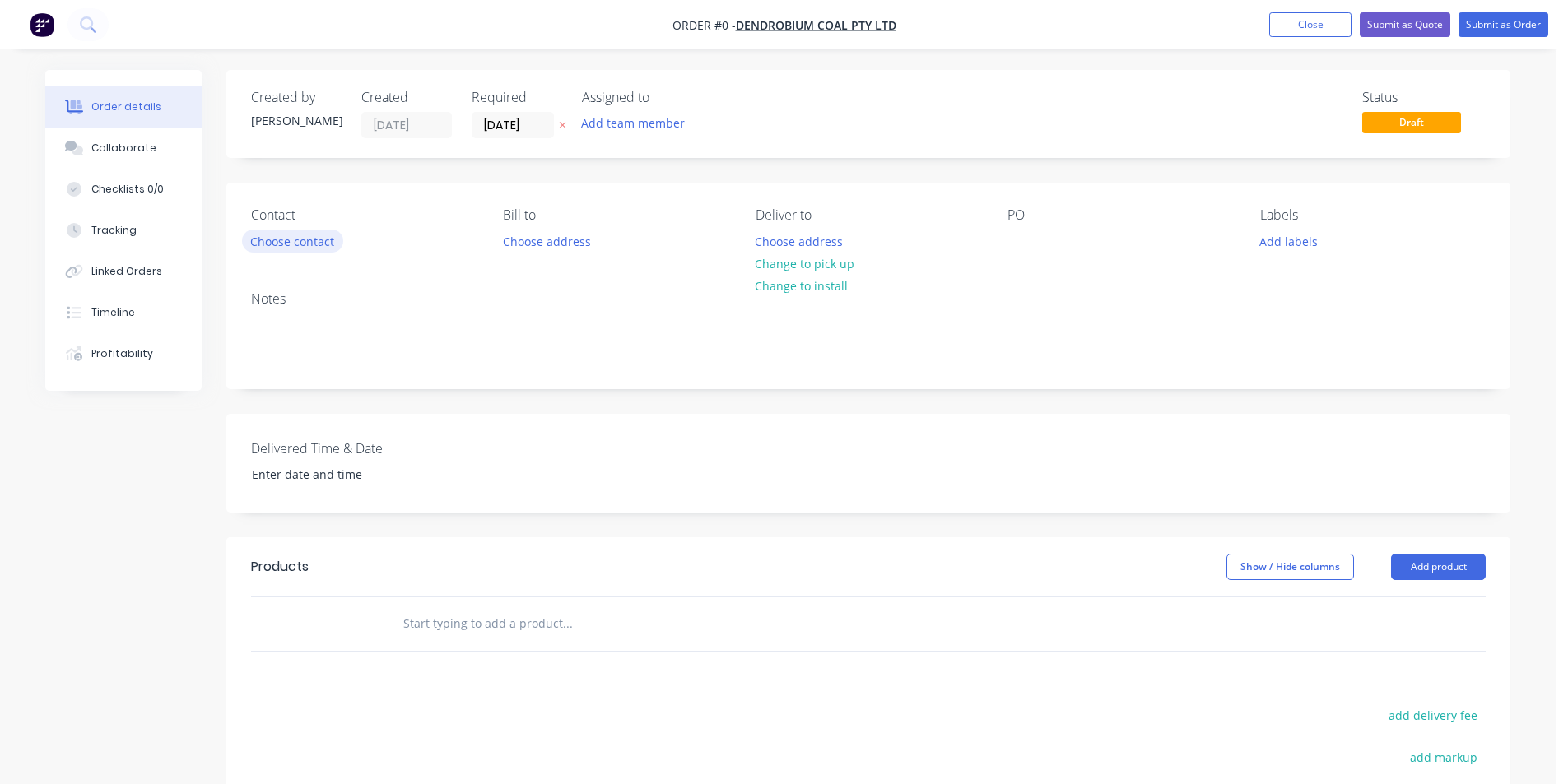
click at [306, 251] on button "Choose contact" at bounding box center [292, 241] width 101 height 22
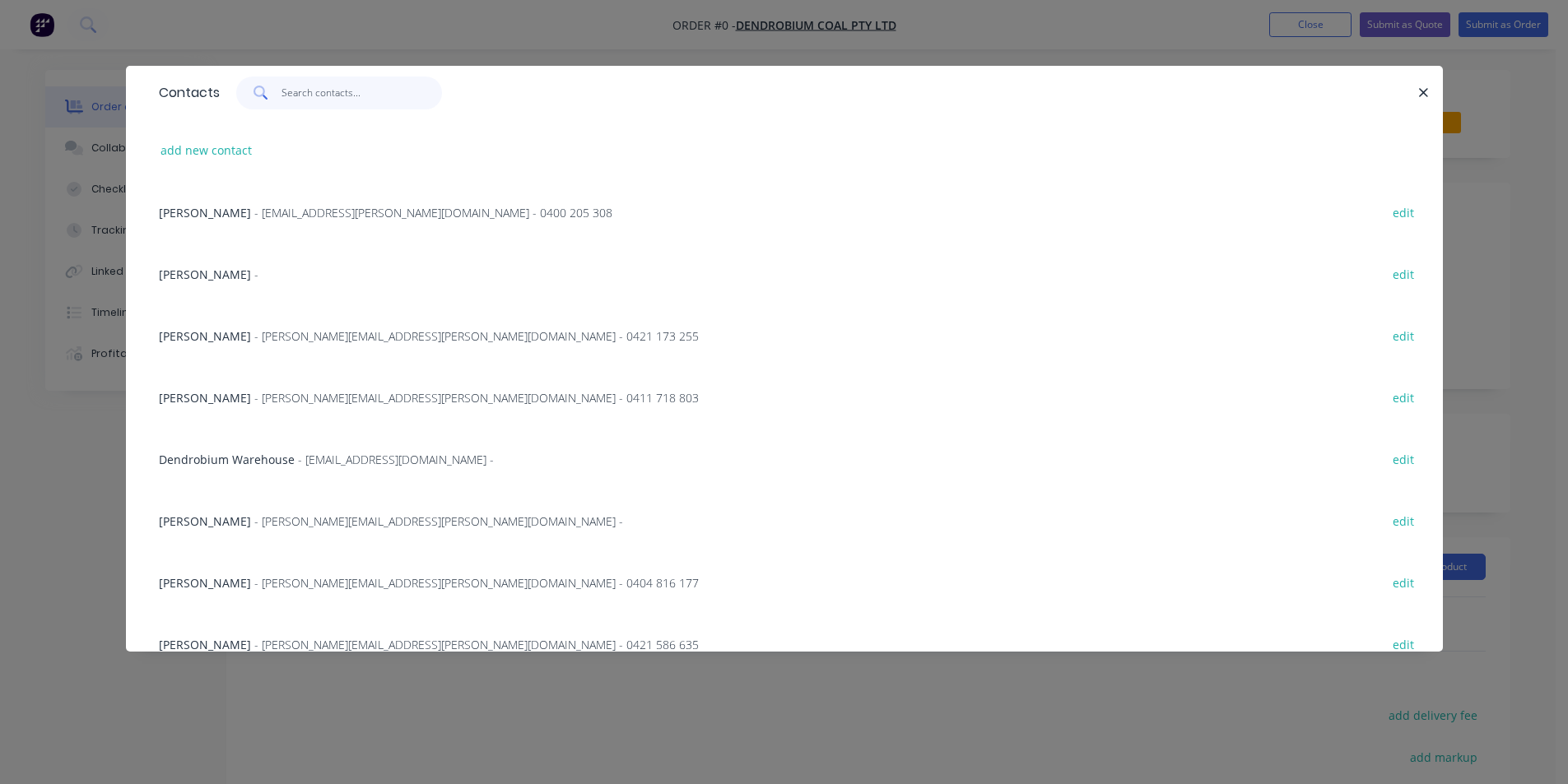
click at [331, 101] on input "text" at bounding box center [362, 92] width 161 height 33
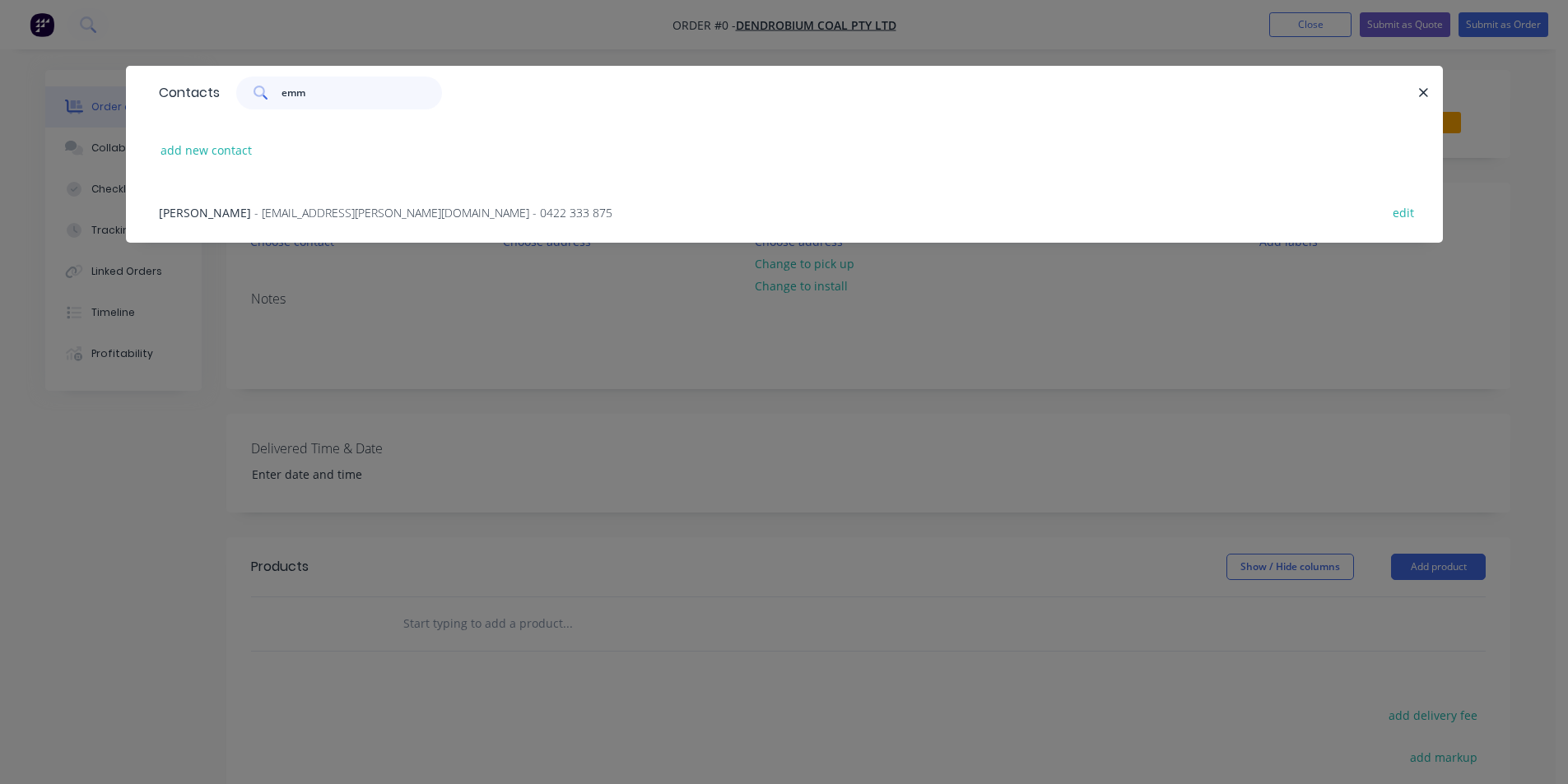
type input "emm"
click at [257, 210] on span "- [EMAIL_ADDRESS][PERSON_NAME][DOMAIN_NAME] - 0422 333 875" at bounding box center [433, 213] width 358 height 16
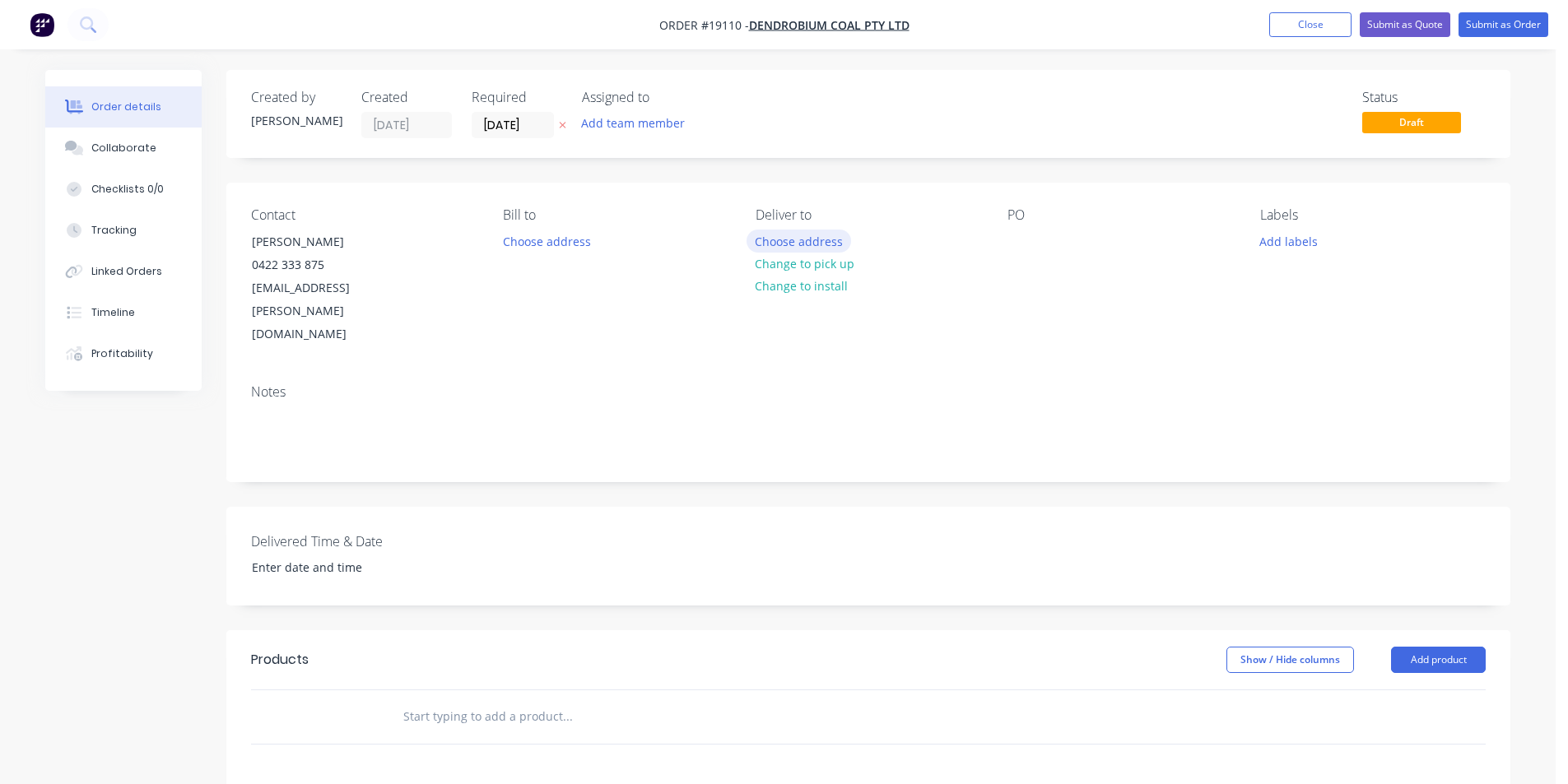
click at [779, 237] on button "Choose address" at bounding box center [798, 241] width 105 height 22
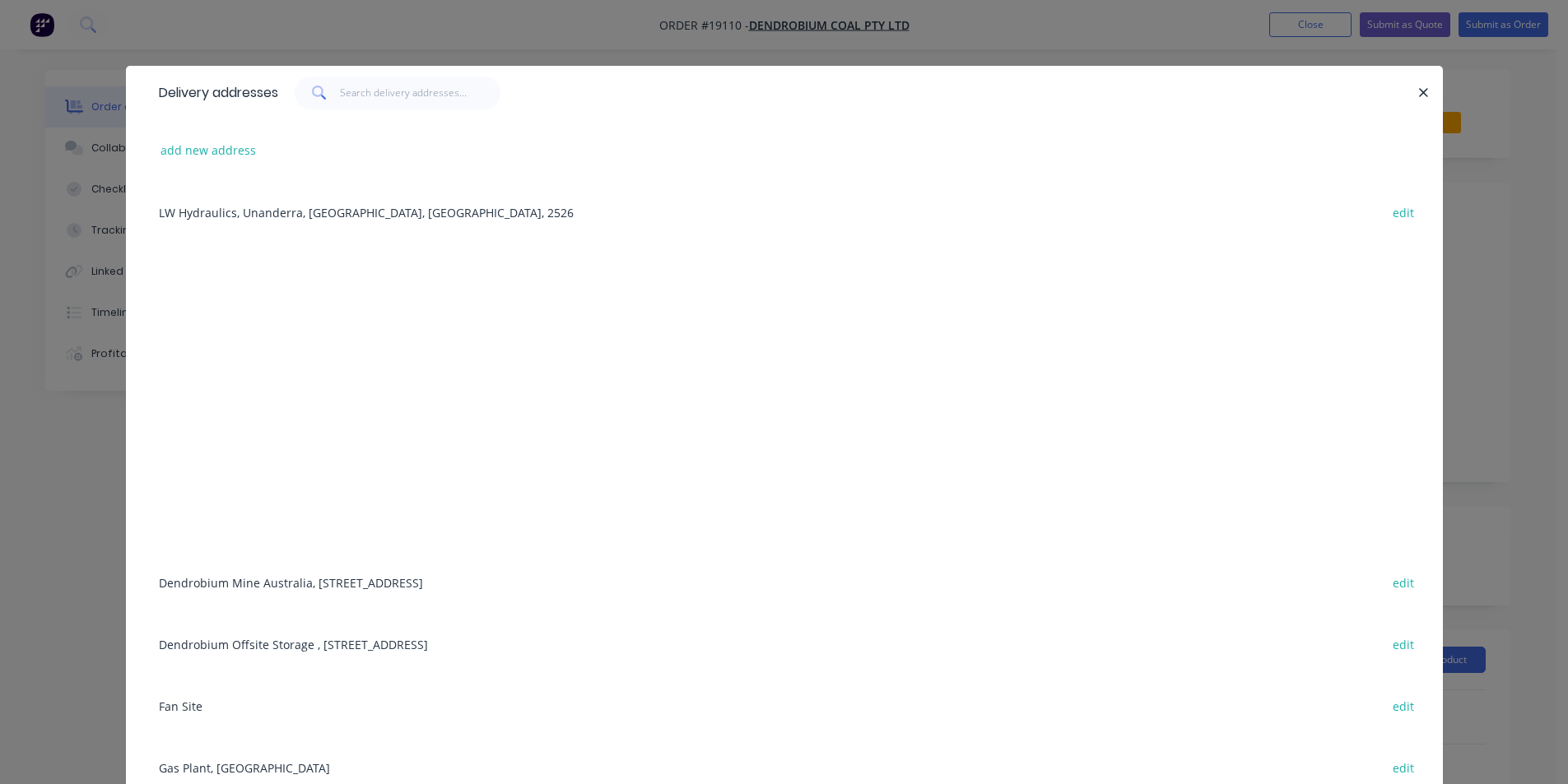
click at [310, 584] on div "Dendrobium Mine [GEOGRAPHIC_DATA], [STREET_ADDRESS] edit" at bounding box center [784, 582] width 1268 height 61
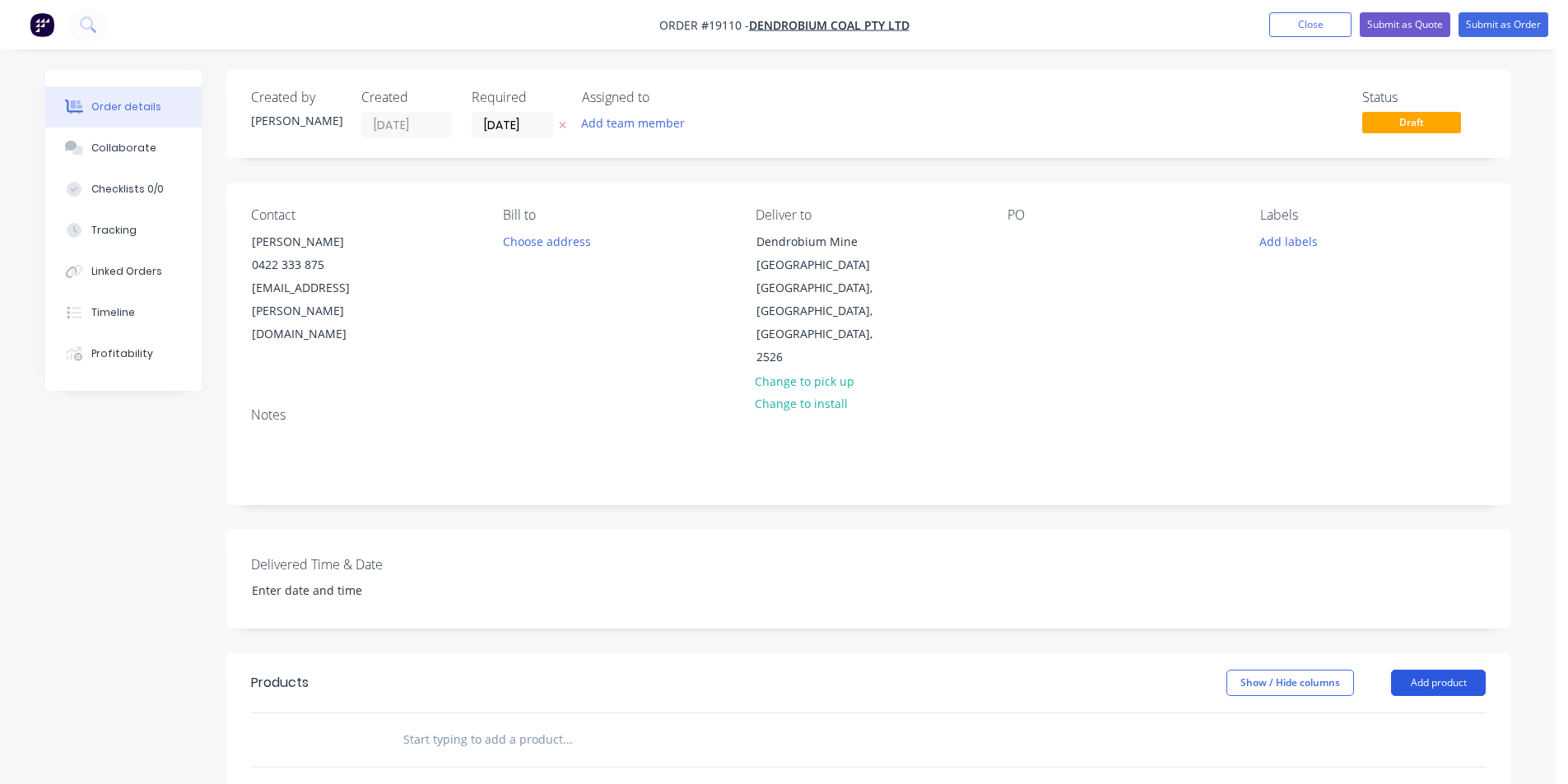
click at [1452, 670] on button "Add product" at bounding box center [1439, 683] width 95 height 26
click at [1418, 746] on div "Basic product" at bounding box center [1408, 758] width 126 height 24
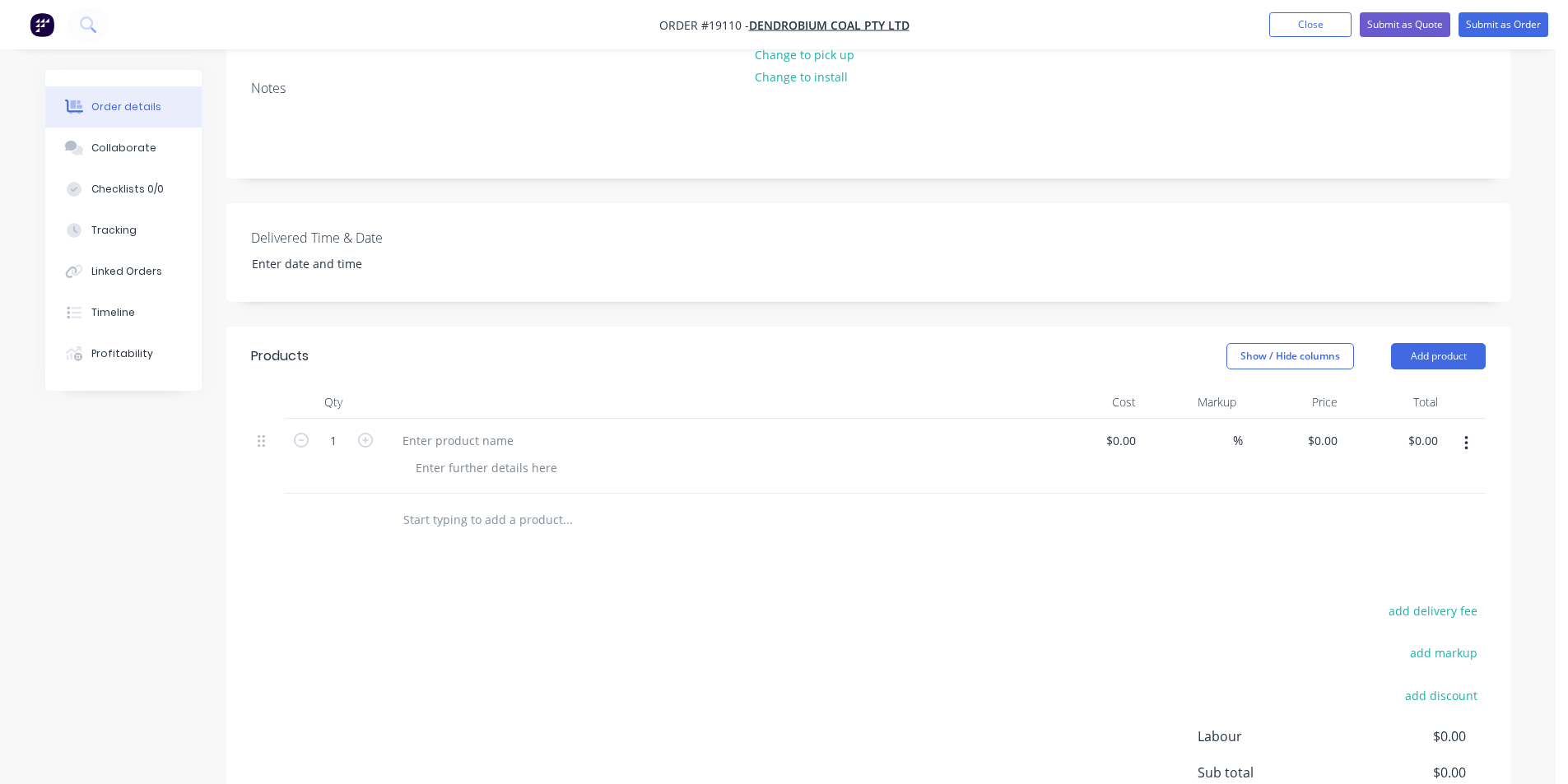
scroll to position [329, 0]
click at [430, 426] on div at bounding box center [458, 438] width 138 height 24
click at [372, 430] on icon "button" at bounding box center [365, 438] width 15 height 15
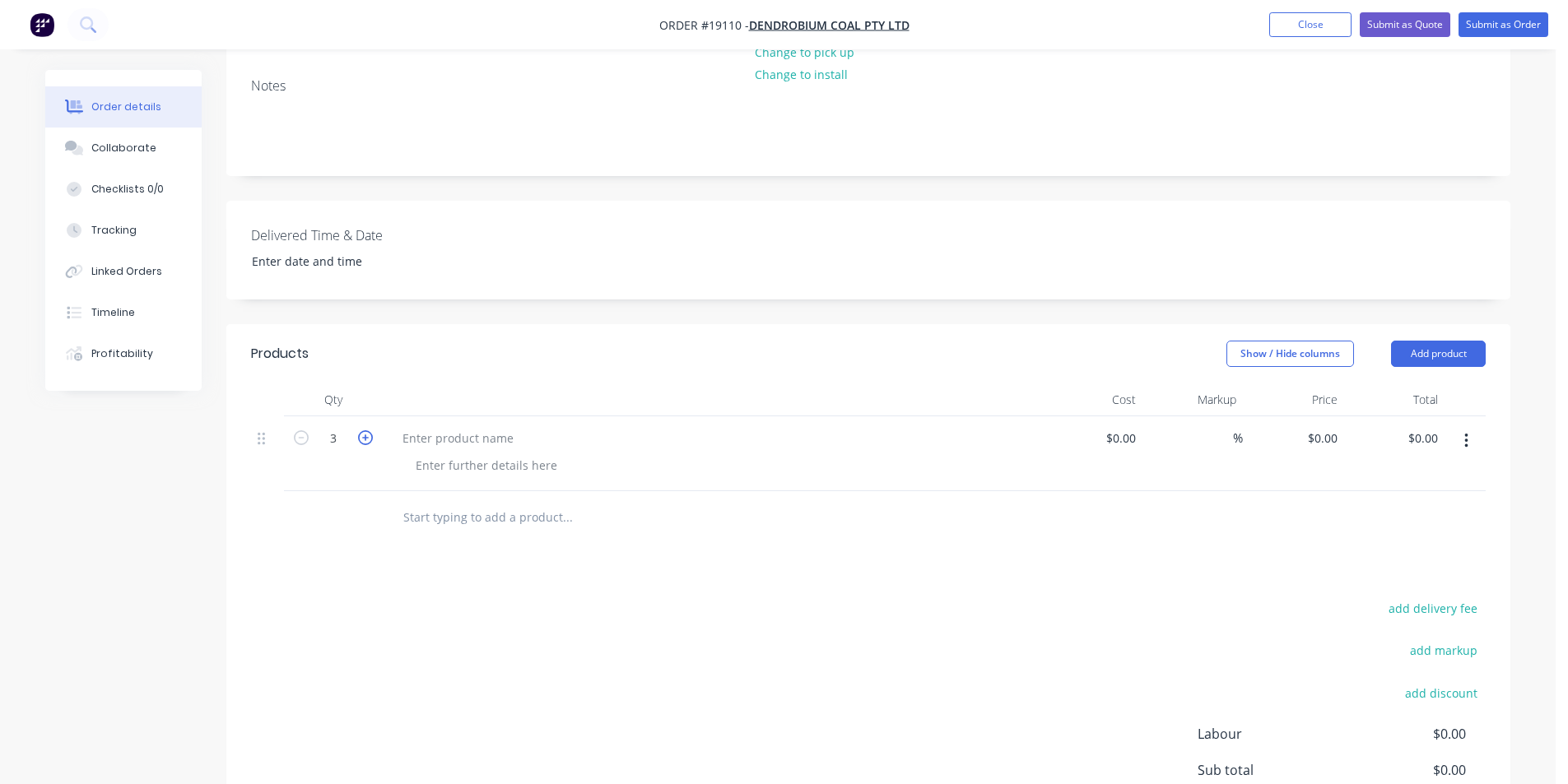
type input "4"
click at [441, 426] on div at bounding box center [458, 438] width 138 height 24
click at [522, 453] on div at bounding box center [486, 465] width 168 height 24
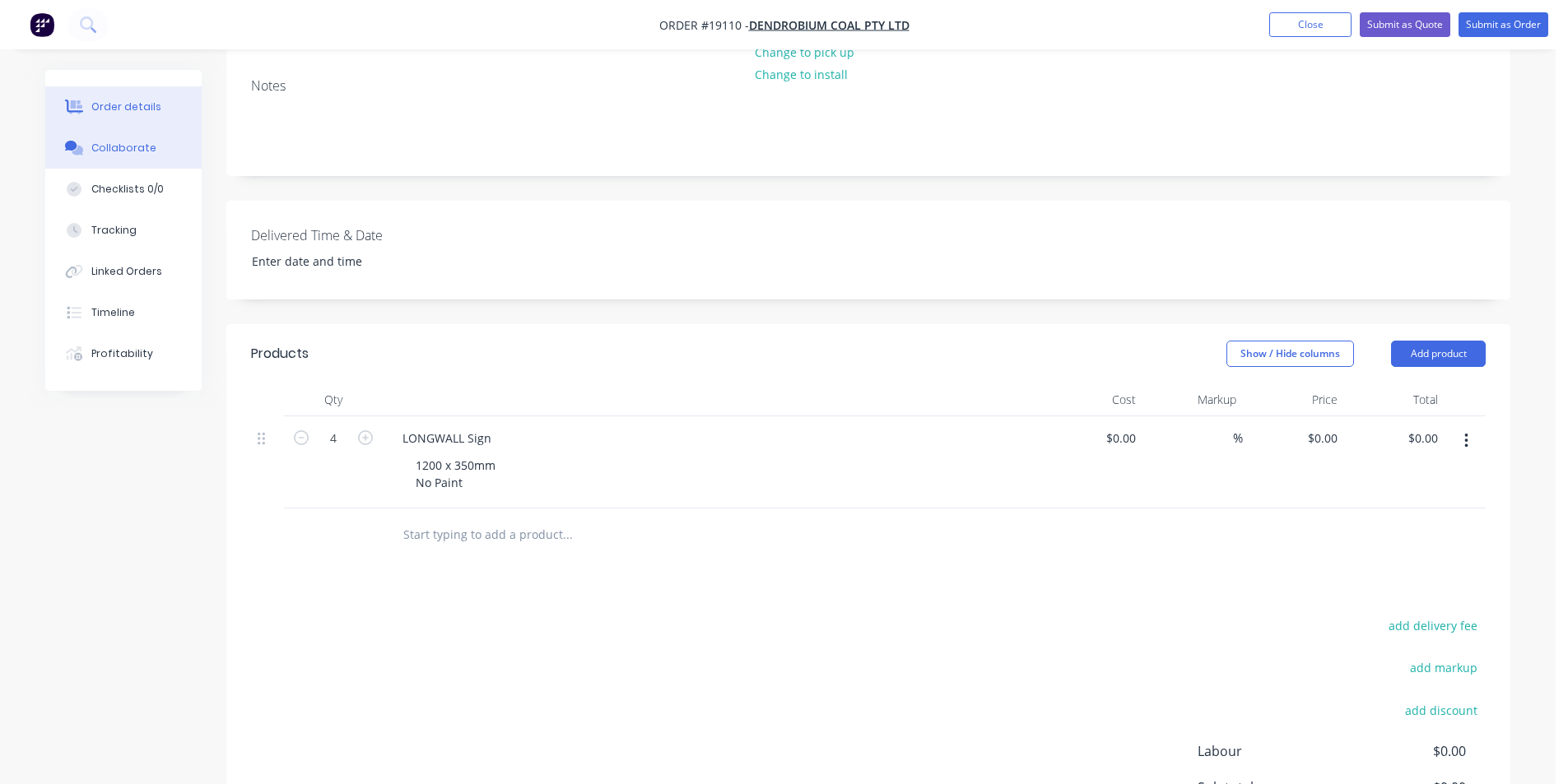
click at [137, 140] on button "Collaborate" at bounding box center [124, 148] width 156 height 41
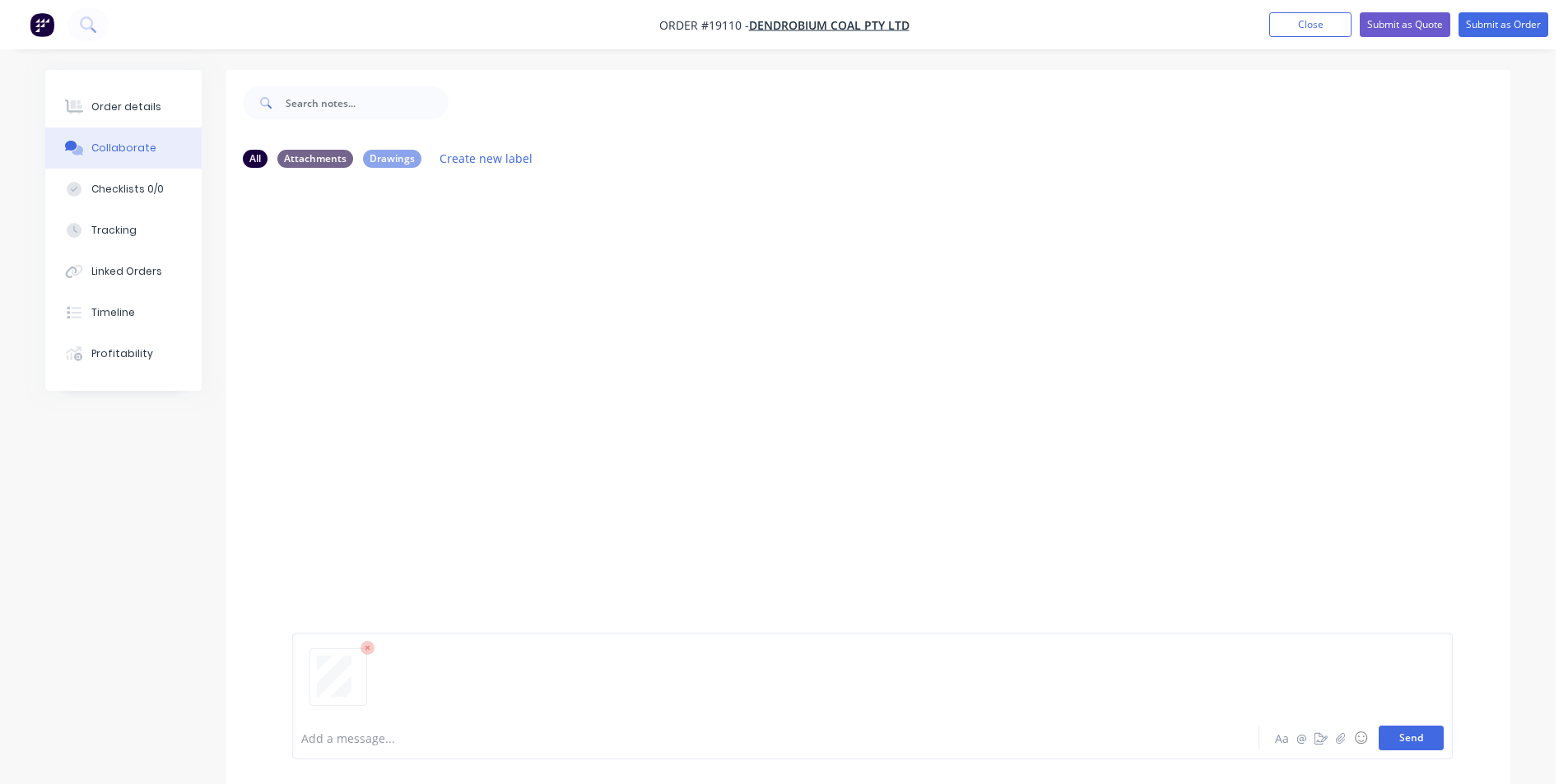
click at [1402, 729] on button "Send" at bounding box center [1412, 738] width 65 height 25
click at [116, 104] on div "Order details" at bounding box center [125, 107] width 70 height 15
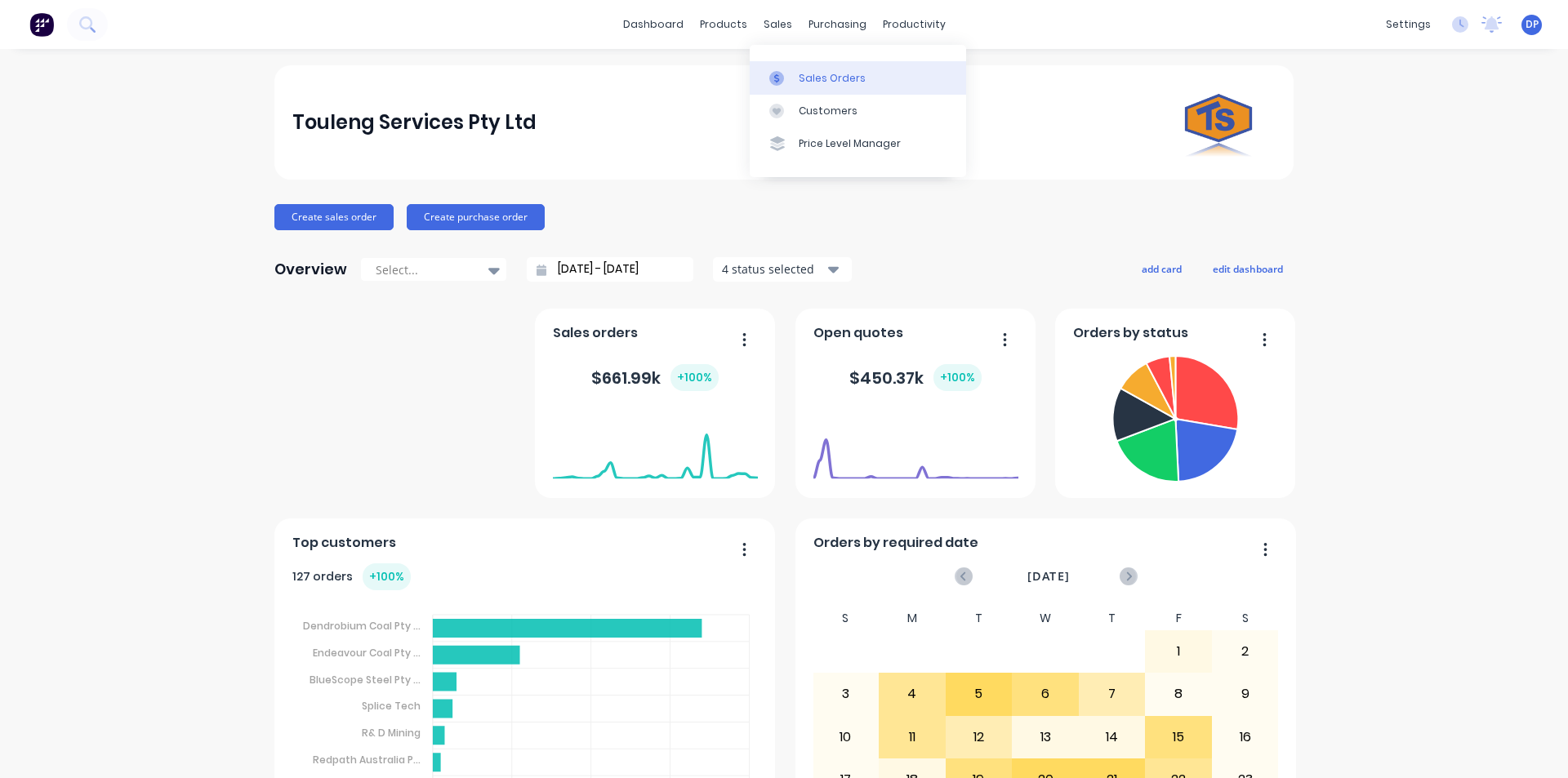
click at [817, 77] on div "Sales Orders" at bounding box center [831, 78] width 67 height 15
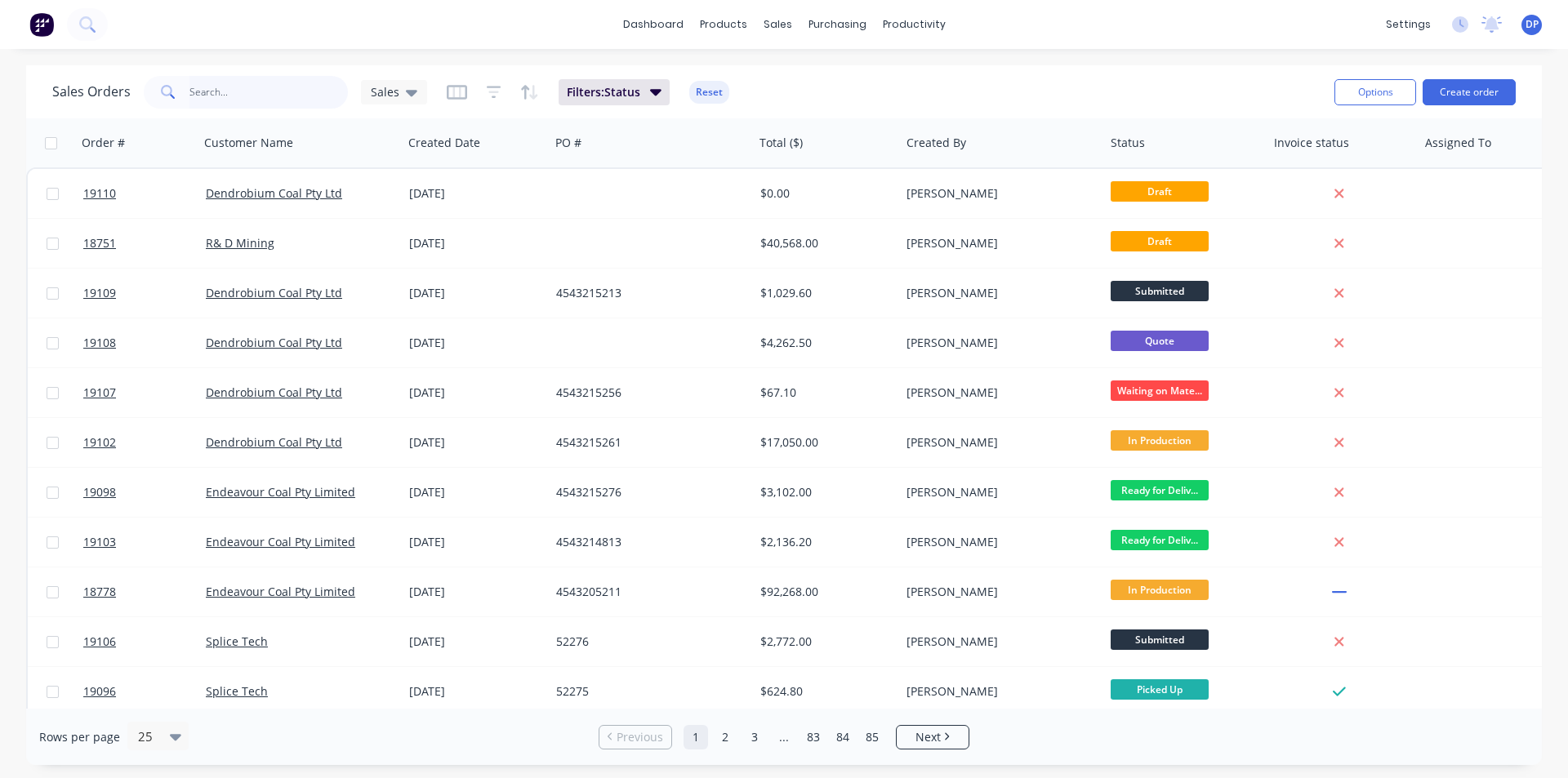
click at [289, 97] on input "text" at bounding box center [269, 91] width 159 height 32
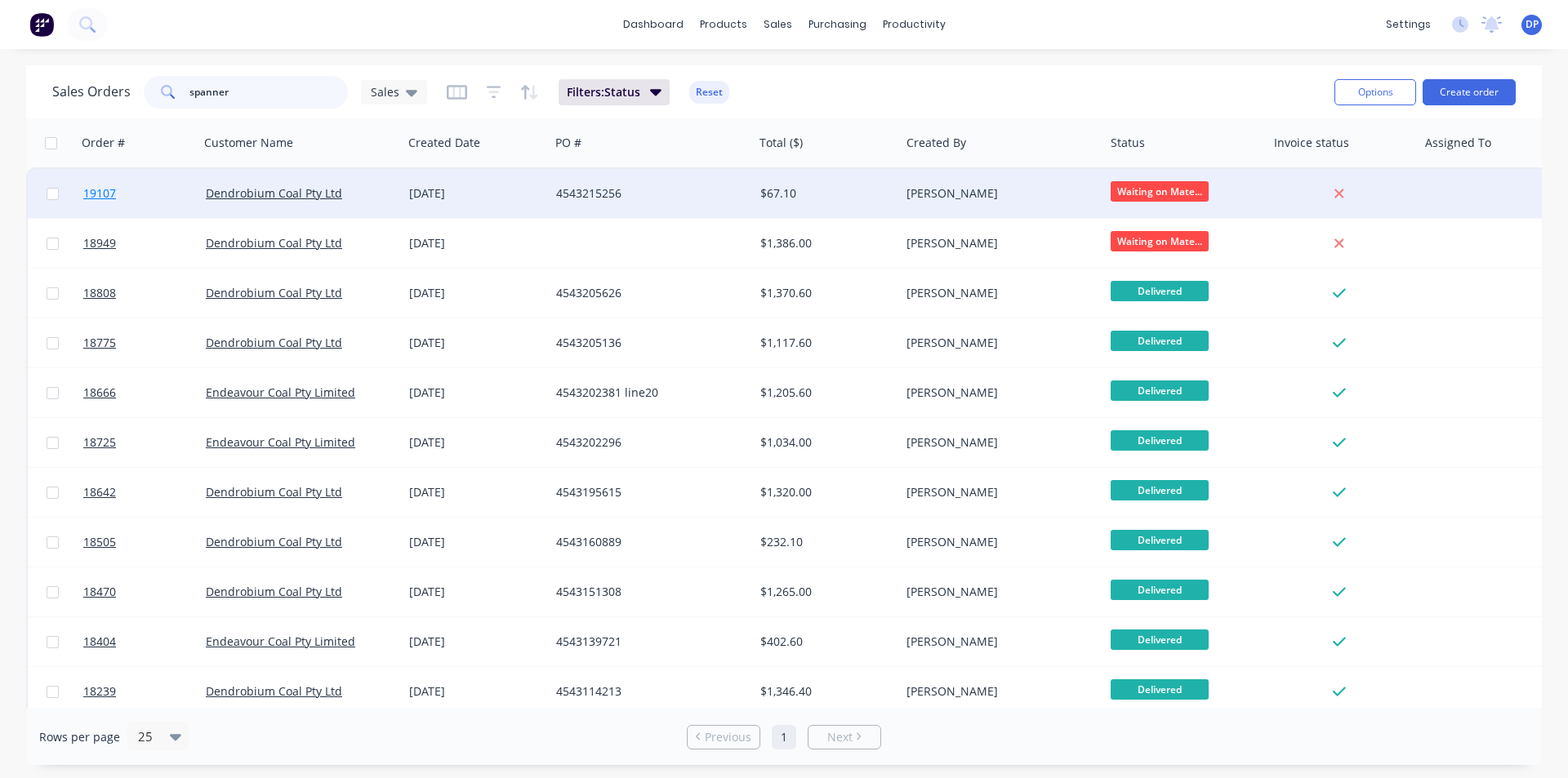
type input "spanner"
click at [87, 195] on span "19107" at bounding box center [99, 194] width 32 height 17
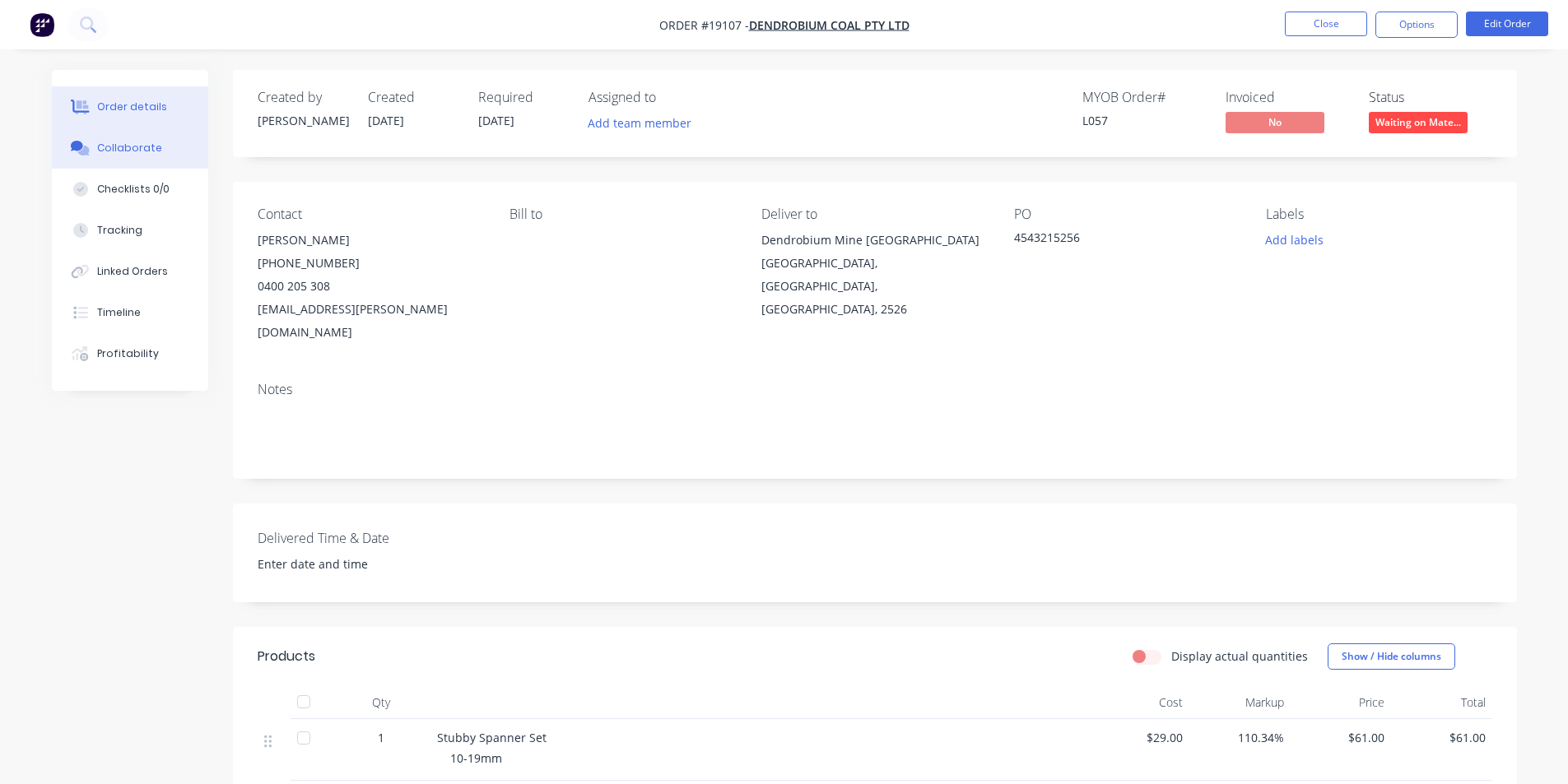
click at [140, 147] on div "Collaborate" at bounding box center [130, 148] width 65 height 15
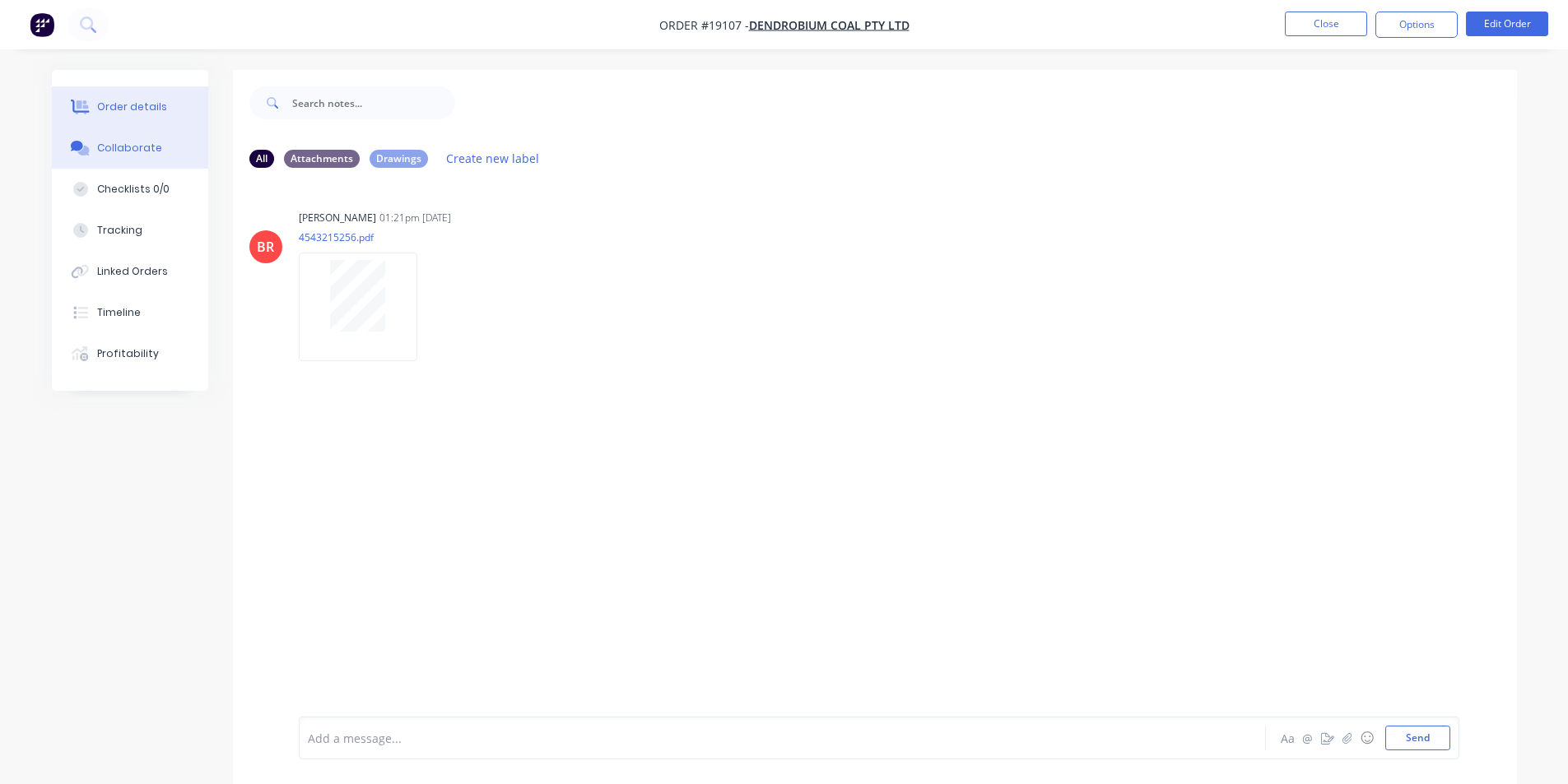
click at [148, 110] on div "Order details" at bounding box center [132, 107] width 70 height 15
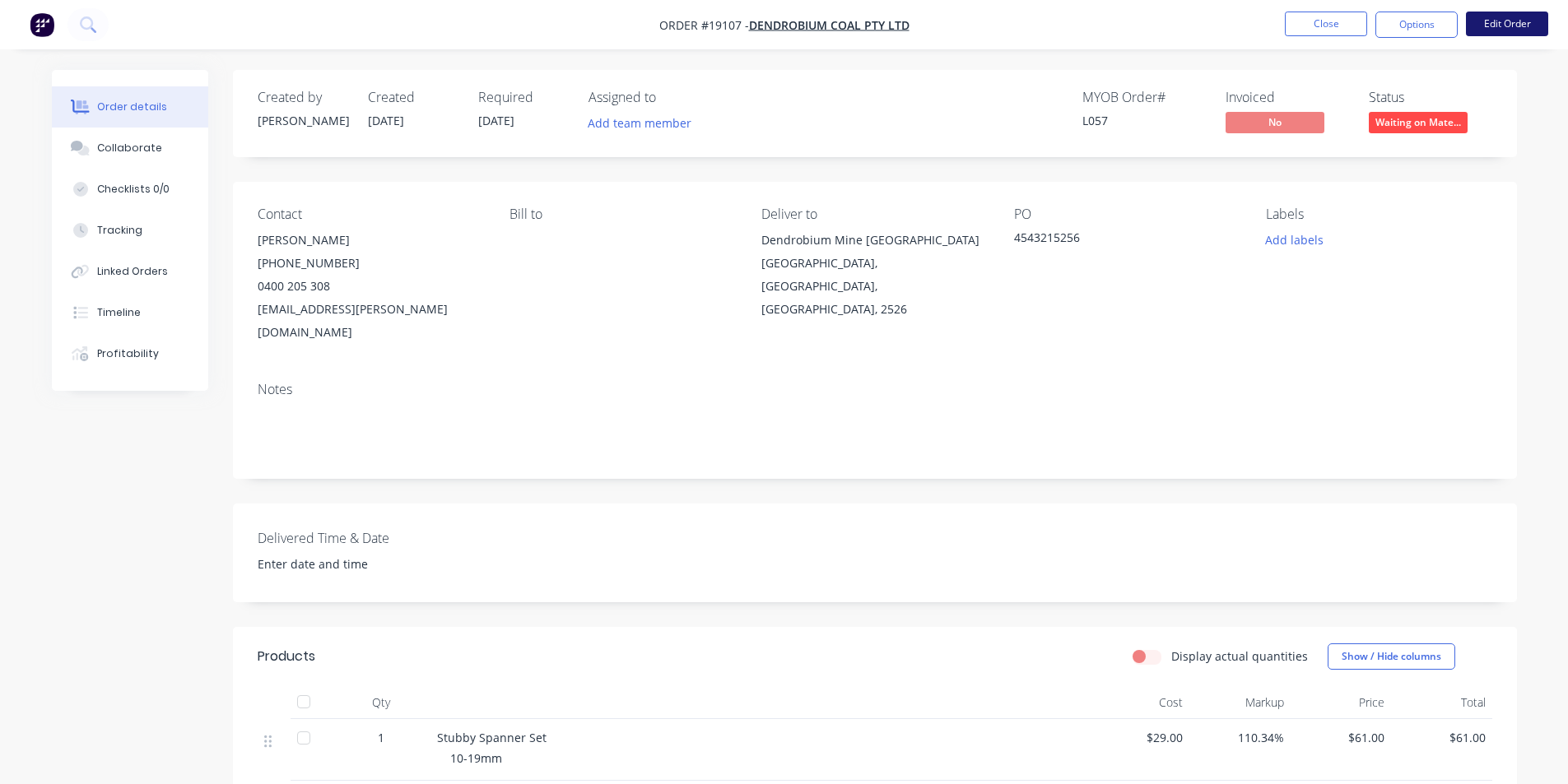
click at [1522, 21] on button "Edit Order" at bounding box center [1508, 23] width 83 height 25
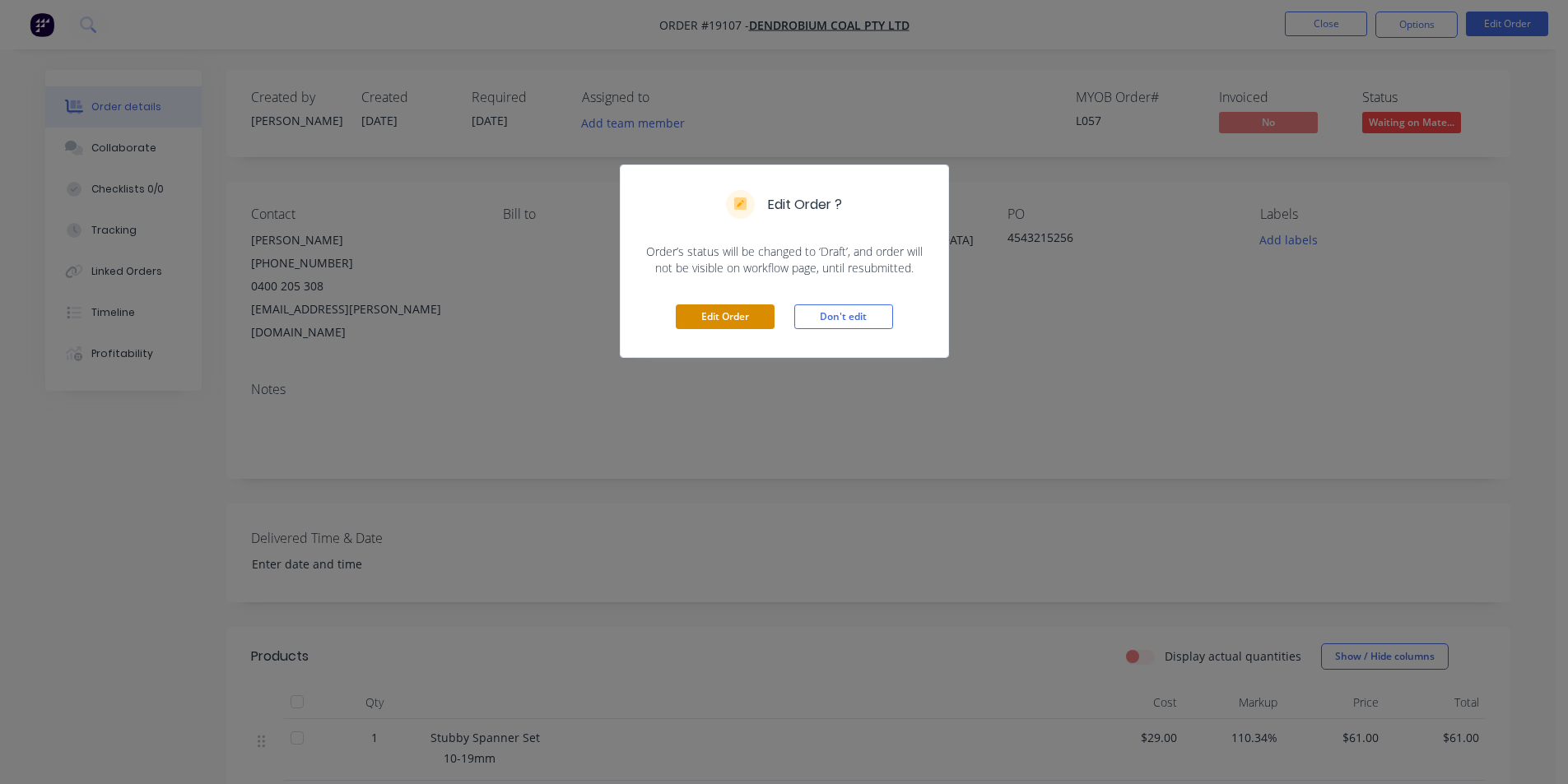
click at [737, 317] on button "Edit Order" at bounding box center [725, 317] width 99 height 25
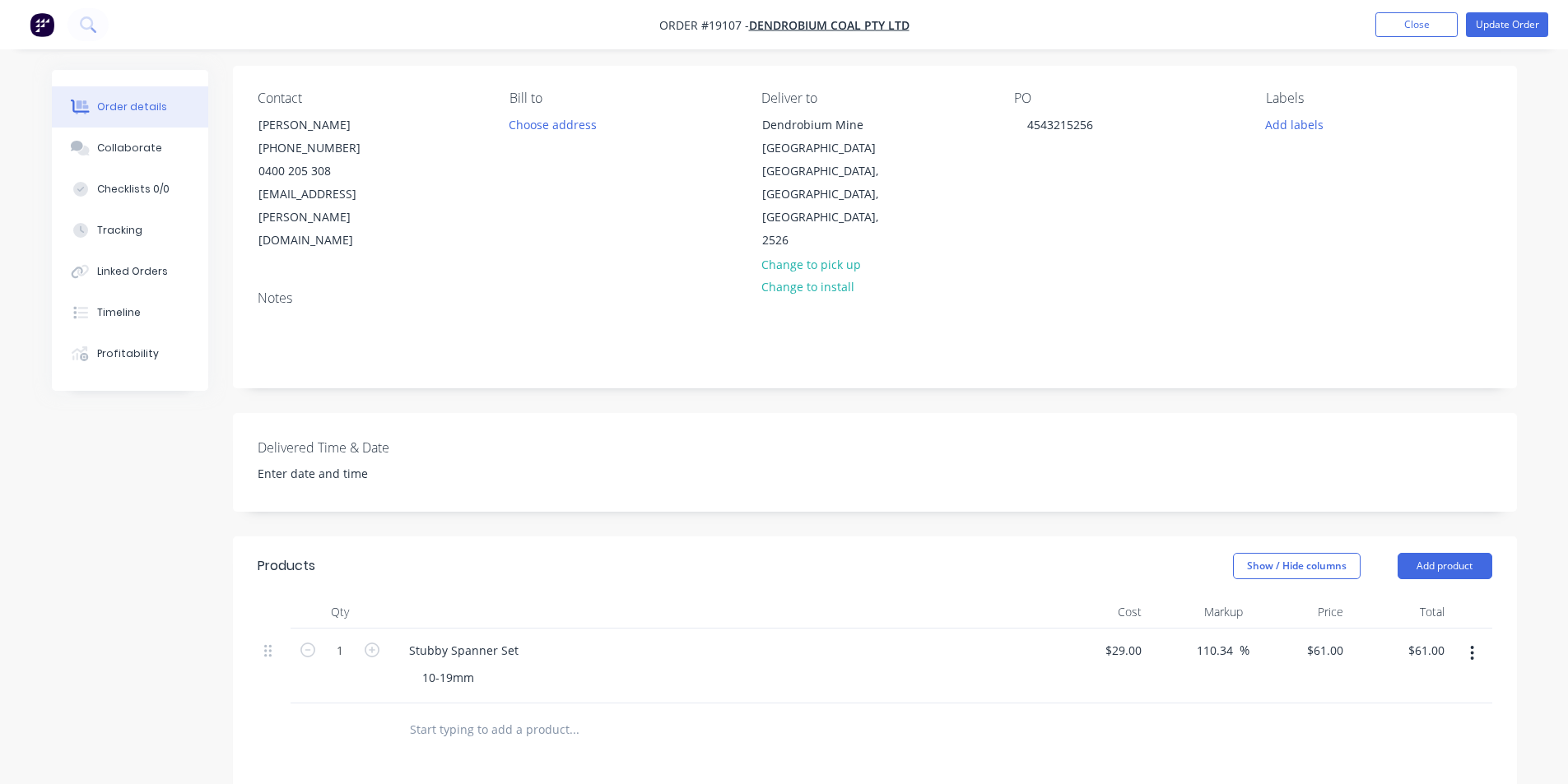
scroll to position [164, 0]
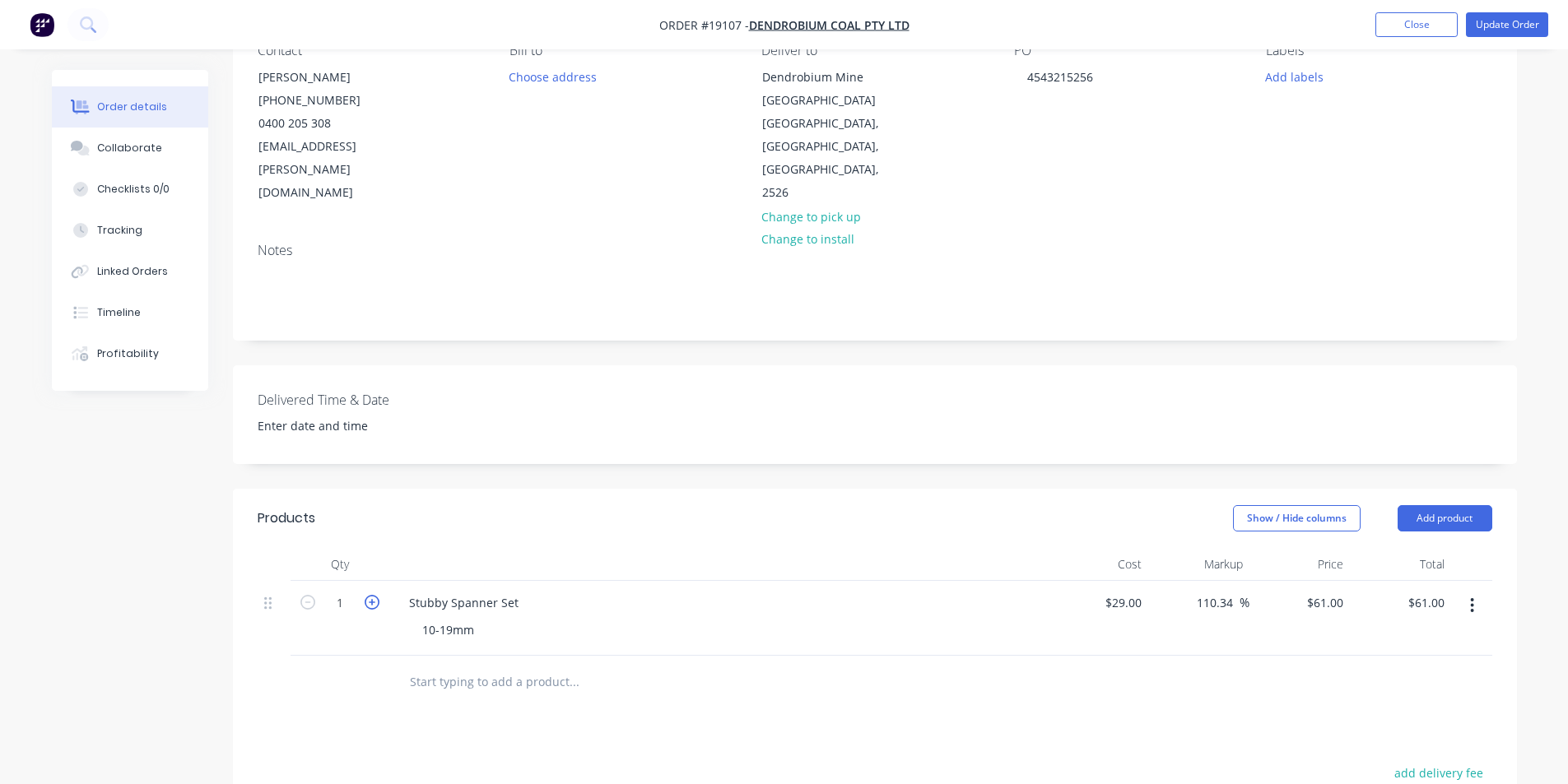
click at [377, 595] on icon "button" at bounding box center [372, 602] width 15 height 15
type input "2"
type input "$122.00"
click at [377, 595] on icon "button" at bounding box center [372, 602] width 15 height 15
type input "3"
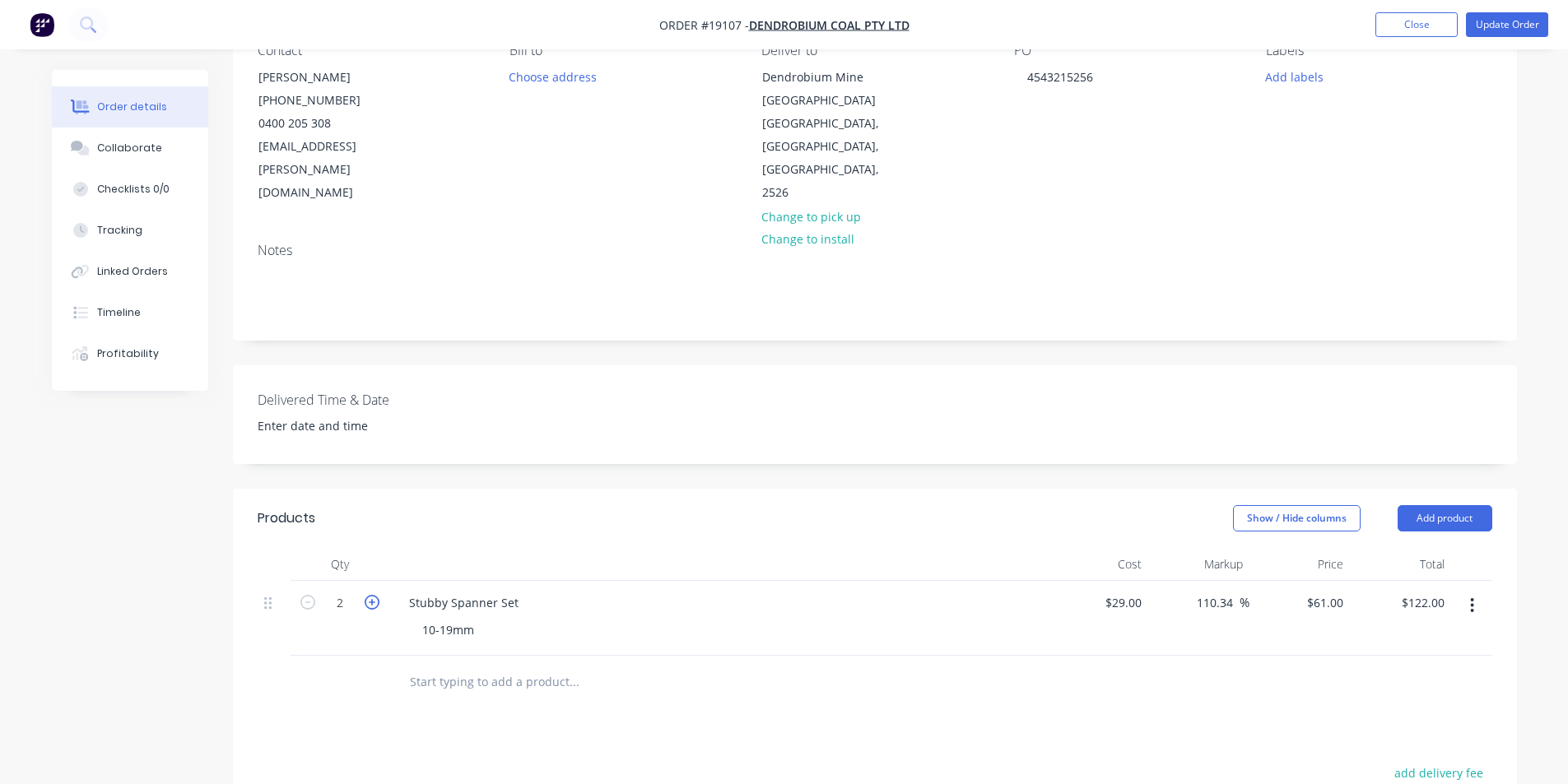
type input "$183.00"
click at [377, 595] on icon "button" at bounding box center [372, 602] width 15 height 15
type input "4"
type input "$244.00"
click at [1514, 21] on button "Update Order" at bounding box center [1508, 24] width 83 height 25
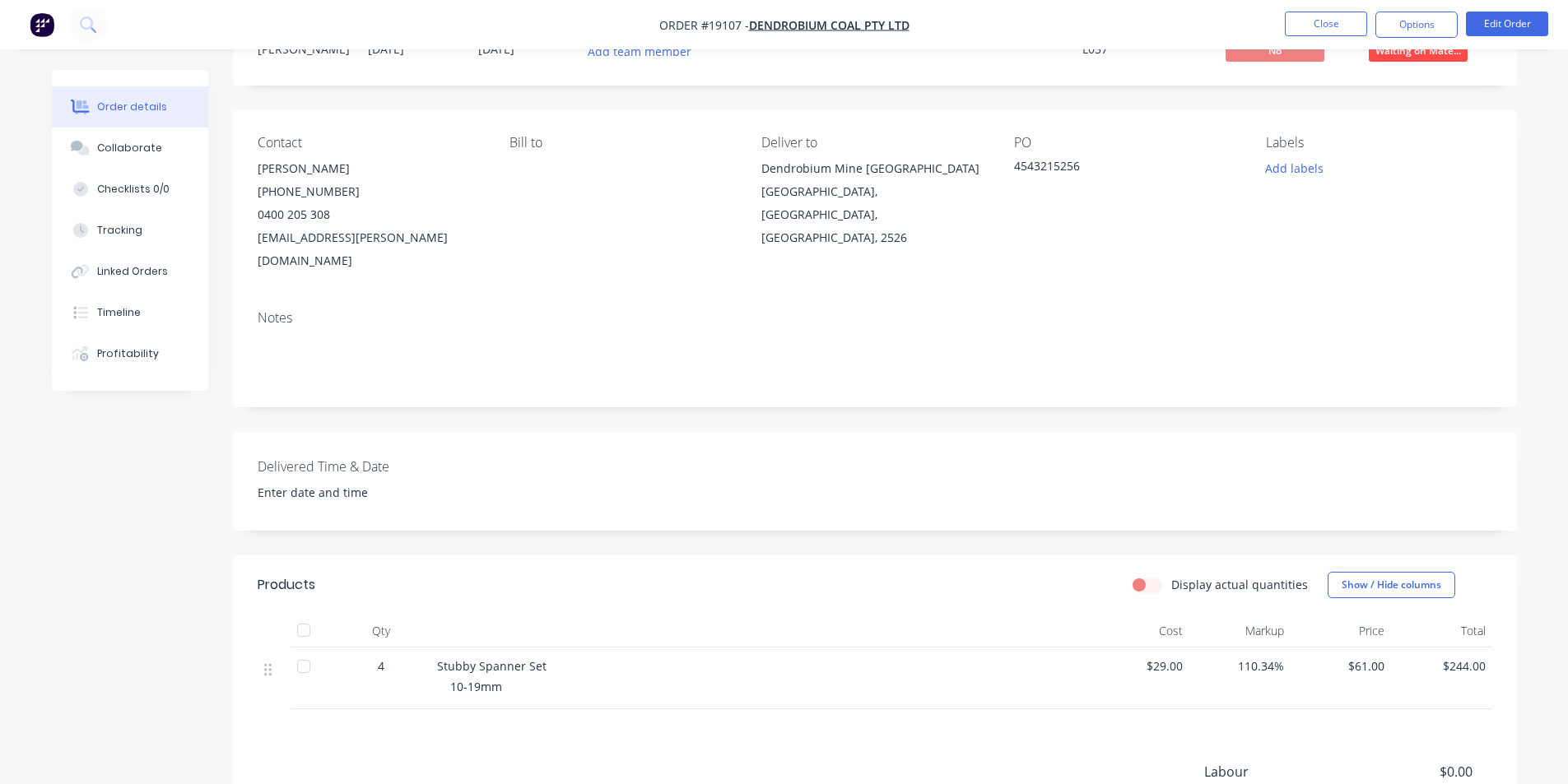
scroll to position [0, 0]
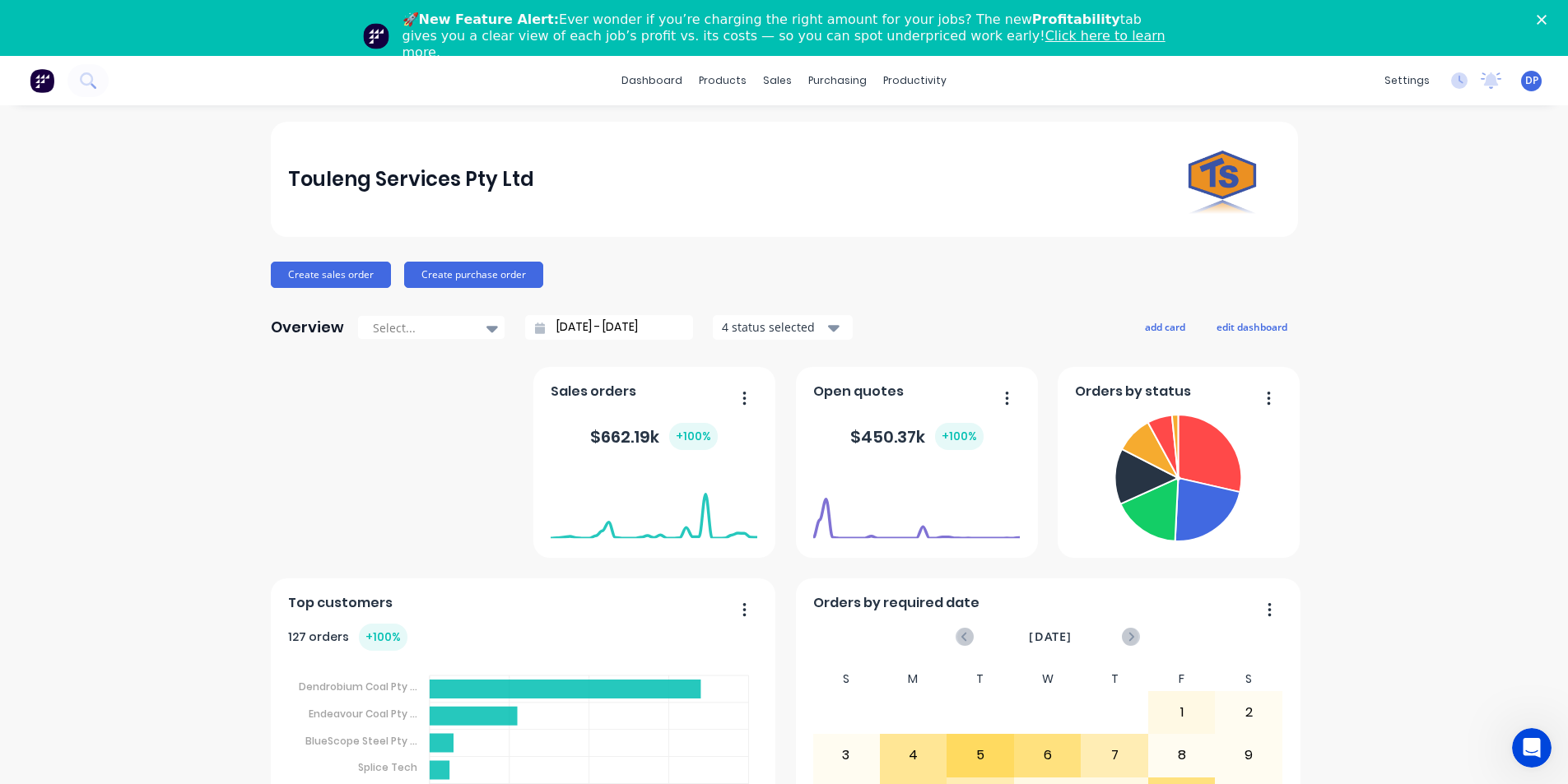
click at [1547, 19] on icon "Close" at bounding box center [1542, 20] width 10 height 10
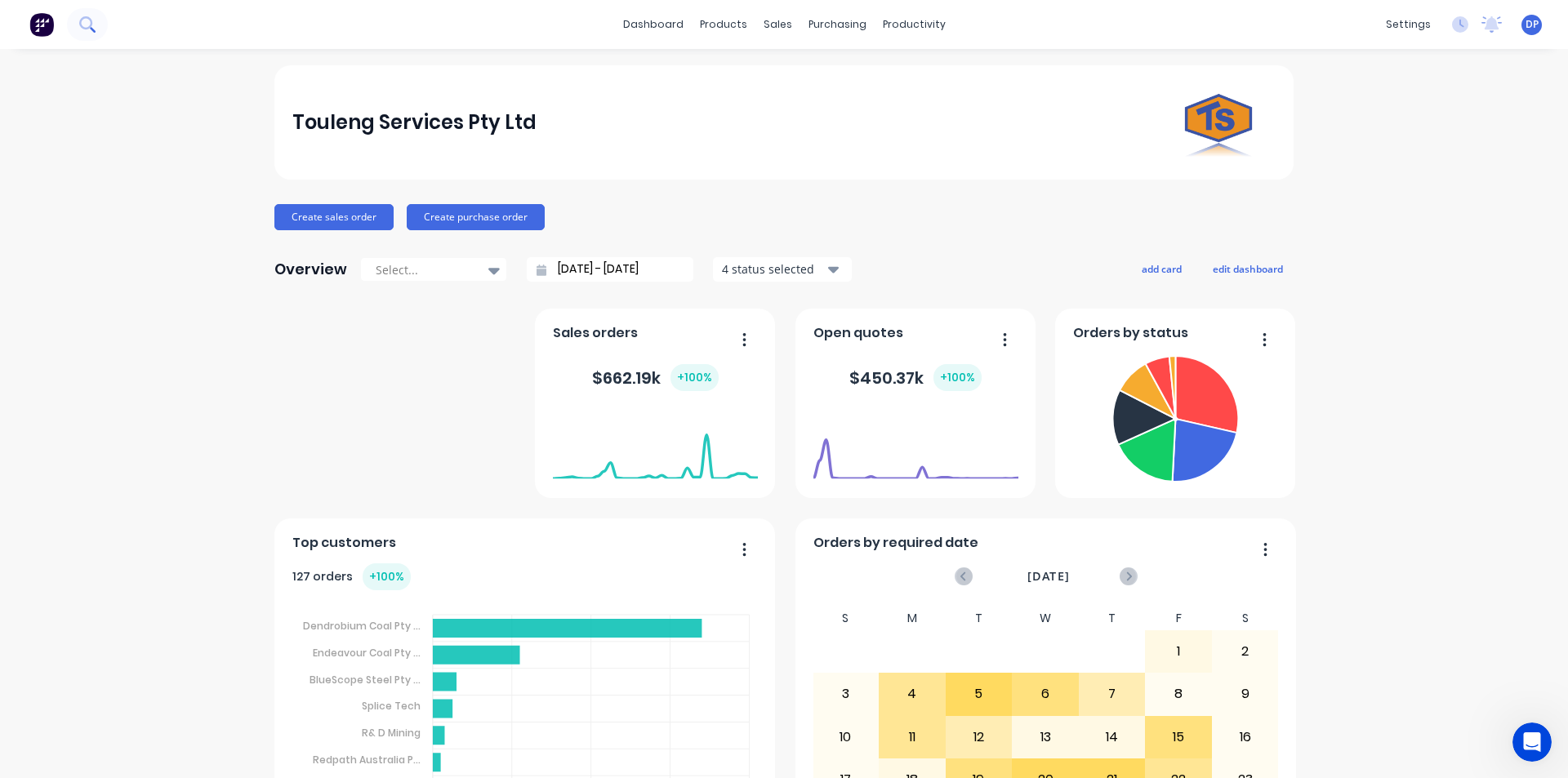
click at [92, 32] on icon at bounding box center [87, 24] width 16 height 16
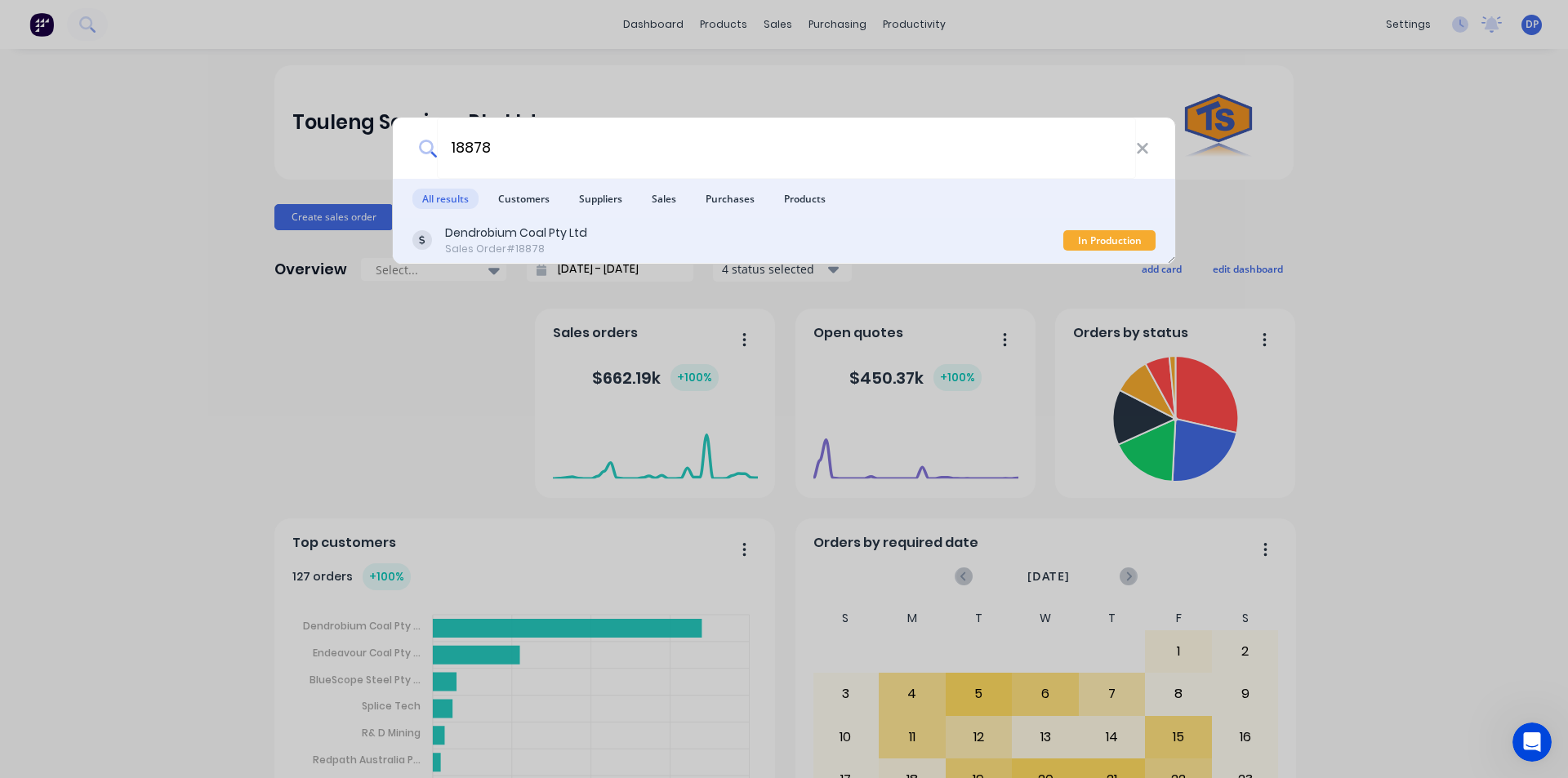
type input "18878"
click at [566, 240] on div "Dendrobium Coal Pty Ltd" at bounding box center [516, 233] width 142 height 18
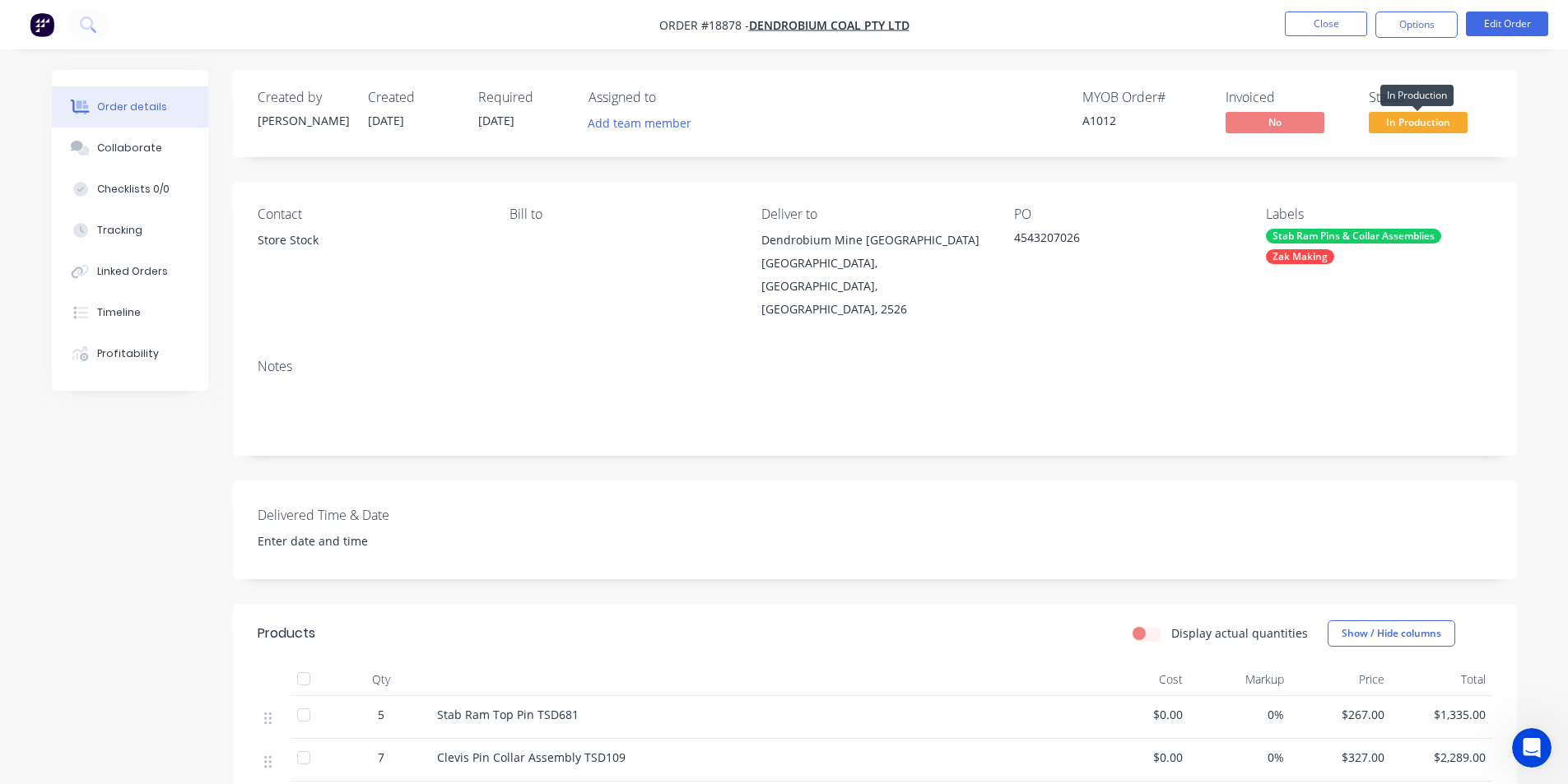
click at [1395, 126] on span "In Production" at bounding box center [1418, 122] width 99 height 20
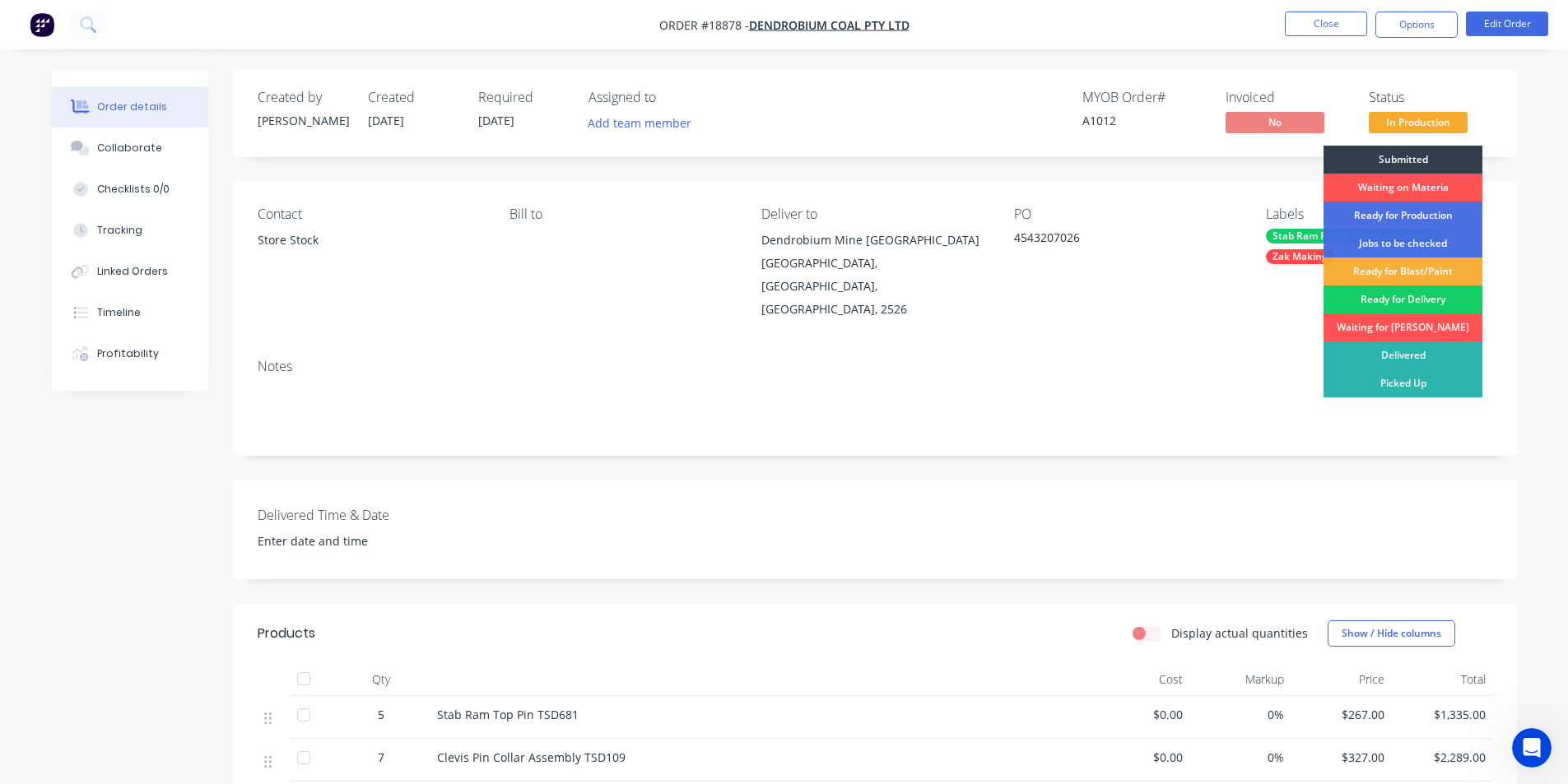
click at [1418, 299] on div "Ready for Delivery" at bounding box center [1403, 299] width 159 height 28
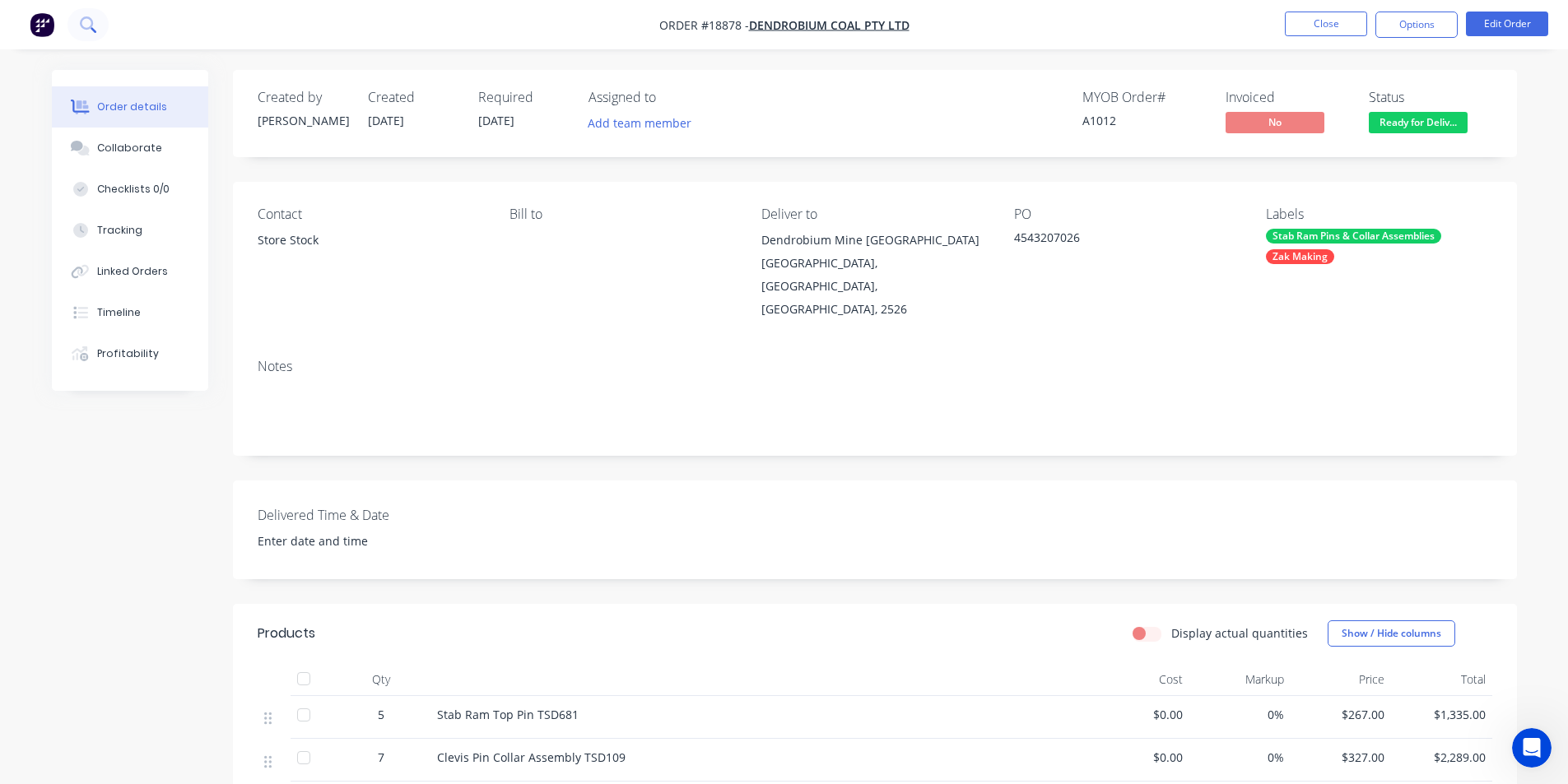
click at [80, 22] on icon at bounding box center [87, 24] width 16 height 16
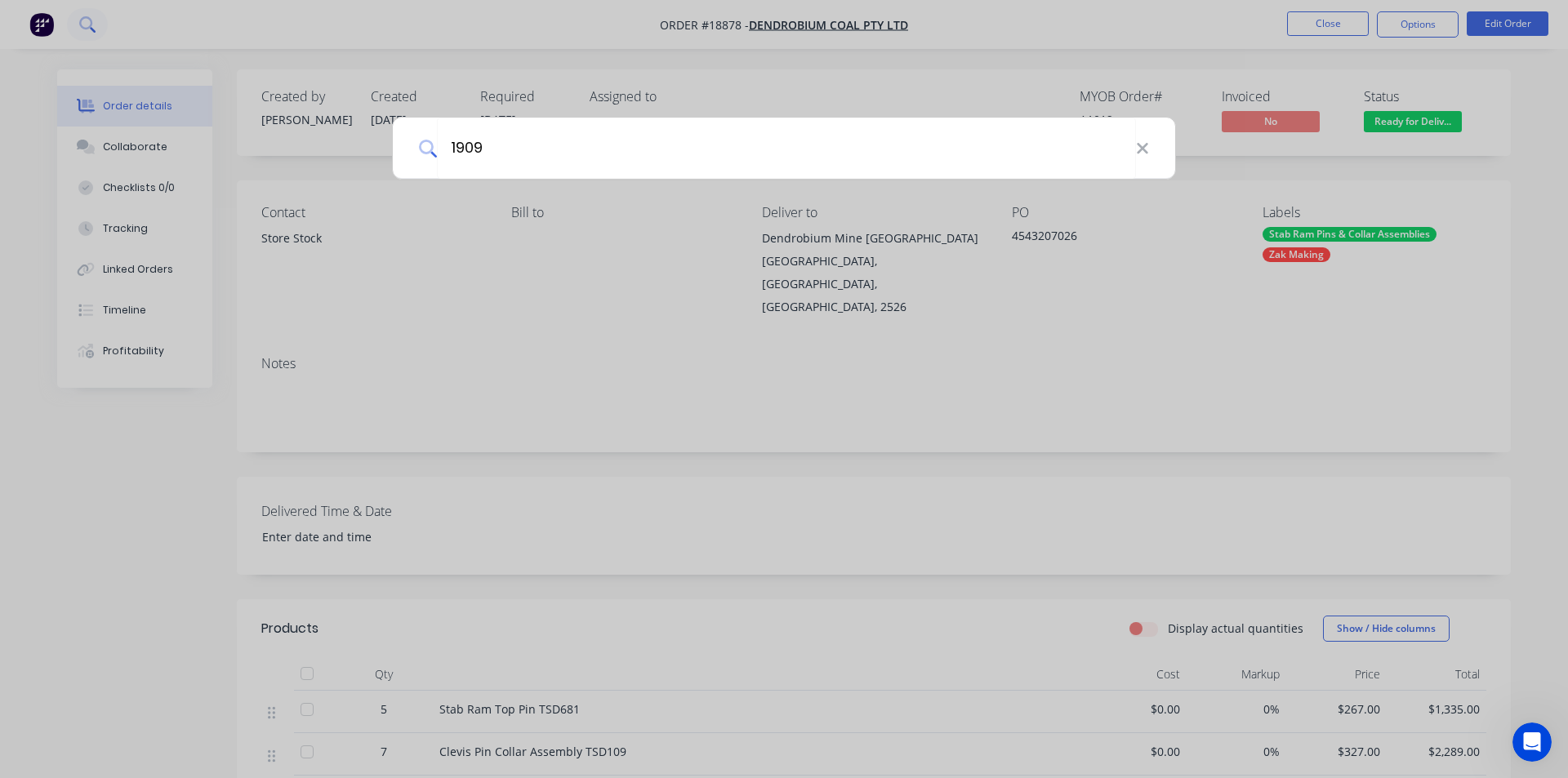
type input "19098"
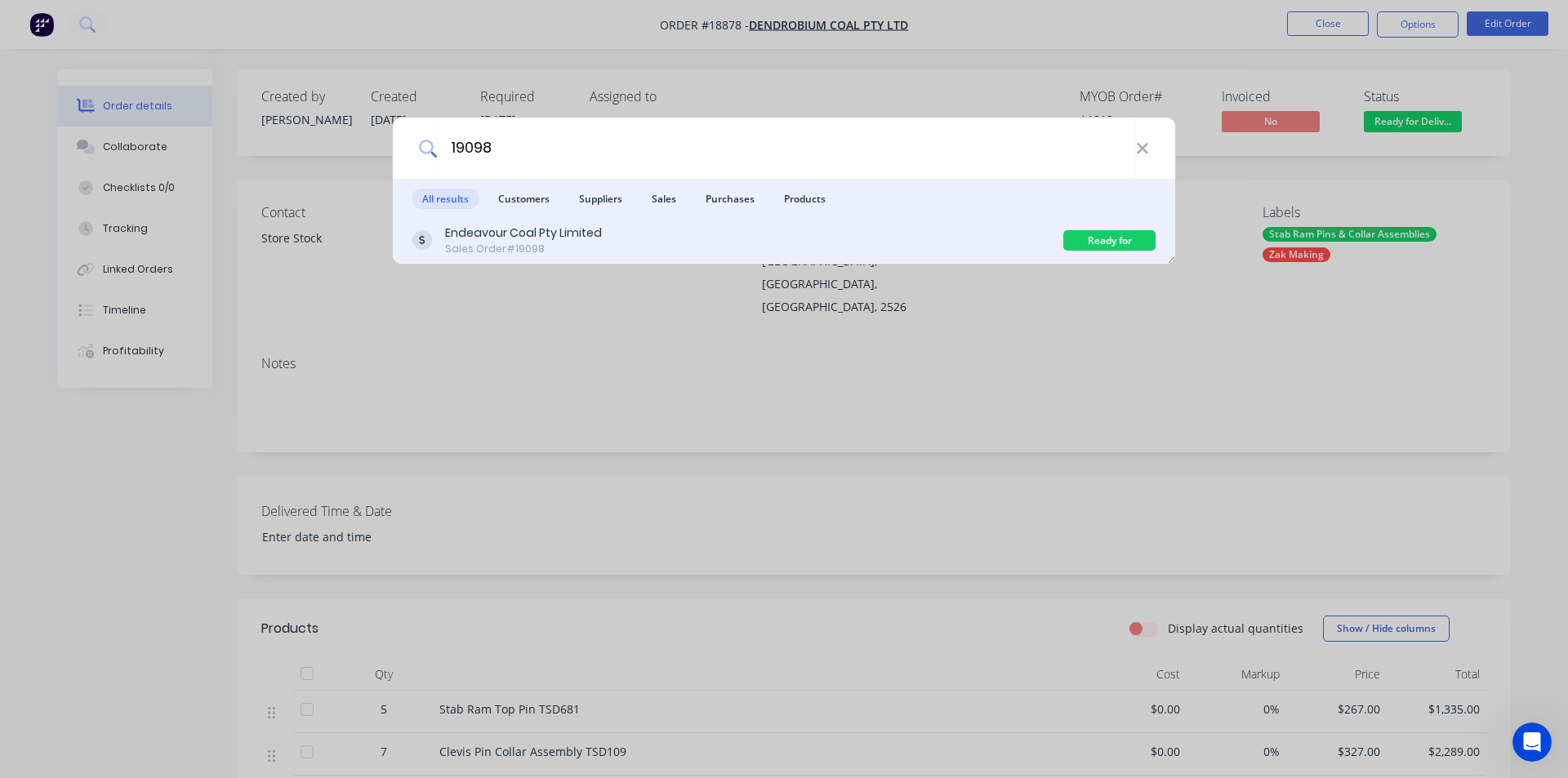
click at [572, 238] on div "Endeavour Coal Pty Limited" at bounding box center [524, 233] width 157 height 18
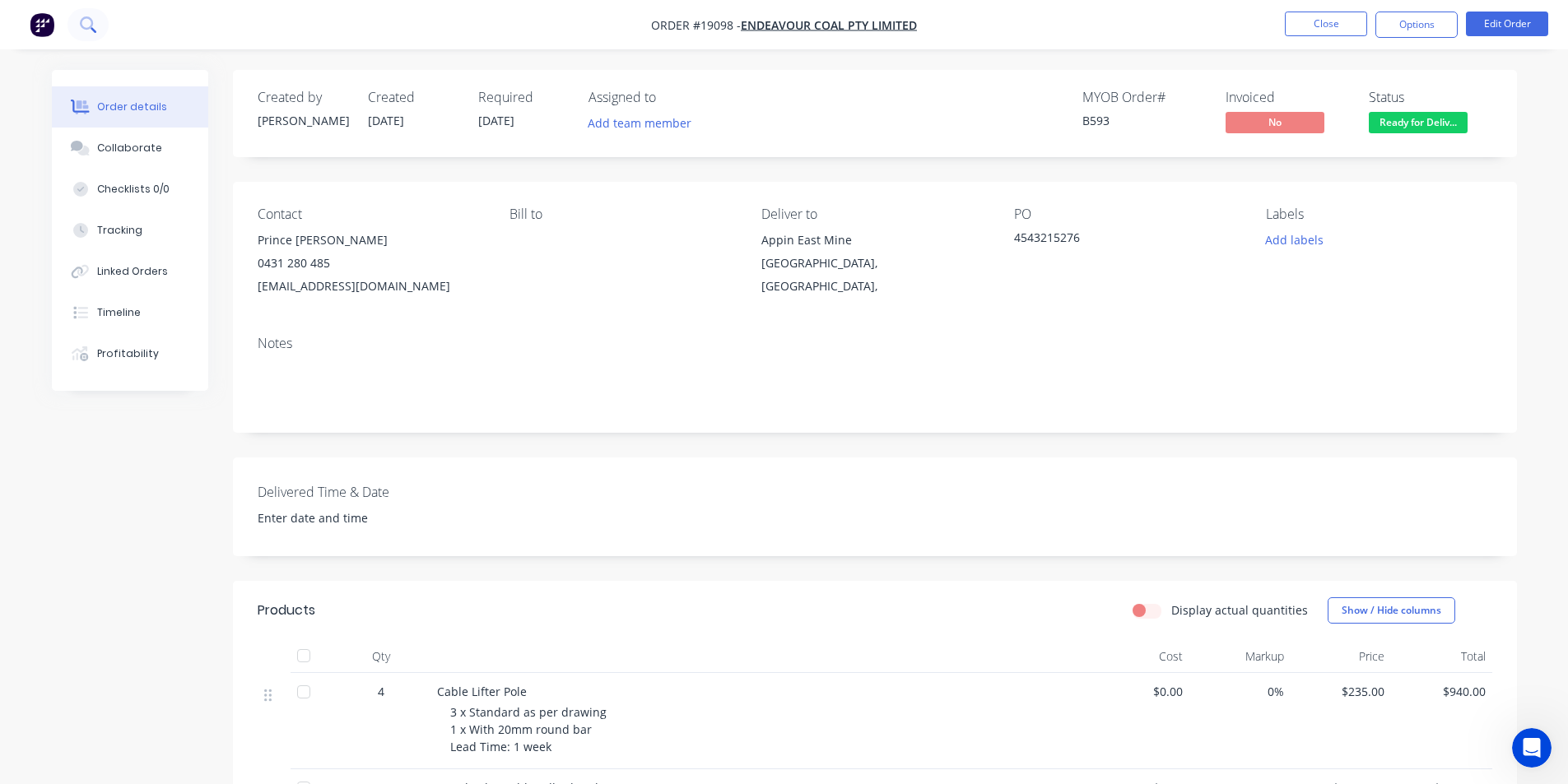
click at [84, 25] on icon at bounding box center [87, 24] width 16 height 16
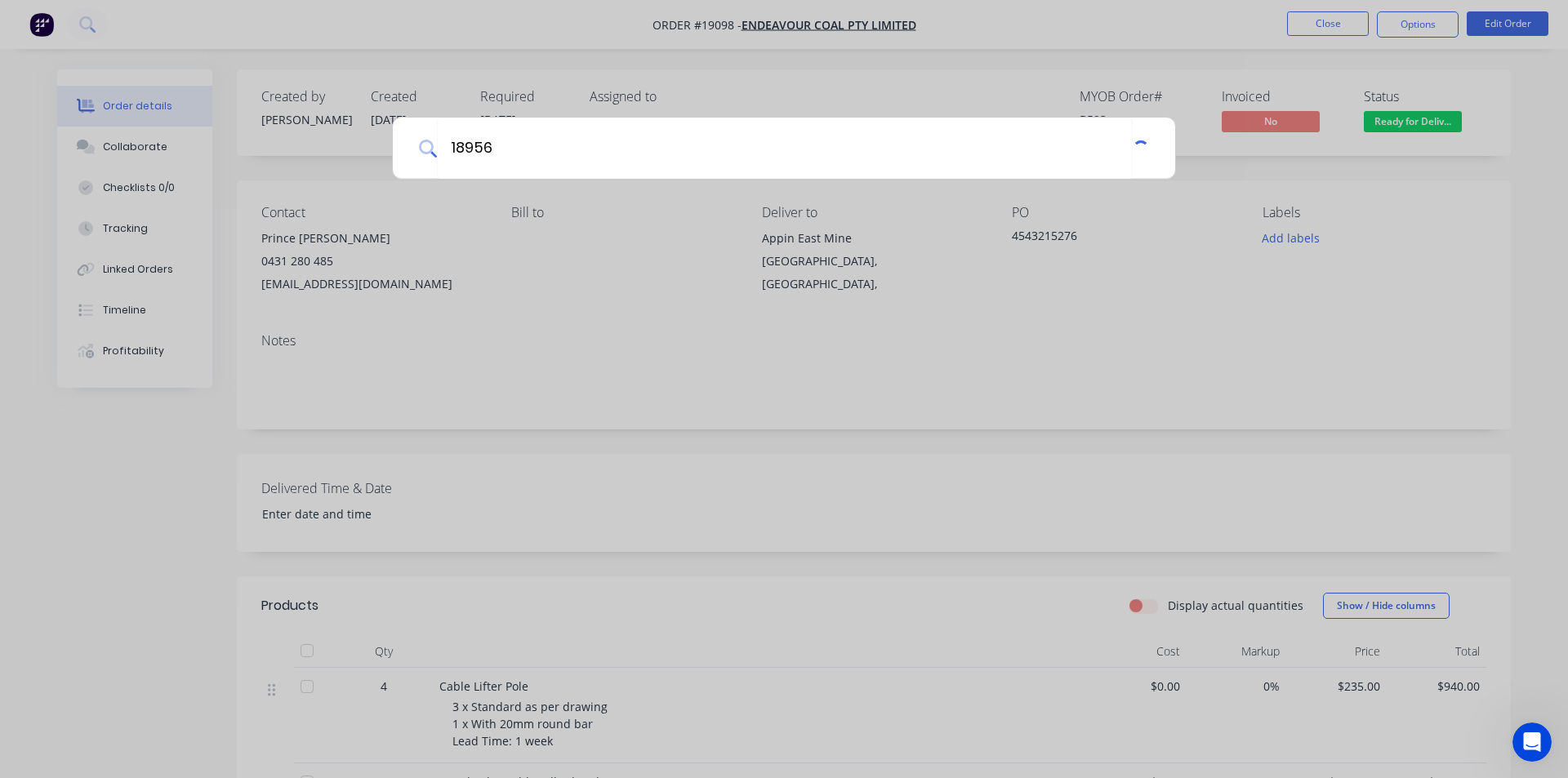
type input "18956"
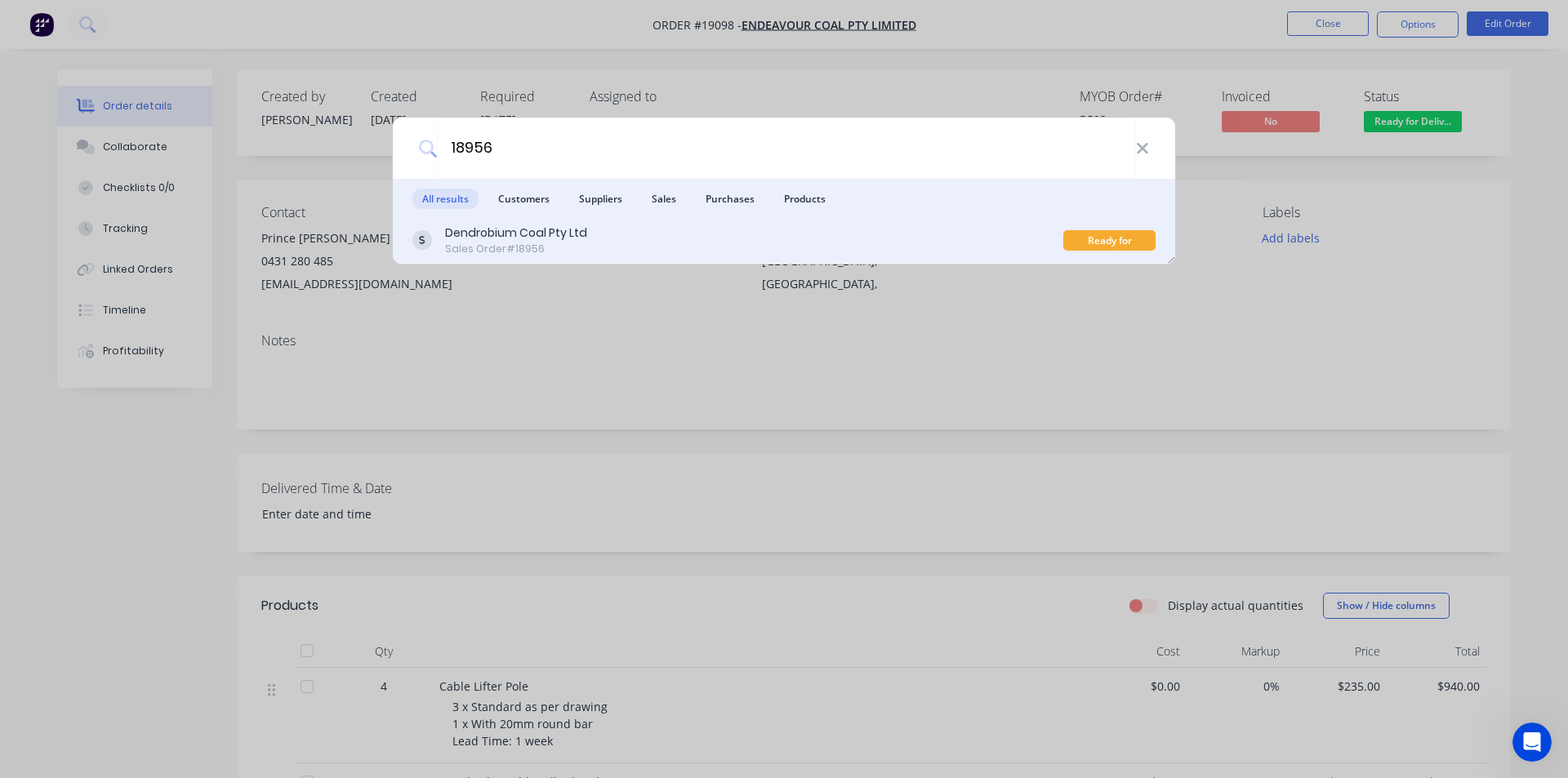
click at [637, 254] on div "Dendrobium Coal Pty Ltd Sales Order #18956" at bounding box center [737, 241] width 651 height 32
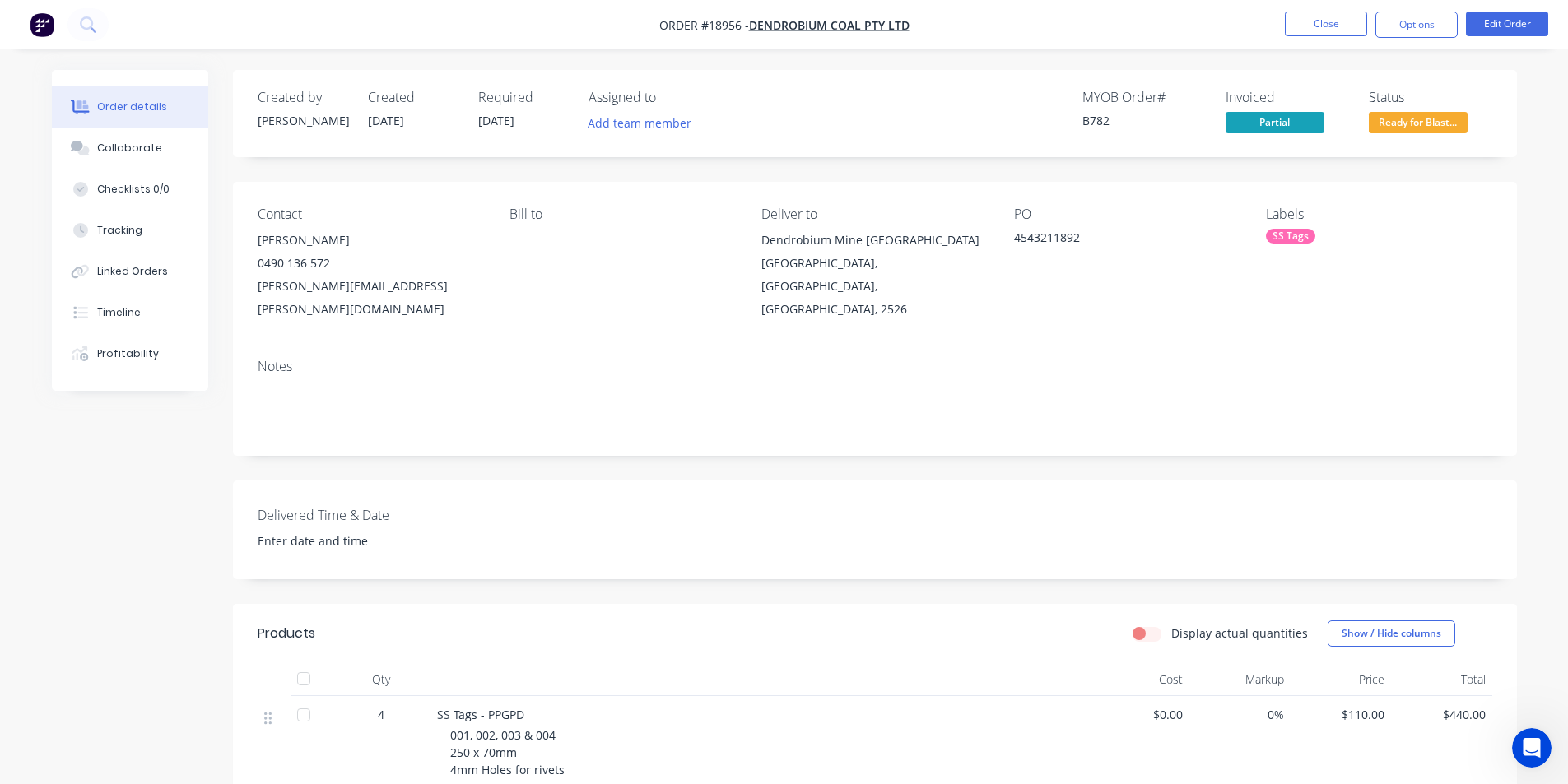
click at [1442, 134] on button "Ready for Blast..." at bounding box center [1418, 124] width 99 height 25
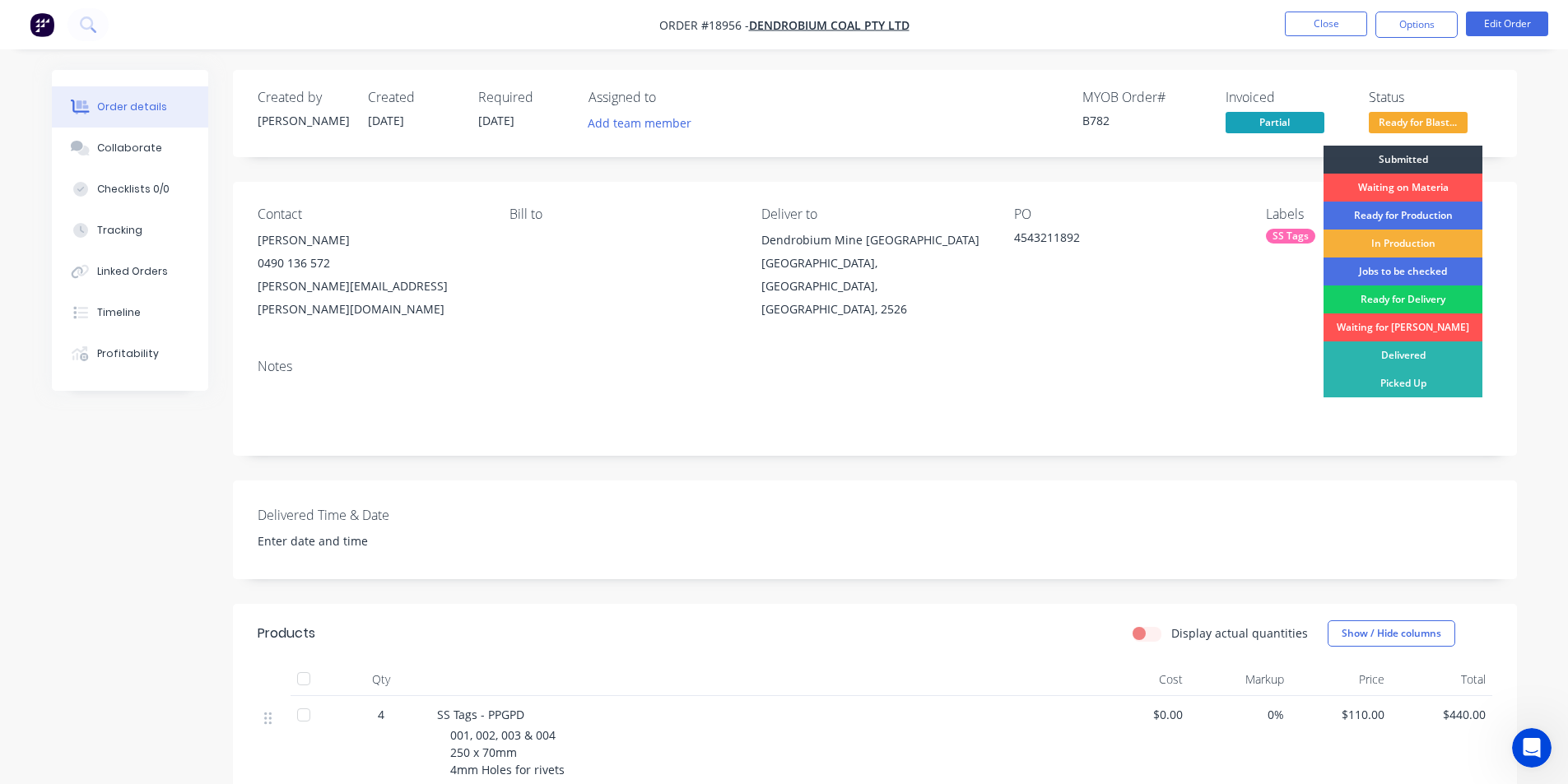
click at [1435, 292] on div "Ready for Delivery" at bounding box center [1403, 299] width 159 height 28
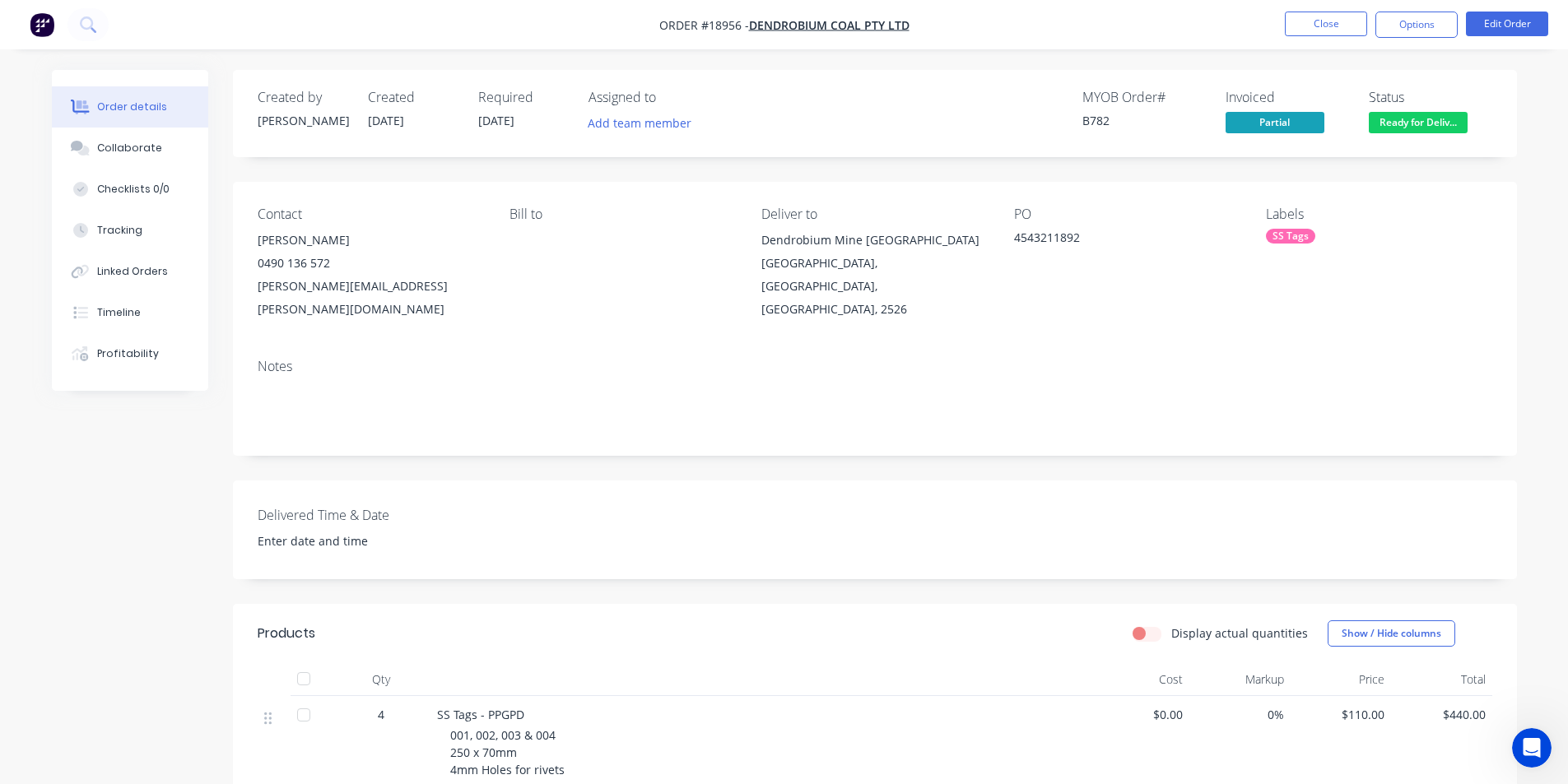
click at [53, 26] on img "button" at bounding box center [42, 24] width 25 height 25
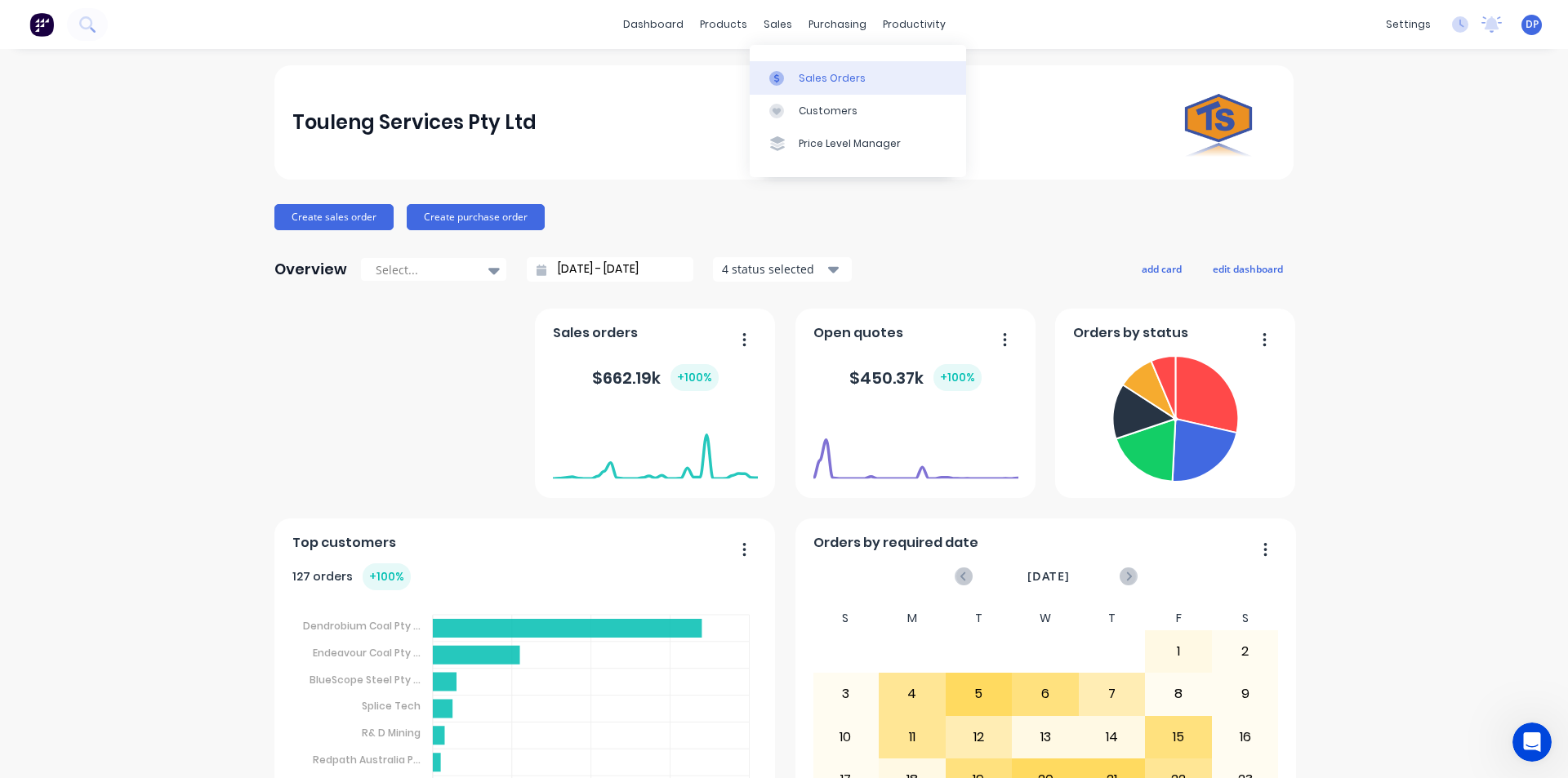
click at [811, 73] on div "Sales Orders" at bounding box center [831, 78] width 67 height 15
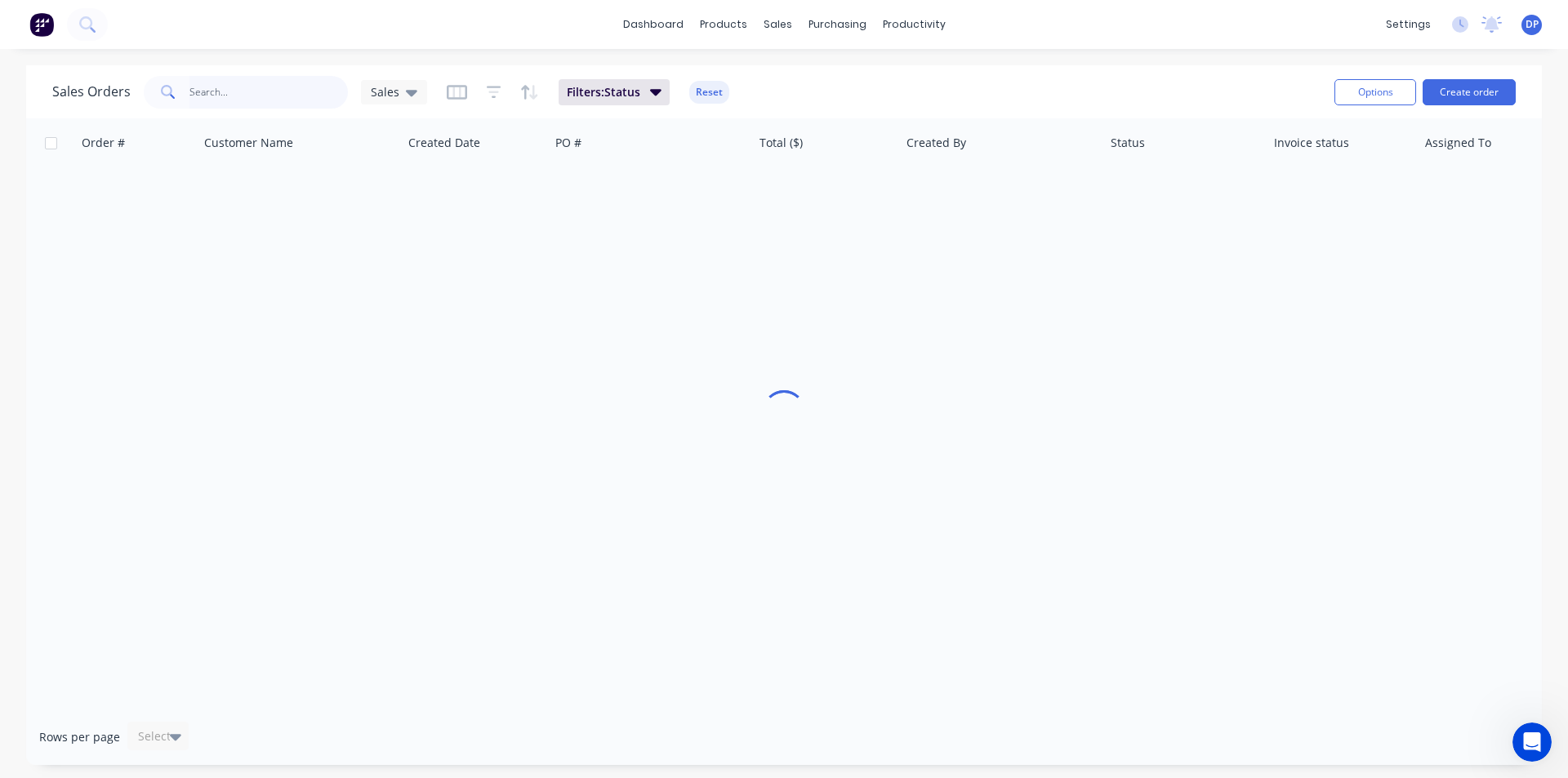
click at [267, 97] on input "text" at bounding box center [269, 91] width 159 height 32
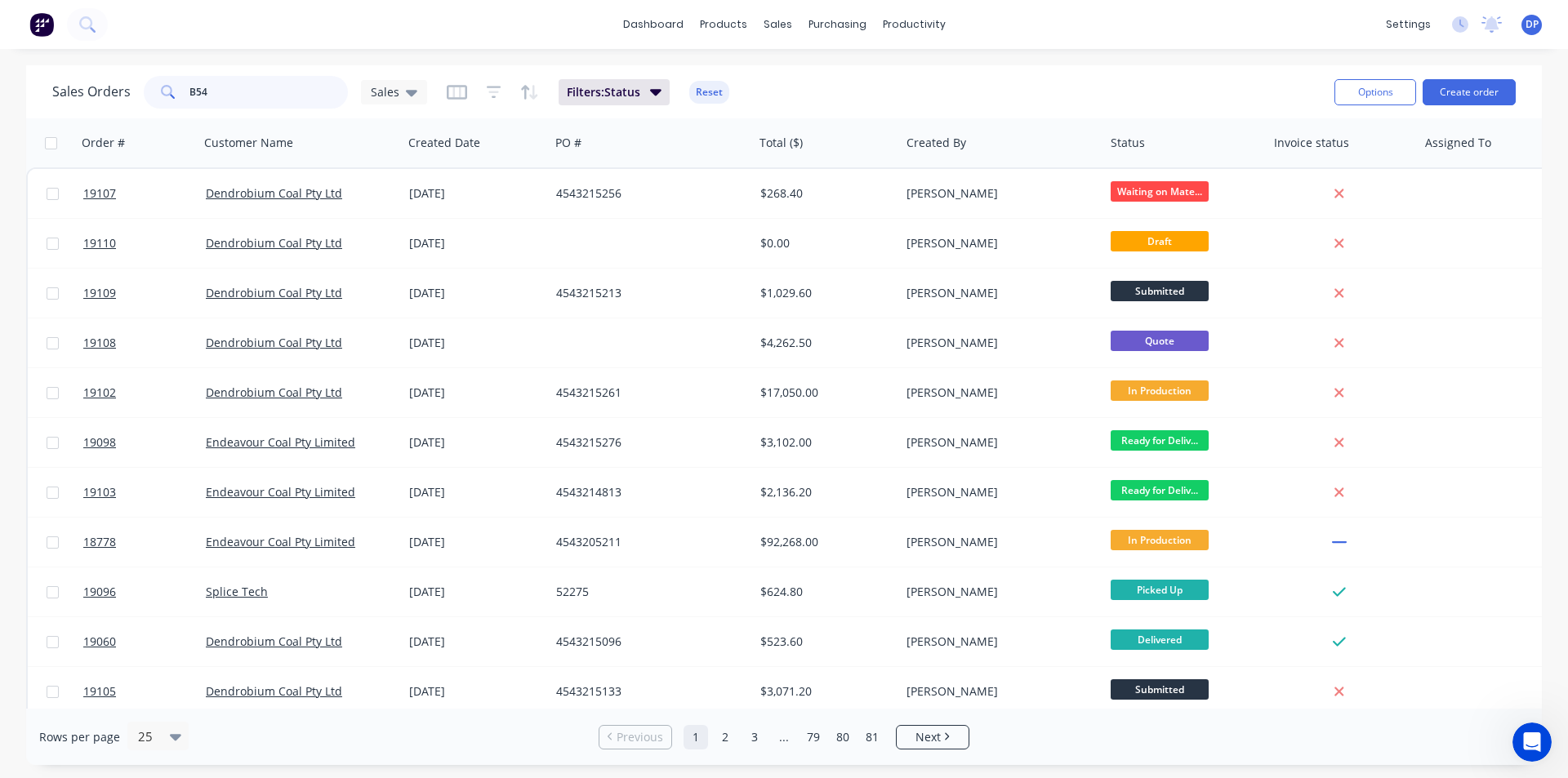
type input "B547"
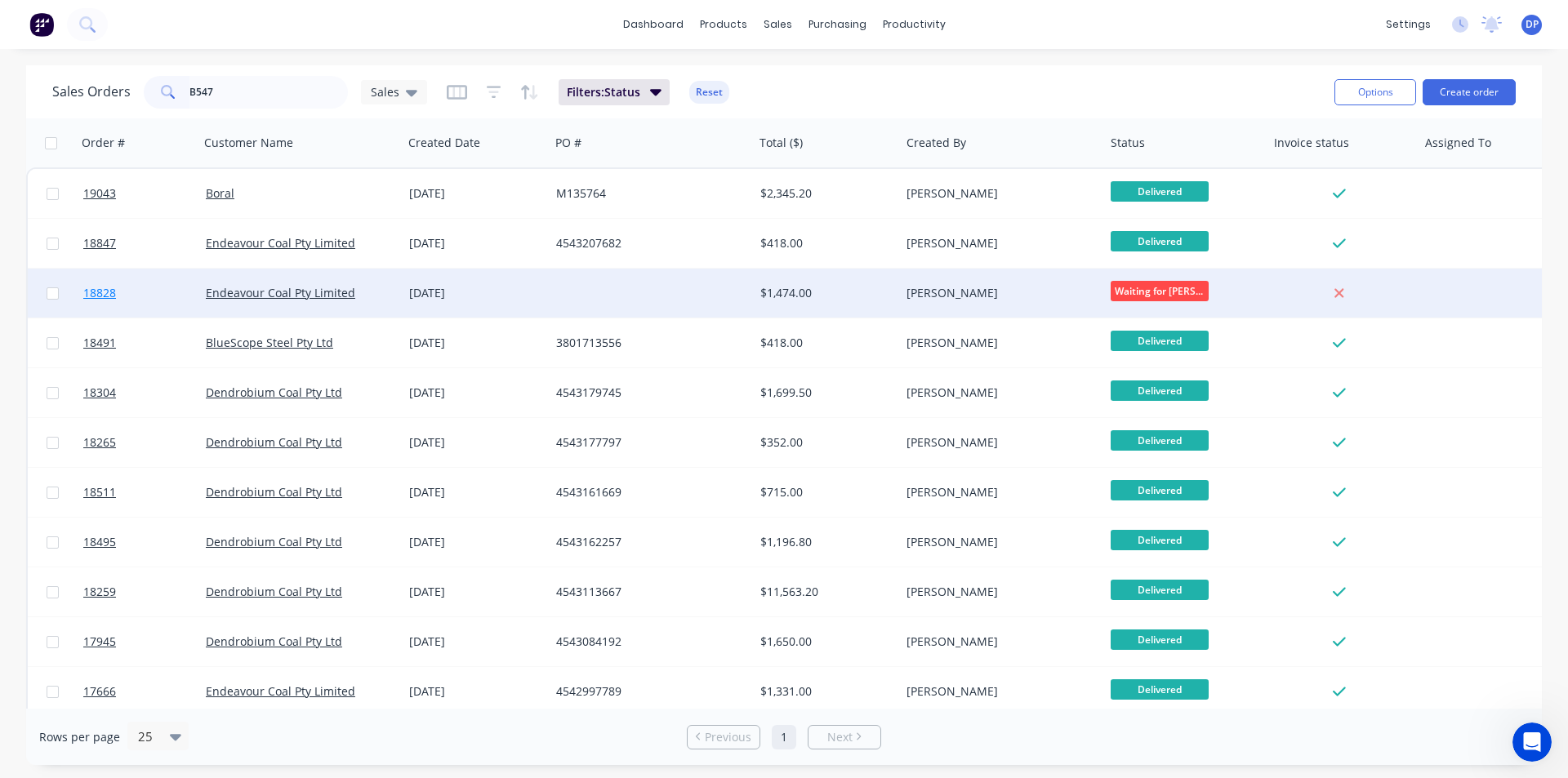
click at [118, 293] on link "18828" at bounding box center [144, 292] width 123 height 49
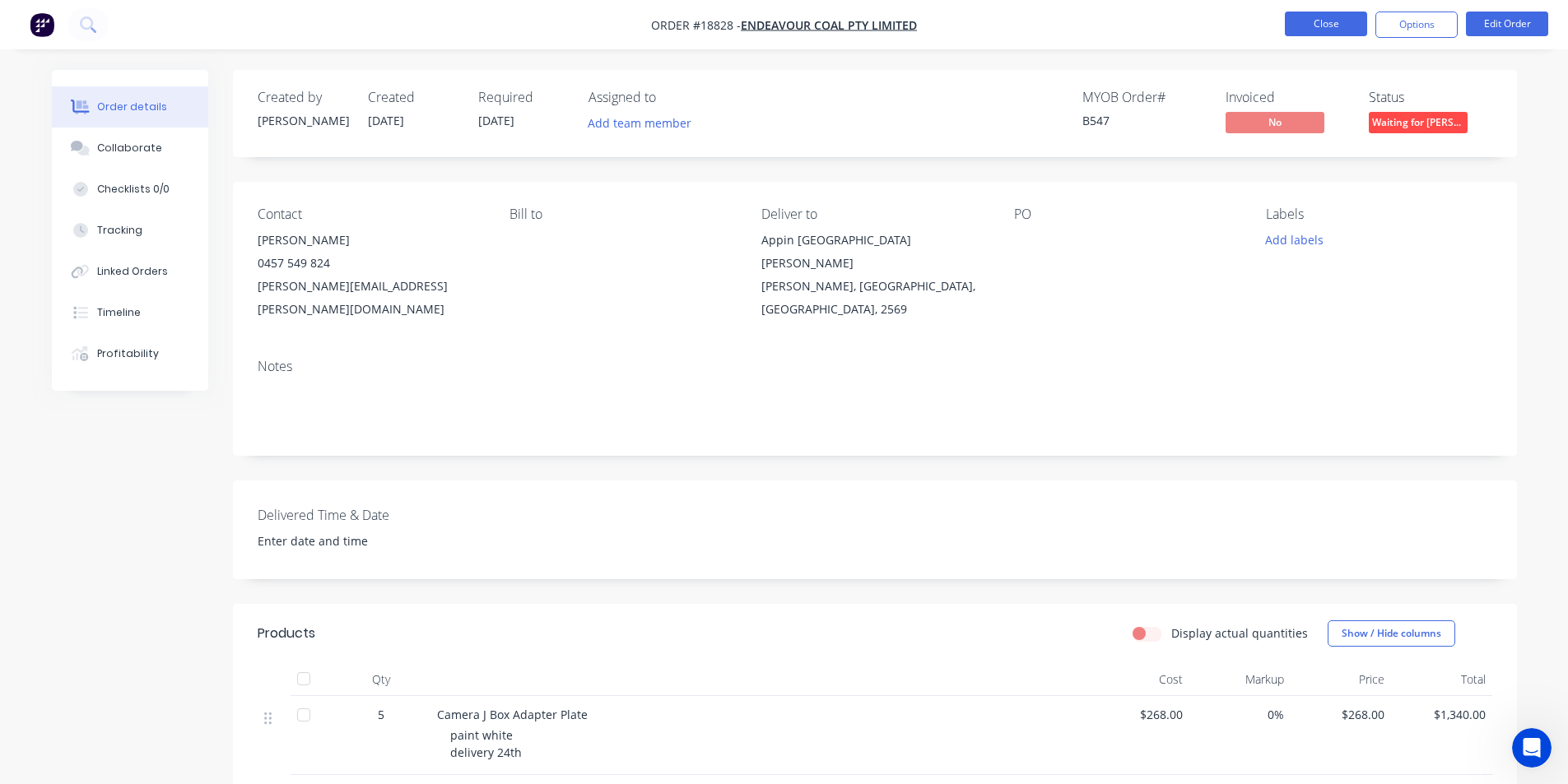
click at [1320, 20] on button "Close" at bounding box center [1326, 23] width 83 height 25
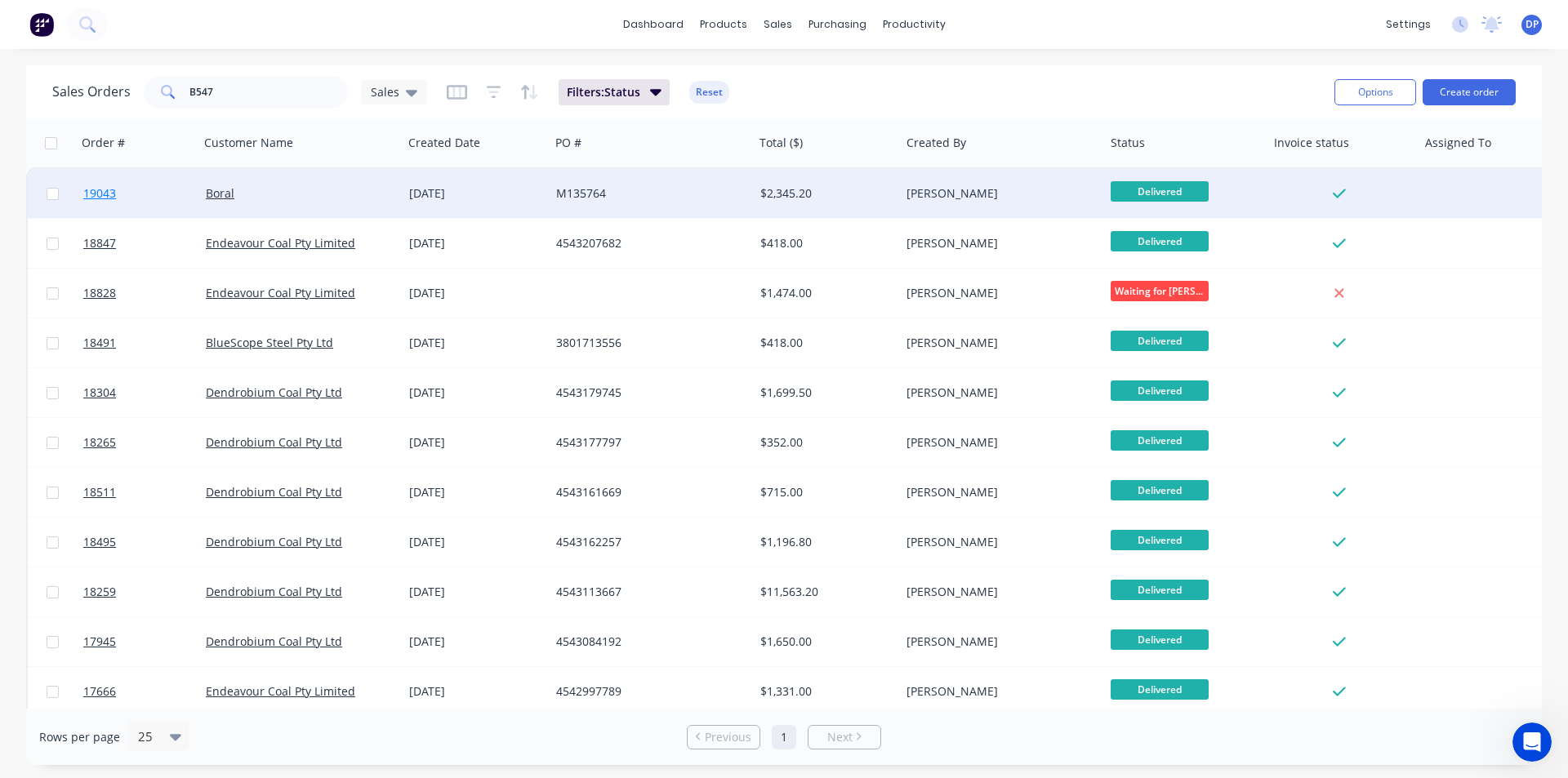
click at [96, 196] on span "19043" at bounding box center [99, 194] width 32 height 17
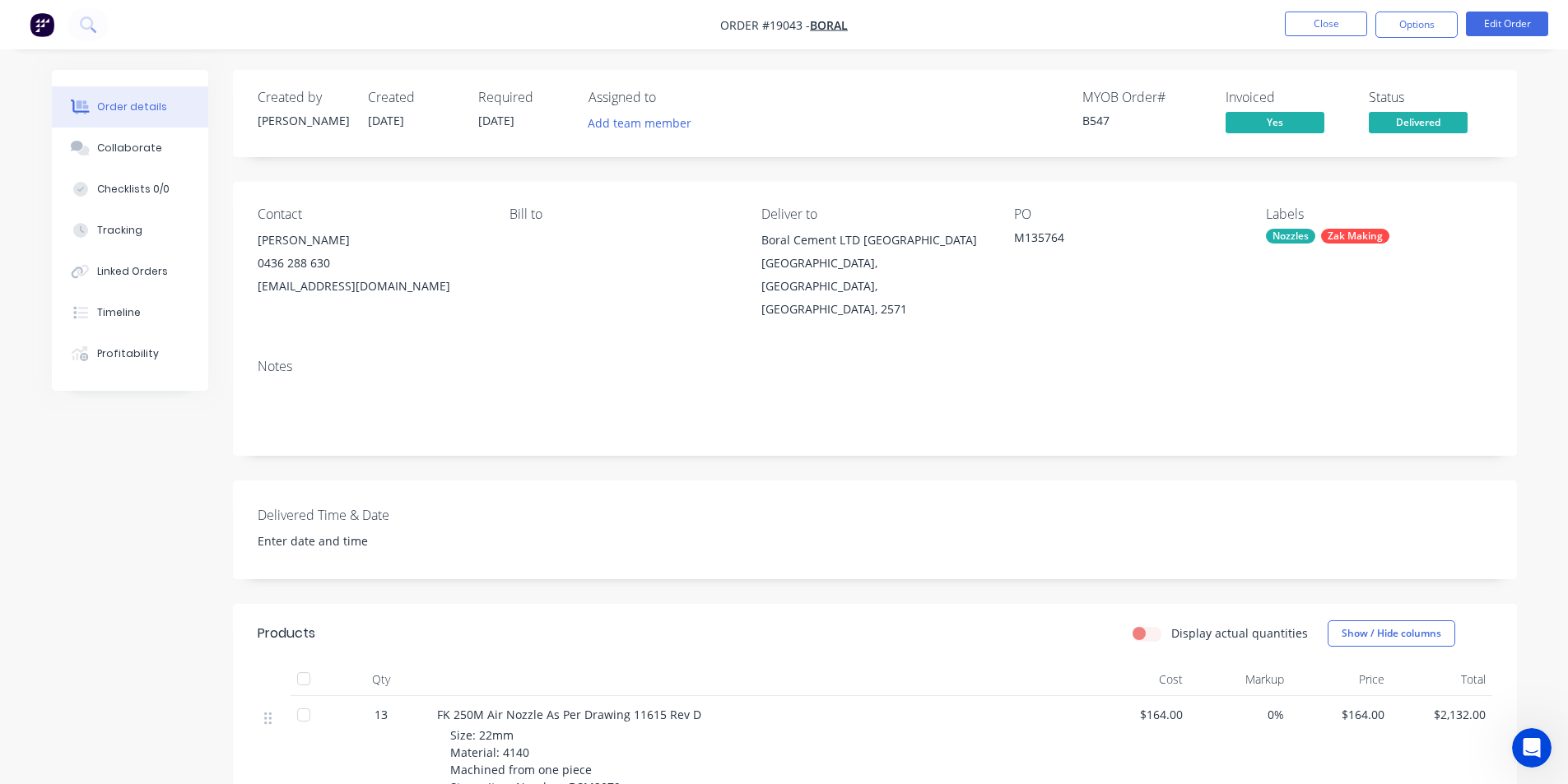
click at [33, 31] on img "button" at bounding box center [42, 24] width 25 height 25
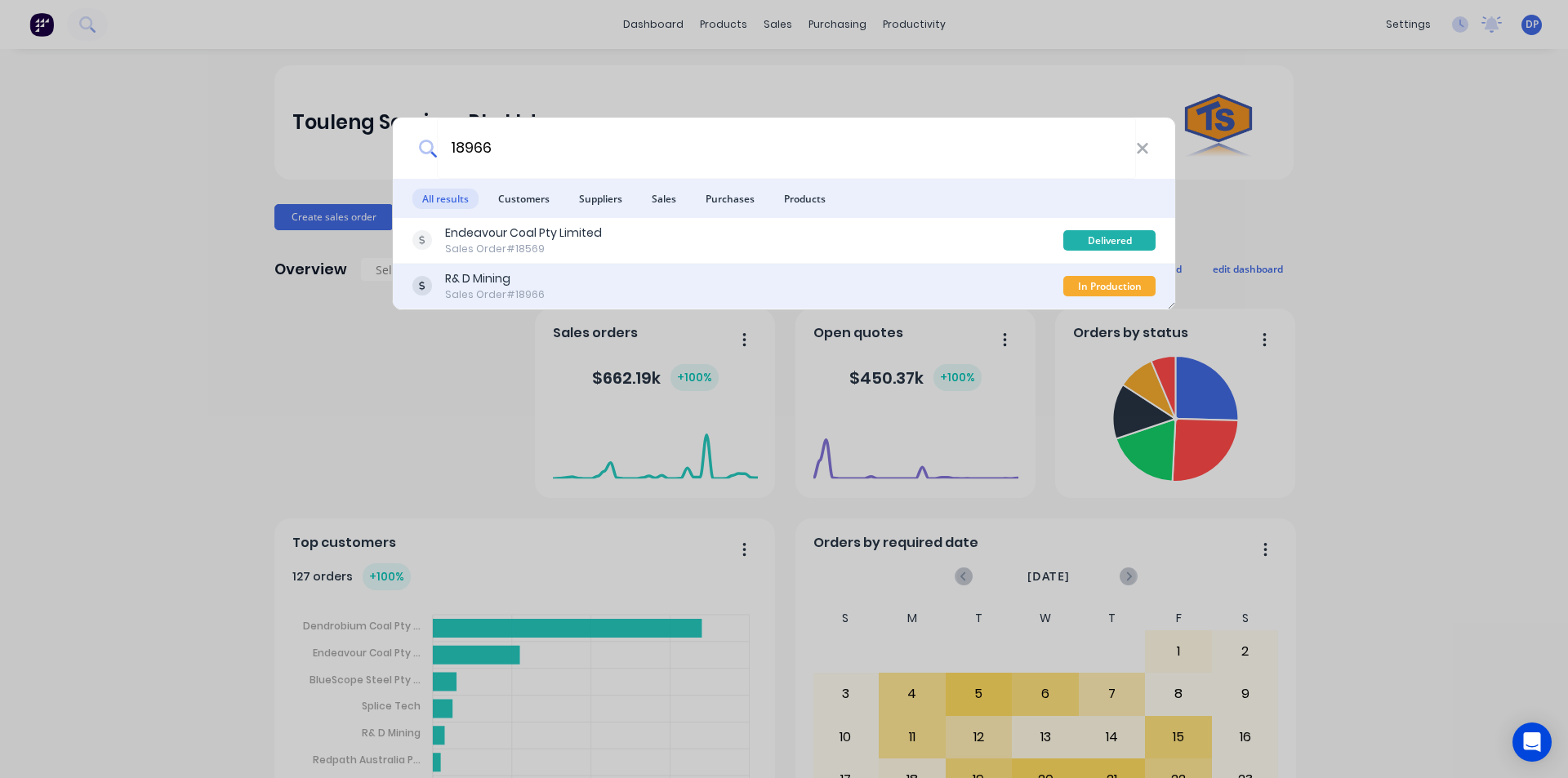
type input "18966"
click at [587, 282] on div "R& D Mining Sales Order #18966" at bounding box center [737, 286] width 651 height 32
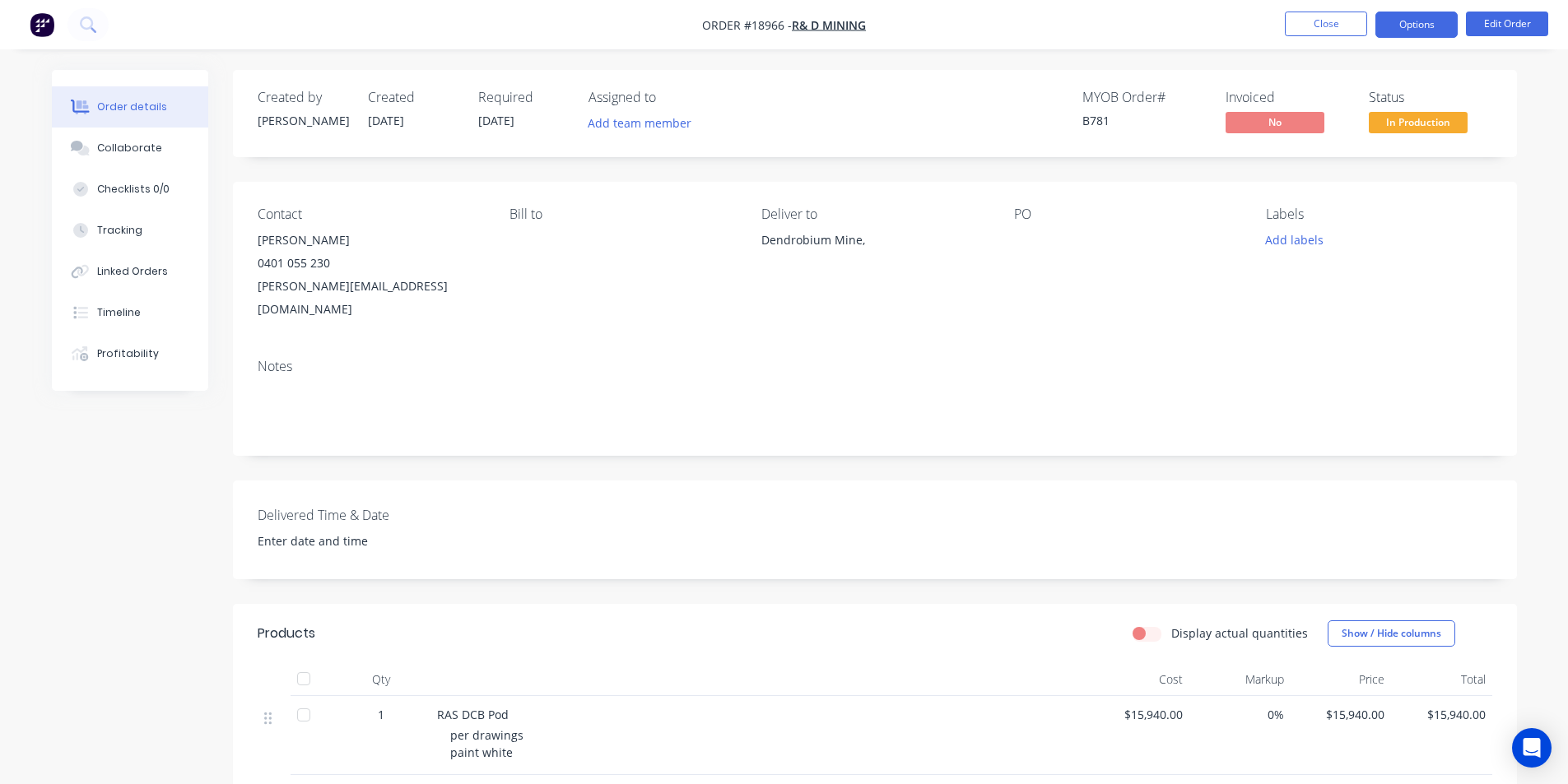
click at [1437, 32] on button "Options" at bounding box center [1416, 24] width 83 height 26
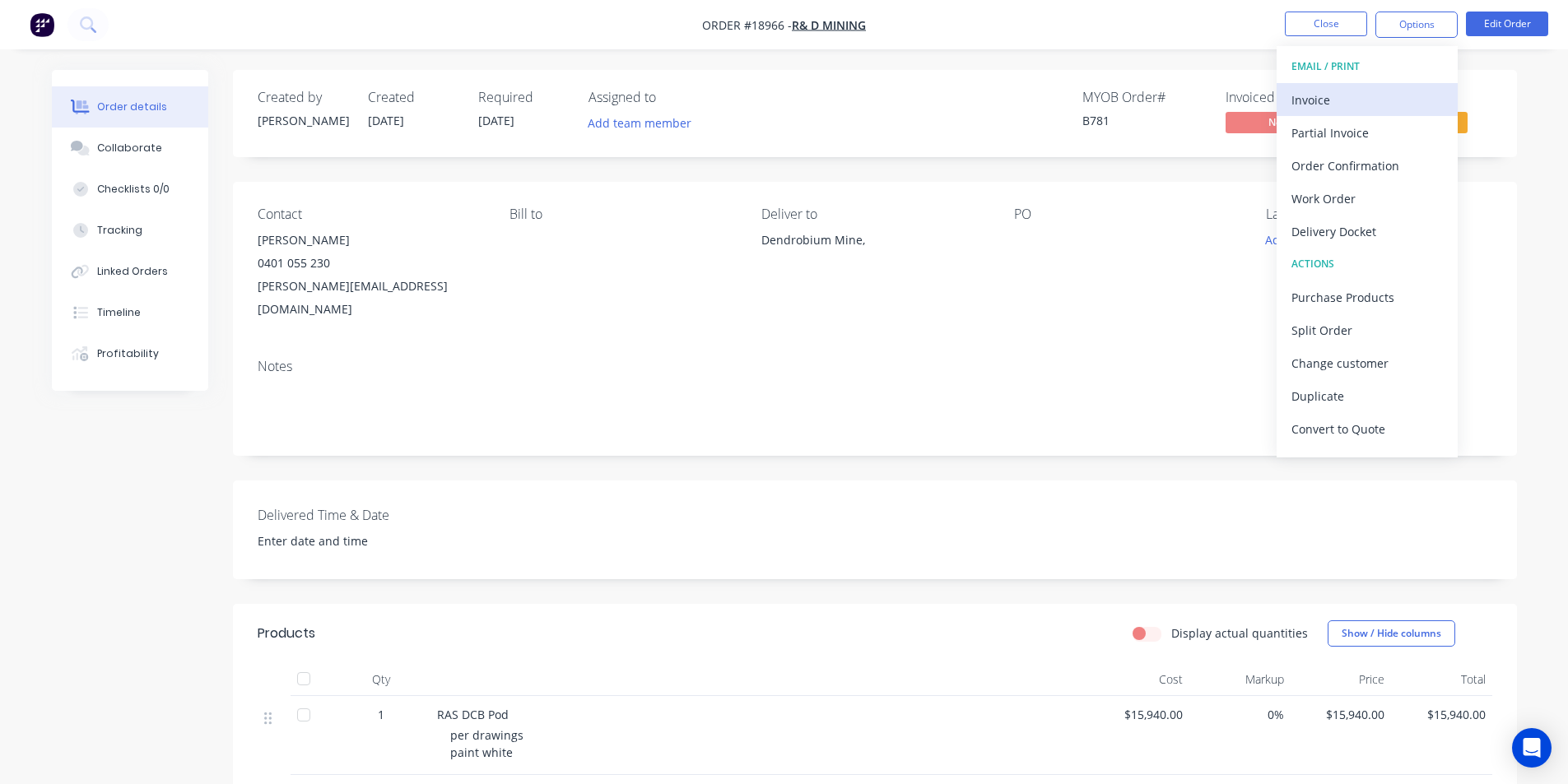
click at [1365, 98] on div "Invoice" at bounding box center [1367, 100] width 152 height 24
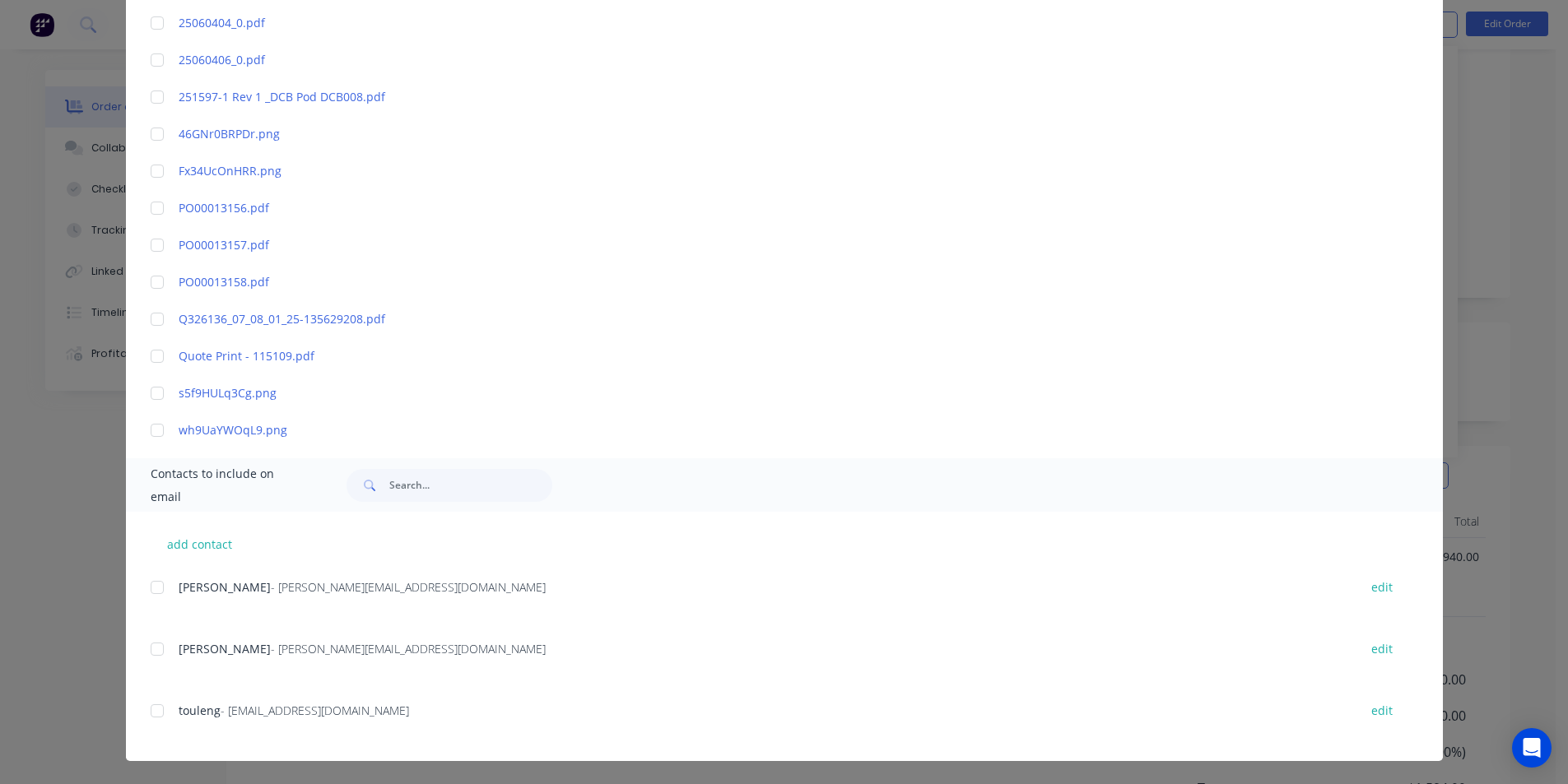
scroll to position [261, 0]
click at [161, 645] on div at bounding box center [156, 648] width 33 height 33
click at [145, 708] on div at bounding box center [156, 711] width 33 height 33
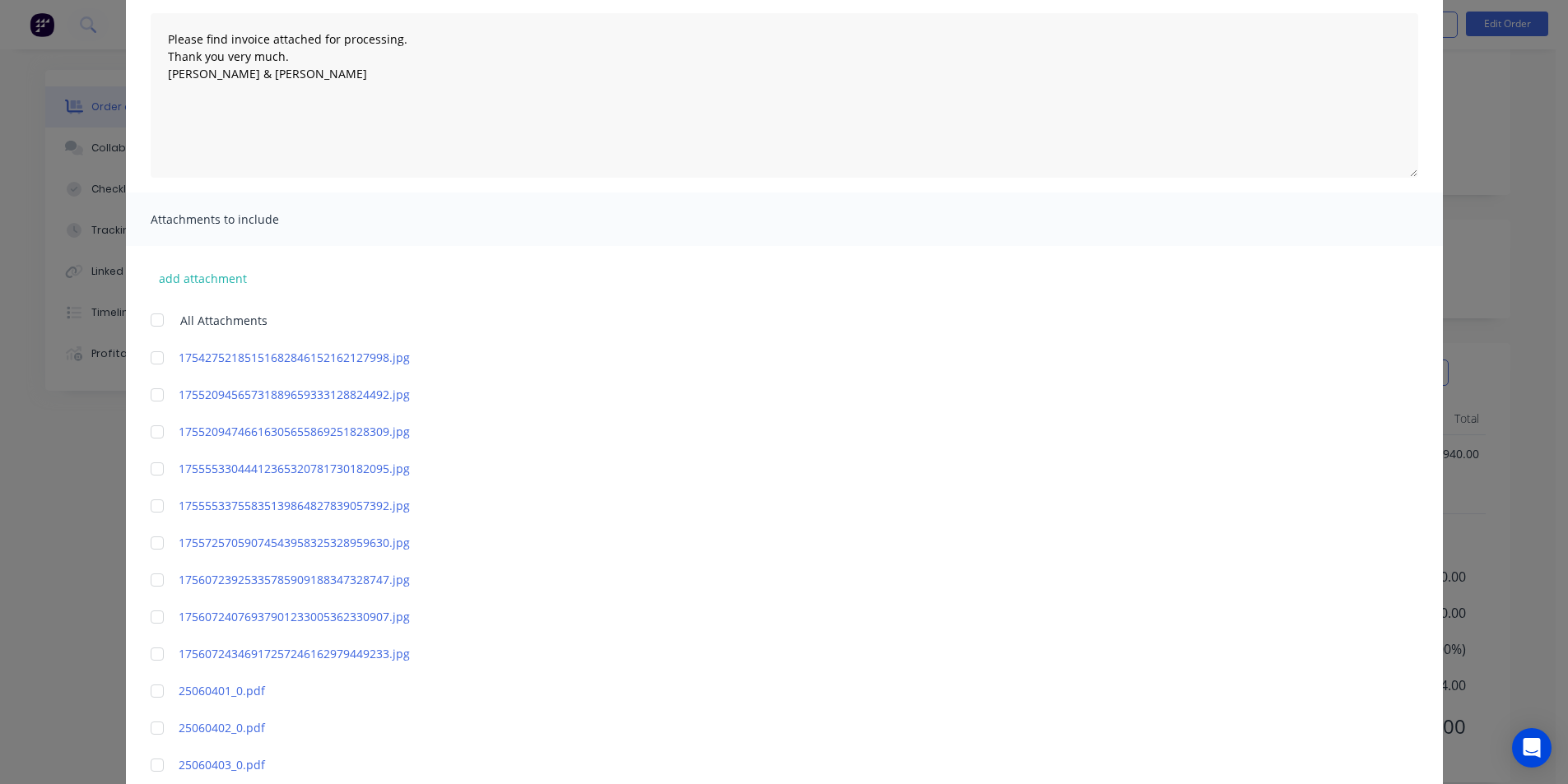
scroll to position [0, 0]
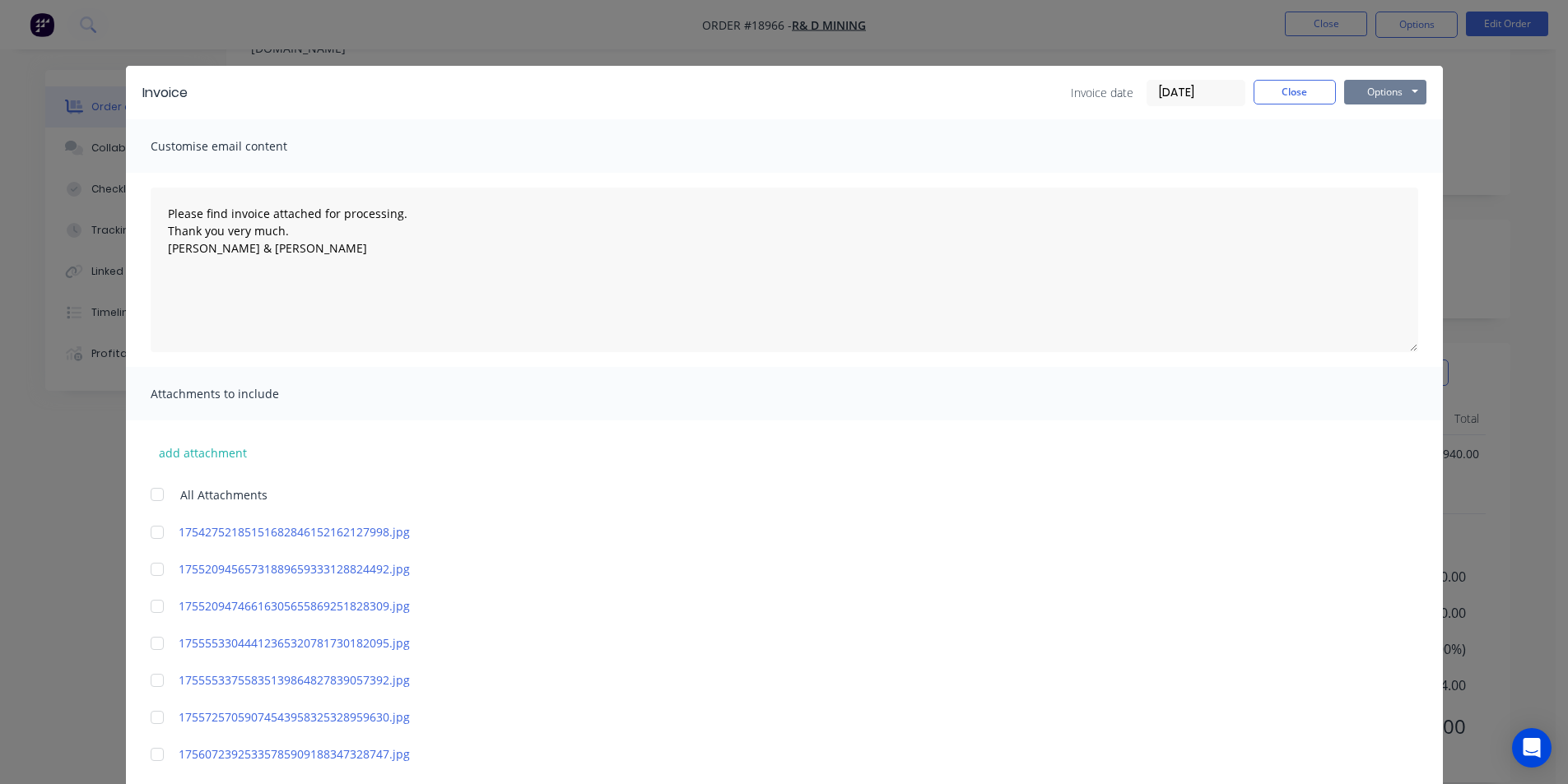
click at [1390, 90] on button "Options" at bounding box center [1386, 92] width 83 height 25
click at [1399, 171] on button "Email" at bounding box center [1397, 176] width 105 height 27
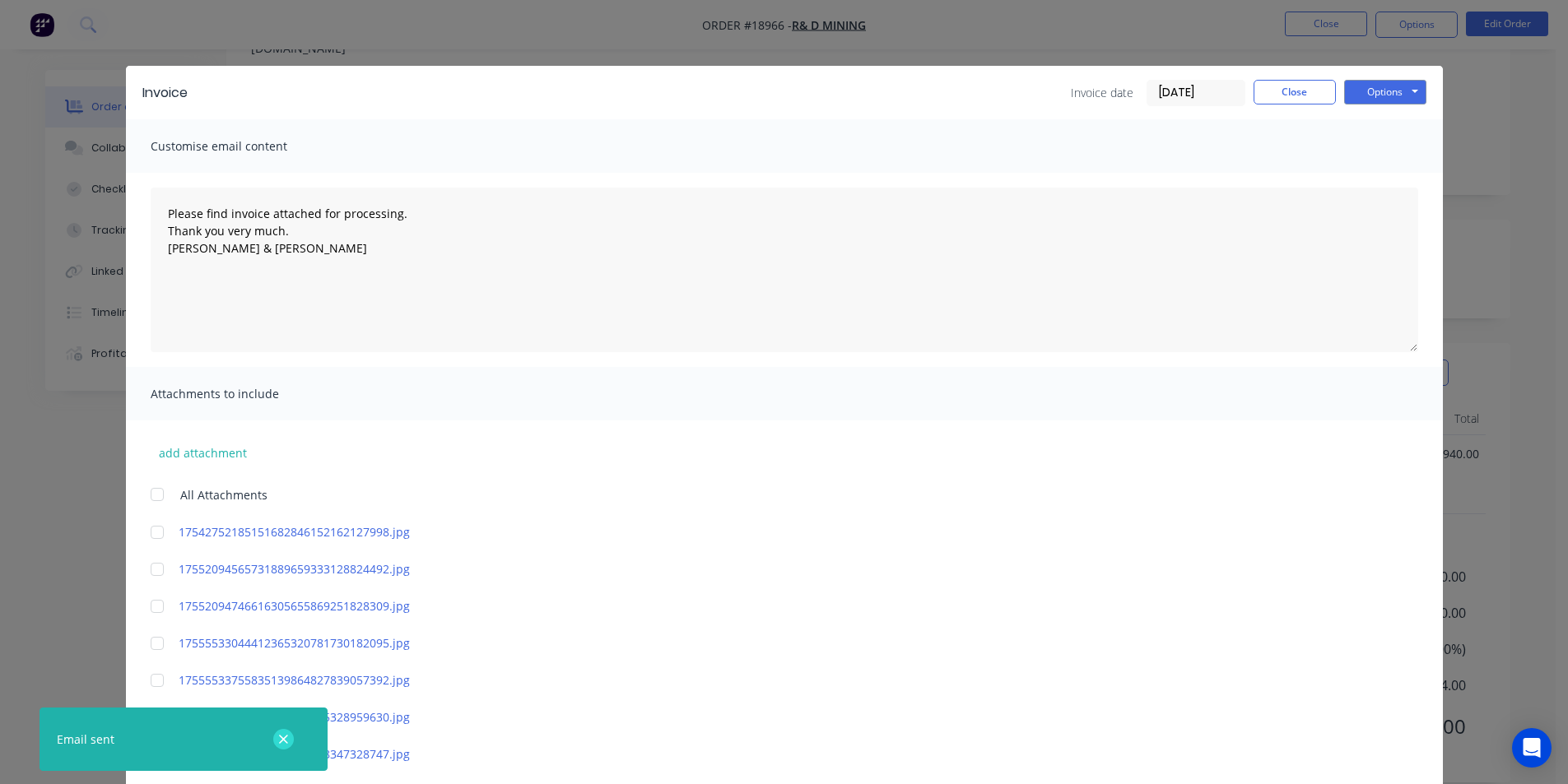
click at [278, 739] on icon "button" at bounding box center [283, 739] width 11 height 15
type textarea "Please find invoice attached for processing. Thank you very much. Brett & Dean"
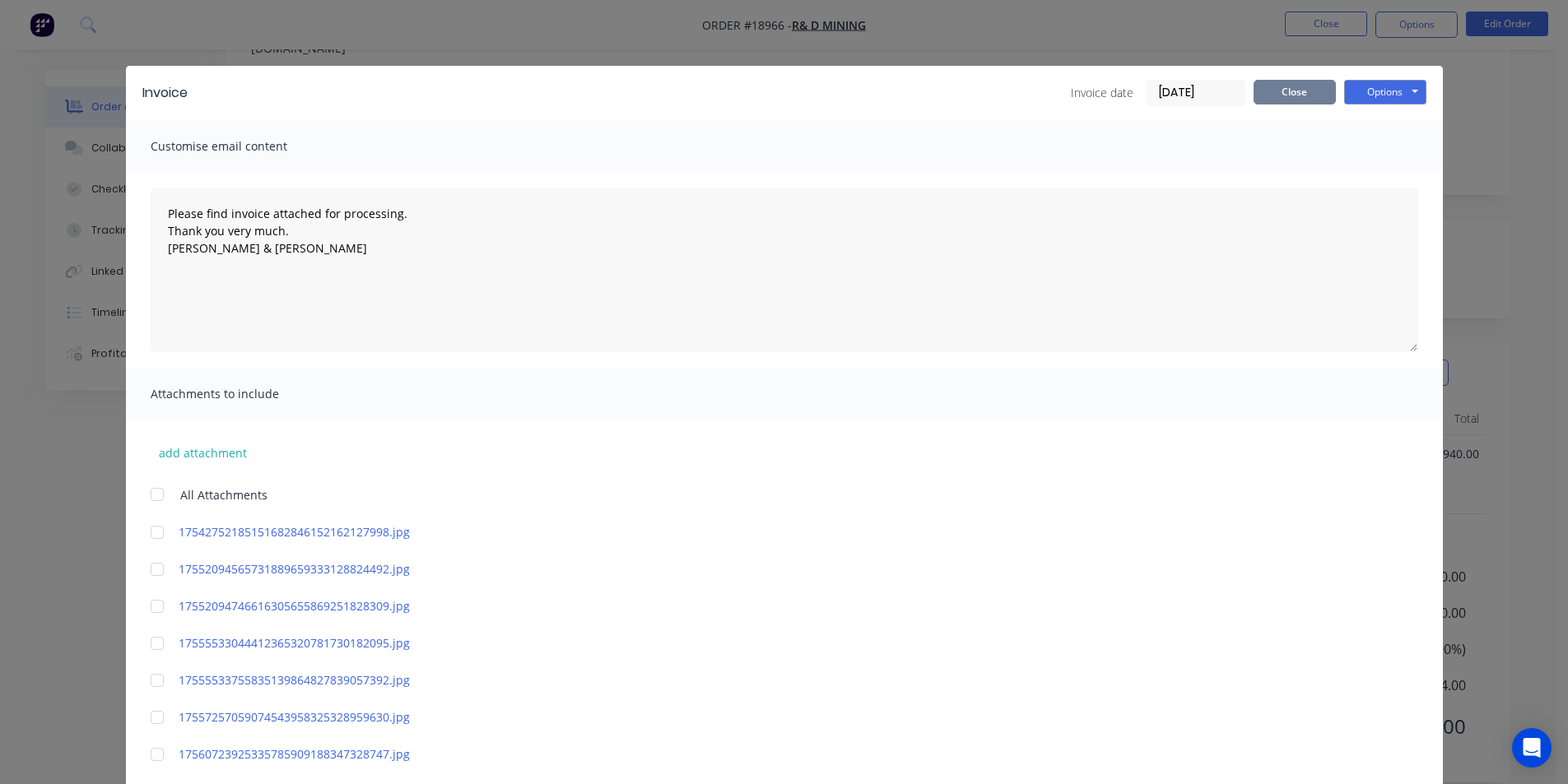
click at [1288, 98] on button "Close" at bounding box center [1295, 92] width 83 height 25
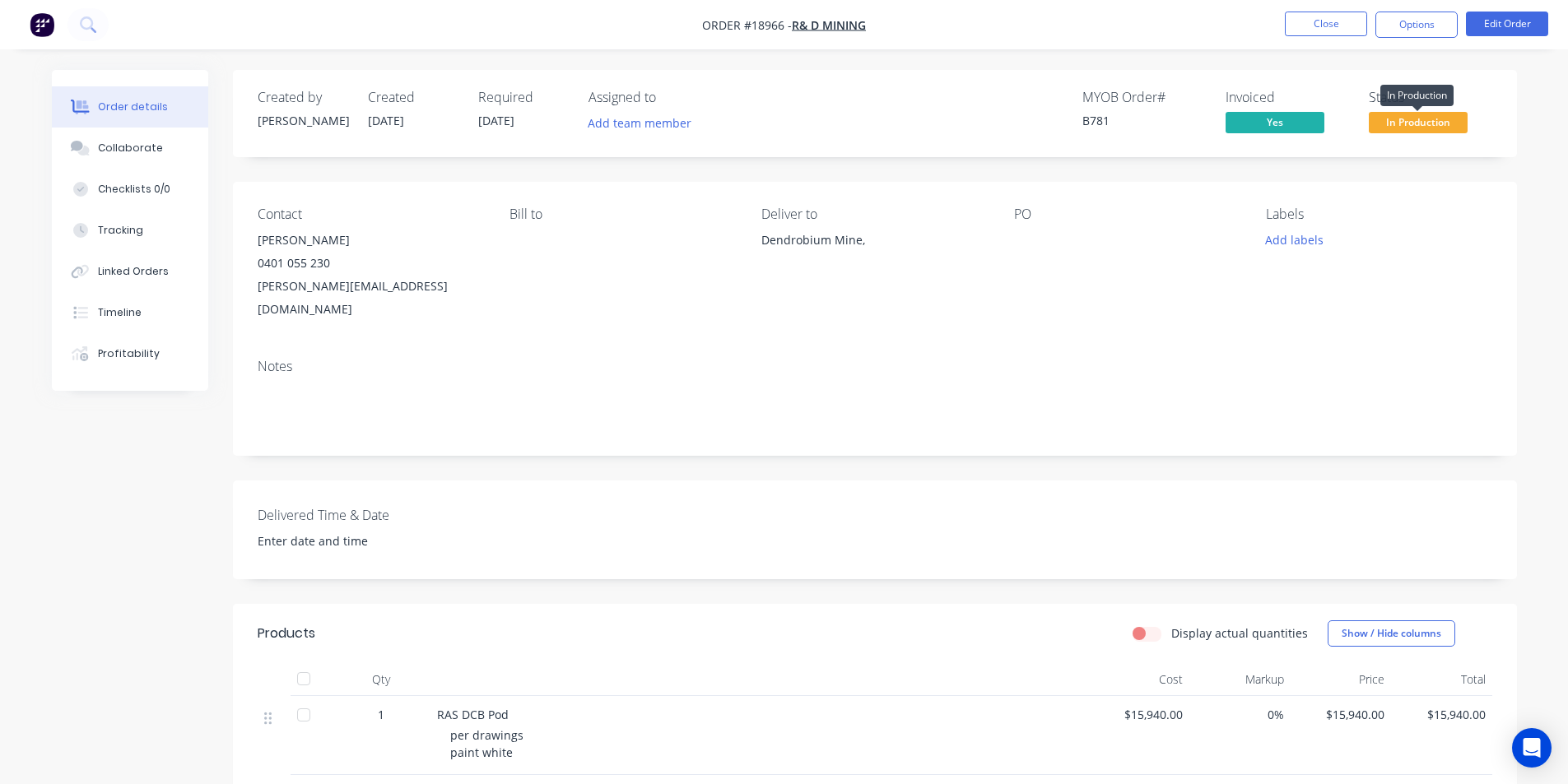
click at [1436, 123] on span "In Production" at bounding box center [1418, 122] width 99 height 20
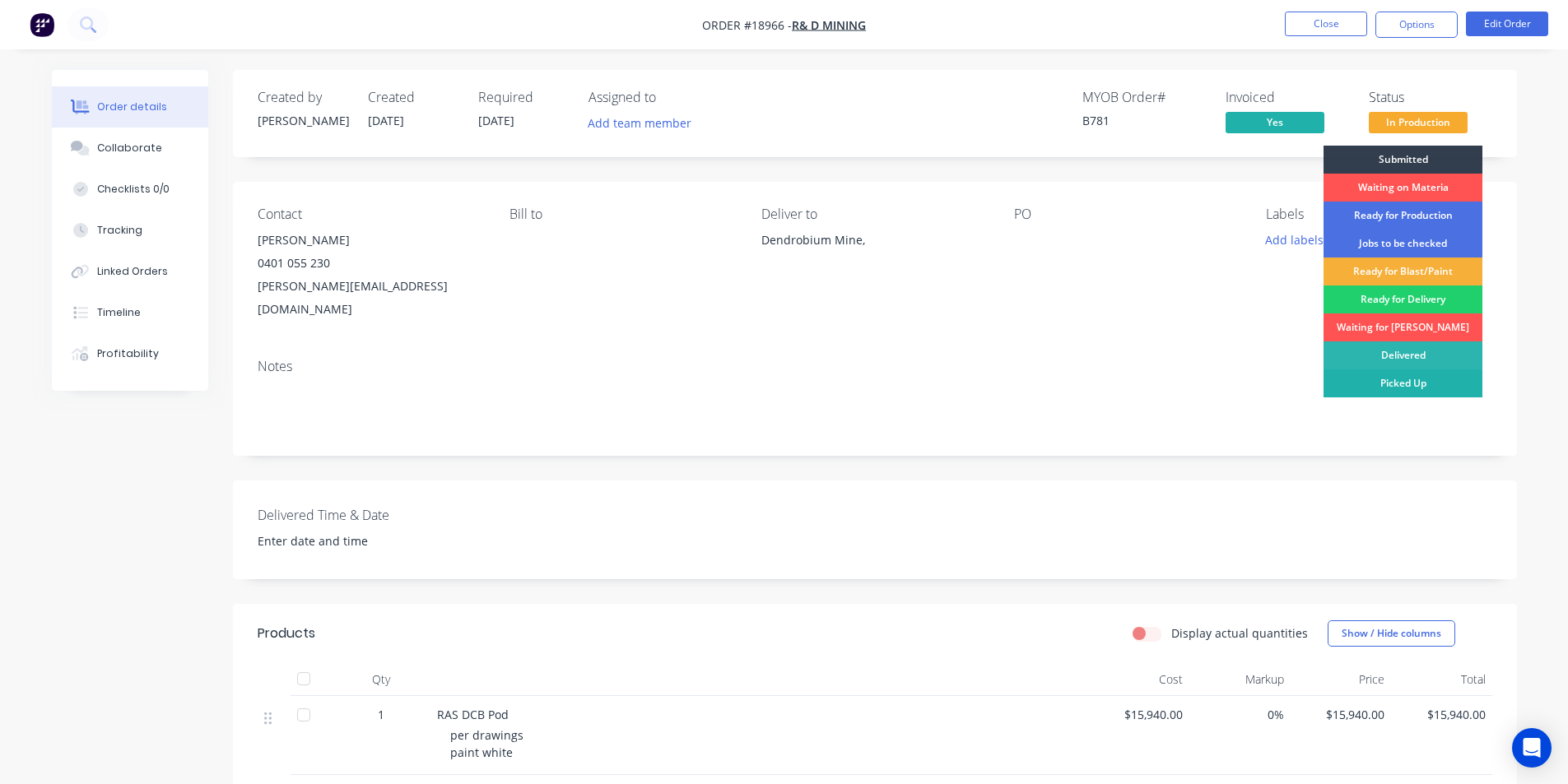
click at [1410, 385] on div "Picked Up" at bounding box center [1403, 384] width 159 height 28
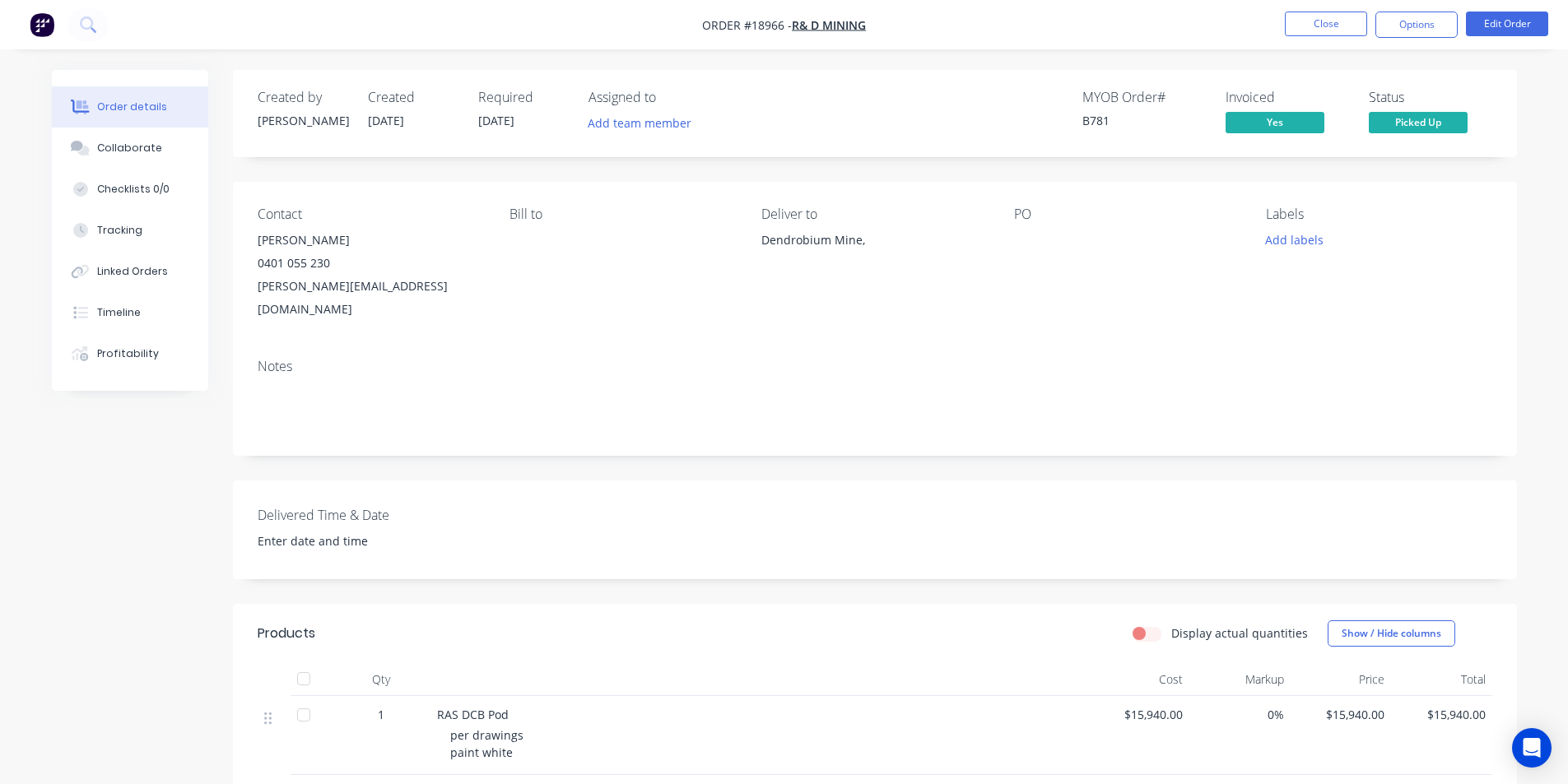
click at [41, 25] on img "button" at bounding box center [42, 24] width 25 height 25
